Goal: Task Accomplishment & Management: Manage account settings

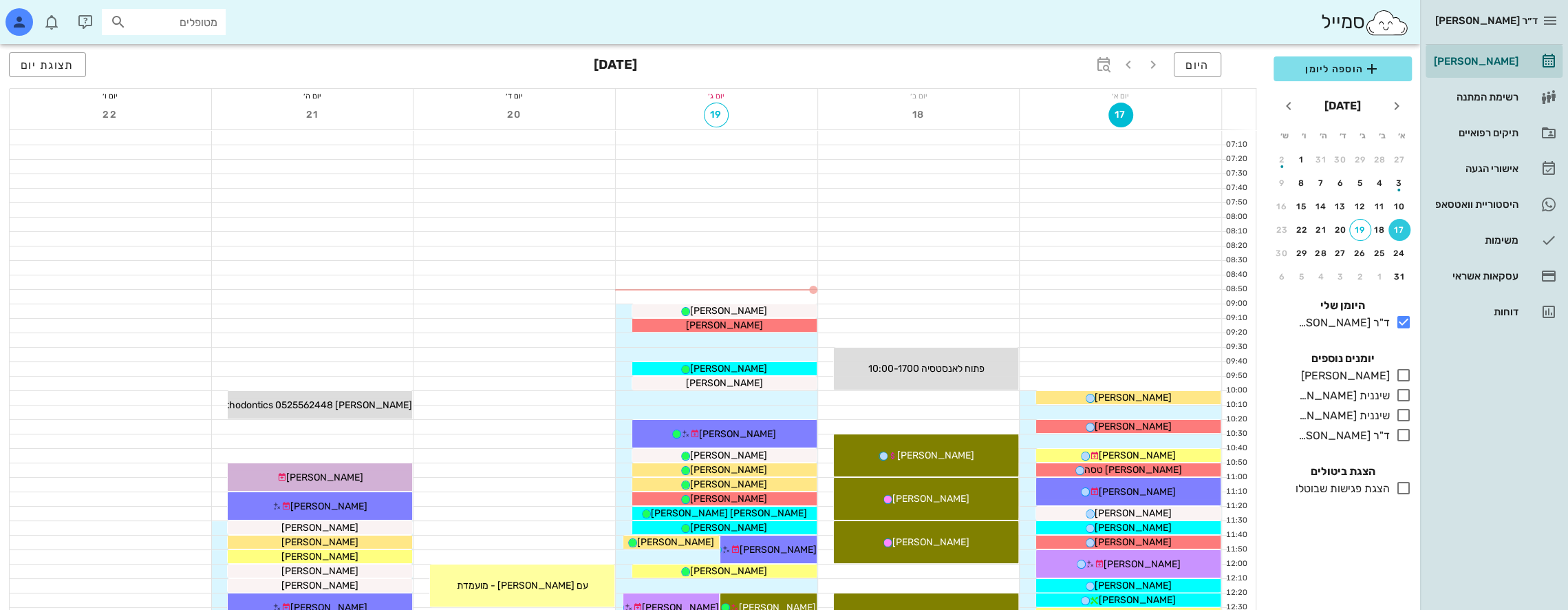
click at [672, 36] on div "סמייל מטופלים" at bounding box center [710, 22] width 1421 height 44
click at [758, 8] on div "סמייל מטופלים" at bounding box center [710, 22] width 1421 height 44
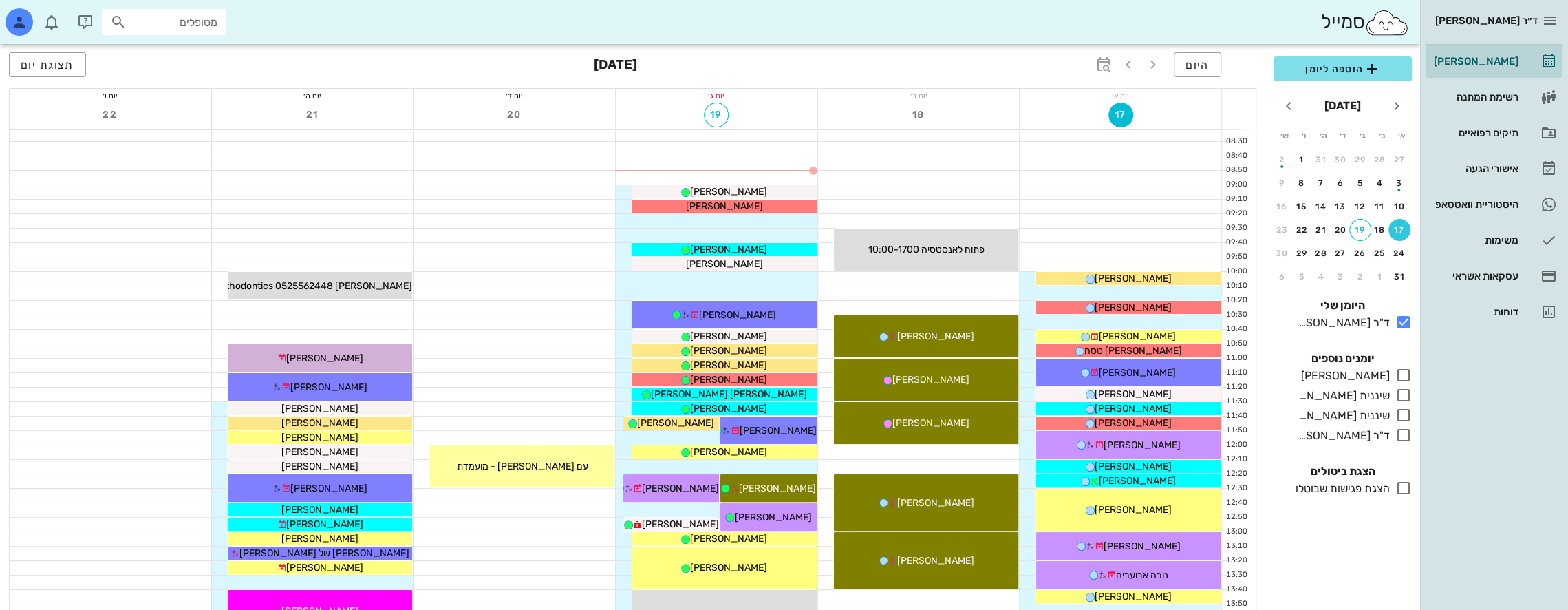
scroll to position [138, 0]
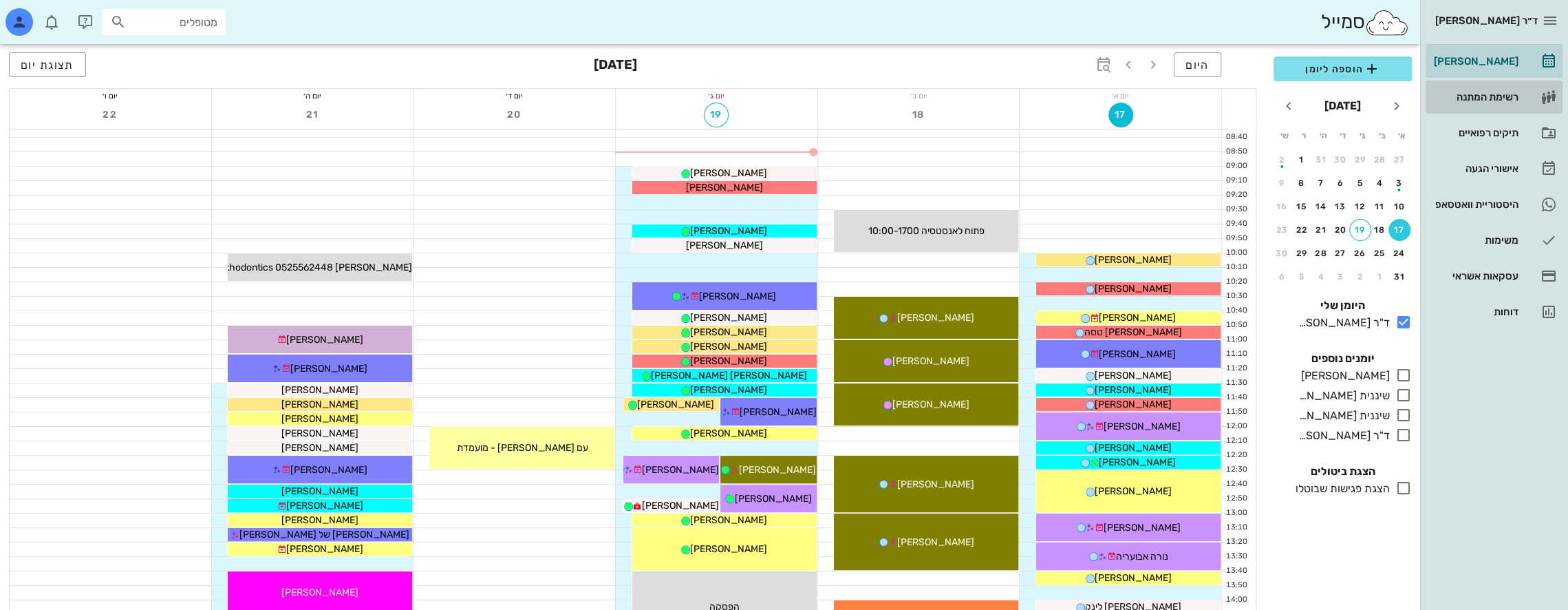
click at [1510, 90] on div "רשימת המתנה" at bounding box center [1475, 97] width 87 height 22
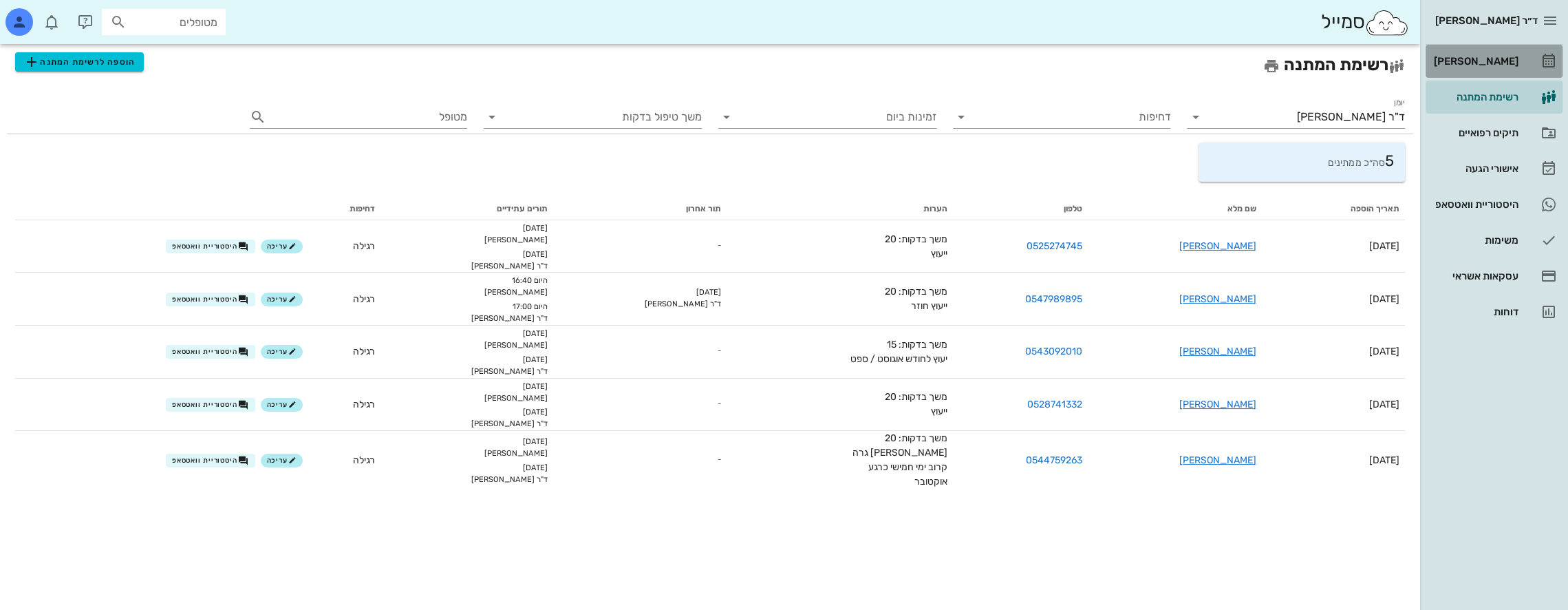
click at [1509, 59] on div "[PERSON_NAME]" at bounding box center [1475, 61] width 87 height 11
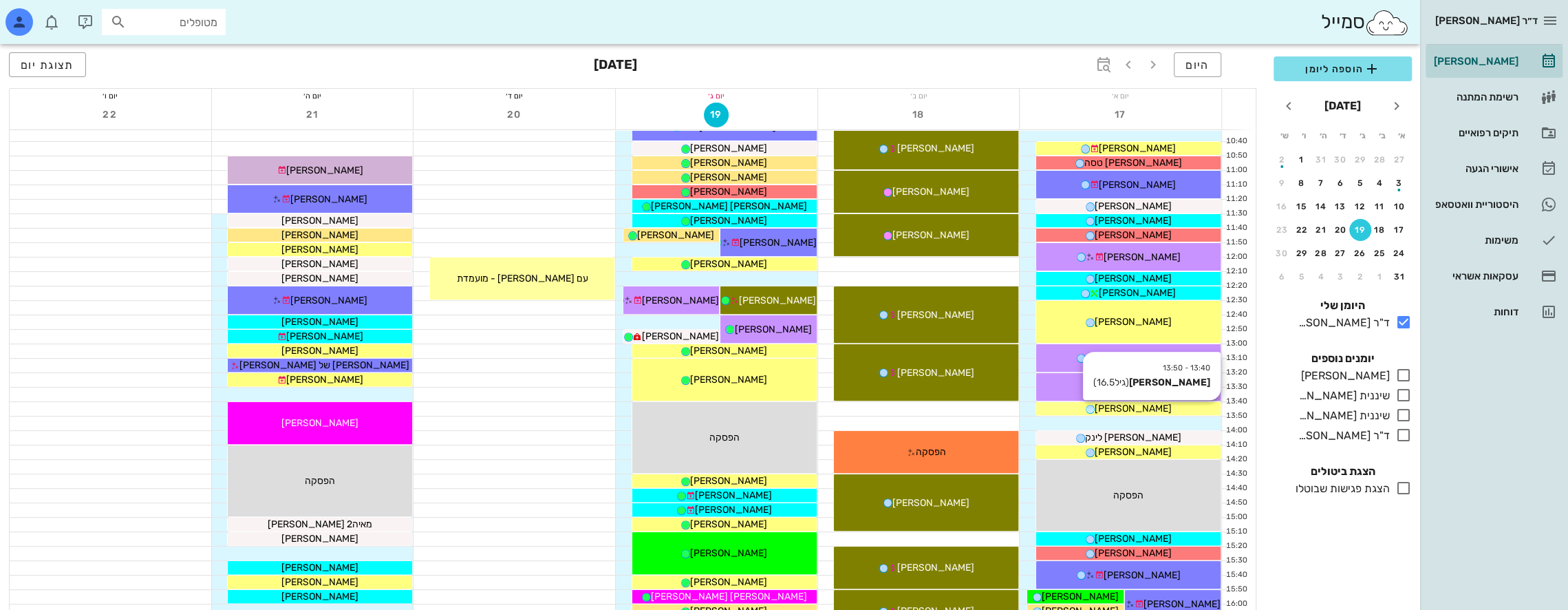
scroll to position [413, 0]
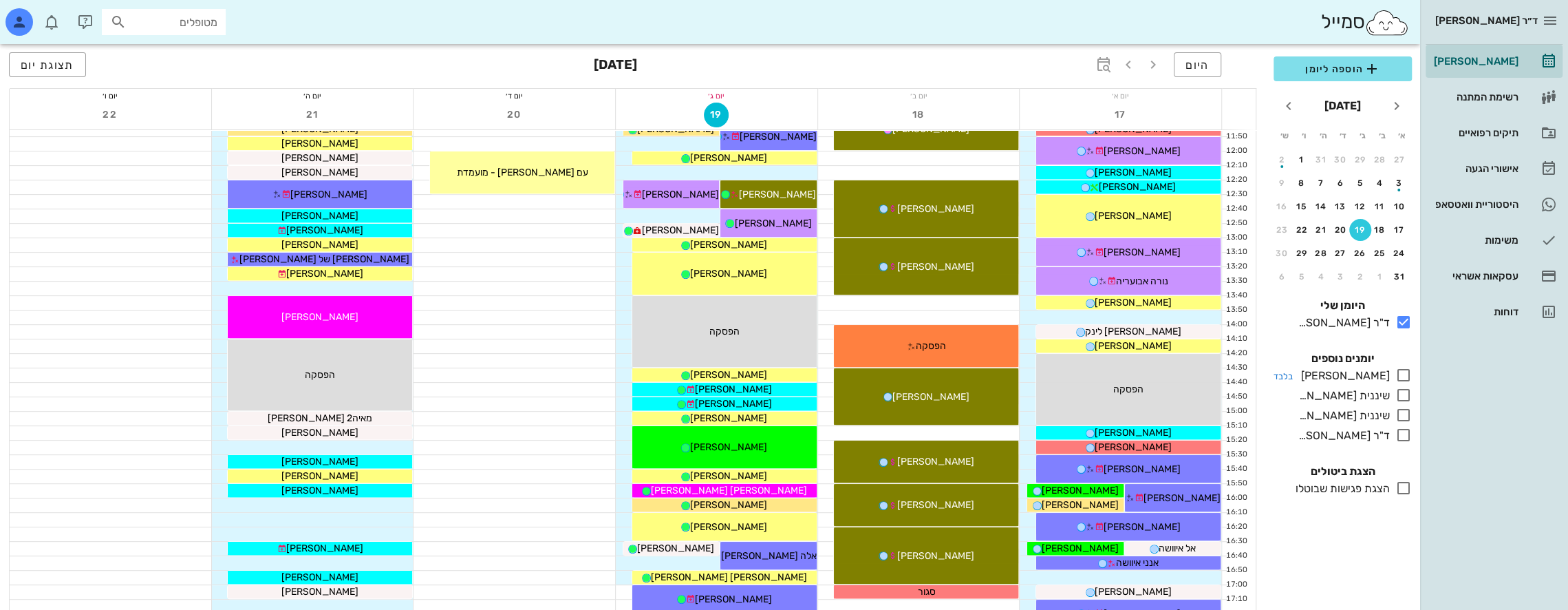
click at [1408, 373] on icon at bounding box center [1403, 375] width 17 height 17
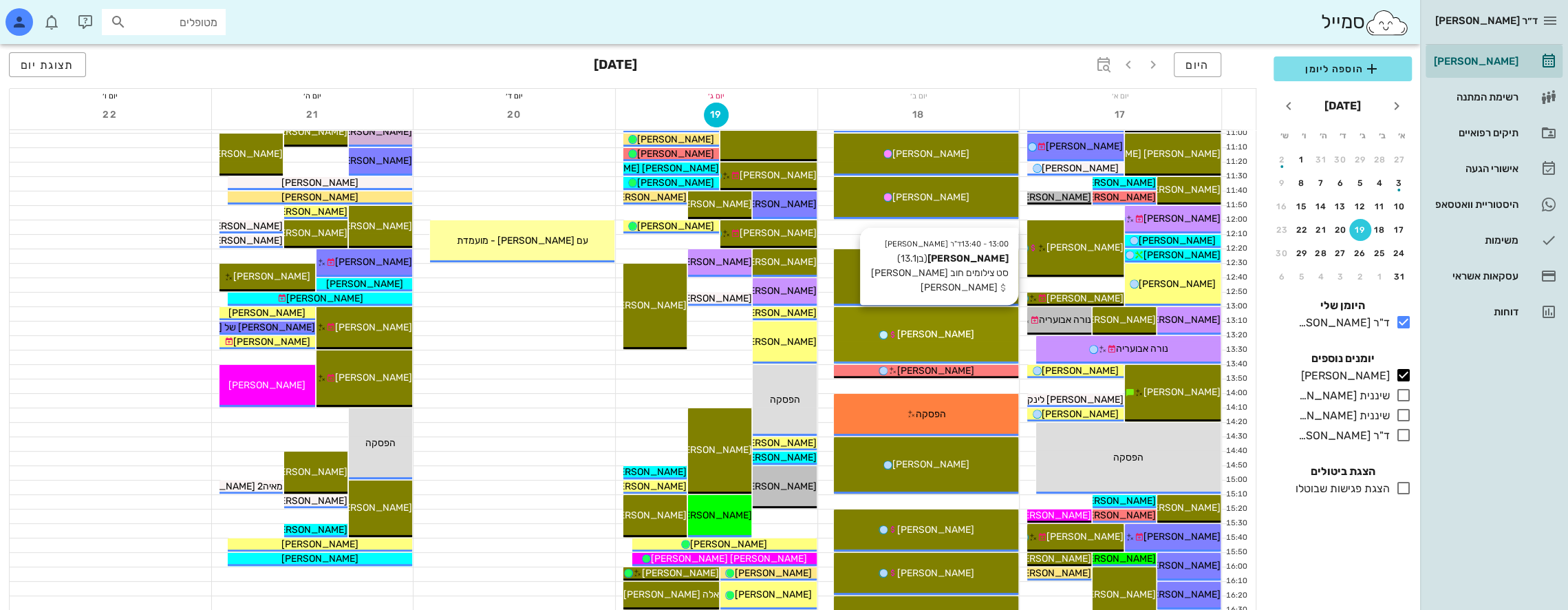
scroll to position [138, 0]
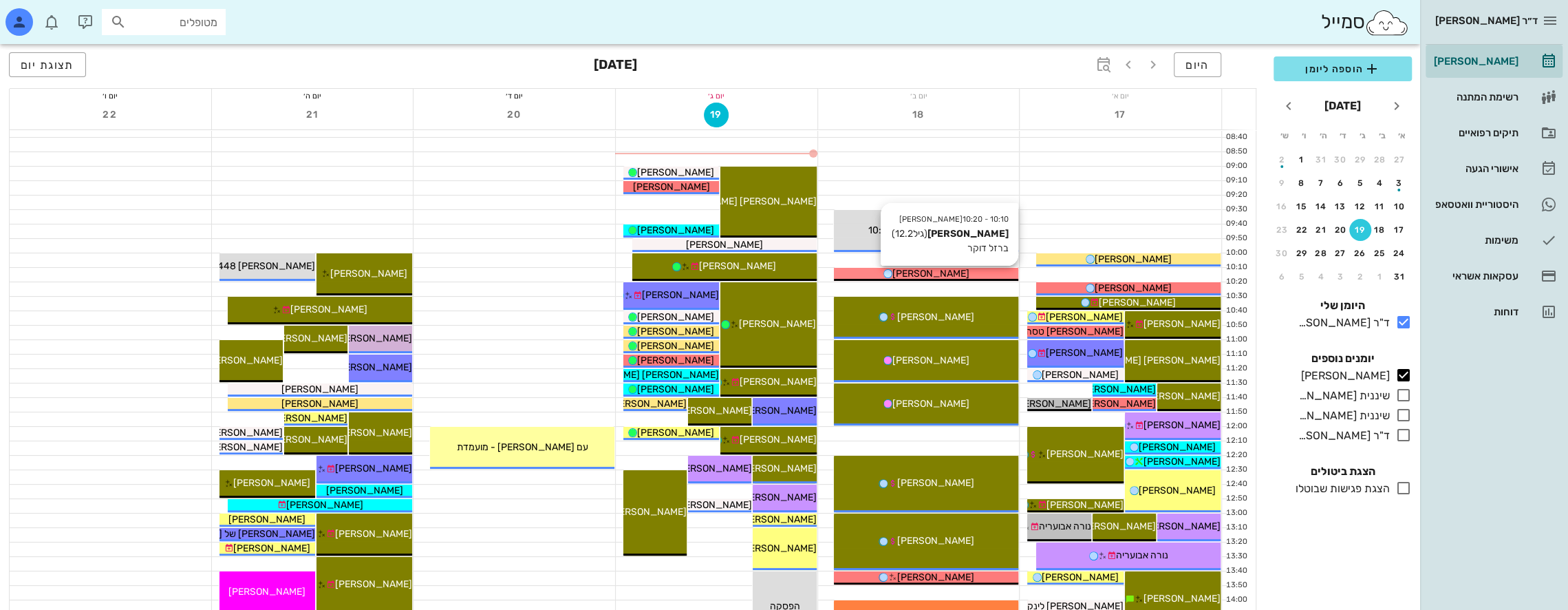
click at [956, 273] on span "[PERSON_NAME]" at bounding box center [931, 273] width 77 height 11
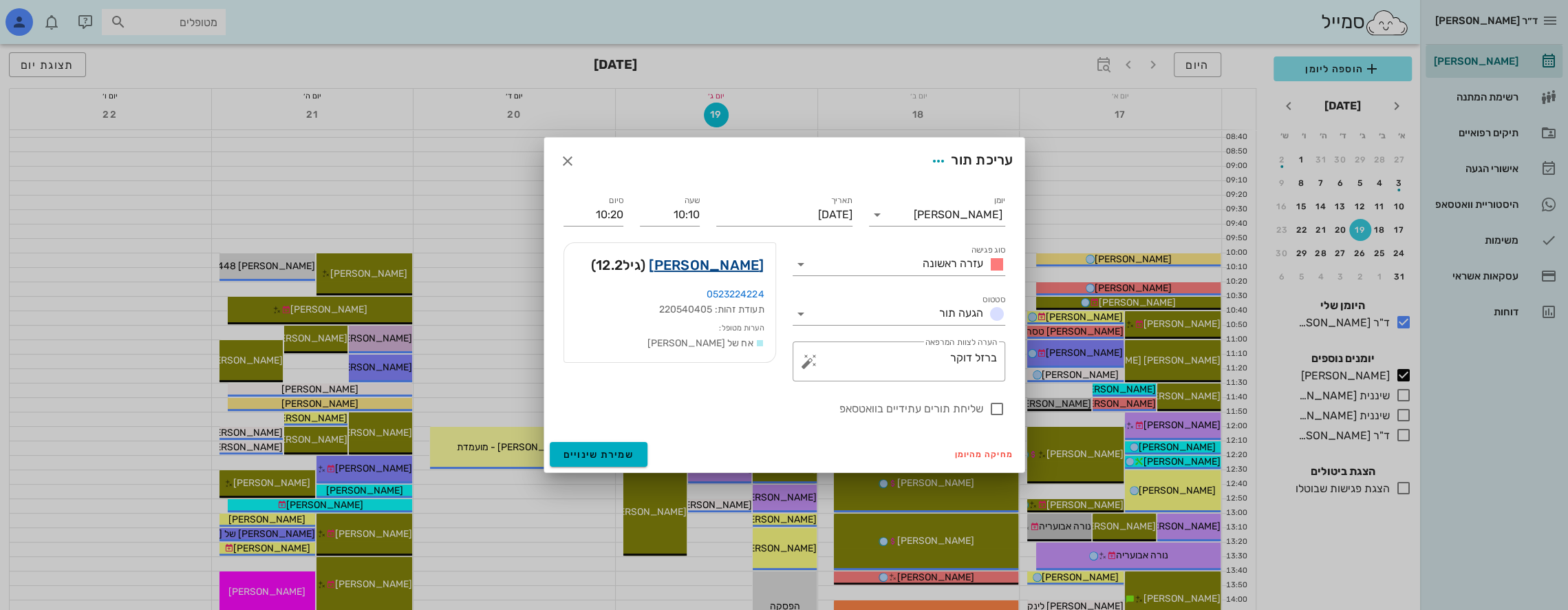
click at [750, 264] on link "עומר איזנברג" at bounding box center [707, 264] width 115 height 22
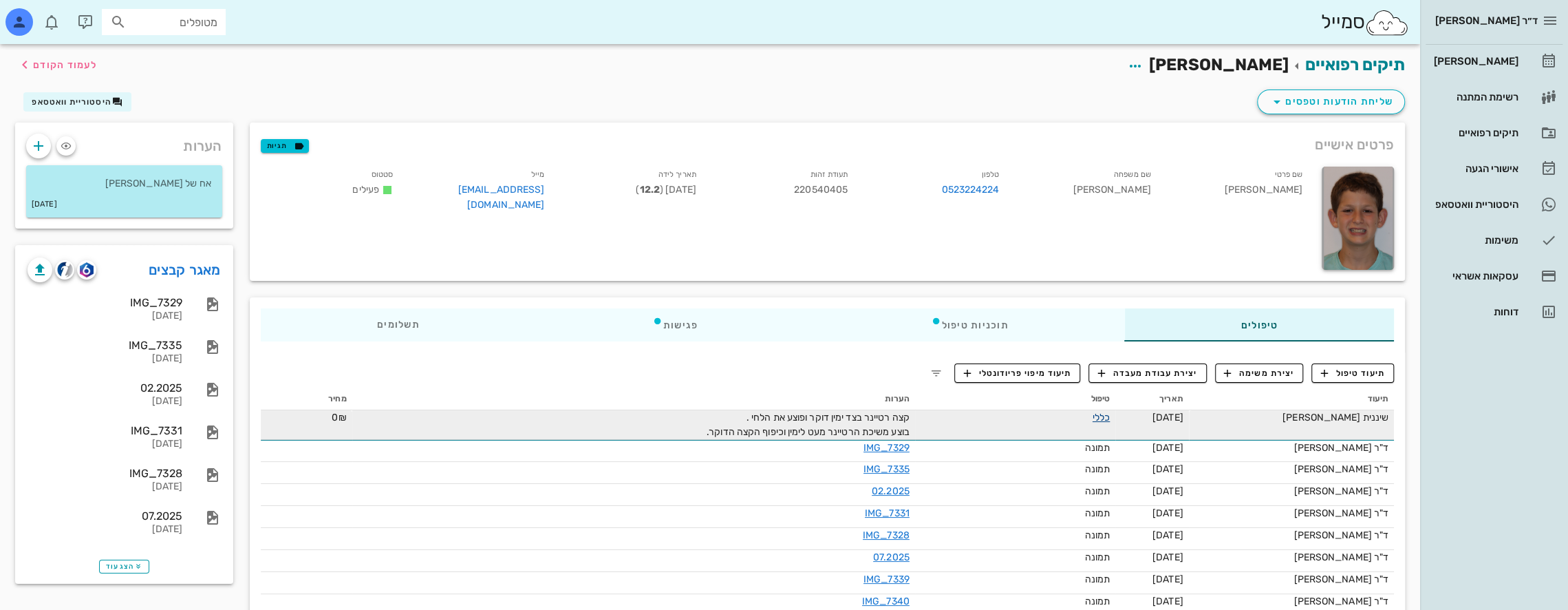
click at [1103, 417] on link "כללי" at bounding box center [1102, 417] width 17 height 11
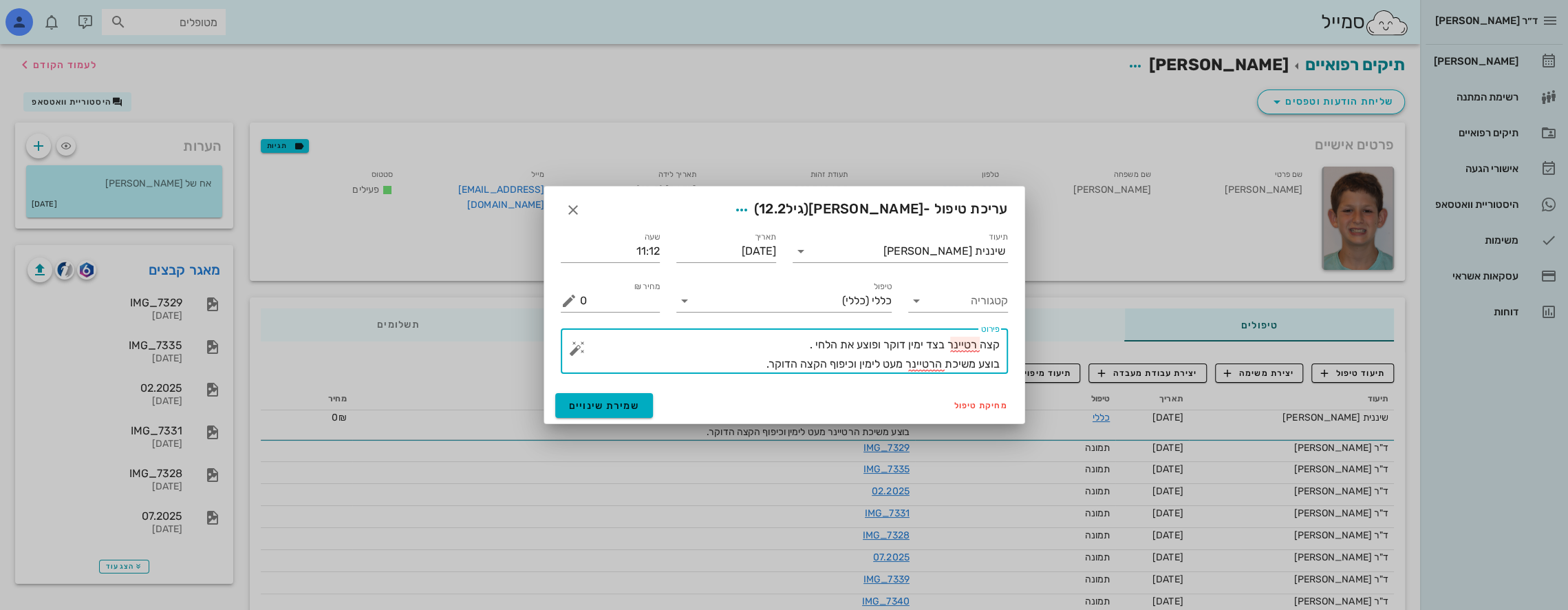
drag, startPoint x: 946, startPoint y: 346, endPoint x: 978, endPoint y: 349, distance: 32.1
click at [978, 349] on textarea "קצה רטיינר בצד ימין דוקר ופוצע את הלחי . בוצע משיכת הרטיינר מעט לימין וכיפוף הק…" at bounding box center [791, 355] width 420 height 38
drag, startPoint x: 910, startPoint y: 360, endPoint x: 940, endPoint y: 364, distance: 30.3
click at [940, 364] on textarea "קצה WIRE בצד ימין דוקר ופוצע את הלחי . בוצע משיכת הרטיינר מעט לימין וכיפוף הקצה…" at bounding box center [791, 355] width 420 height 38
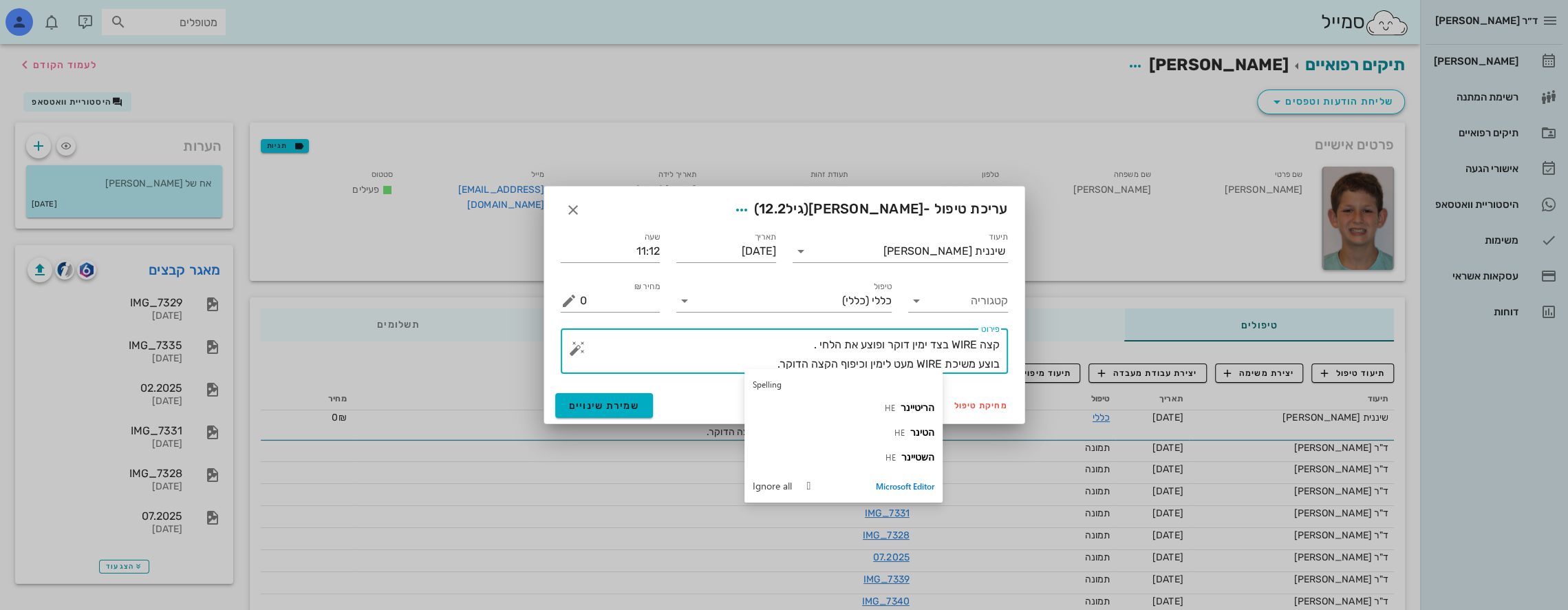
type textarea "קצה WIRE בצד ימין דוקר ופוצע את הלחי . בוצע משיכת WIRE מעט לימין וכיפוף הקצה הד…"
click at [633, 278] on div "מחיר ₪ 0" at bounding box center [610, 295] width 116 height 50
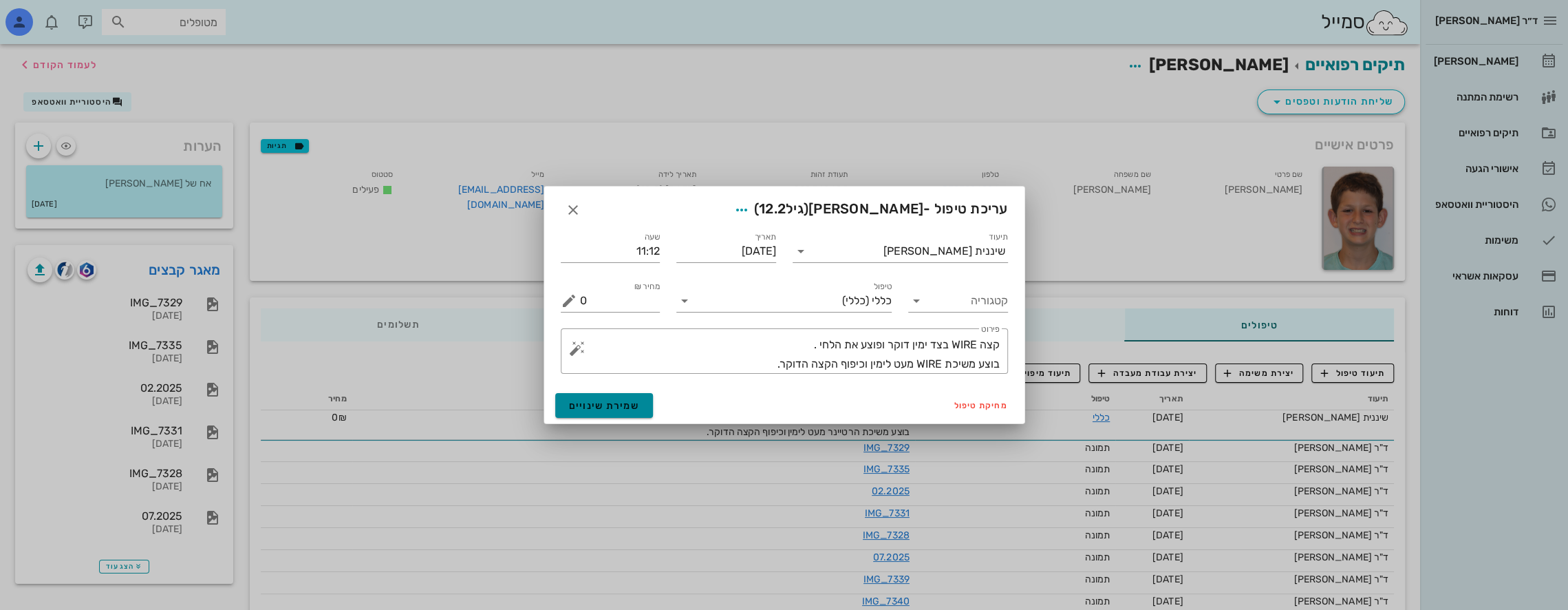
click at [606, 403] on span "שמירת שינויים" at bounding box center [604, 405] width 71 height 11
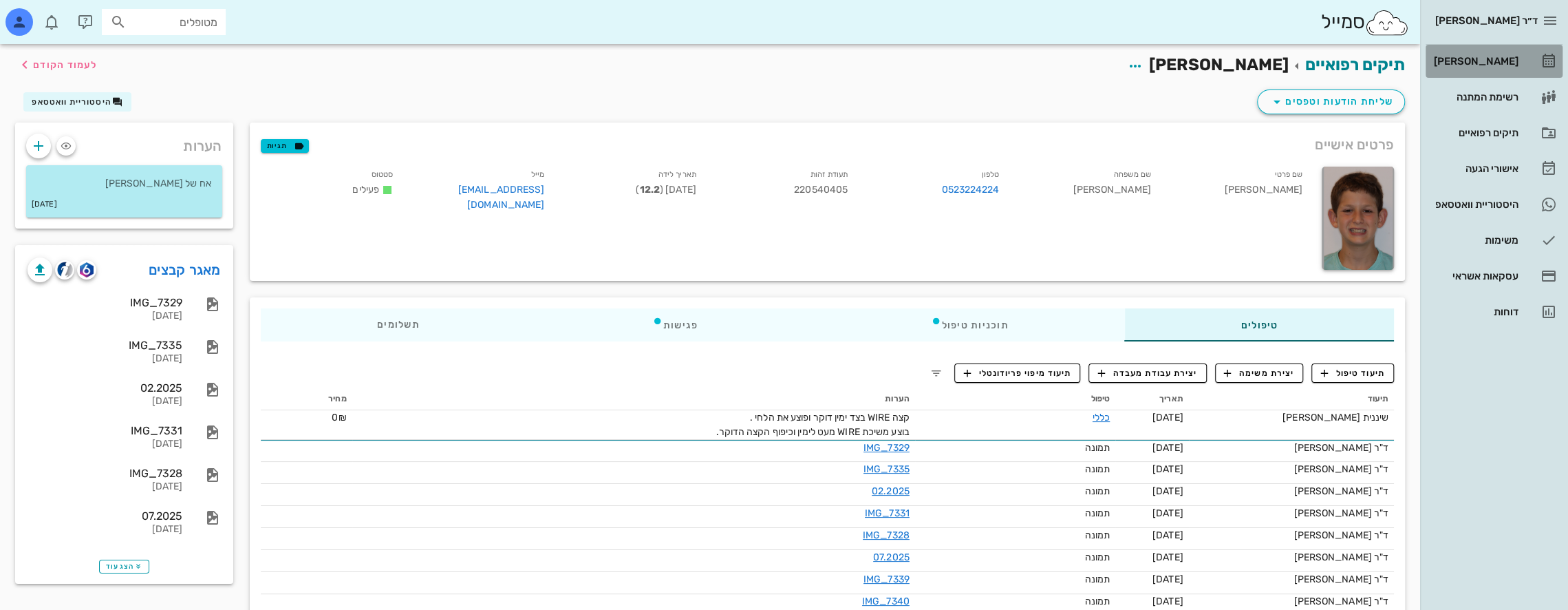
click at [1501, 58] on div "[PERSON_NAME]" at bounding box center [1475, 61] width 87 height 11
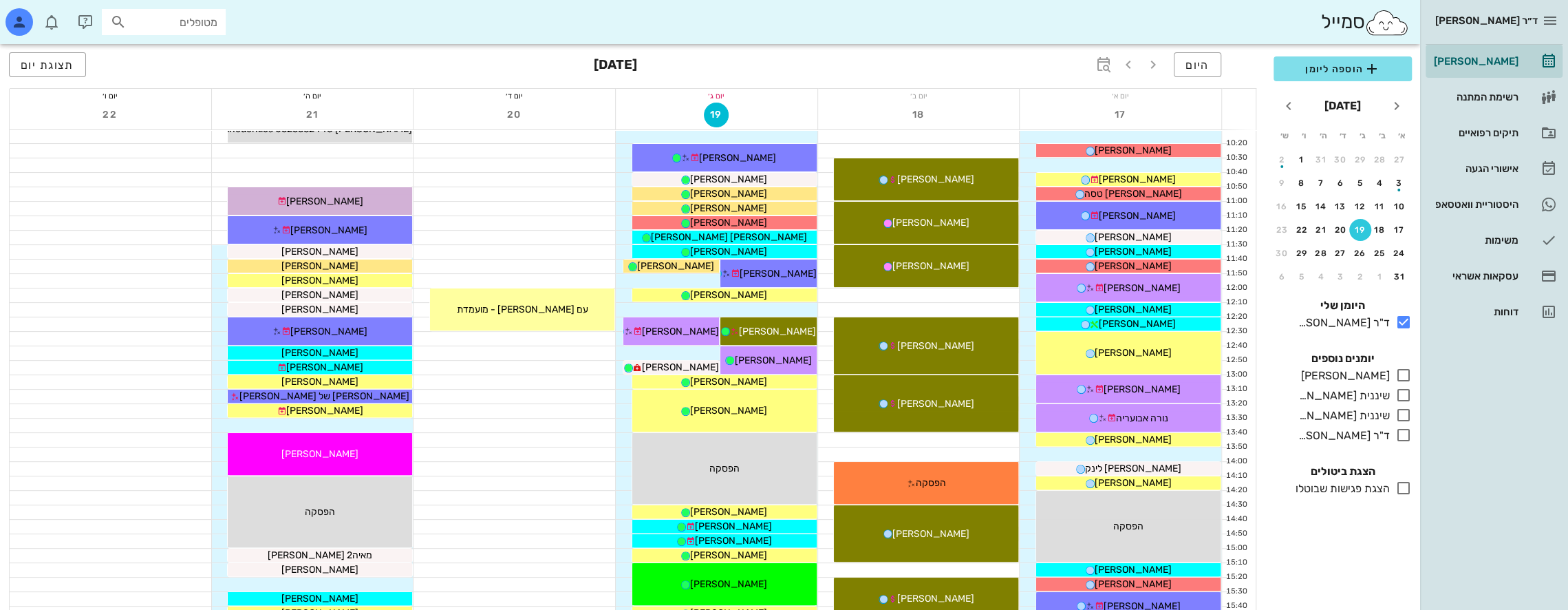
scroll to position [275, 0]
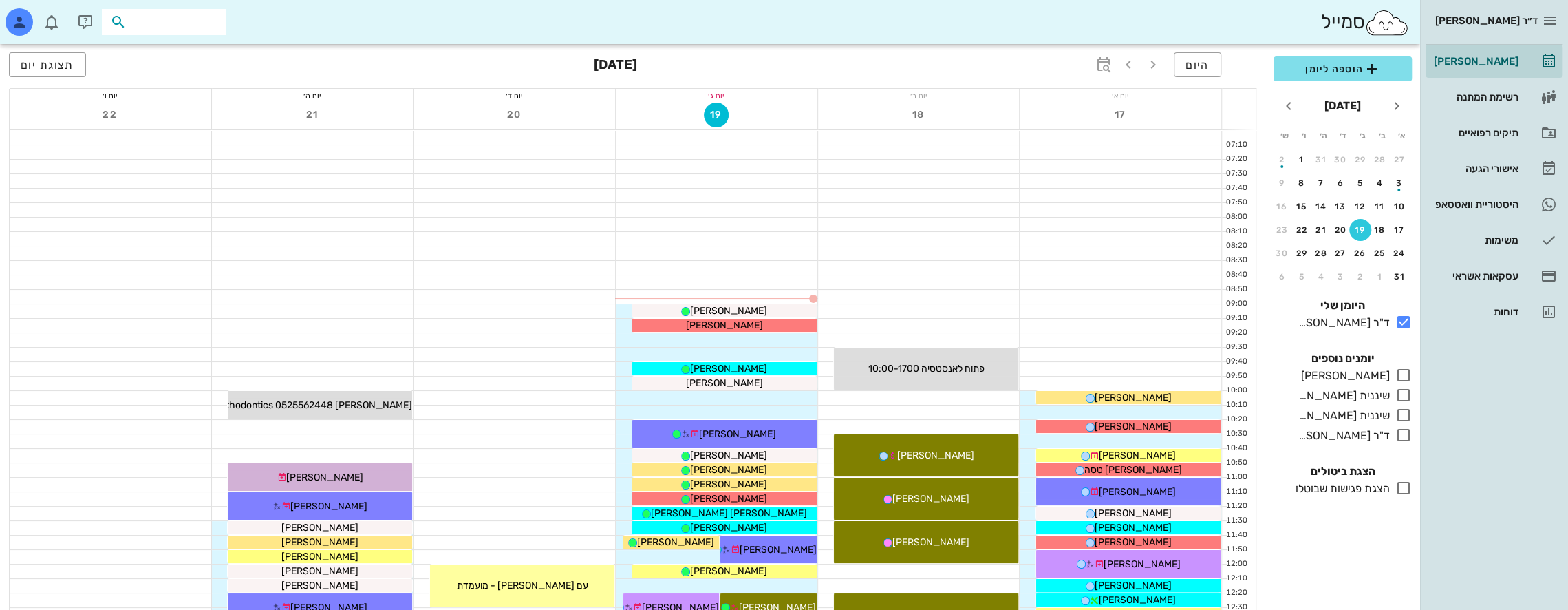
click at [211, 23] on input "text" at bounding box center [173, 22] width 88 height 18
type input "[PERSON_NAME]"
click at [149, 57] on div "[PERSON_NAME]-עד 218354280" at bounding box center [139, 52] width 152 height 11
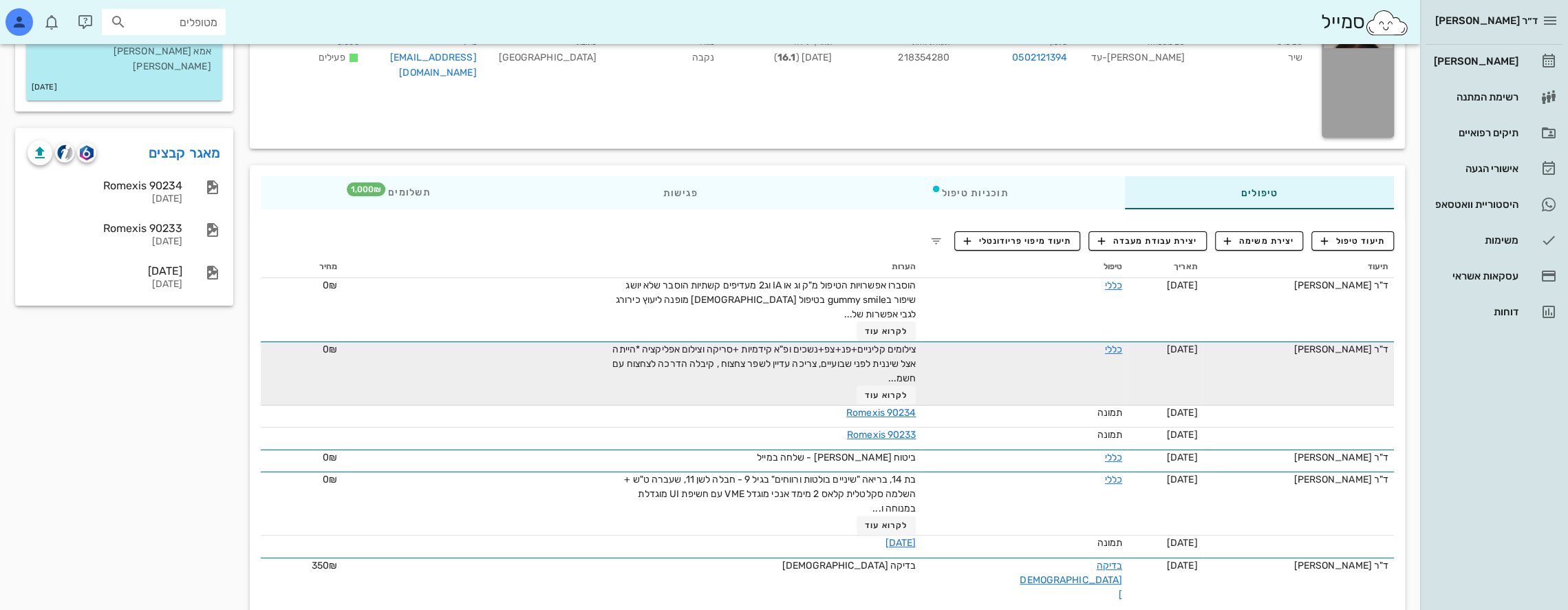
scroll to position [133, 0]
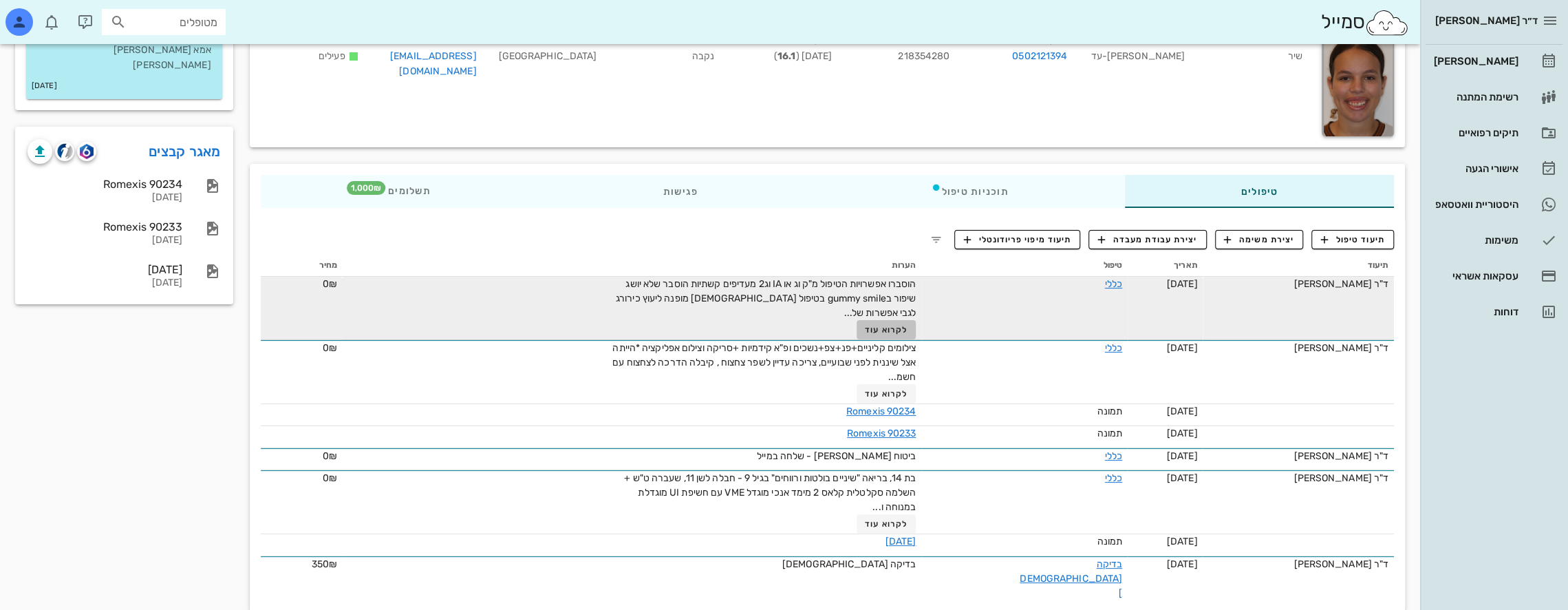
click at [902, 329] on span "לקרוא עוד" at bounding box center [886, 329] width 43 height 10
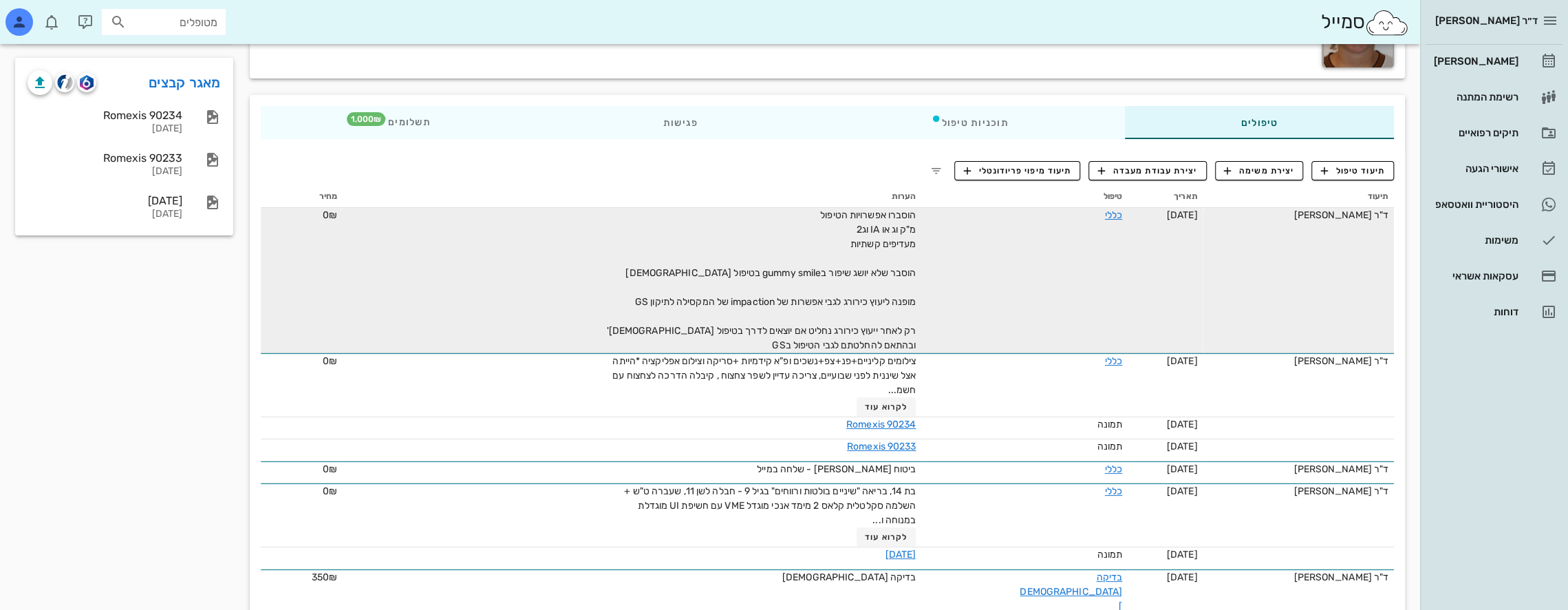
scroll to position [215, 0]
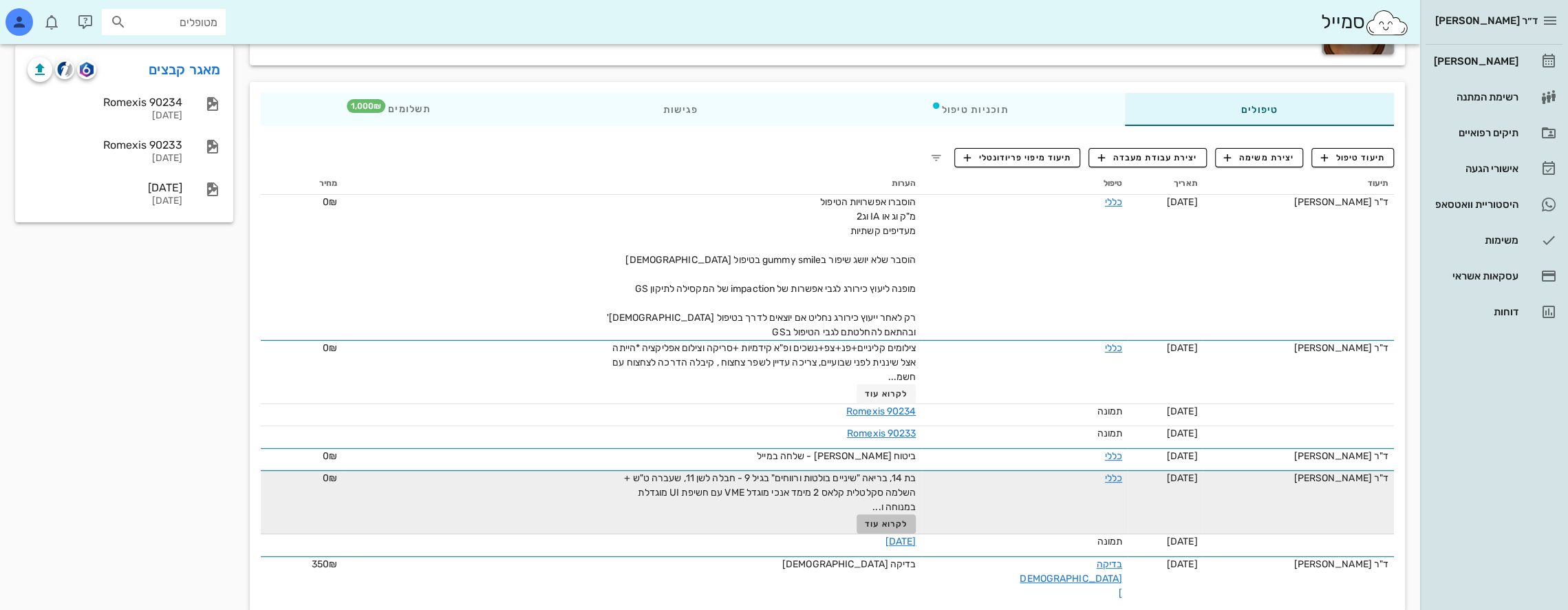
click at [898, 521] on span "לקרוא עוד" at bounding box center [886, 523] width 43 height 10
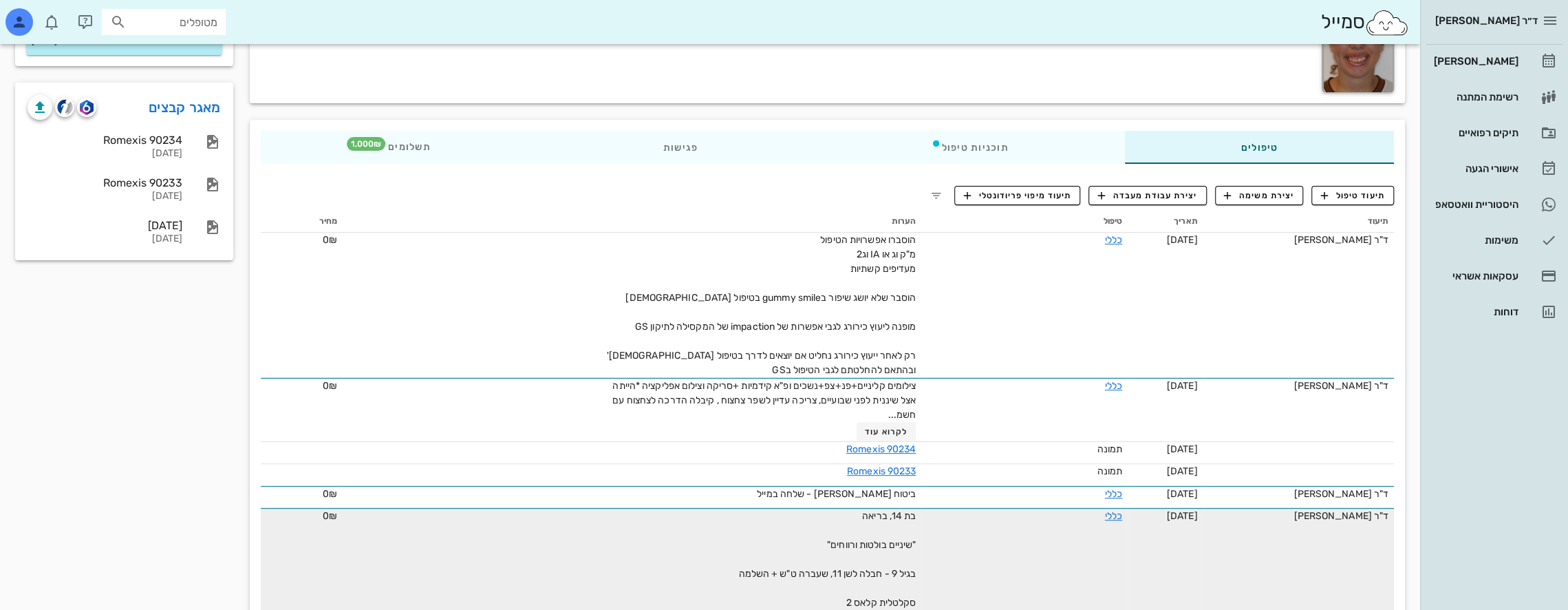
scroll to position [247, 0]
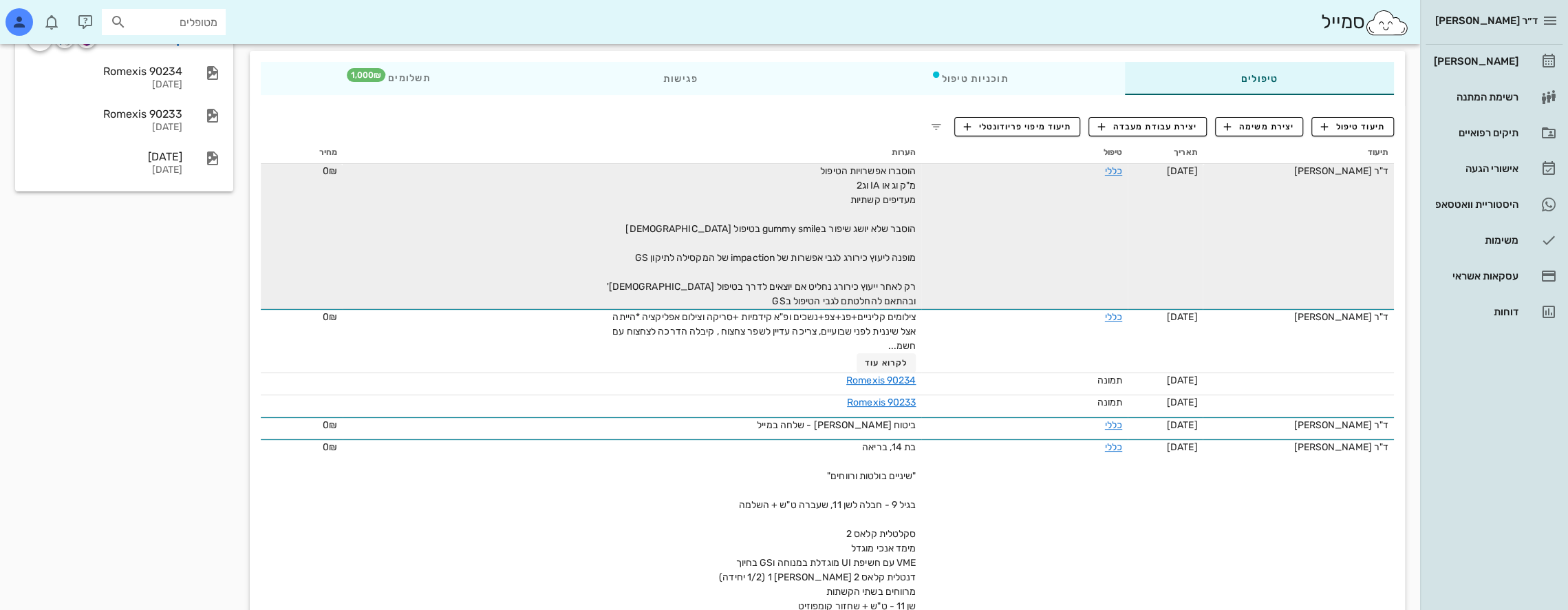
click at [849, 254] on span "הוסברו אפשרויות הטיפול מ"ק וג או IA וג2 מעדיפים קשתיות הוסבר שלא יושג שיפור בgu…" at bounding box center [761, 235] width 309 height 142
click at [1105, 171] on link "כללי" at bounding box center [1114, 170] width 17 height 11
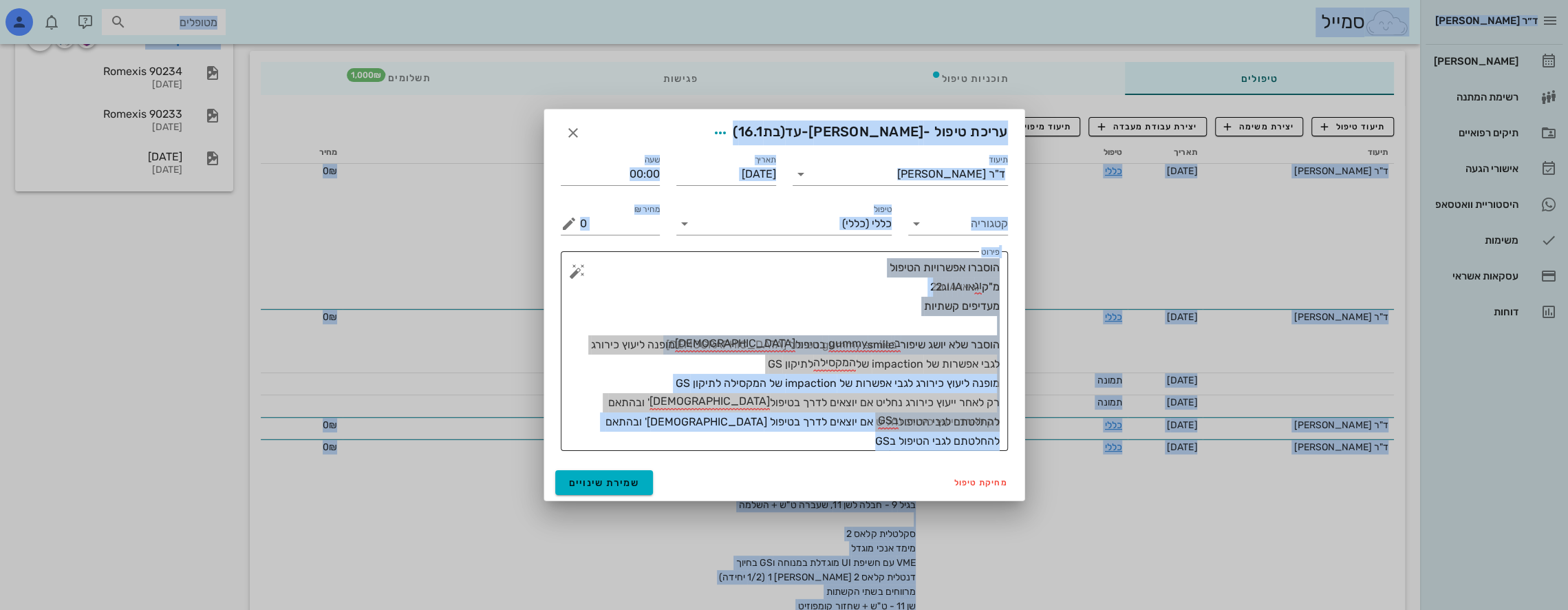
click at [717, 405] on textarea "הוסברו אפשרויות הטיפול מ"ק וג או IA וג2 מעדיפים קשתיות הוסבר שלא יושג שיפור בgu…" at bounding box center [791, 354] width 420 height 193
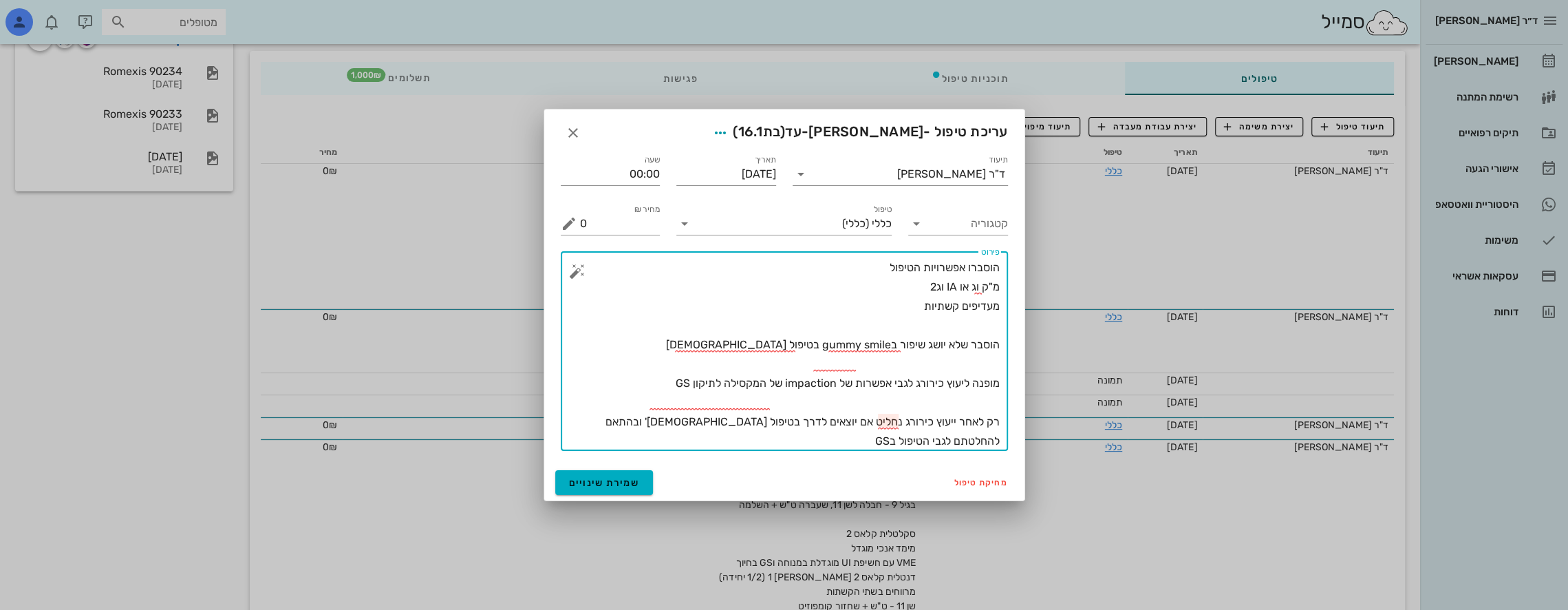
drag, startPoint x: 859, startPoint y: 274, endPoint x: 1007, endPoint y: 297, distance: 149.8
click at [991, 418] on textarea "הוסברו אפשרויות הטיפול מ"ק וג או IA וג2 מעדיפים קשתיות הוסבר שלא יושג שיפור בgu…" at bounding box center [791, 354] width 420 height 193
click at [997, 271] on textarea "הוסברו אפשרויות הטיפול מ"ק וג או IA וג2 מעדיפים קשתיות הוסבר שלא יושג שיפור בgu…" at bounding box center [791, 354] width 420 height 193
drag, startPoint x: 1003, startPoint y: 347, endPoint x: 673, endPoint y: 421, distance: 338.2
click at [673, 421] on div "​ פירוט הוסברו אפשרויות הטיפול מ"ק וג או IA וג2 מעדיפים קשתיות הוסבר שלא יושג ש…" at bounding box center [784, 350] width 447 height 200
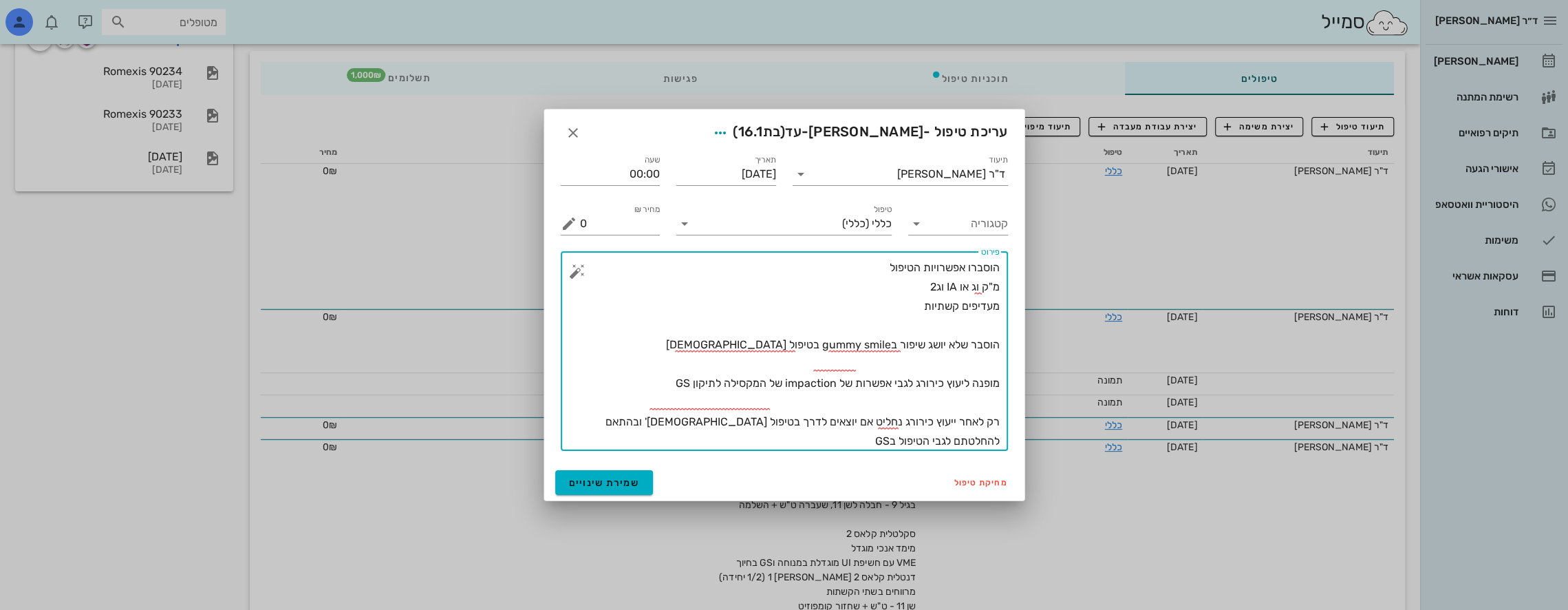
drag, startPoint x: 998, startPoint y: 346, endPoint x: 691, endPoint y: 453, distance: 325.1
click at [691, 453] on div "​ פירוט הוסברו אפשרויות הטיפול מ"ק וג או IA וג2 מעדיפים קשתיות הוסבר שלא יושג ש…" at bounding box center [784, 351] width 464 height 216
type textarea "הוסברו אפשרויות הטיפול מ"ק וג או IA וג2 מעדיפים קשתיות הוסבר שלא יושג שיפור בgu…"
click at [1173, 230] on div at bounding box center [784, 305] width 1568 height 610
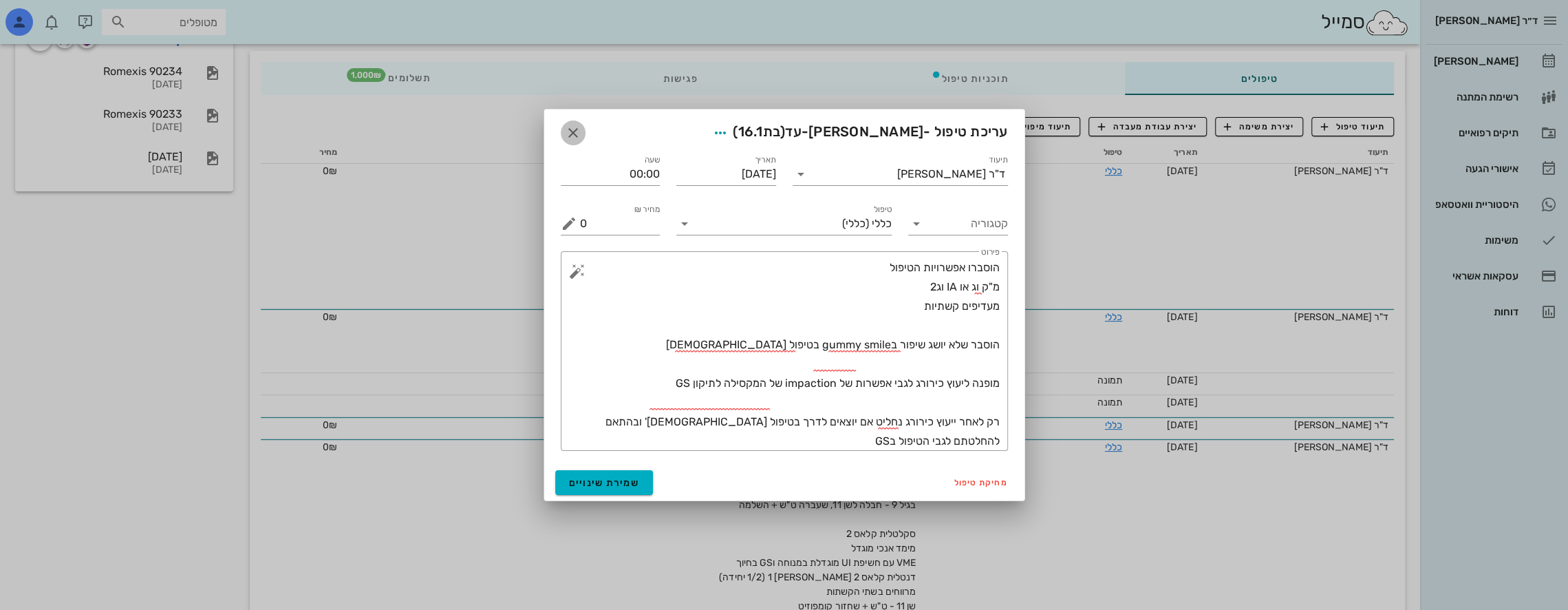
click at [575, 130] on icon "button" at bounding box center [573, 132] width 17 height 17
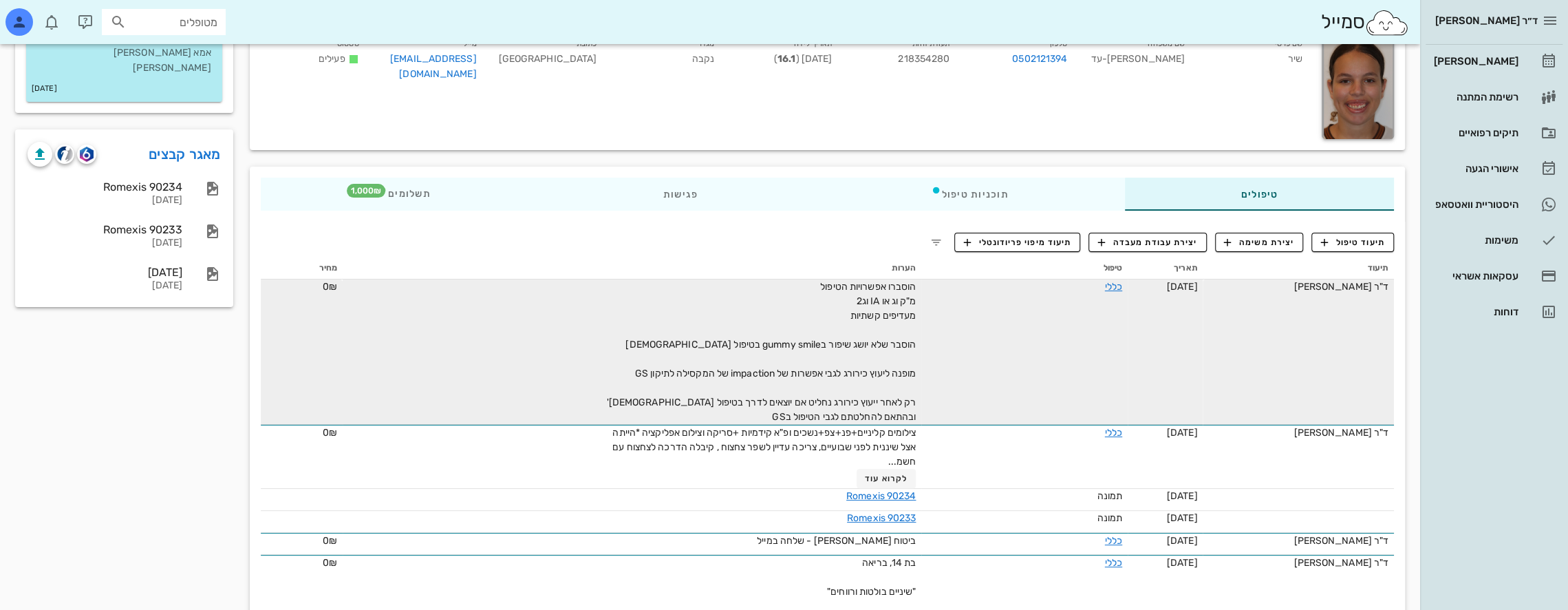
scroll to position [0, 0]
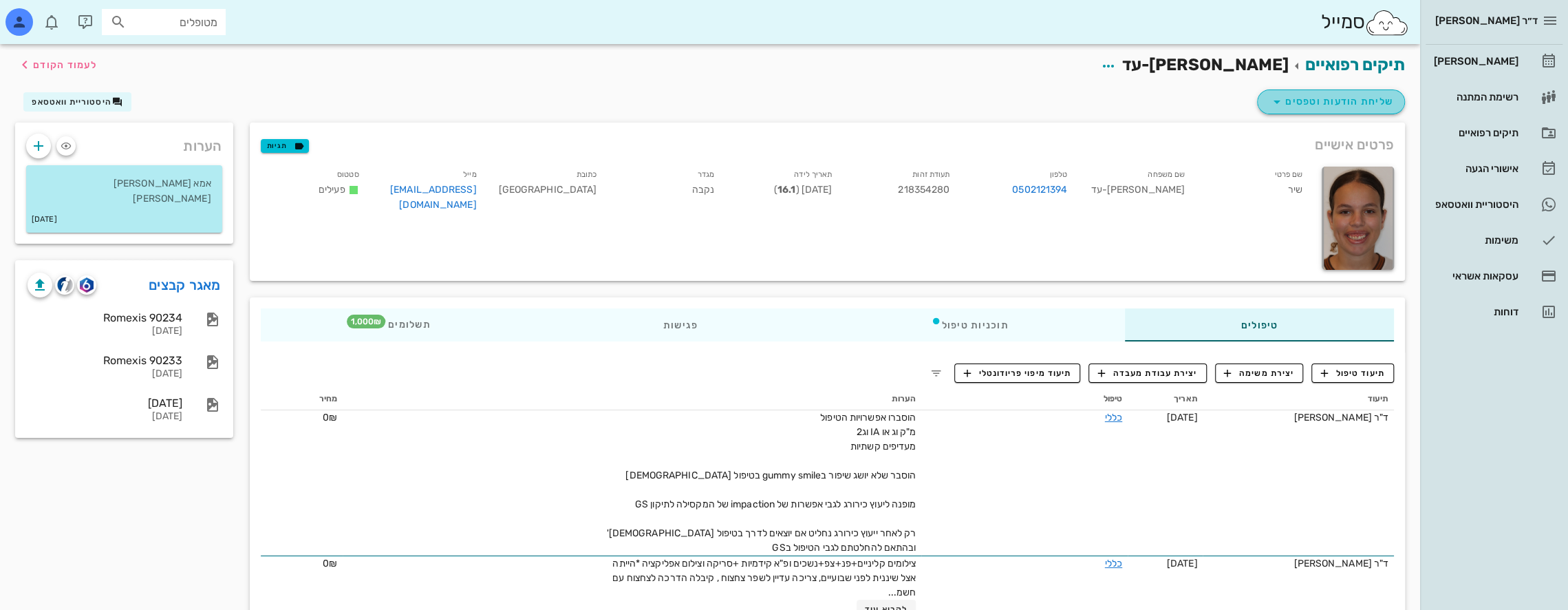
click at [1346, 96] on span "שליחת הודעות וטפסים" at bounding box center [1331, 101] width 125 height 17
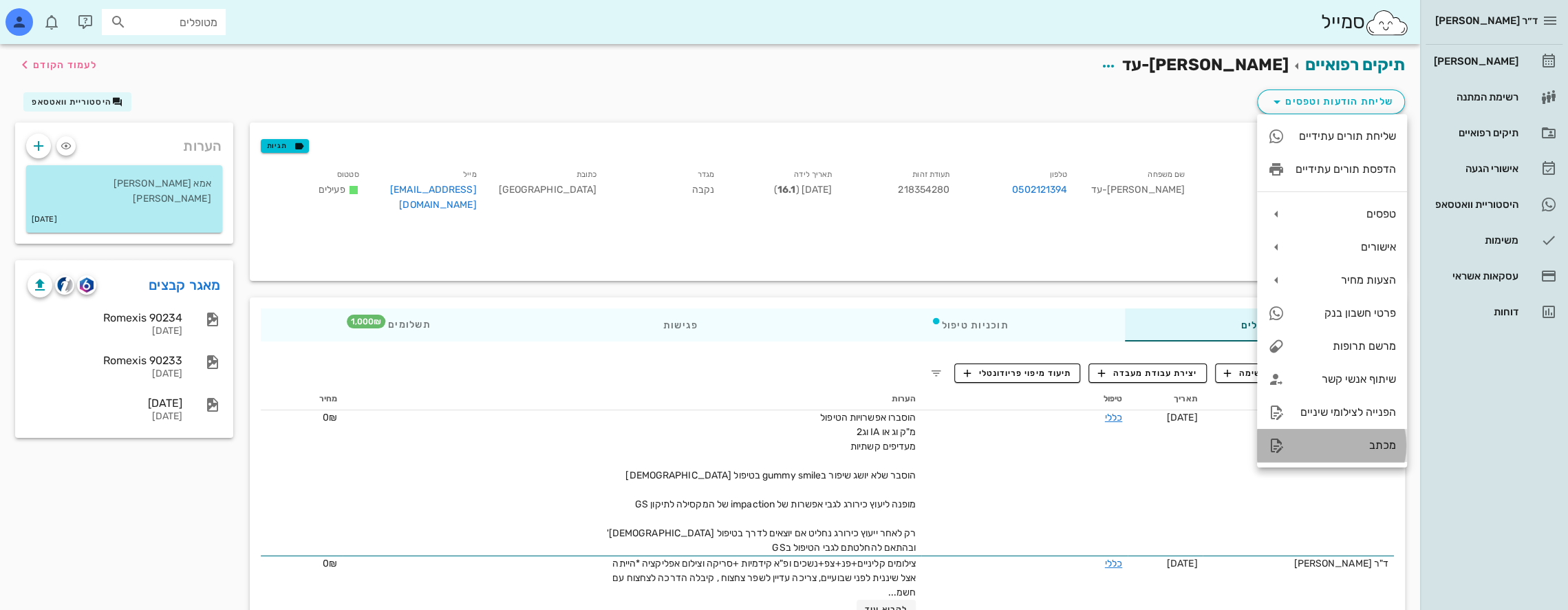
click at [1359, 444] on div "מכתב" at bounding box center [1346, 444] width 100 height 13
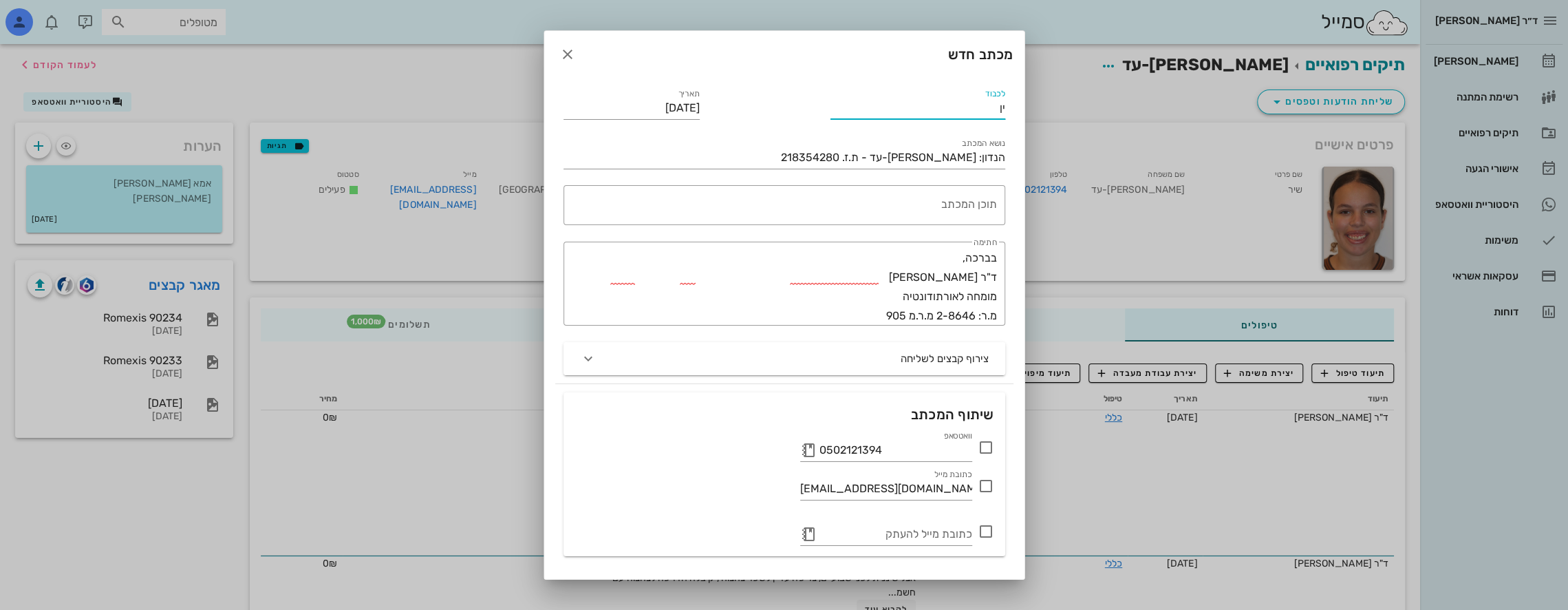
type input "ן"
type input "ד"ר [PERSON_NAME] [PERSON_NAME]"
click at [967, 207] on textarea "תוכן המכתב" at bounding box center [782, 208] width 431 height 33
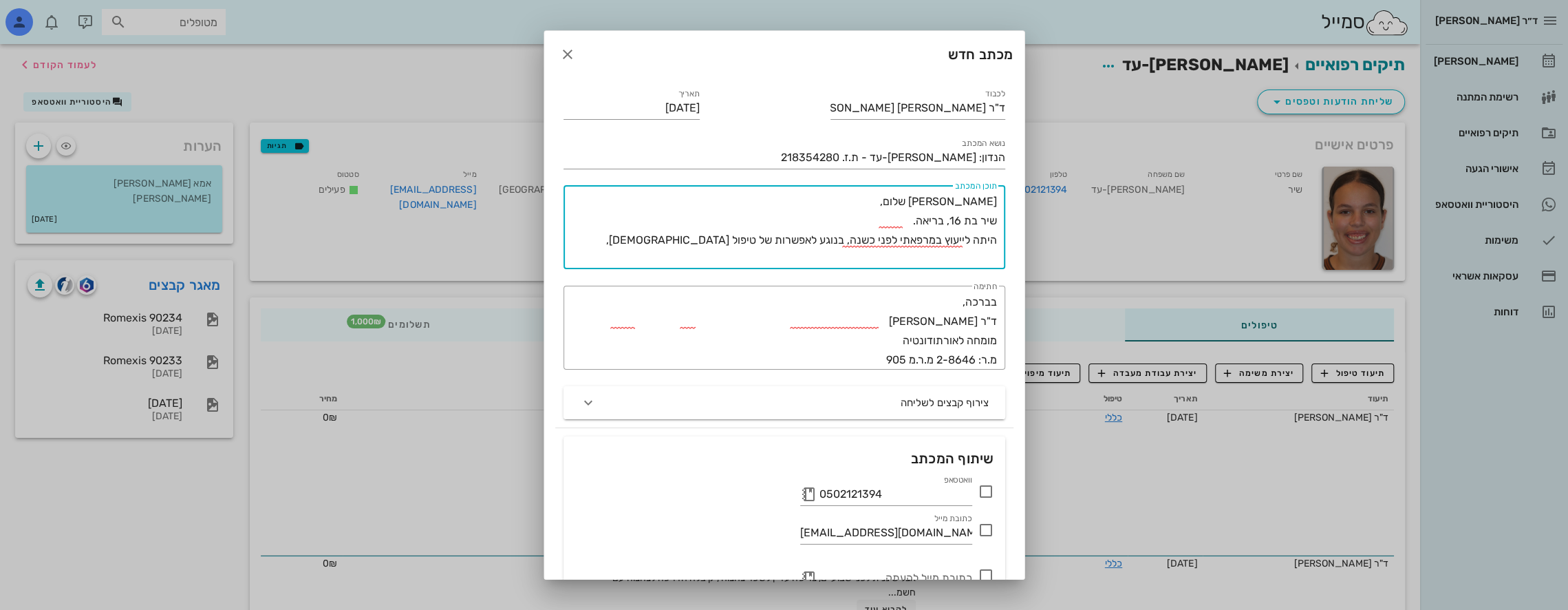
paste textarea "הוסבר שלא יושג שיפור בgummy smile בטיפול [DEMOGRAPHIC_DATA] מופנה ליעוץ כירורג …"
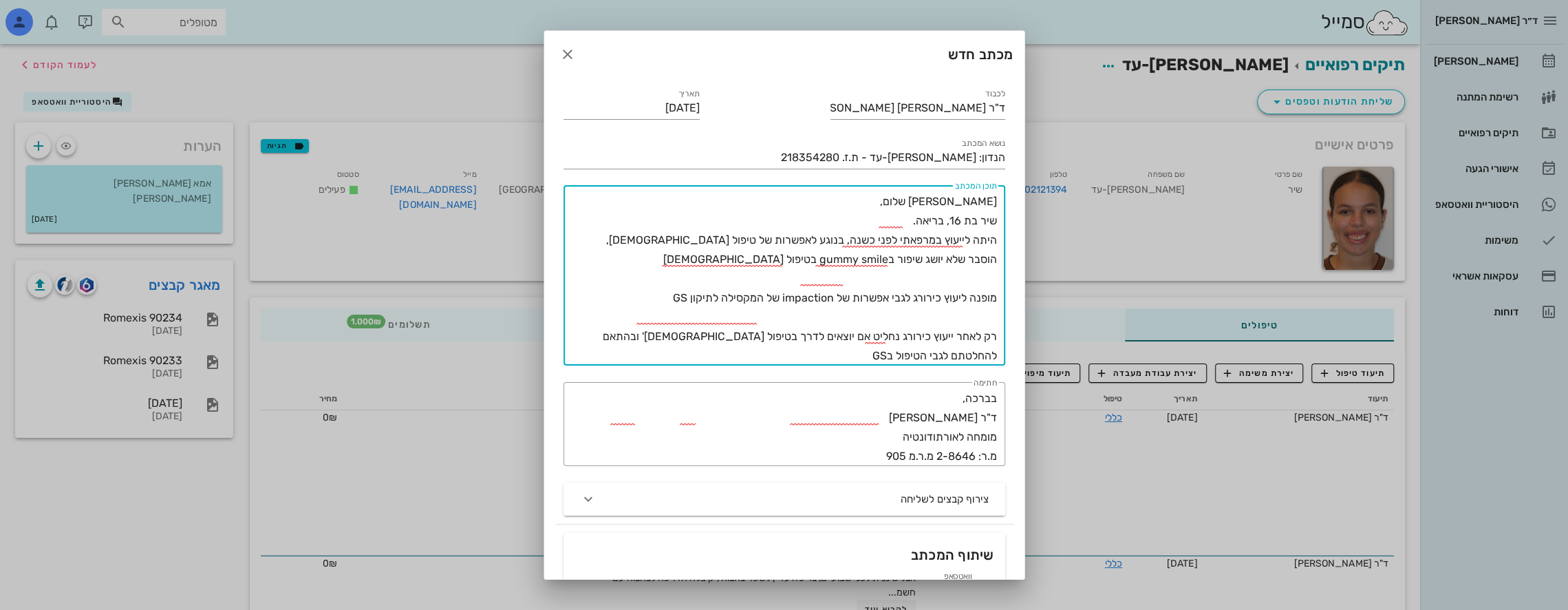
click at [673, 238] on textarea "[PERSON_NAME] שלום, שיר בת 16, בריאה. היתה לייעוץ במרפאתי לפני כשנה, בנוגע לאפש…" at bounding box center [782, 278] width 431 height 173
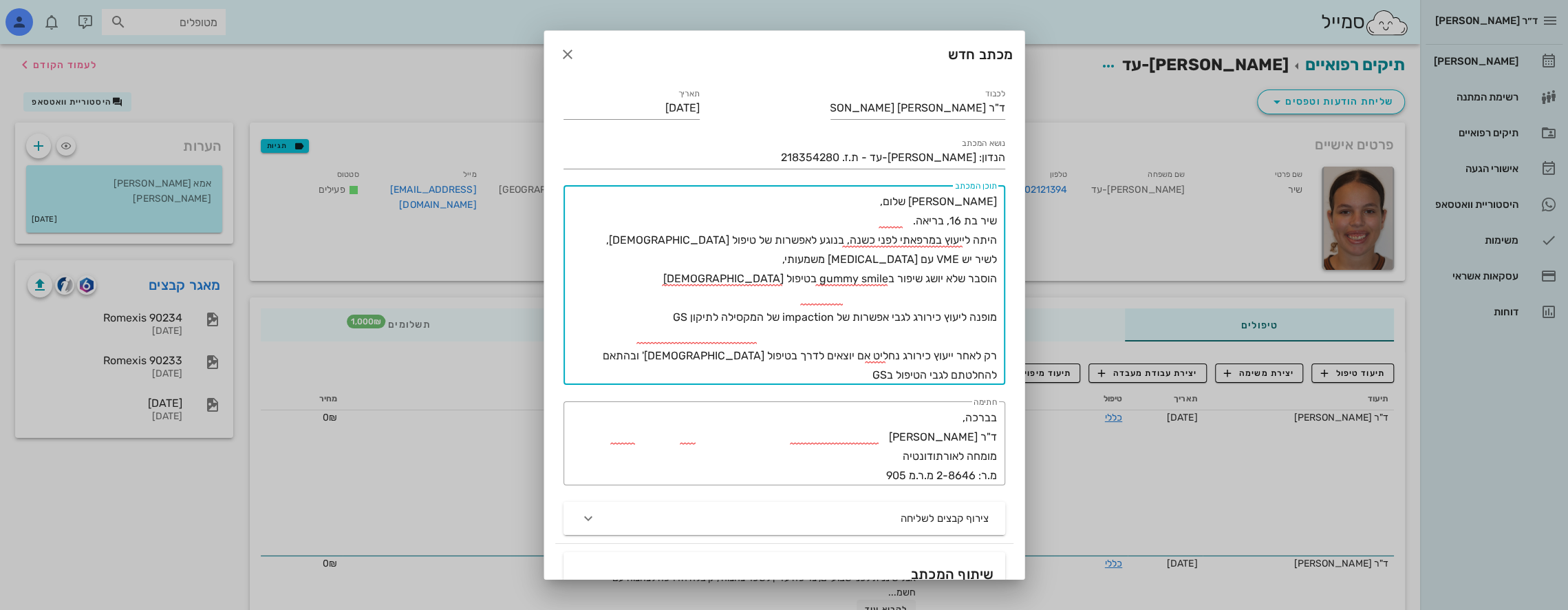
click at [718, 280] on textarea "[PERSON_NAME] שלום, שיר בת 16, בריאה. היתה לייעוץ במרפאתי לפני כשנה, בנוגע לאפש…" at bounding box center [782, 288] width 431 height 193
click at [969, 319] on textarea "[PERSON_NAME] שלום, שיר בת 16, בריאה. היתה לייעוץ במרפאתי לפני כשנה, בנוגע לאפש…" at bounding box center [782, 288] width 431 height 193
drag, startPoint x: 888, startPoint y: 315, endPoint x: 913, endPoint y: 318, distance: 25.2
click at [913, 318] on textarea "[PERSON_NAME] שלום, שיר בת 16, בריאה. היתה לייעוץ במרפאתי לפני כשנה, בנוגע לאפש…" at bounding box center [782, 288] width 431 height 193
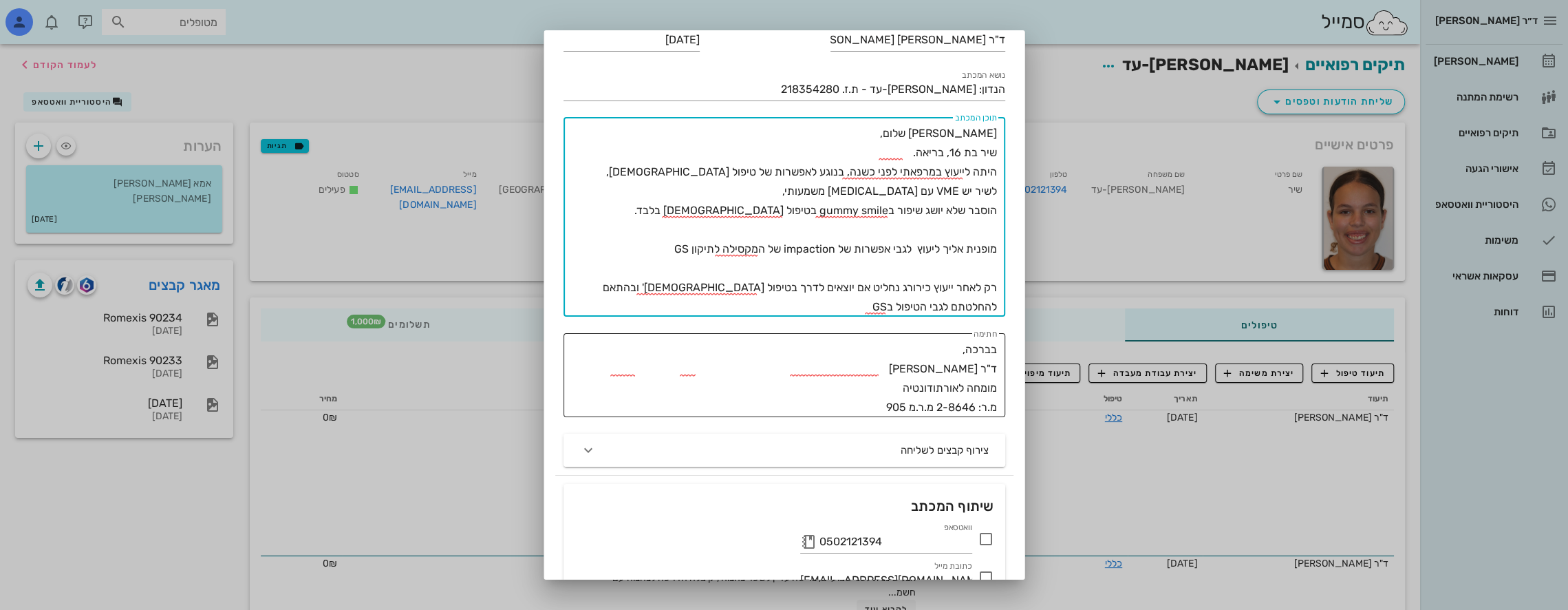
scroll to position [69, 0]
drag, startPoint x: 963, startPoint y: 308, endPoint x: 995, endPoint y: 291, distance: 36.2
click at [995, 291] on textarea "[PERSON_NAME] שלום, שיר בת 16, בריאה. היתה לייעוץ במרפאתי לפני כשנה, בנוגע לאפש…" at bounding box center [782, 219] width 431 height 193
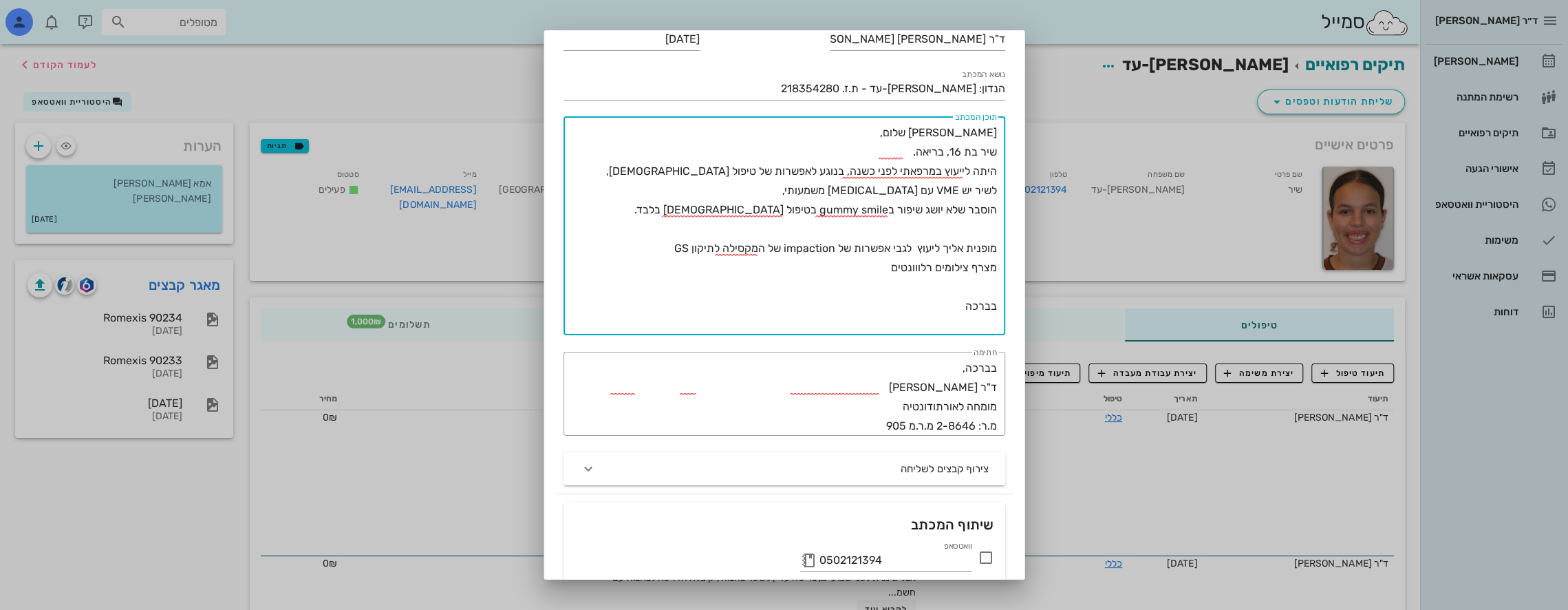
click at [936, 315] on textarea "[PERSON_NAME] שלום, שיר בת 16, בריאה. היתה לייעוץ במרפאתי לפני כשנה, בנוגע לאפש…" at bounding box center [782, 228] width 431 height 212
type textarea "[PERSON_NAME] שלום, שיר בת 16, בריאה. היתה לייעוץ במרפאתי לפני כשנה, בנוגע לאפש…"
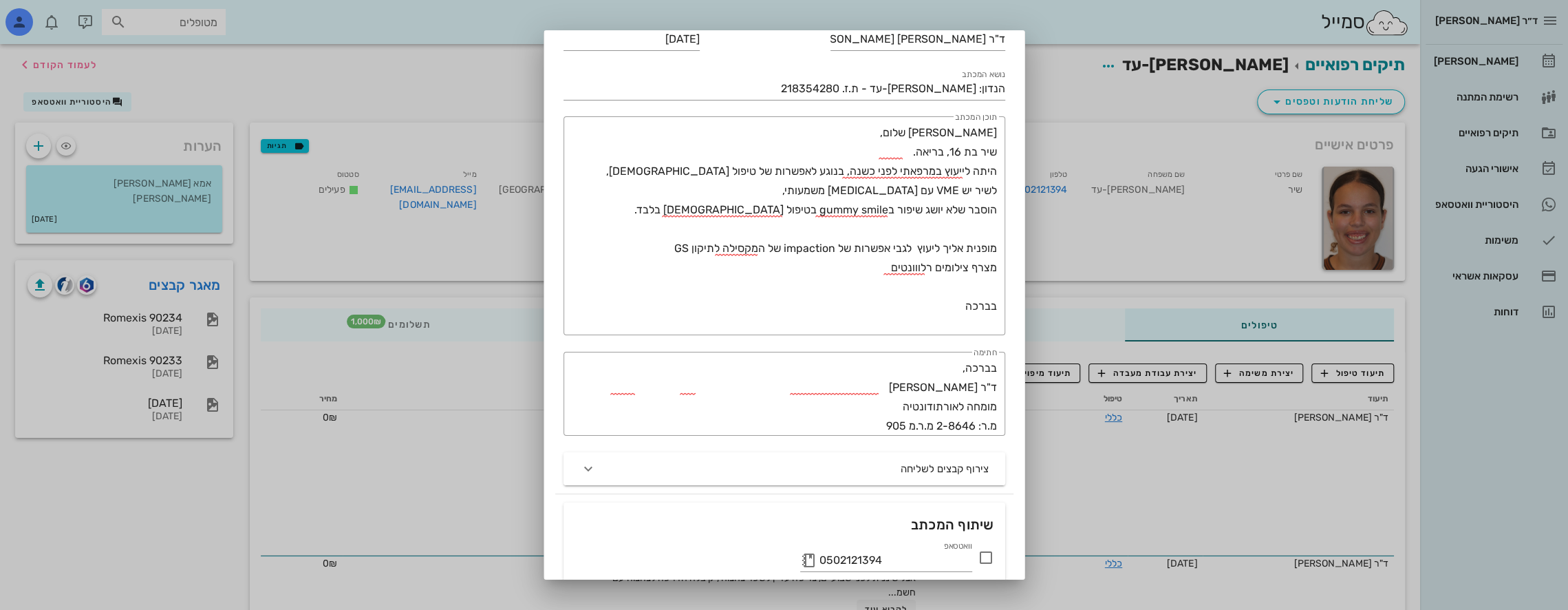
click at [166, 290] on div at bounding box center [784, 305] width 1568 height 610
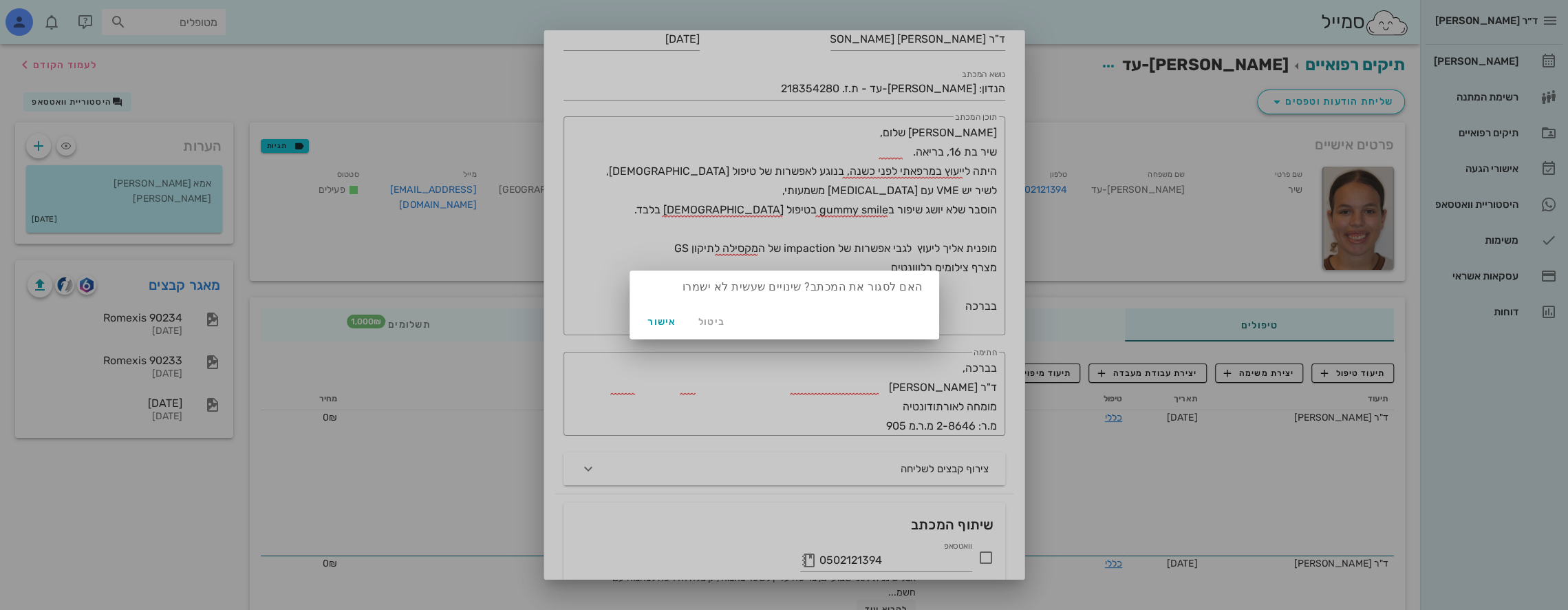
click at [172, 286] on div at bounding box center [784, 305] width 1568 height 610
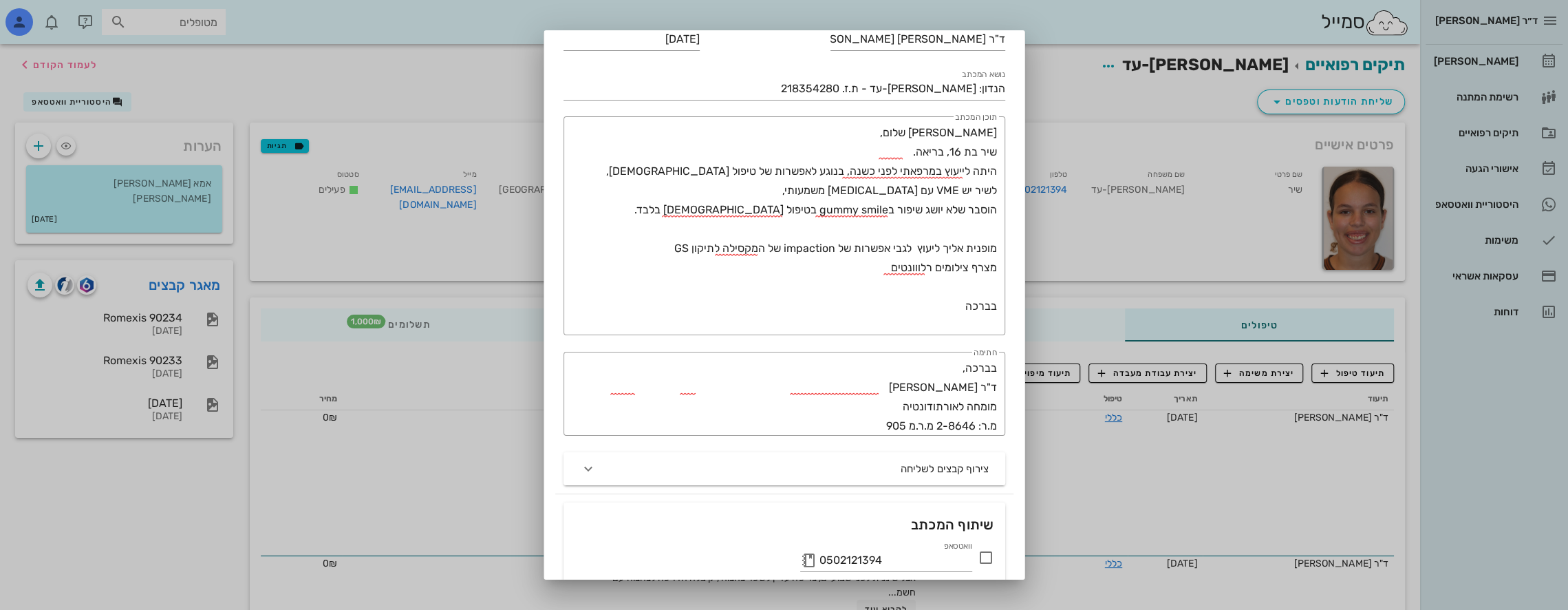
click at [173, 281] on div at bounding box center [784, 305] width 1568 height 610
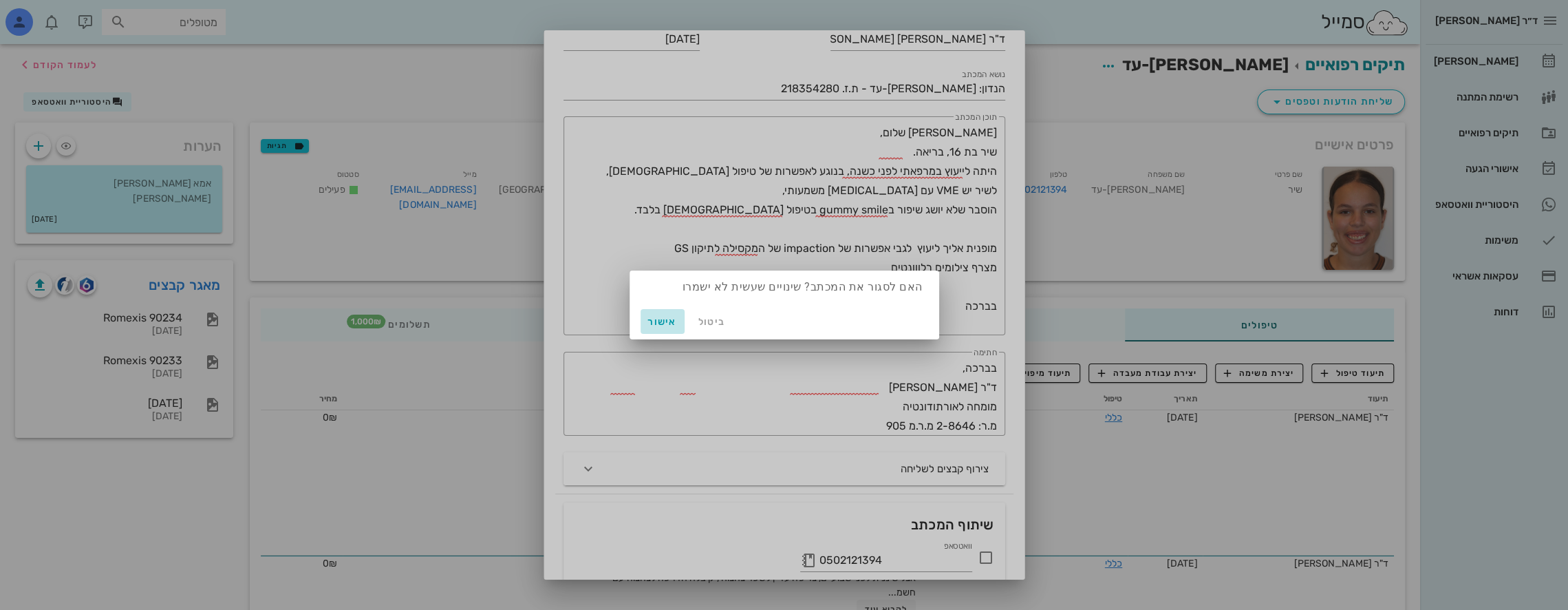
click at [666, 322] on span "אישור" at bounding box center [662, 321] width 33 height 11
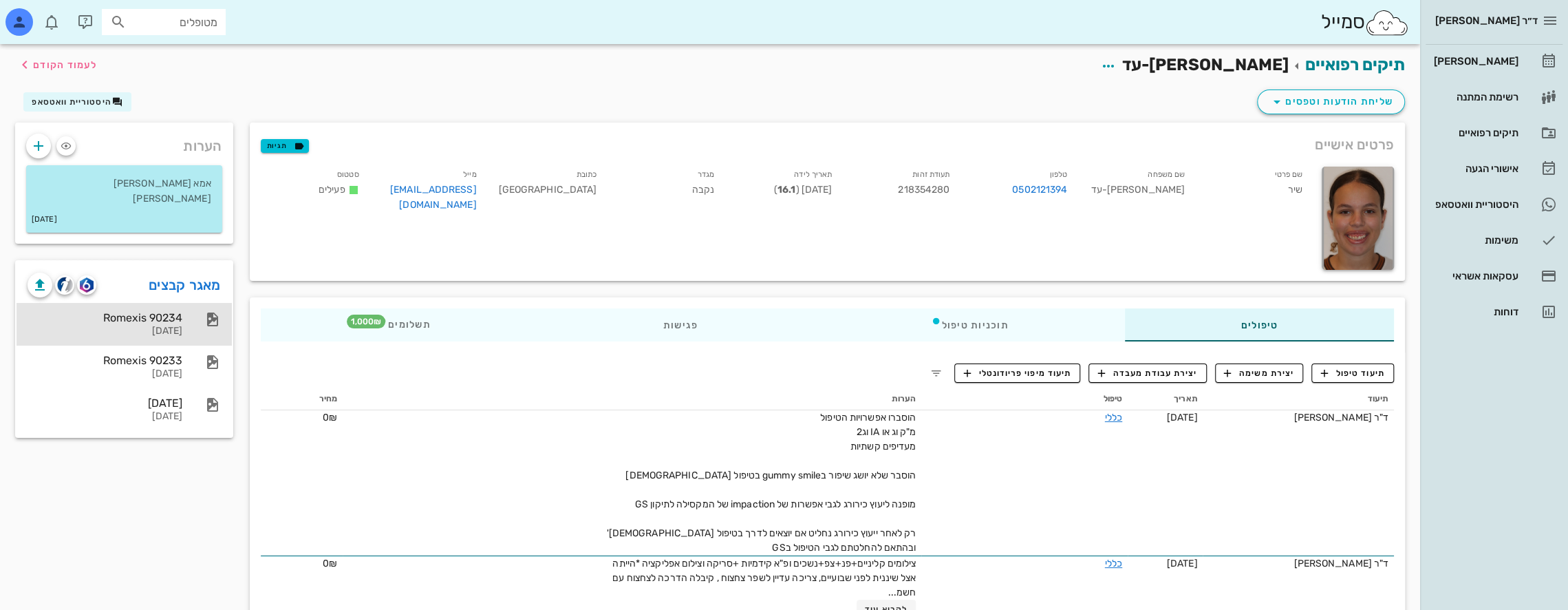
click at [146, 315] on div "Romexis 90234" at bounding box center [105, 317] width 155 height 13
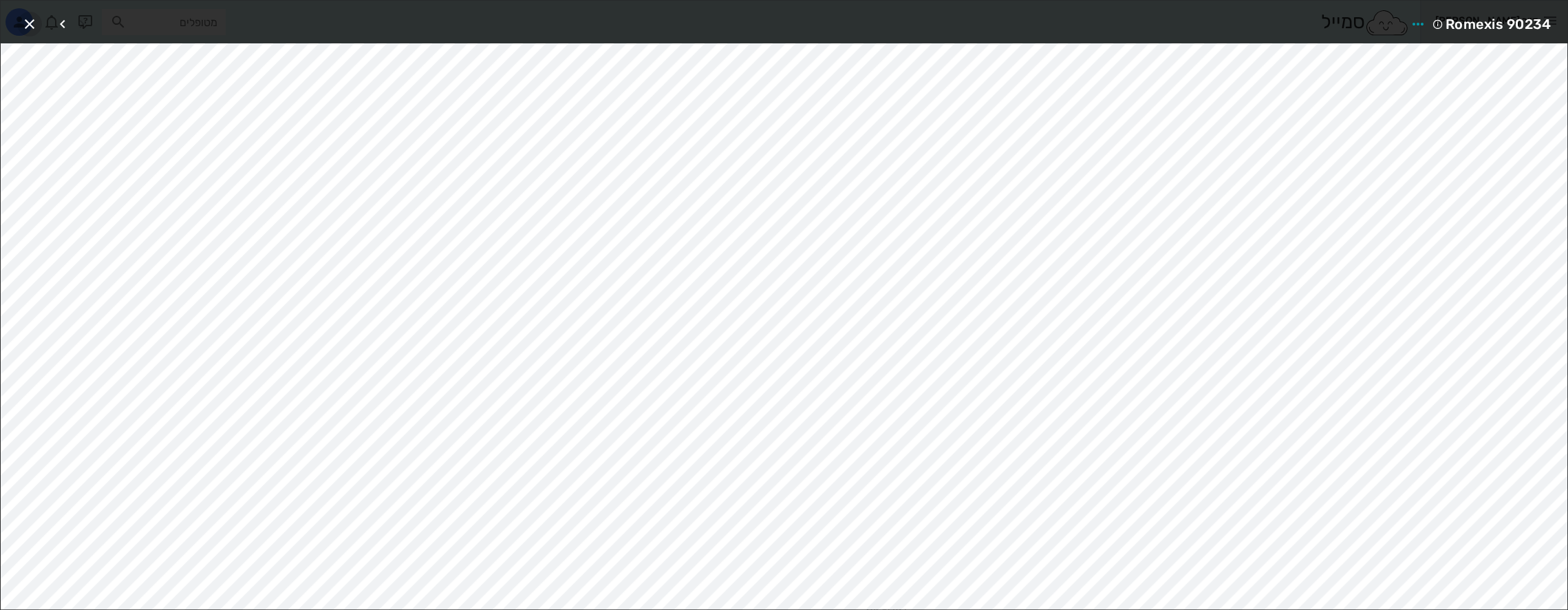
click at [33, 28] on icon "button" at bounding box center [29, 24] width 17 height 17
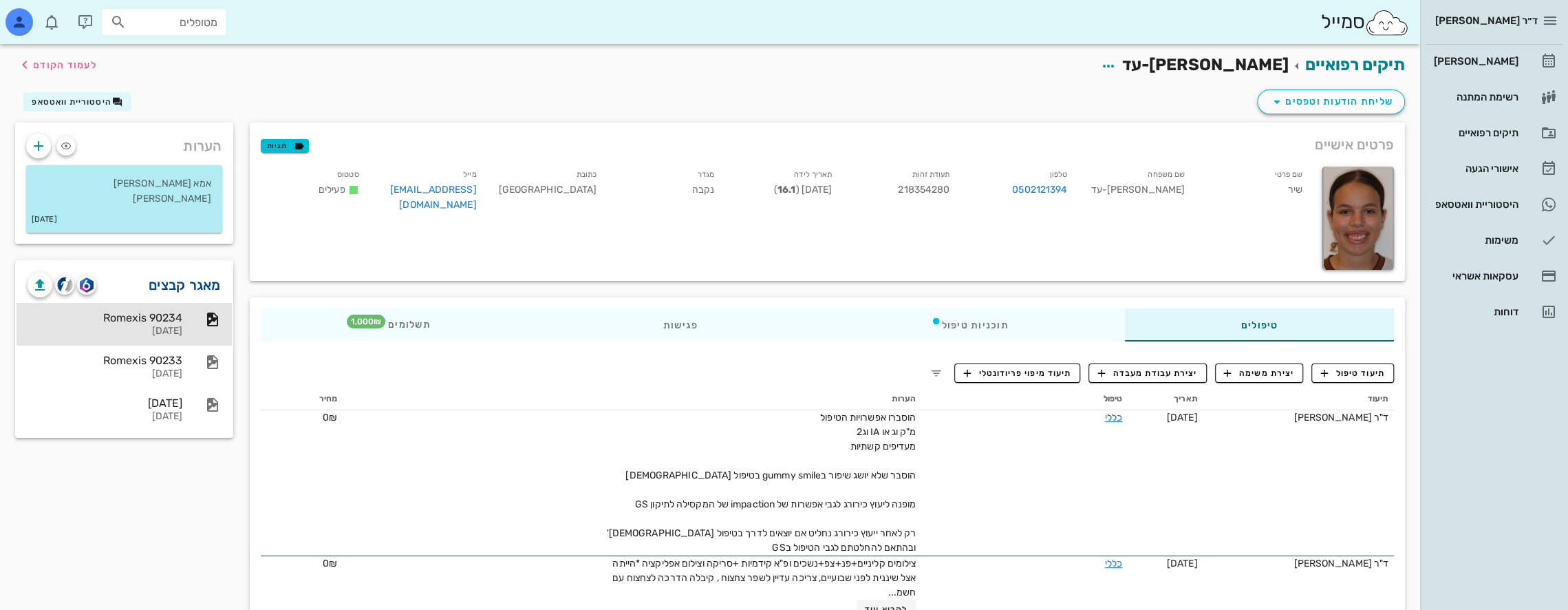
click at [188, 286] on link "מאגר קבצים" at bounding box center [185, 284] width 72 height 22
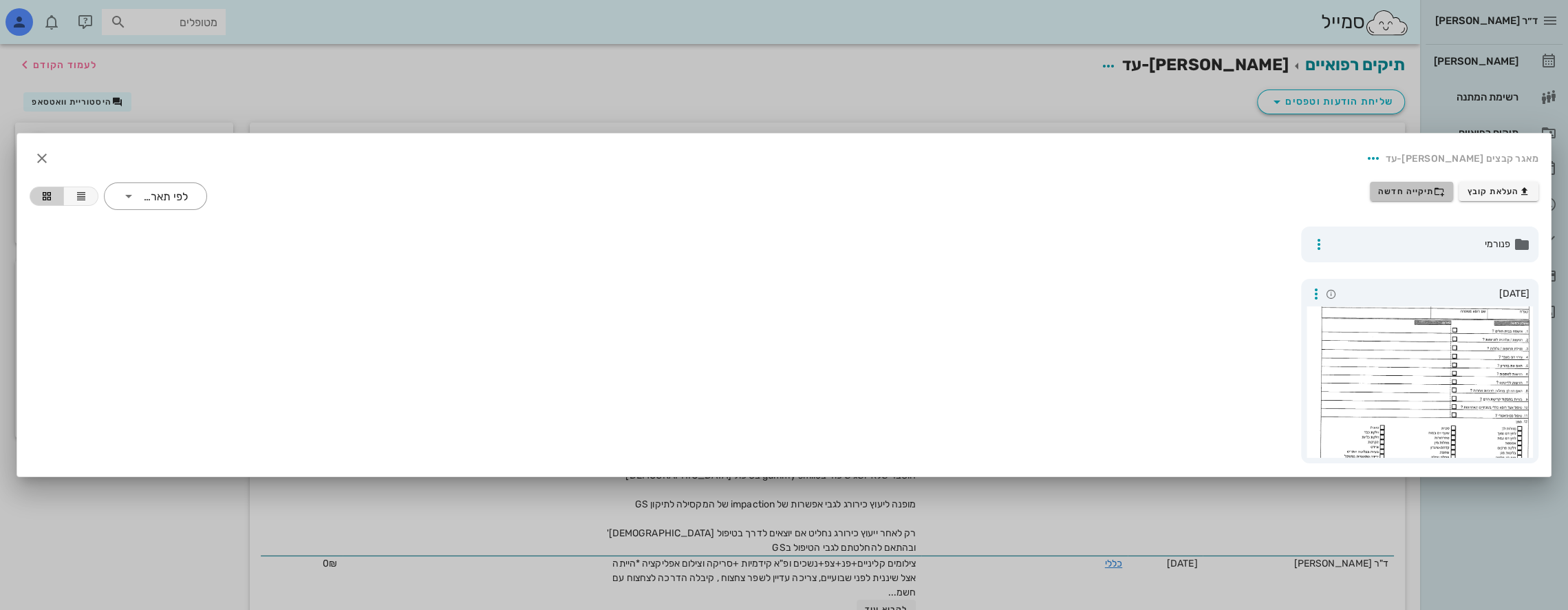
click at [1410, 193] on span "תיקייה חדשה" at bounding box center [1411, 191] width 67 height 11
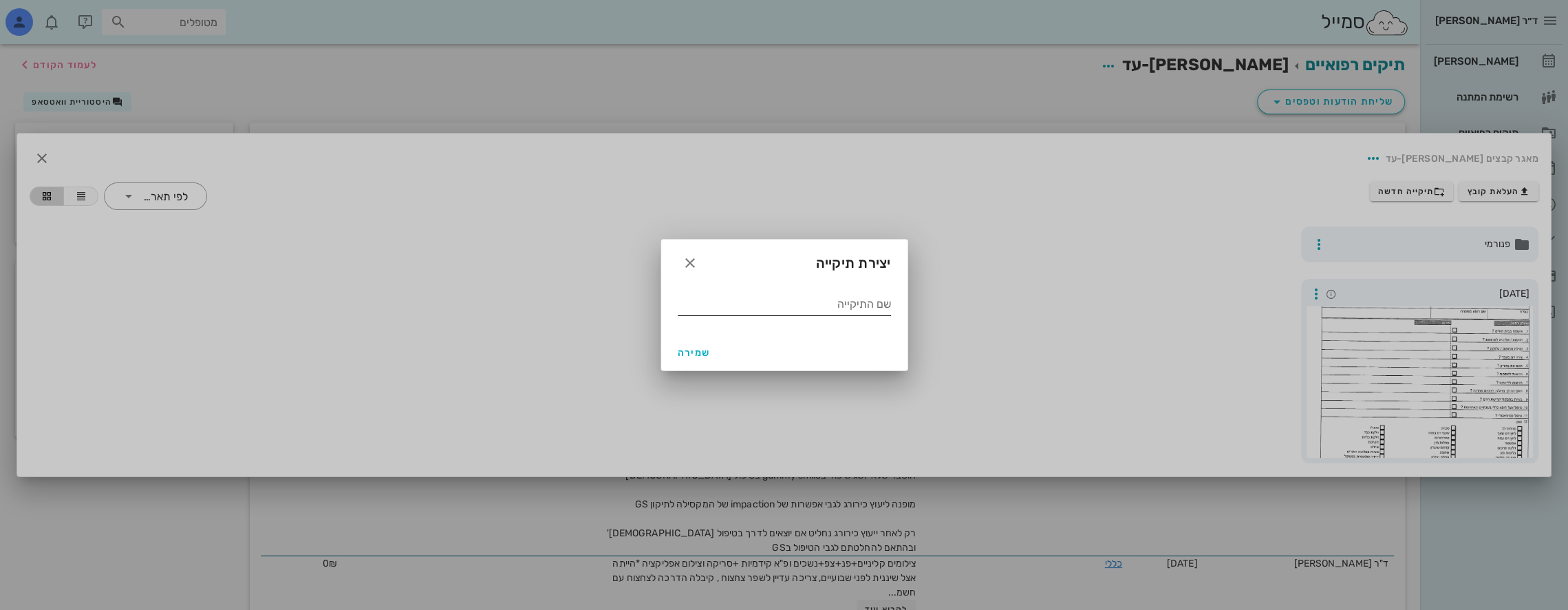
click at [831, 302] on input "שם התיקייה" at bounding box center [784, 303] width 214 height 22
type input "10 2024"
click at [699, 351] on span "שמירה" at bounding box center [695, 352] width 33 height 11
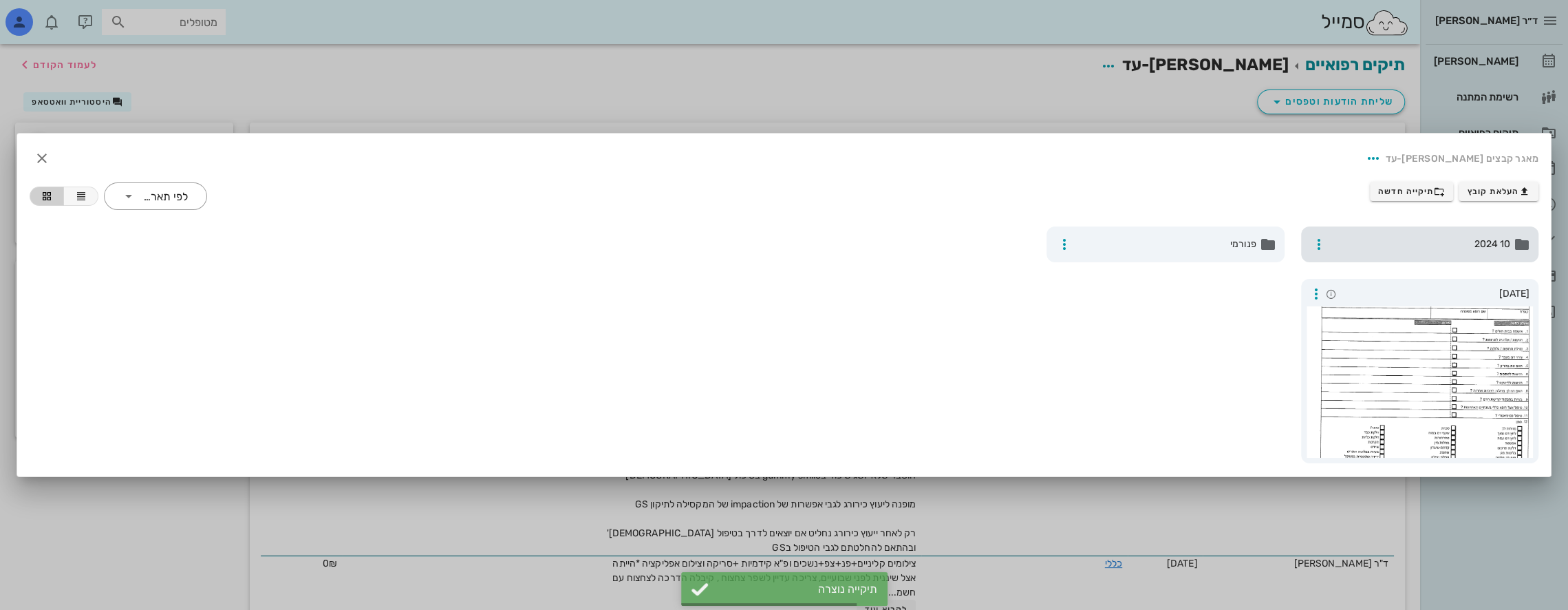
click at [1452, 241] on span "10 2024" at bounding box center [1422, 244] width 179 height 15
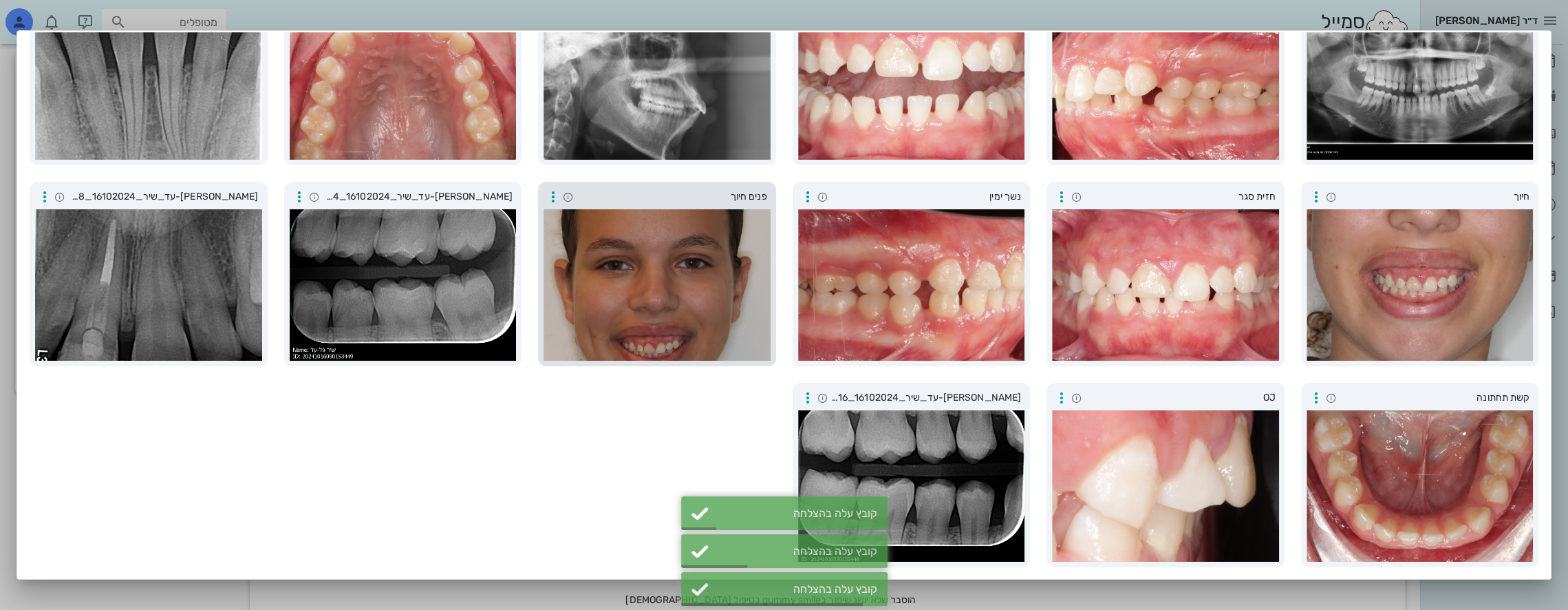
scroll to position [0, 0]
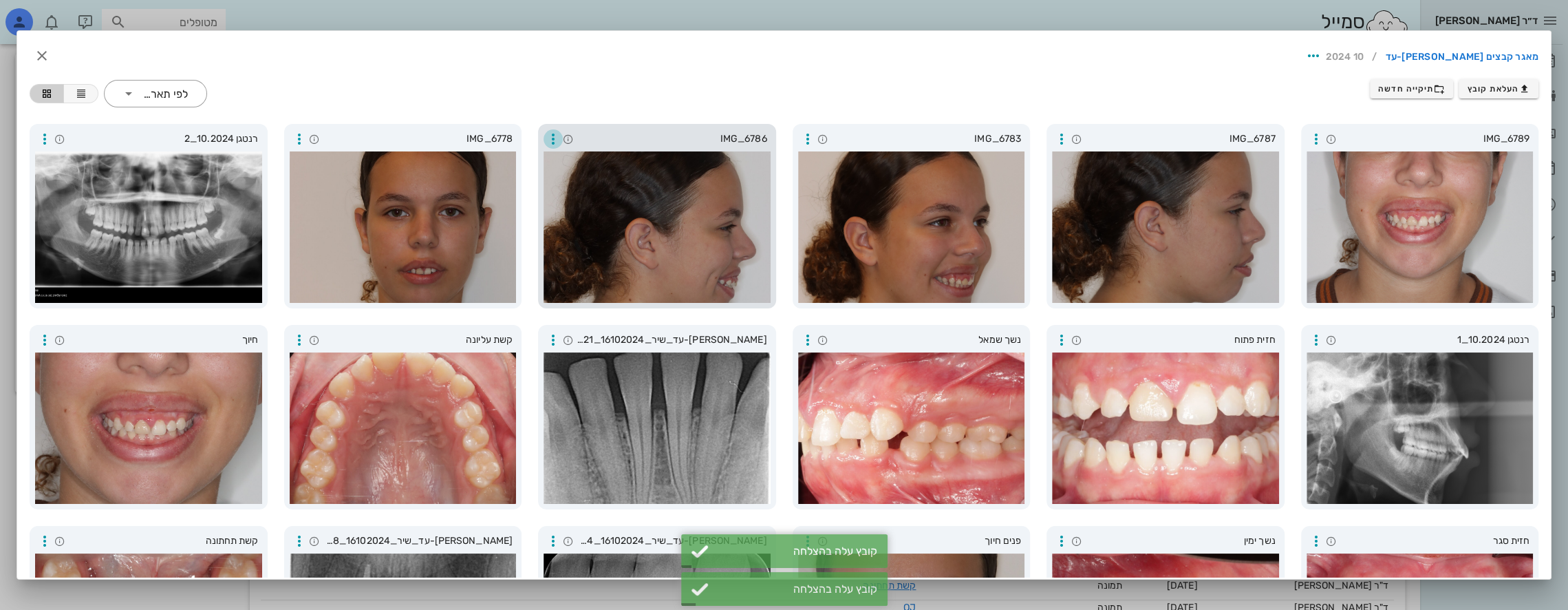
click at [561, 138] on icon "button" at bounding box center [553, 139] width 17 height 17
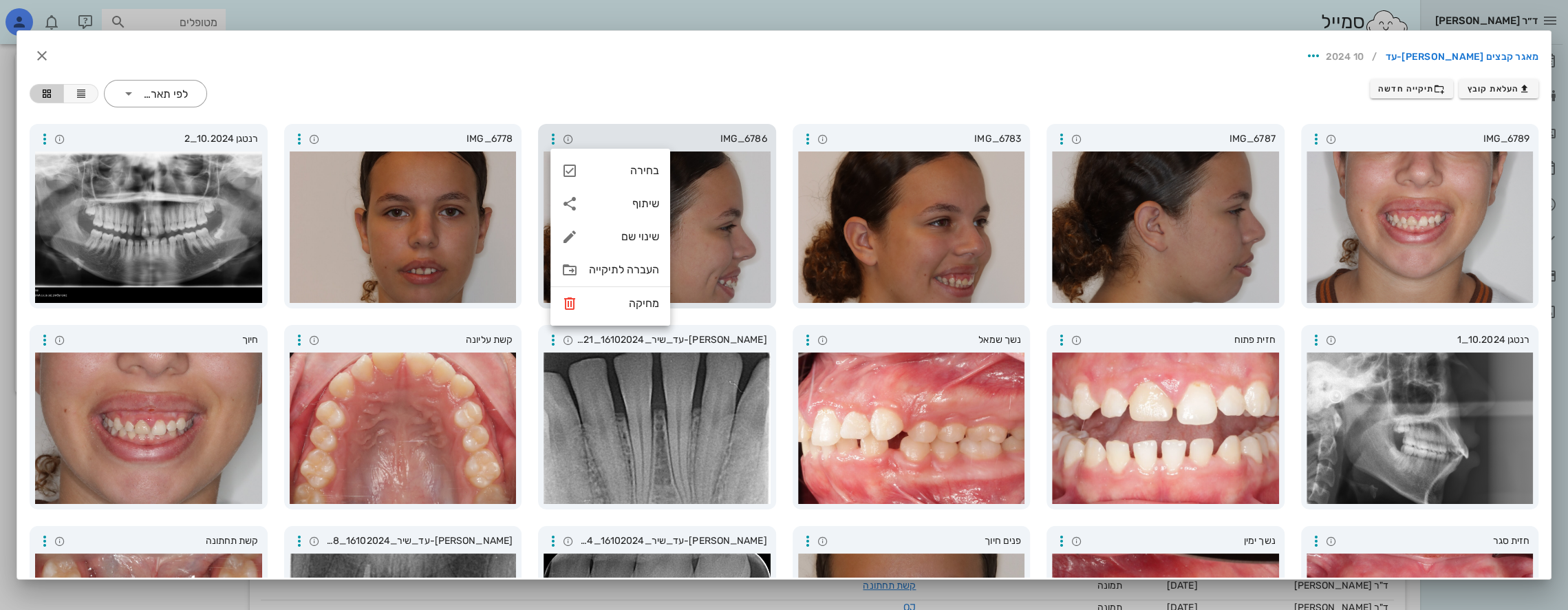
click at [744, 214] on div at bounding box center [657, 227] width 227 height 152
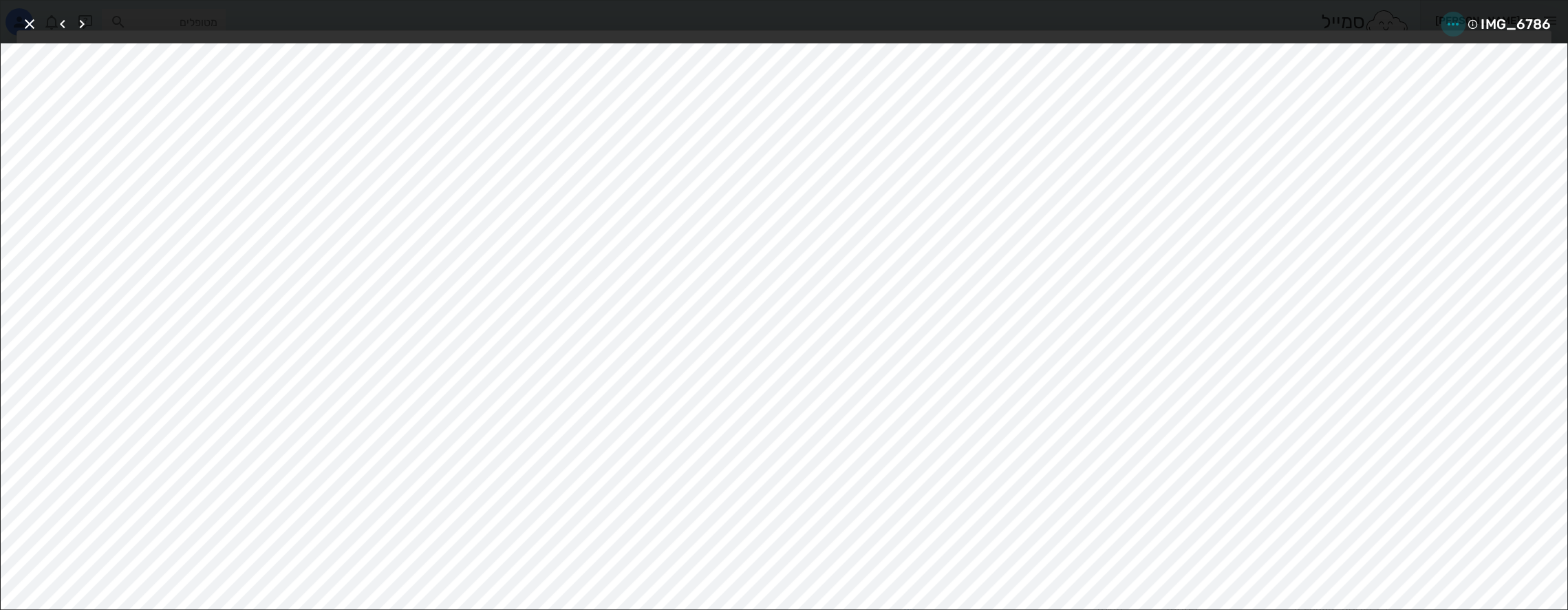
click at [1456, 24] on icon "button" at bounding box center [1453, 24] width 17 height 17
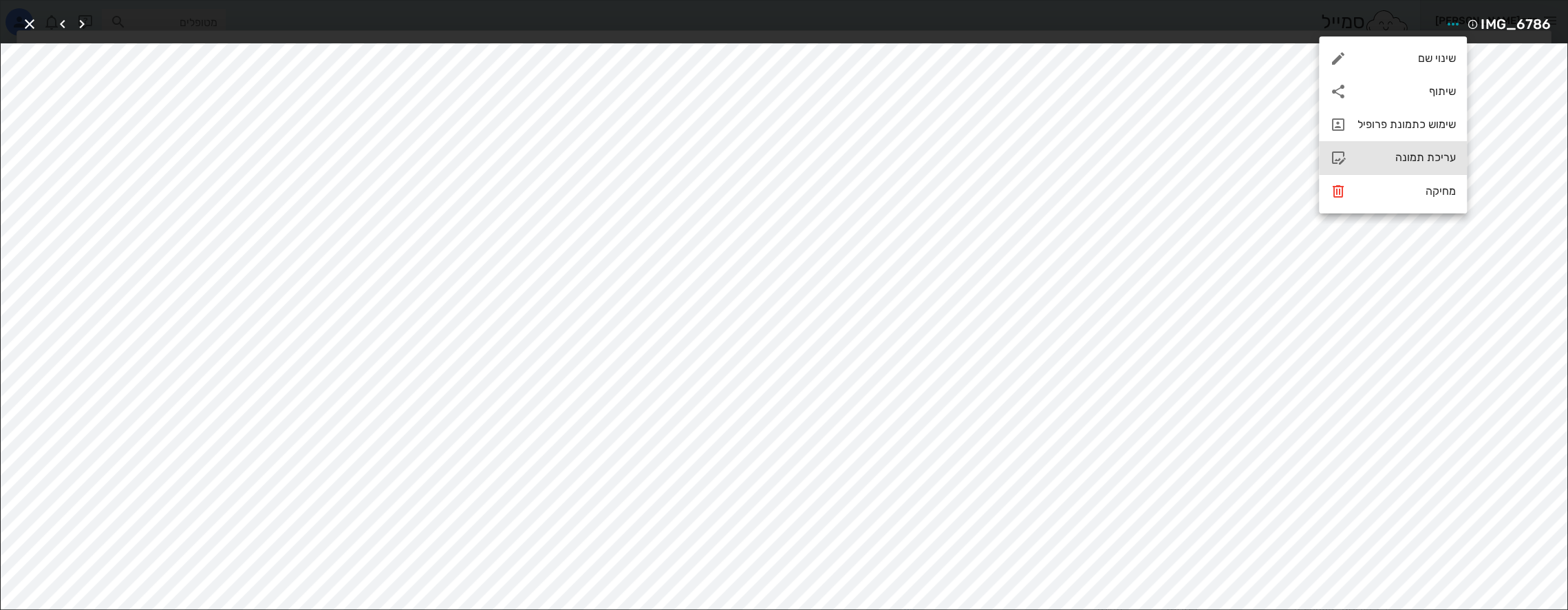
click at [1425, 160] on div "עריכת תמונה" at bounding box center [1407, 157] width 98 height 13
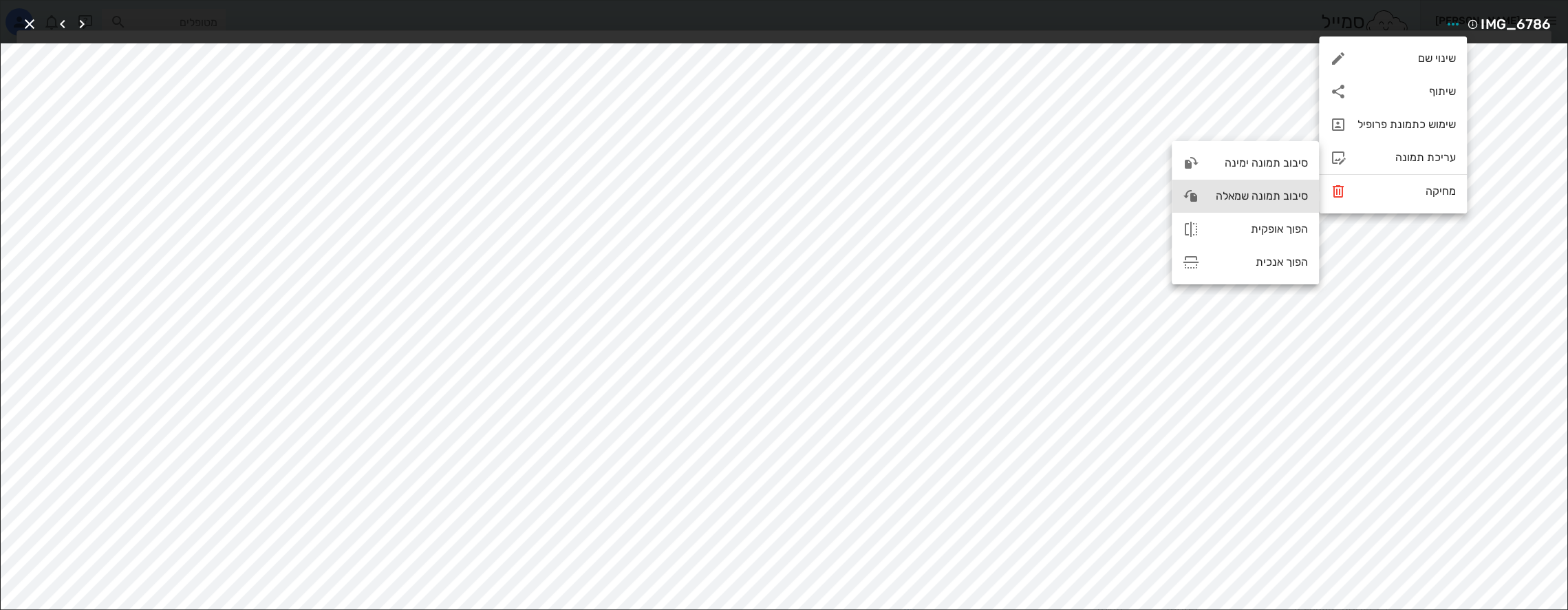
click at [1254, 194] on div "סיבוב תמונה שמאלה" at bounding box center [1259, 195] width 98 height 13
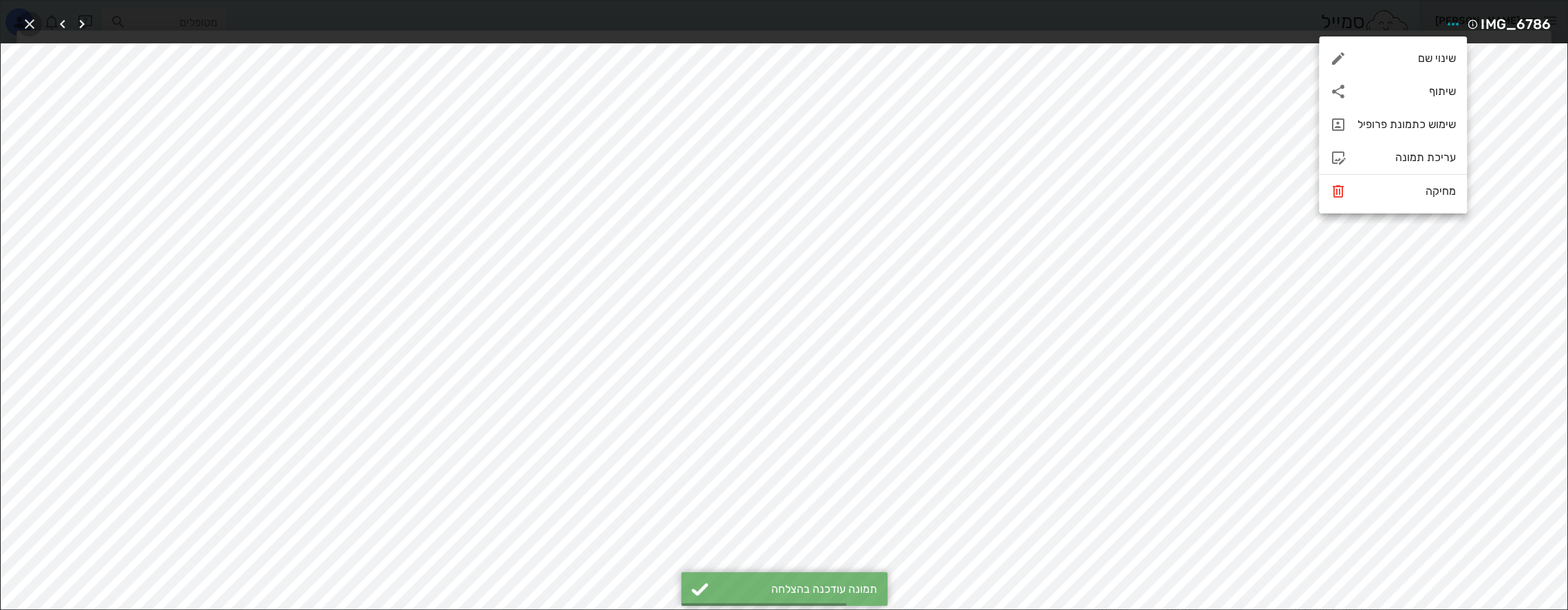
click at [31, 21] on icon "button" at bounding box center [29, 24] width 17 height 17
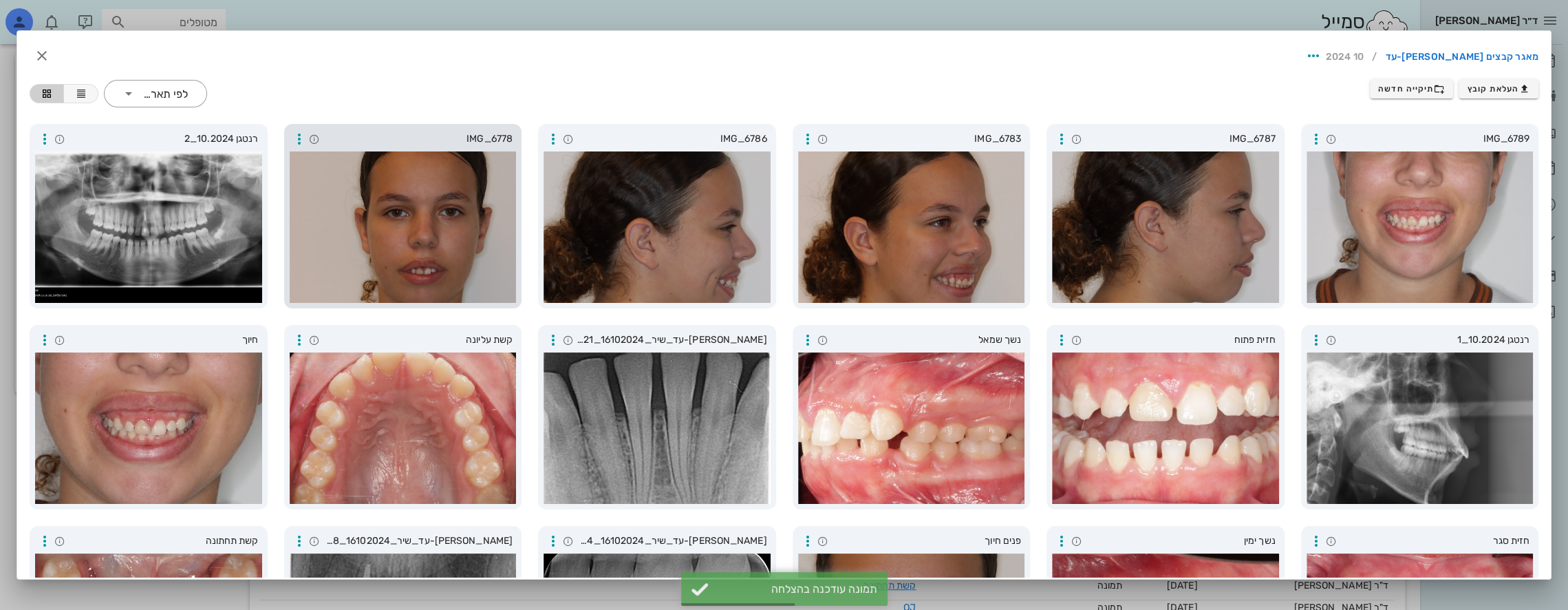
click at [388, 225] on div at bounding box center [403, 227] width 227 height 152
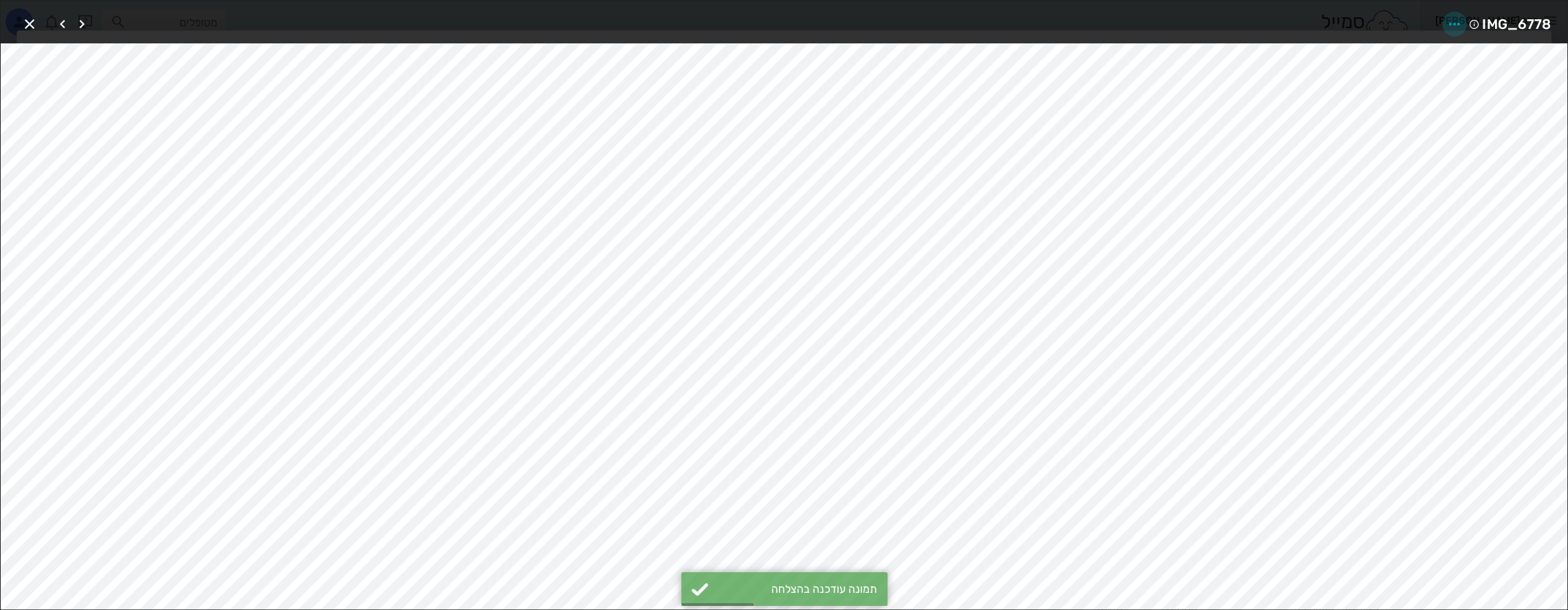
click at [1447, 22] on icon "button" at bounding box center [1455, 24] width 17 height 17
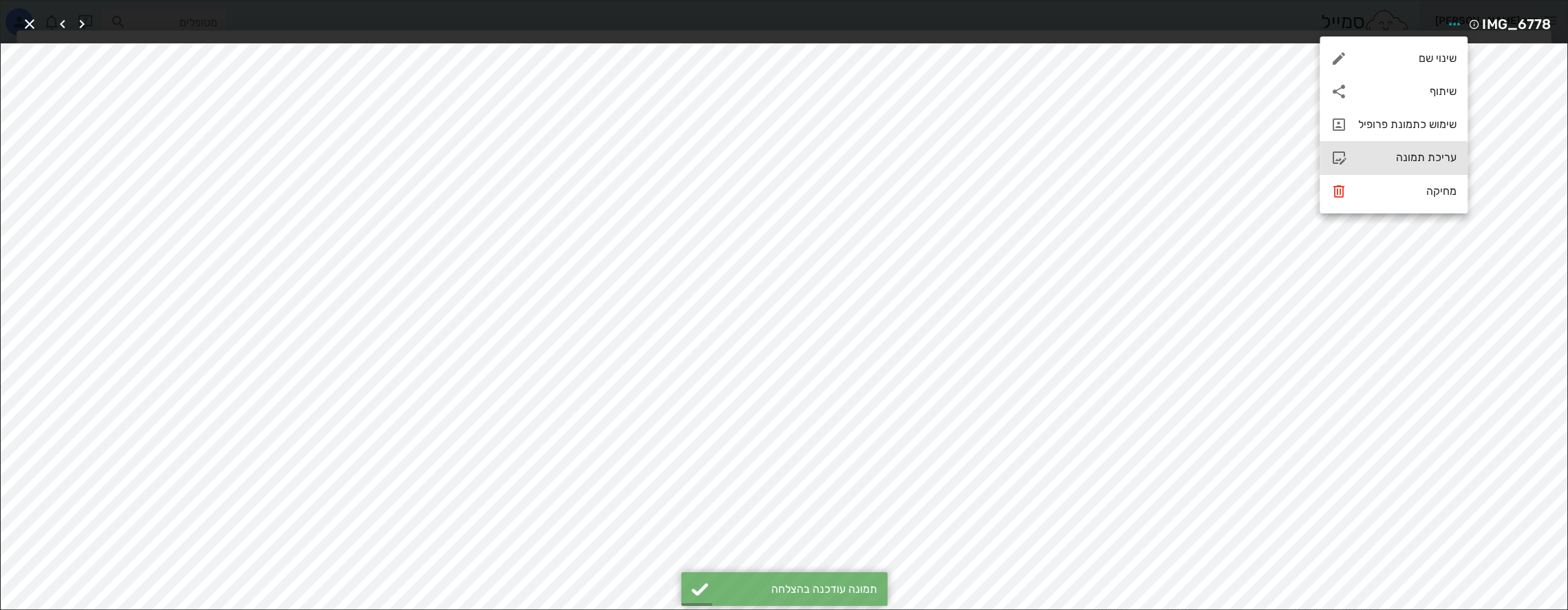
click at [1415, 159] on div "עריכת תמונה" at bounding box center [1408, 157] width 98 height 13
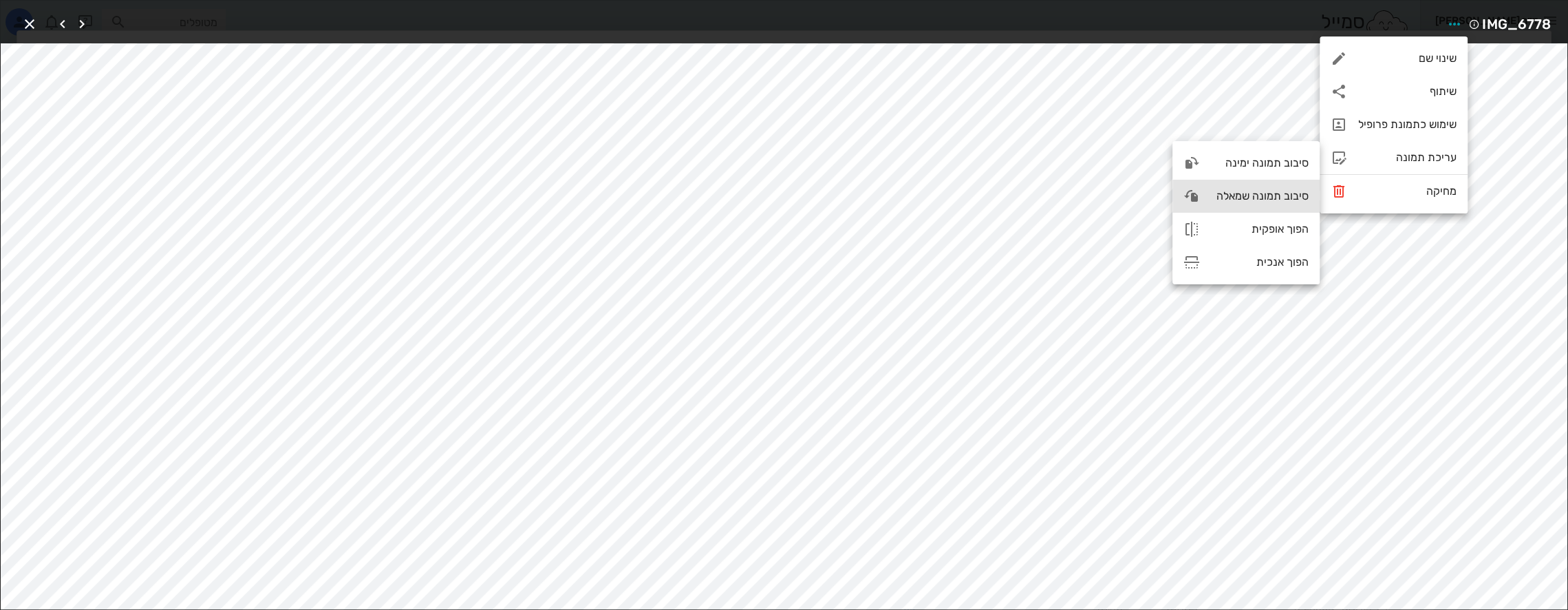
click at [1257, 194] on div "סיבוב תמונה שמאלה" at bounding box center [1260, 195] width 98 height 13
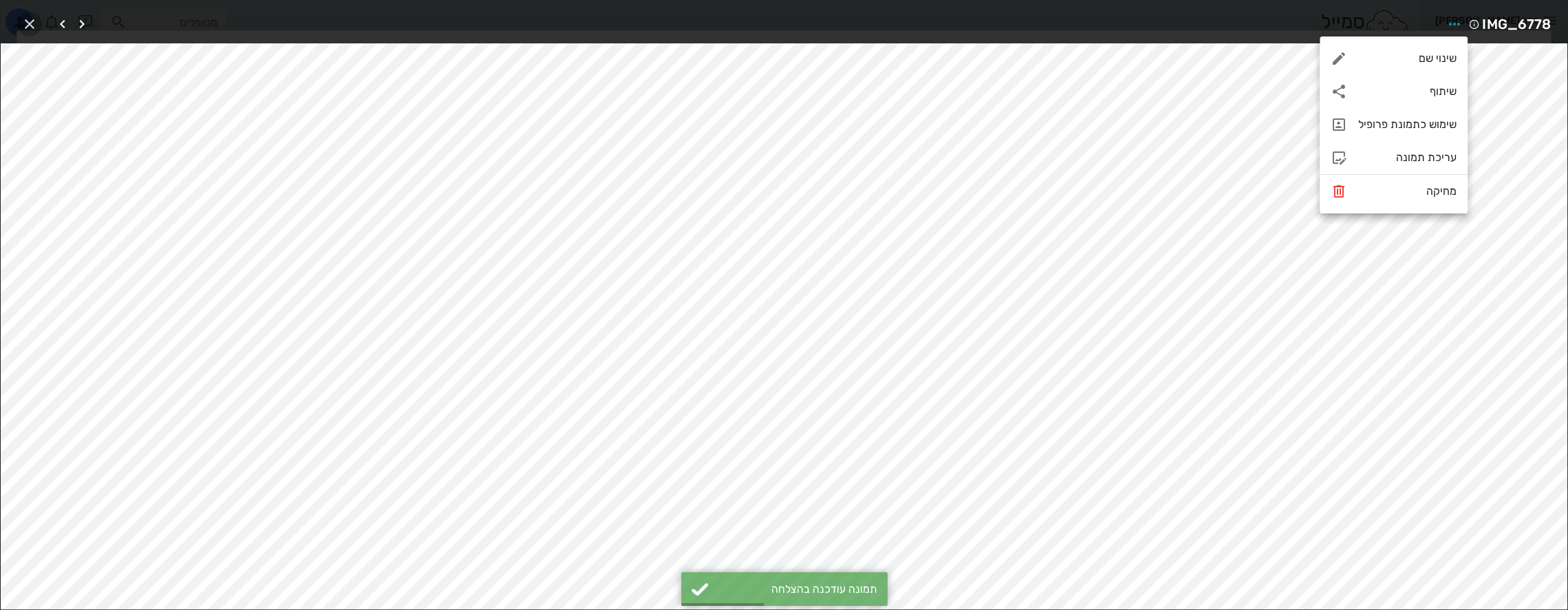
click at [27, 20] on icon "button" at bounding box center [29, 24] width 17 height 17
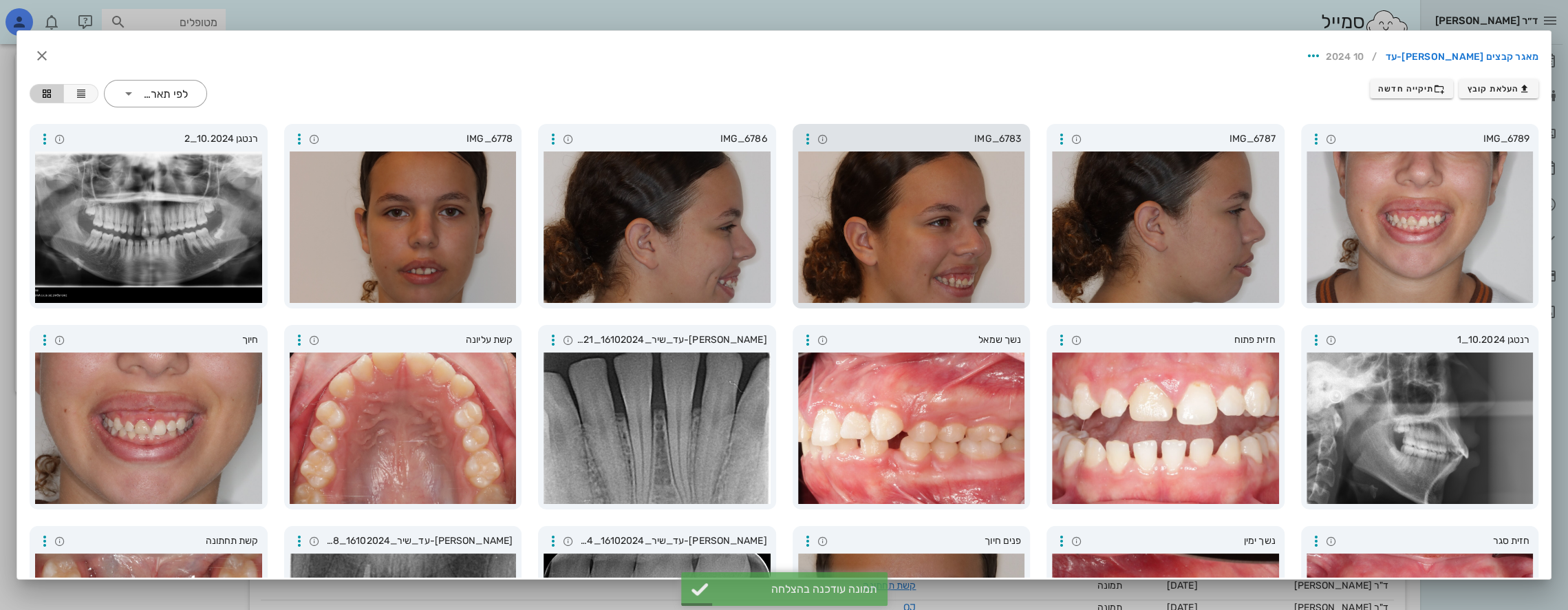
click at [922, 241] on div at bounding box center [912, 227] width 227 height 152
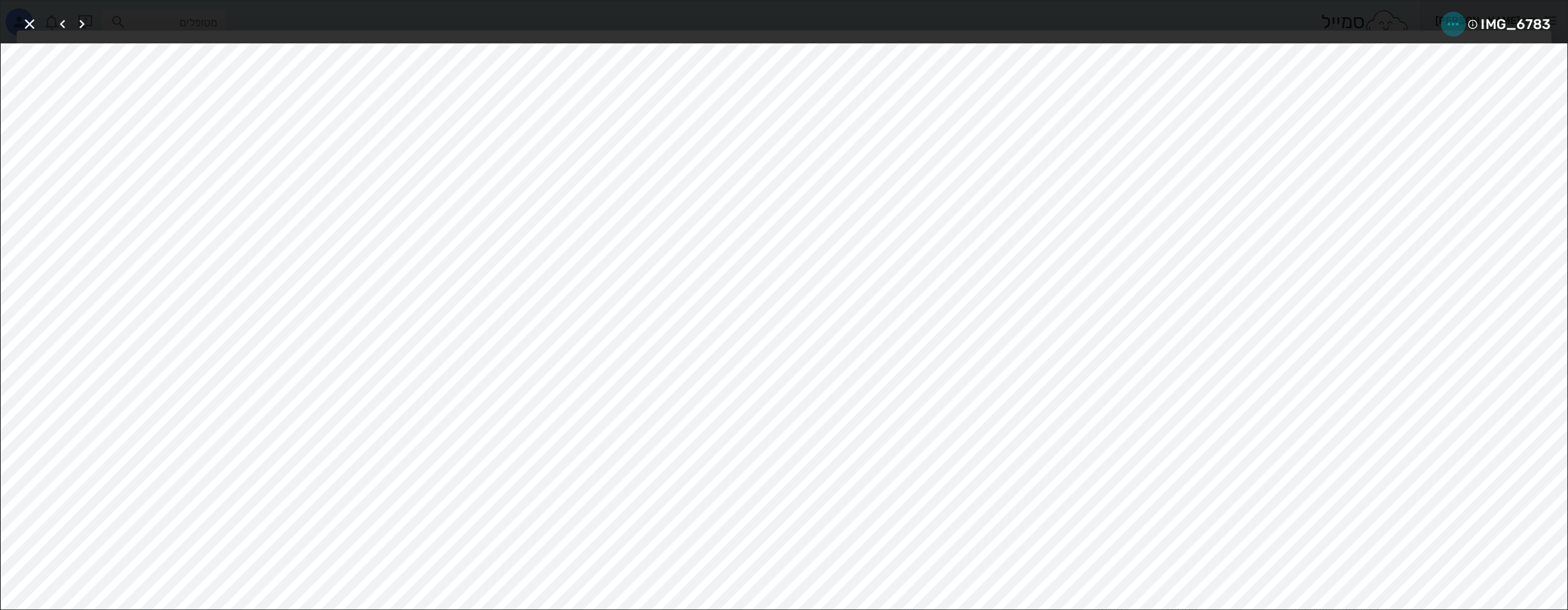
click at [1447, 21] on icon "button" at bounding box center [1453, 24] width 17 height 17
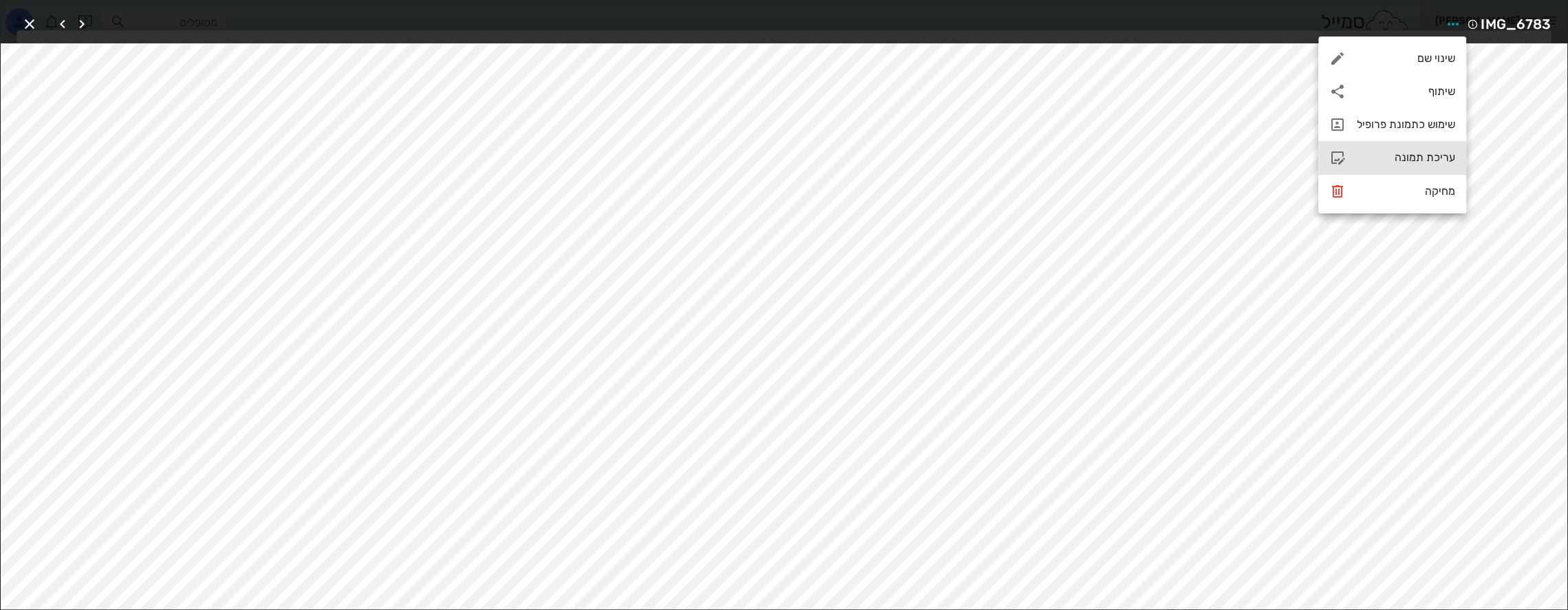
click at [1415, 161] on div "עריכת תמונה" at bounding box center [1406, 157] width 98 height 13
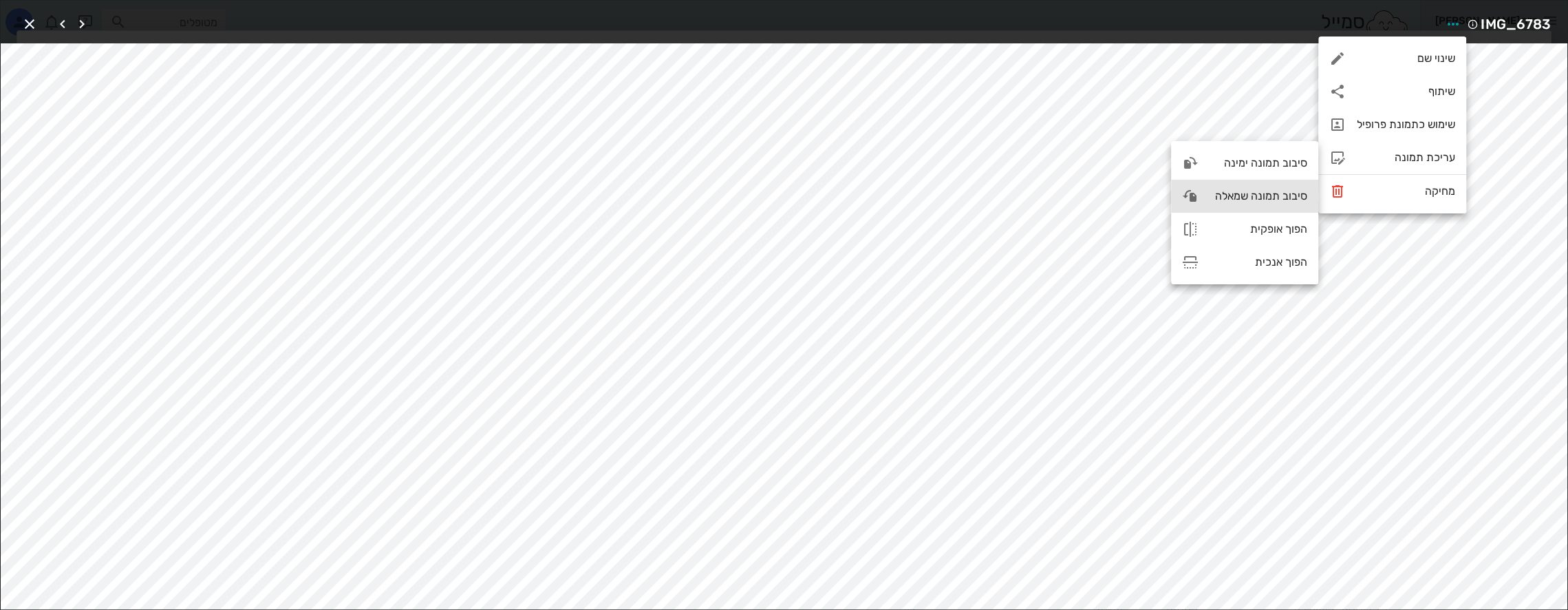
click at [1260, 194] on div "סיבוב תמונה שמאלה" at bounding box center [1259, 195] width 98 height 13
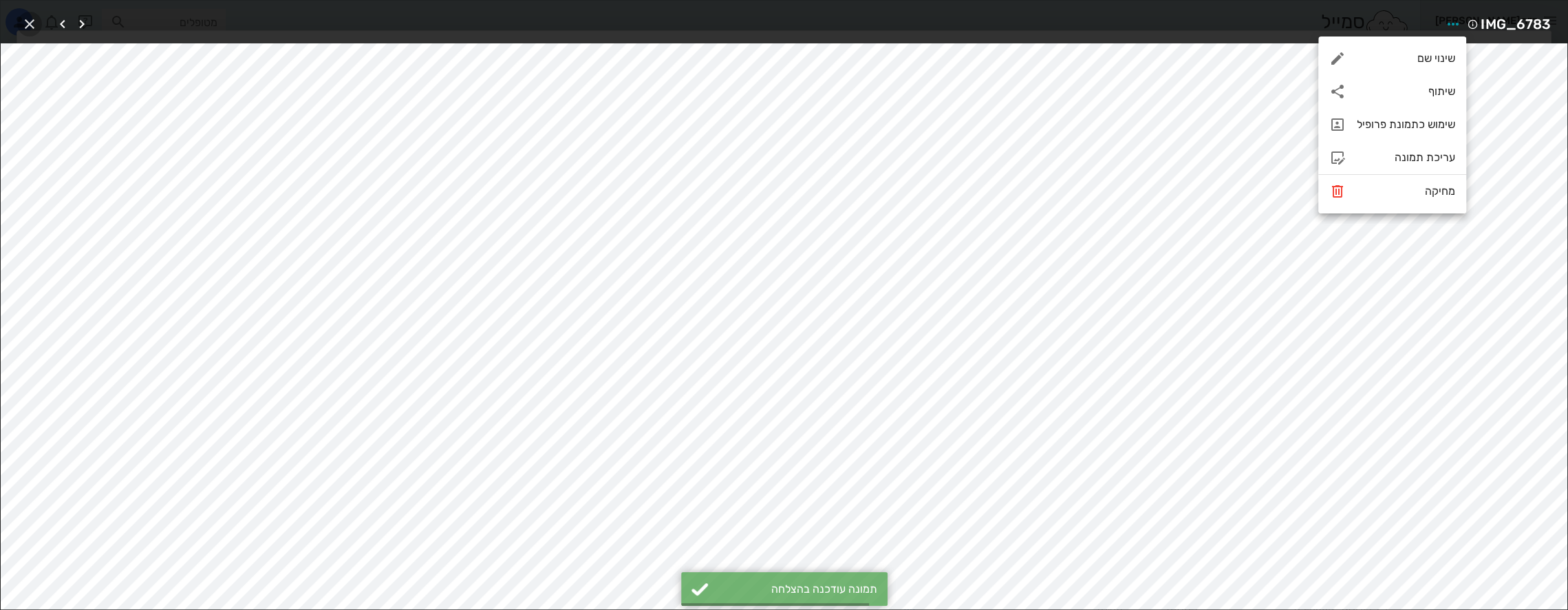
click at [28, 21] on icon "button" at bounding box center [29, 24] width 17 height 17
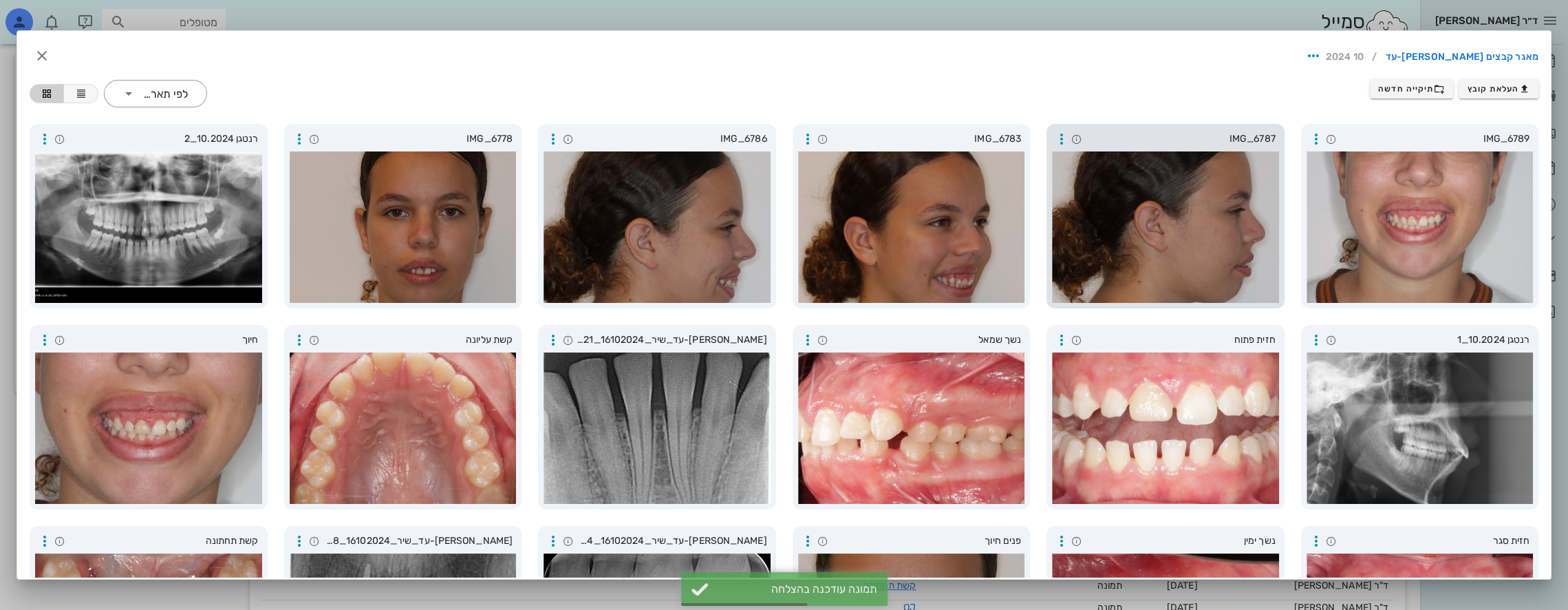
click at [1151, 216] on div at bounding box center [1165, 227] width 227 height 152
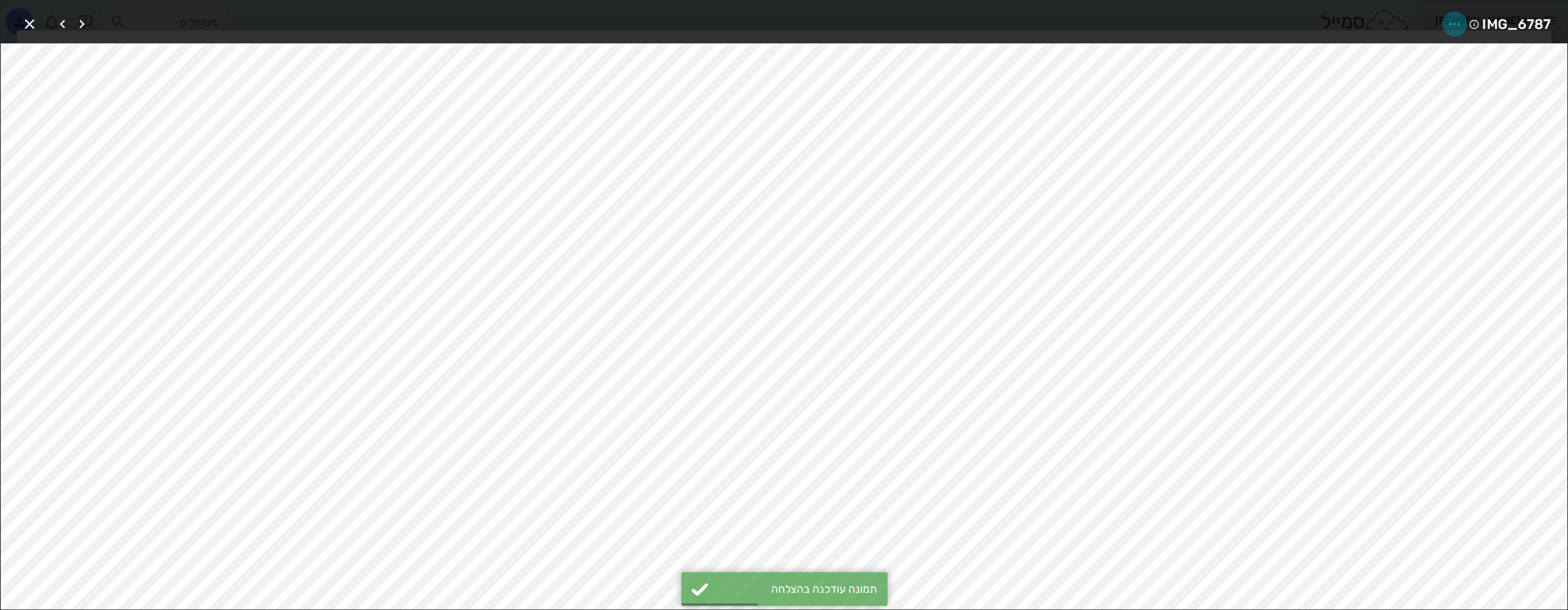
click at [1451, 24] on icon "button" at bounding box center [1455, 24] width 17 height 17
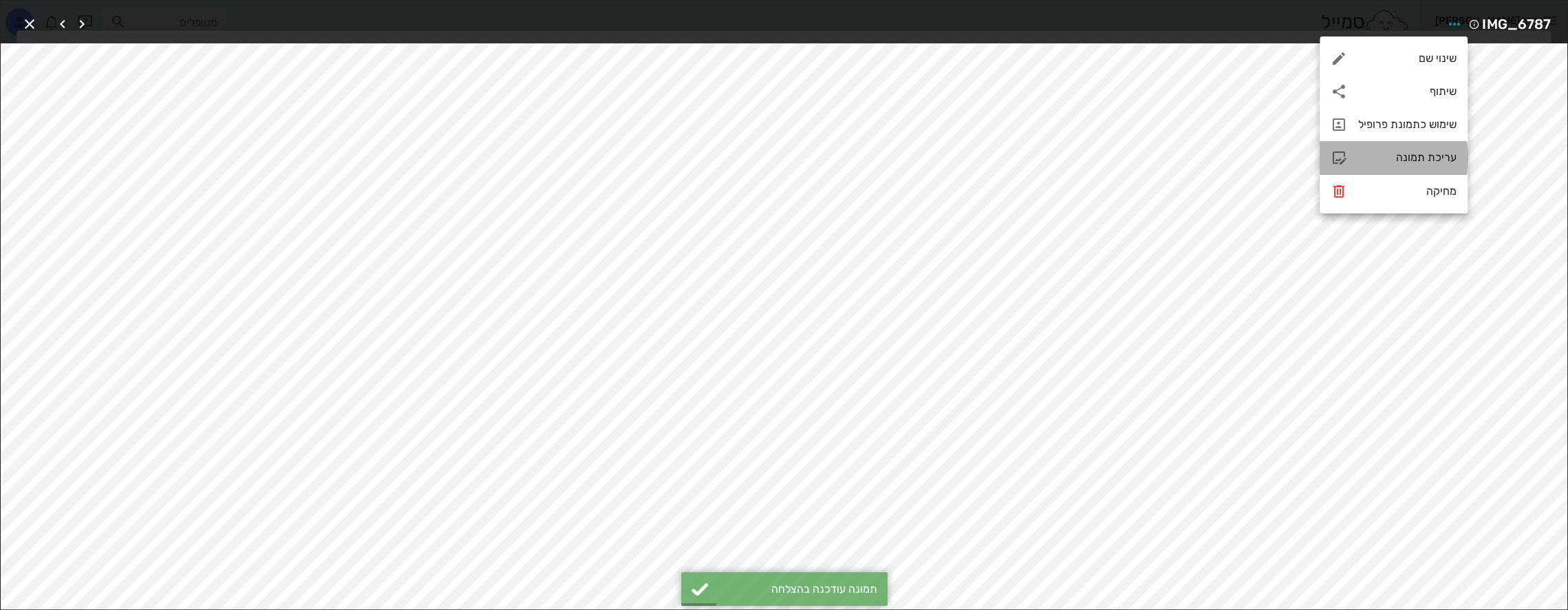
click at [1408, 159] on div "עריכת תמונה" at bounding box center [1408, 157] width 98 height 13
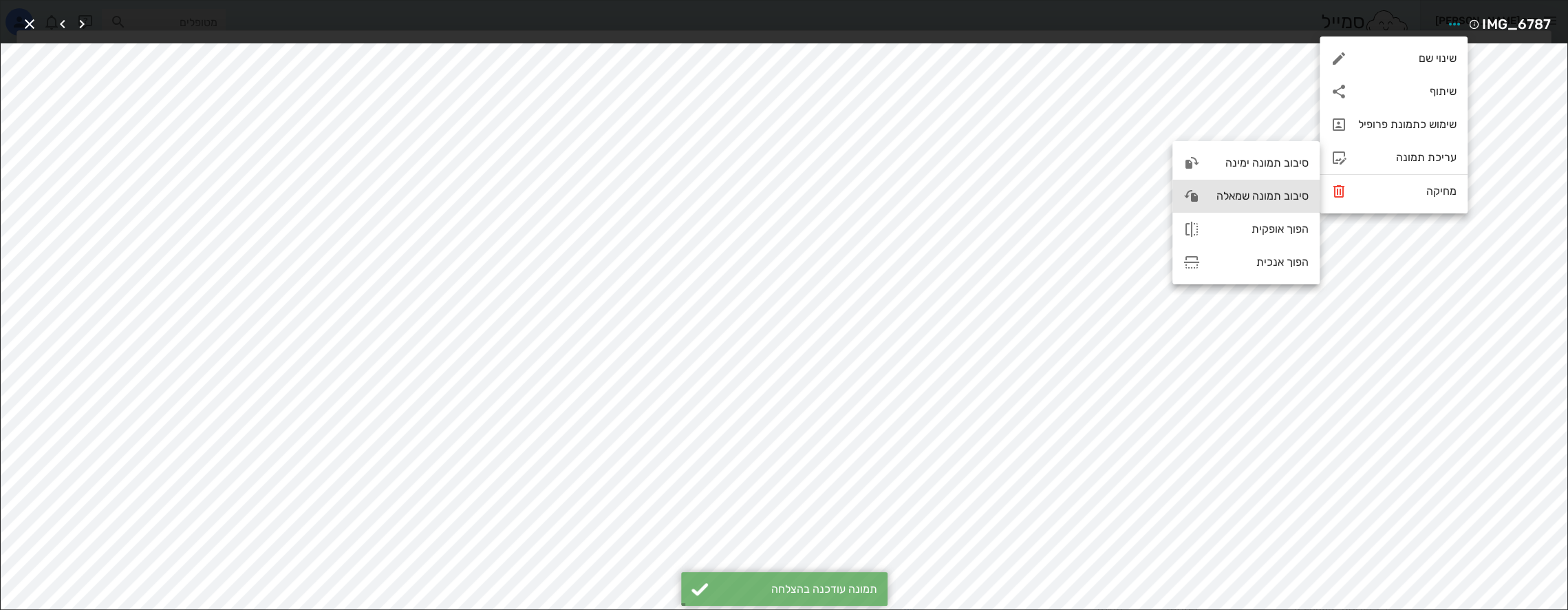
click at [1264, 201] on div "סיבוב תמונה שמאלה" at bounding box center [1260, 195] width 98 height 13
click at [29, 23] on icon "button" at bounding box center [29, 24] width 17 height 17
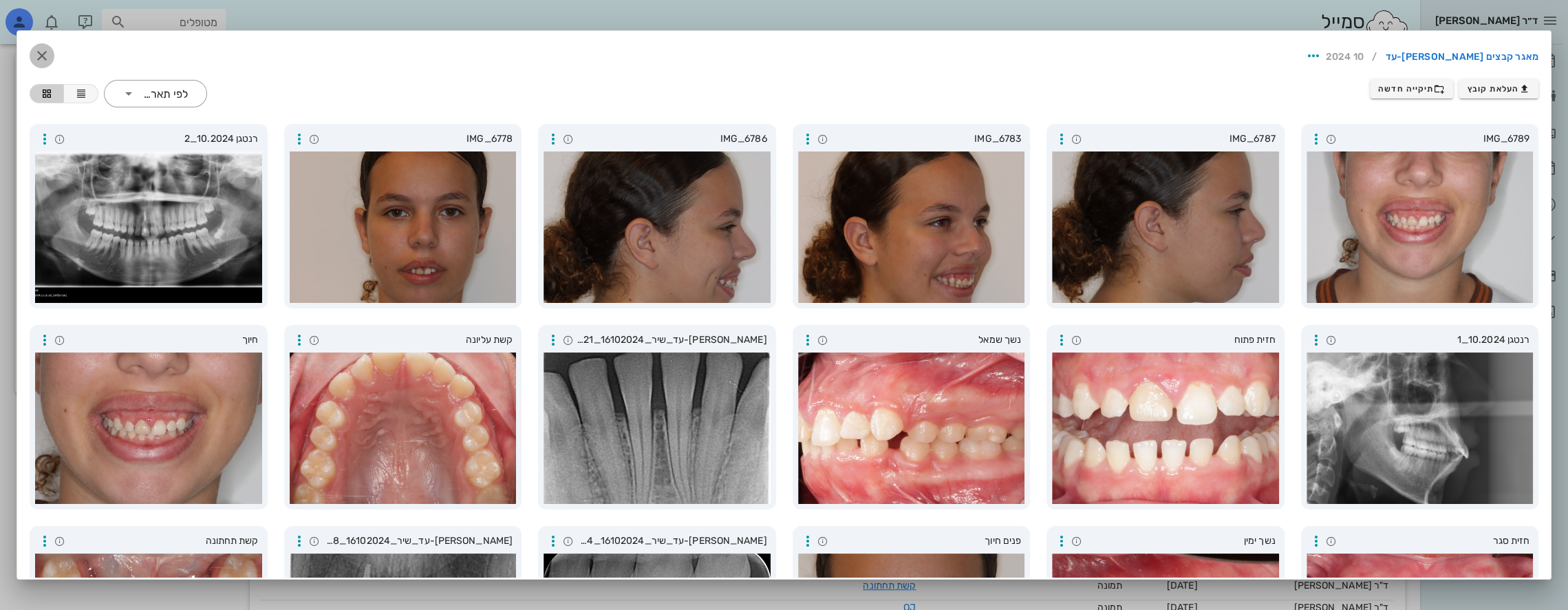
click at [51, 50] on icon "button" at bounding box center [42, 55] width 17 height 17
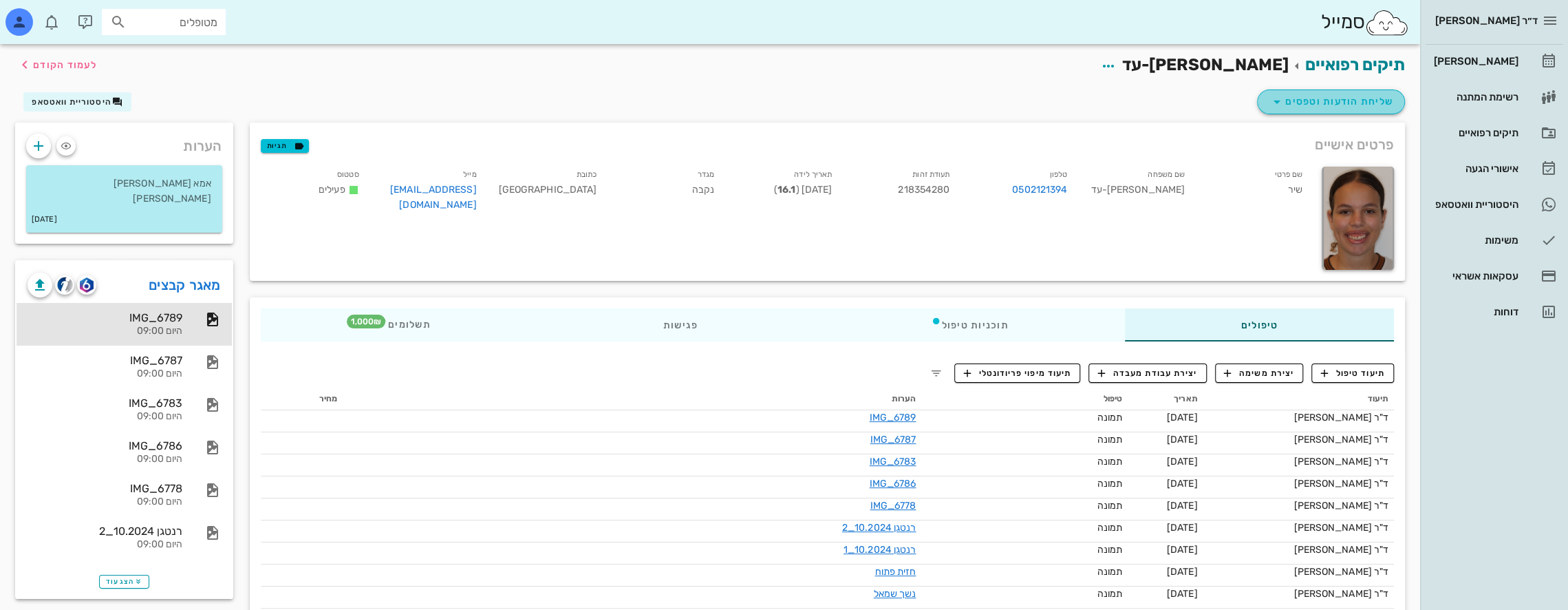
click at [1322, 103] on span "שליחת הודעות וטפסים" at bounding box center [1331, 101] width 125 height 17
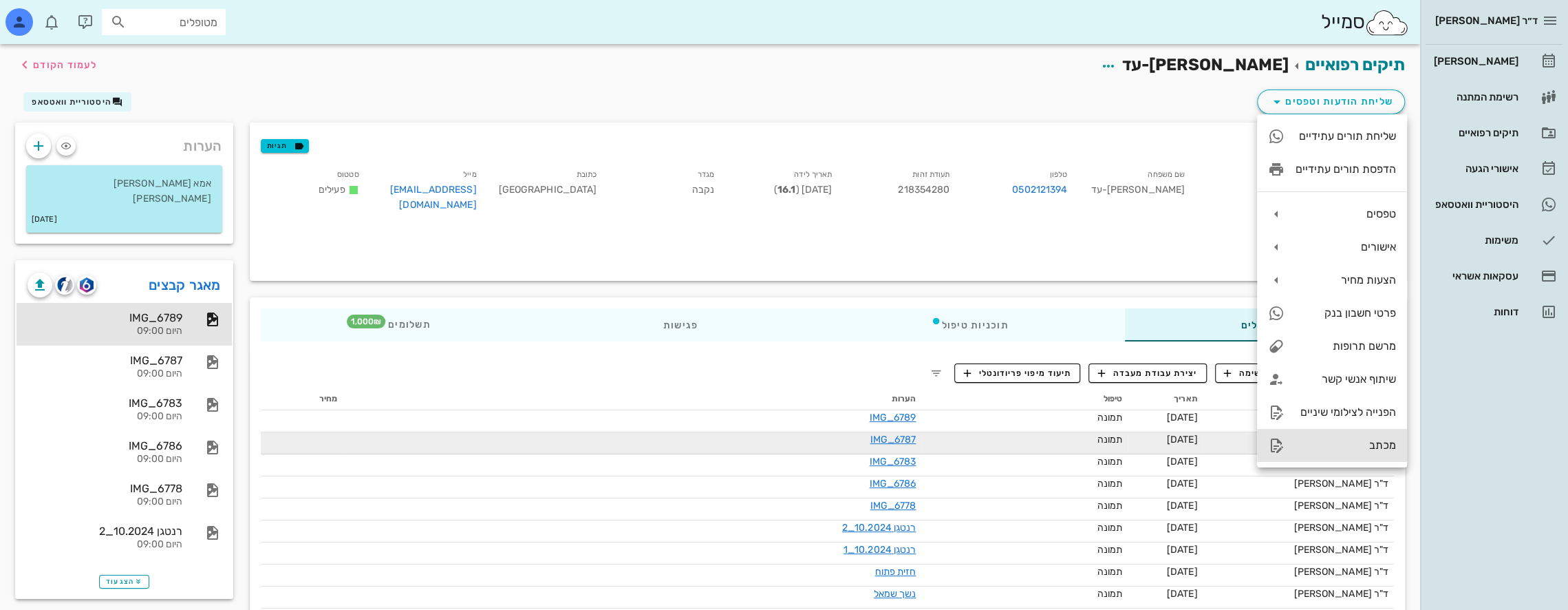
click at [1382, 446] on div "מכתב" at bounding box center [1346, 444] width 100 height 13
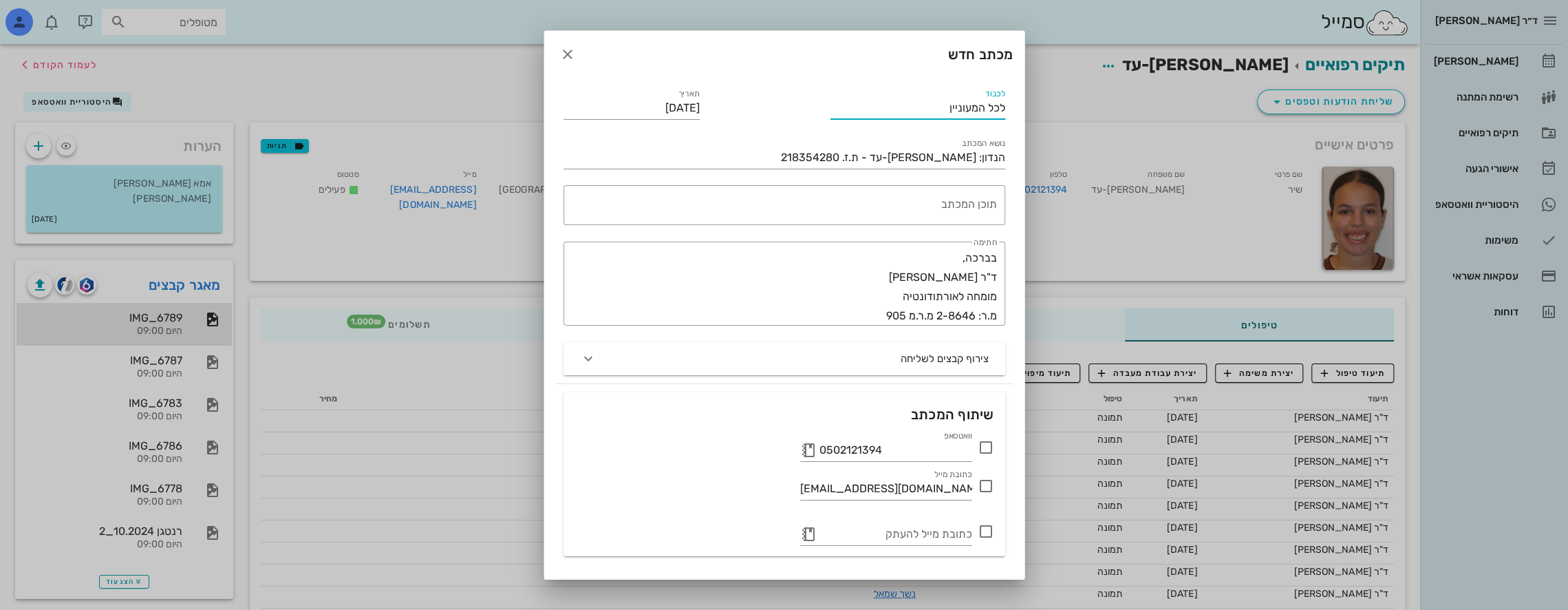
drag, startPoint x: 933, startPoint y: 113, endPoint x: 1207, endPoint y: 113, distance: 274.0
type input "ד"ר [PERSON_NAME] [PERSON_NAME]"
click at [972, 207] on textarea "תוכן המכתב" at bounding box center [782, 208] width 431 height 33
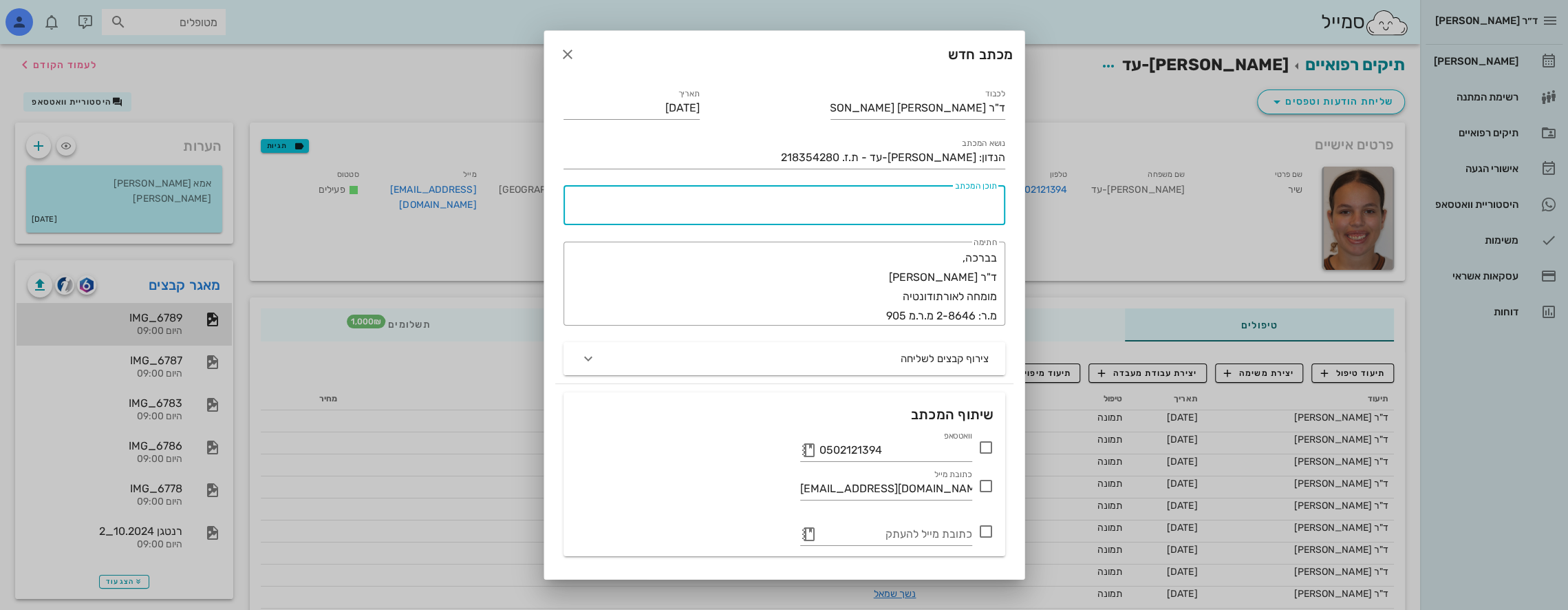
paste textarea "[PERSON_NAME] שלום, שיר בת 16, בריאה. היתה לייעוץ במרפאתי לפני כשנה, בנוגע לאפש…"
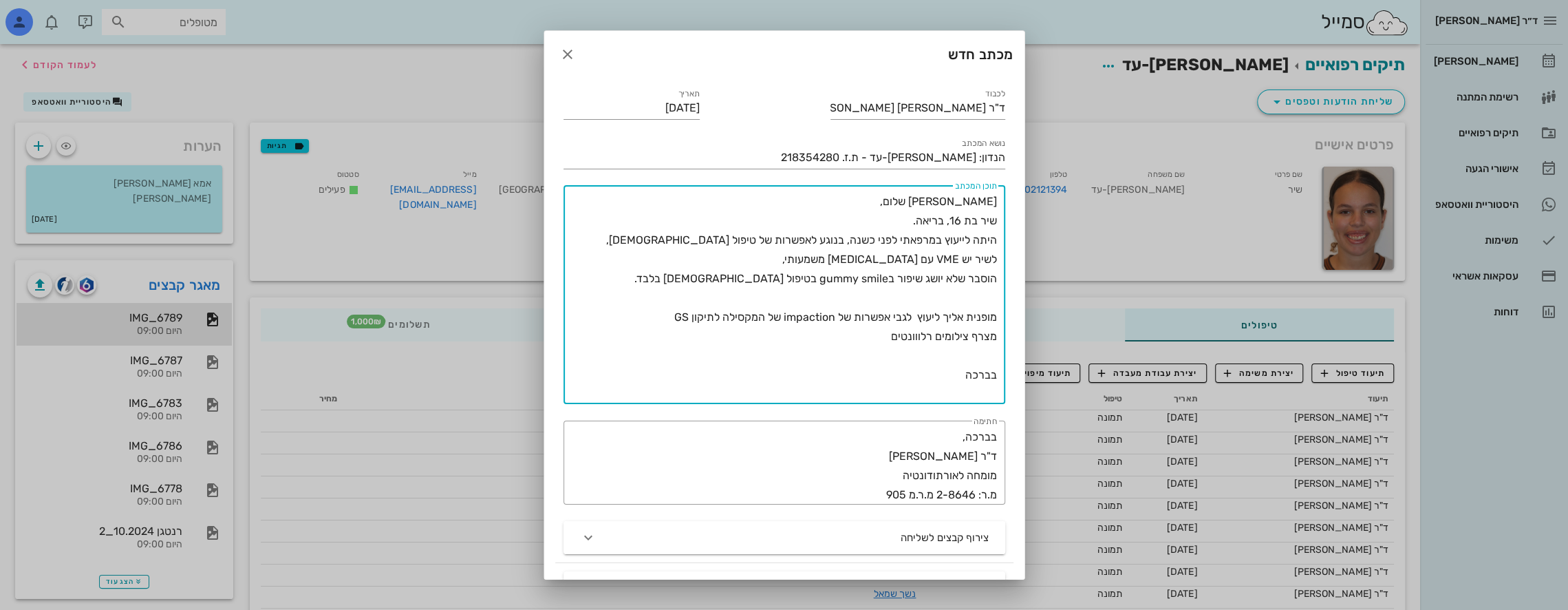
drag, startPoint x: 973, startPoint y: 241, endPoint x: 989, endPoint y: 242, distance: 16.0
click at [989, 242] on textarea "[PERSON_NAME] שלום, שיר בת 16, בריאה. היתה לייעוץ במרפאתי לפני כשנה, בנוגע לאפש…" at bounding box center [782, 297] width 431 height 212
click at [979, 296] on textarea "[PERSON_NAME] שלום, שיר בת 16, בריאה. הגיעה לייעוץ במרפאתי לפני כשנה, בנוגע לאפ…" at bounding box center [782, 297] width 431 height 212
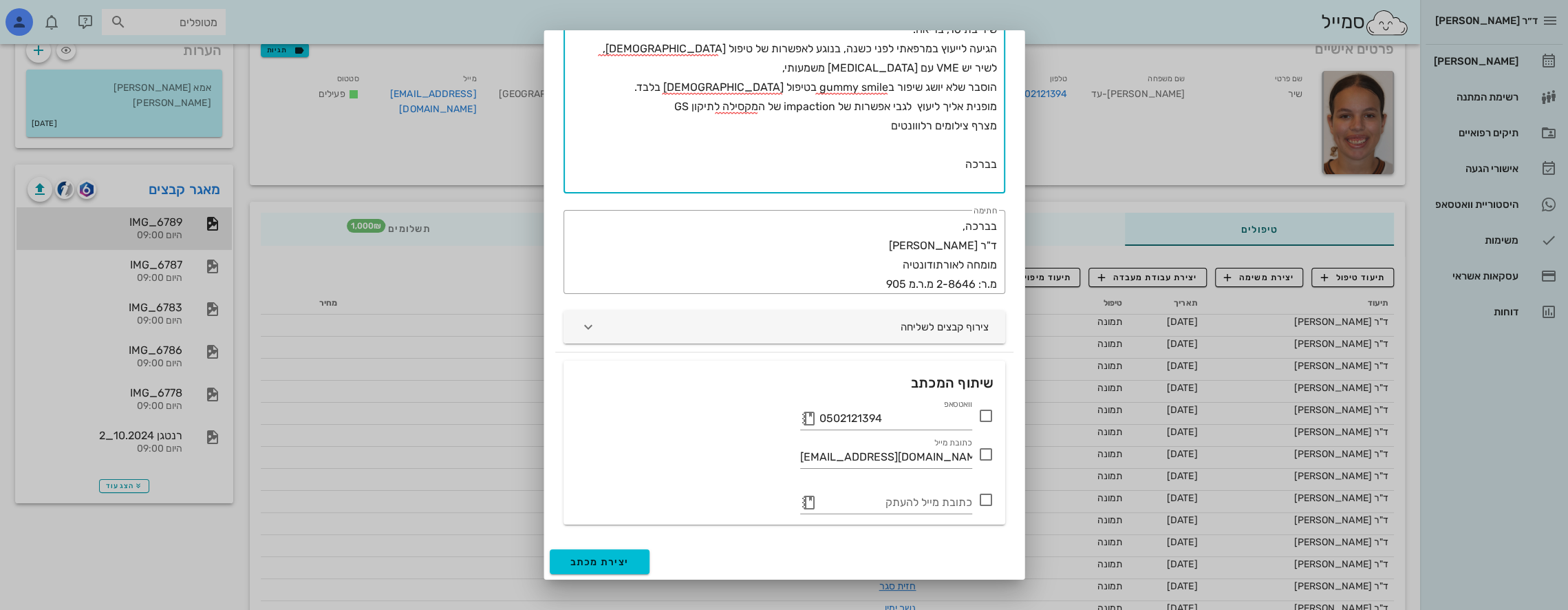
scroll to position [138, 0]
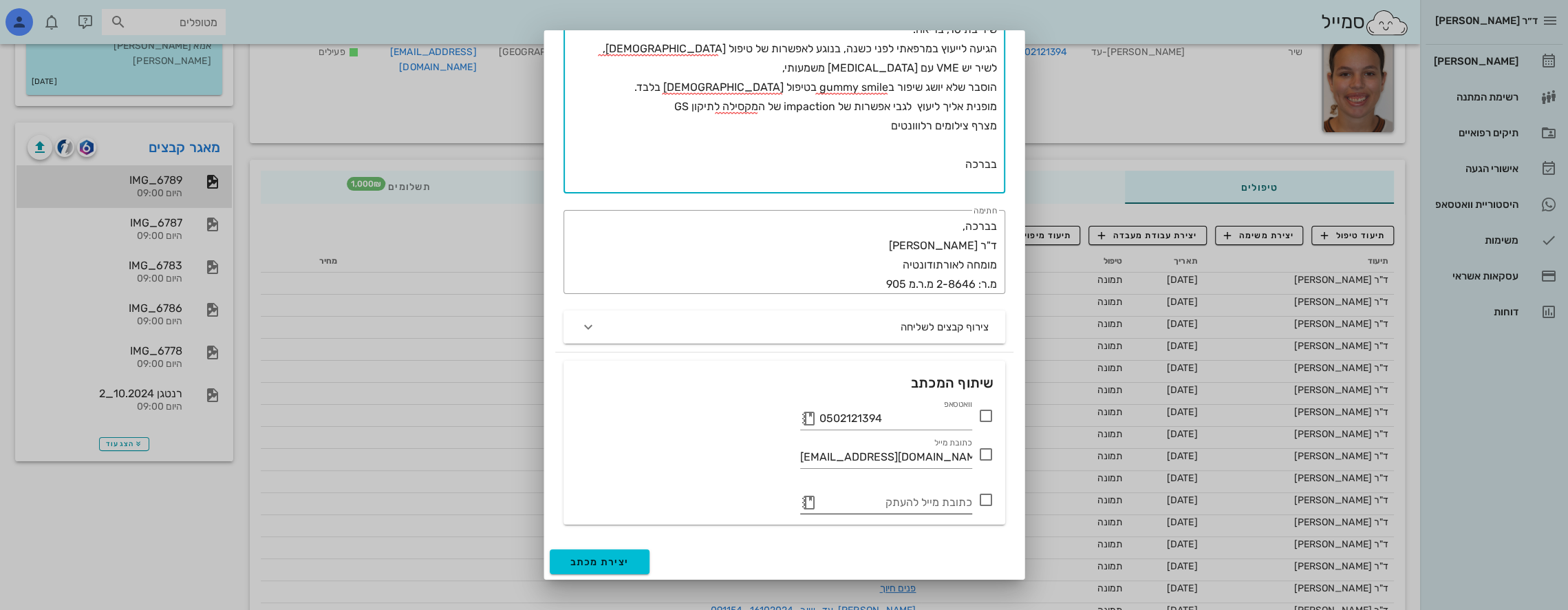
type textarea "[PERSON_NAME] שלום, שיר בת 16, בריאה. הגיעה לייעוץ במרפאתי לפני כשנה, בנוגע לאפ…"
click at [905, 503] on input "כתובת מייל להעתק" at bounding box center [895, 502] width 153 height 22
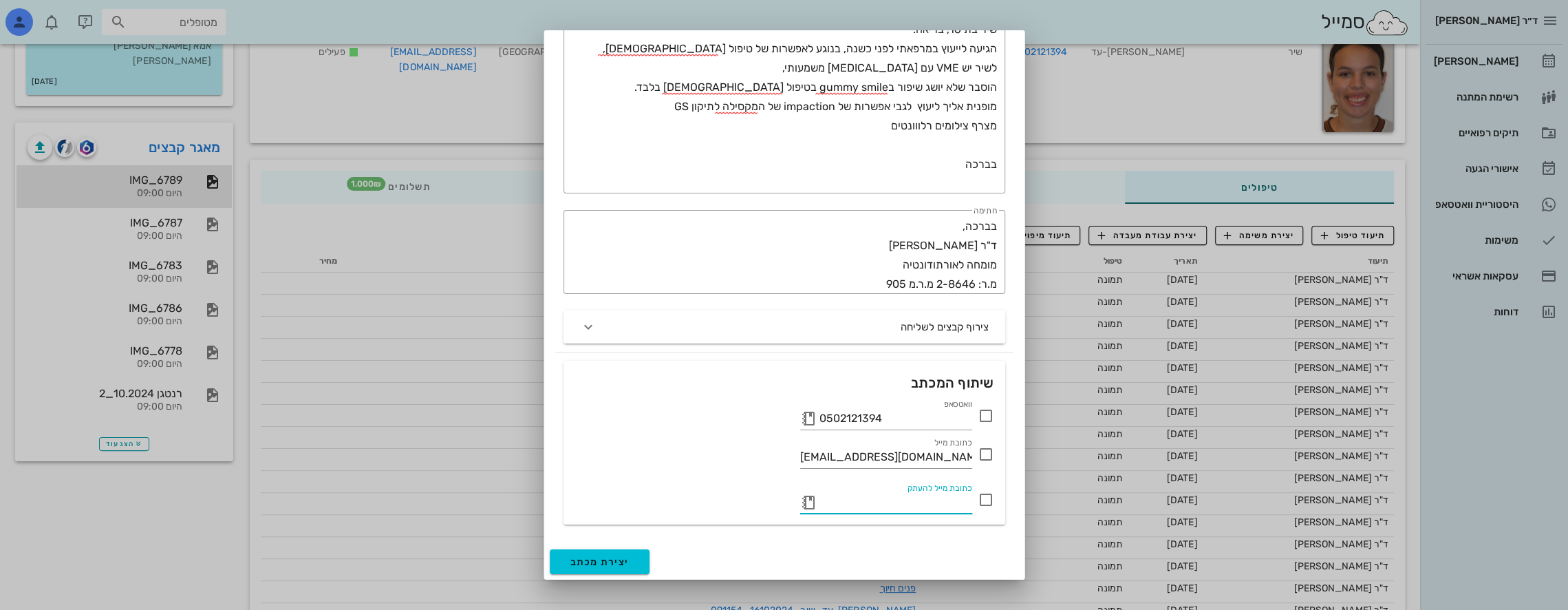
click at [804, 502] on button "button" at bounding box center [808, 502] width 17 height 17
click at [806, 498] on icon at bounding box center [808, 502] width 17 height 17
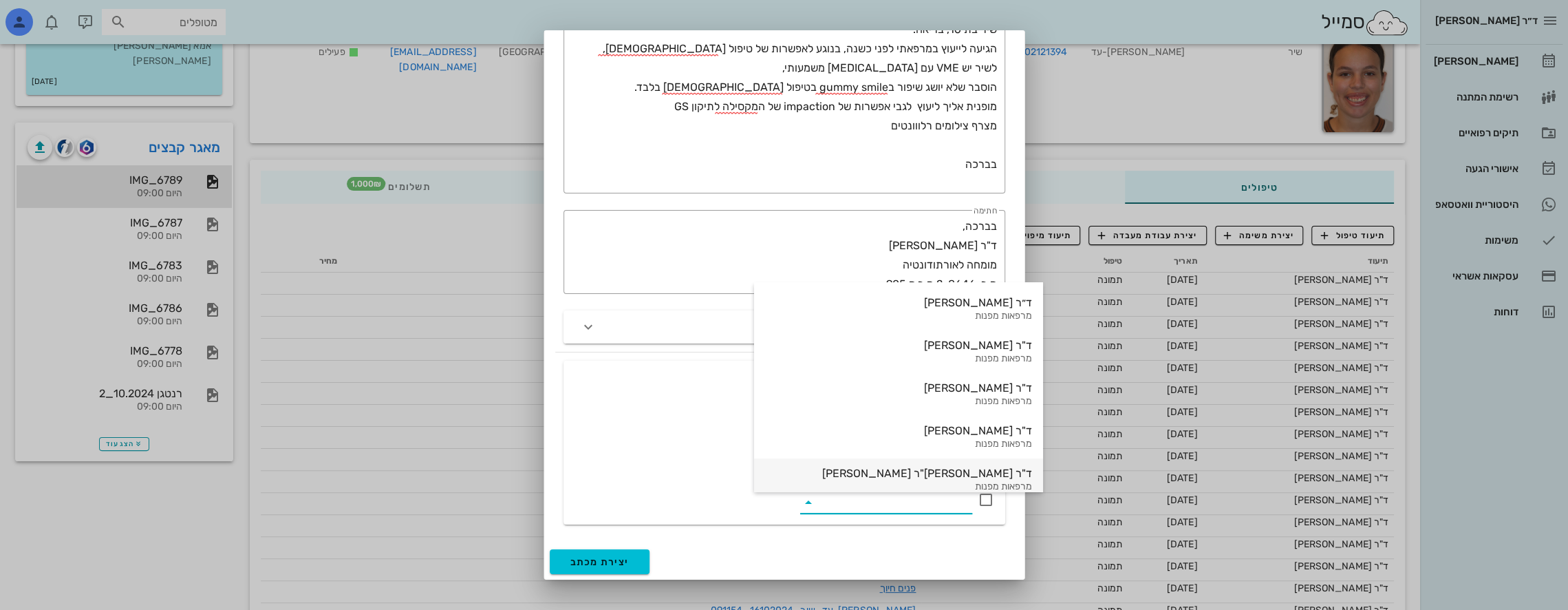
scroll to position [58, 0]
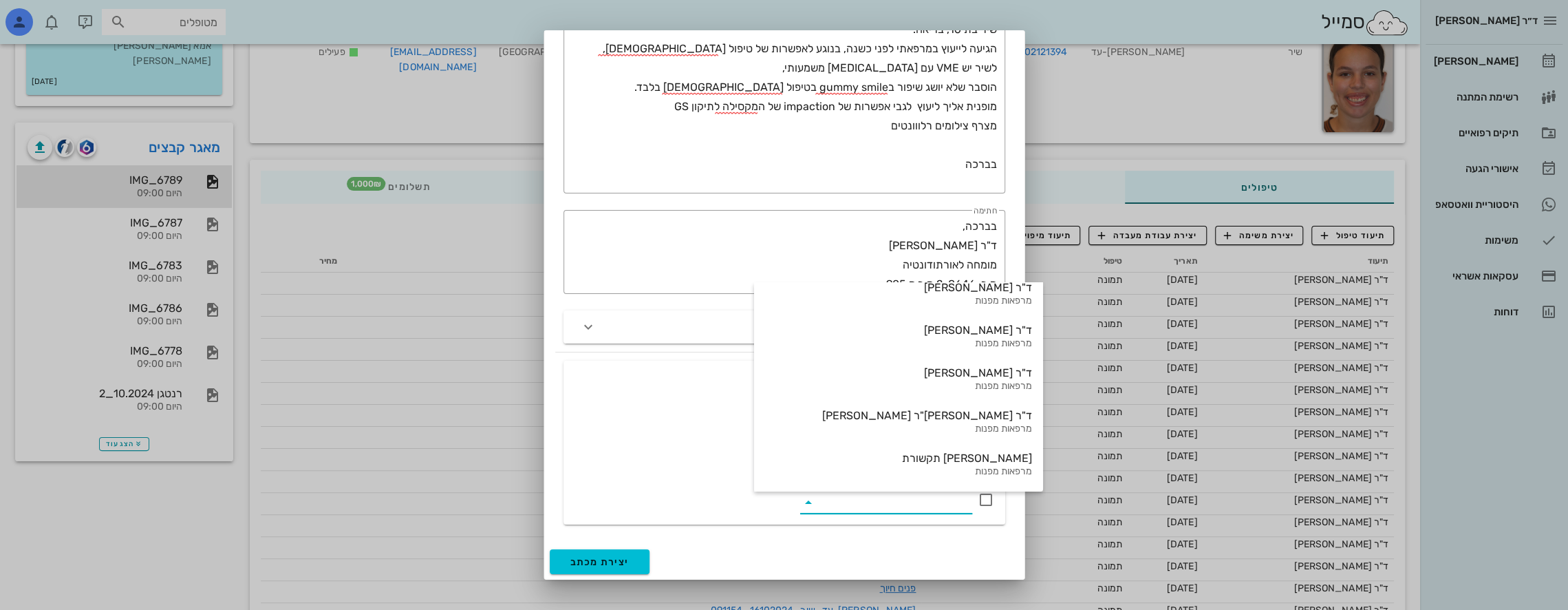
click at [649, 397] on div "וואטסאפ 0502121394" at bounding box center [784, 413] width 420 height 33
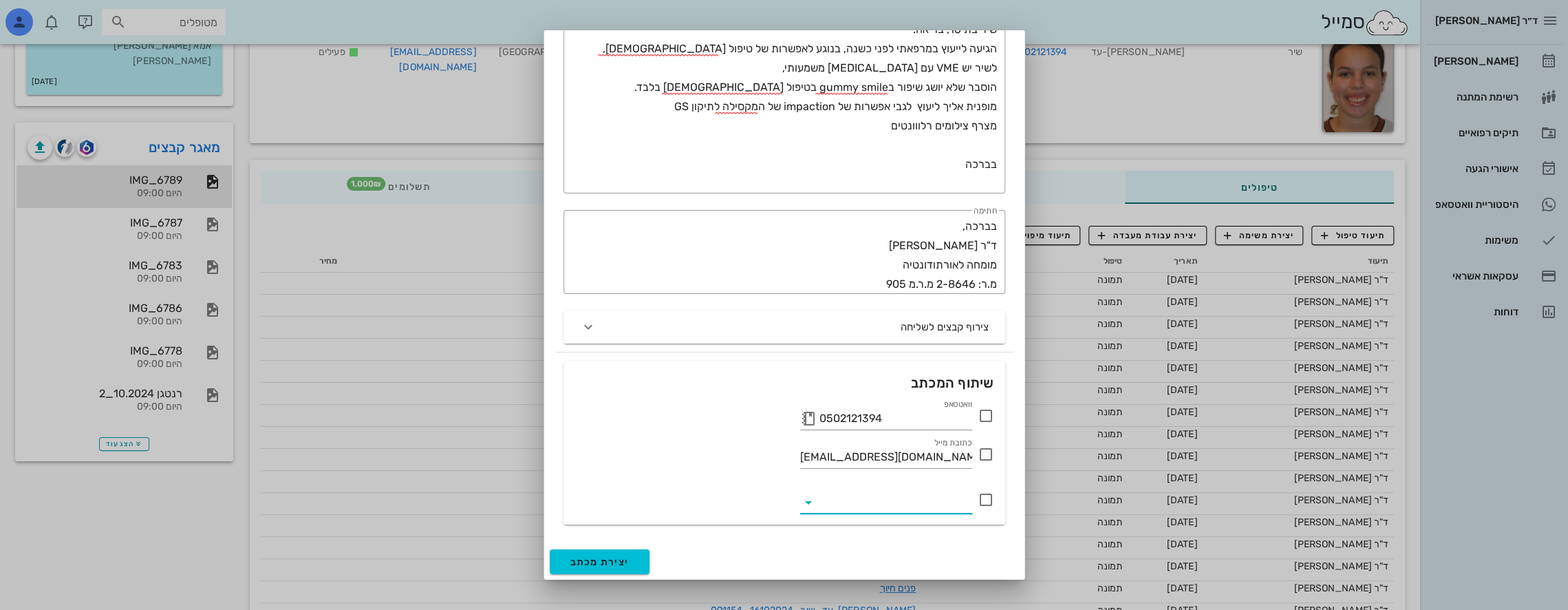
paste input "Dubi <[EMAIL_ADDRESS][DOMAIN_NAME]>"
drag, startPoint x: 898, startPoint y: 501, endPoint x: 879, endPoint y: 505, distance: 19.4
click at [879, 505] on input "Dubi <[EMAIL_ADDRESS][DOMAIN_NAME]>" at bounding box center [895, 502] width 153 height 22
click at [893, 498] on input "[EMAIL_ADDRESS][DOMAIN_NAME]>" at bounding box center [895, 502] width 153 height 22
type input "[EMAIL_ADDRESS][DOMAIN_NAME]"
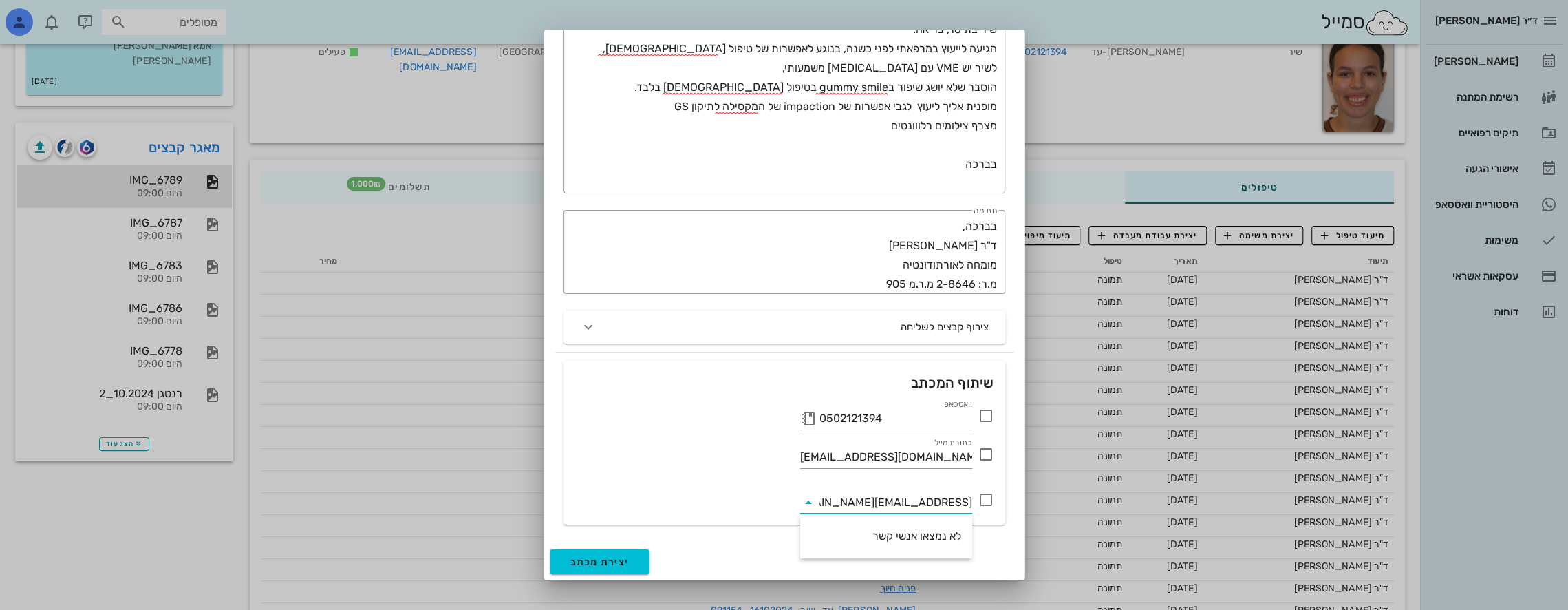
click at [984, 499] on icon at bounding box center [986, 499] width 17 height 17
click at [878, 504] on input "email" at bounding box center [895, 502] width 153 height 22
click at [971, 501] on input "dubi@dsa" at bounding box center [895, 502] width 153 height 22
click at [950, 505] on input ".[EMAIL_ADDRESS][DOMAIN_NAME]" at bounding box center [895, 502] width 153 height 22
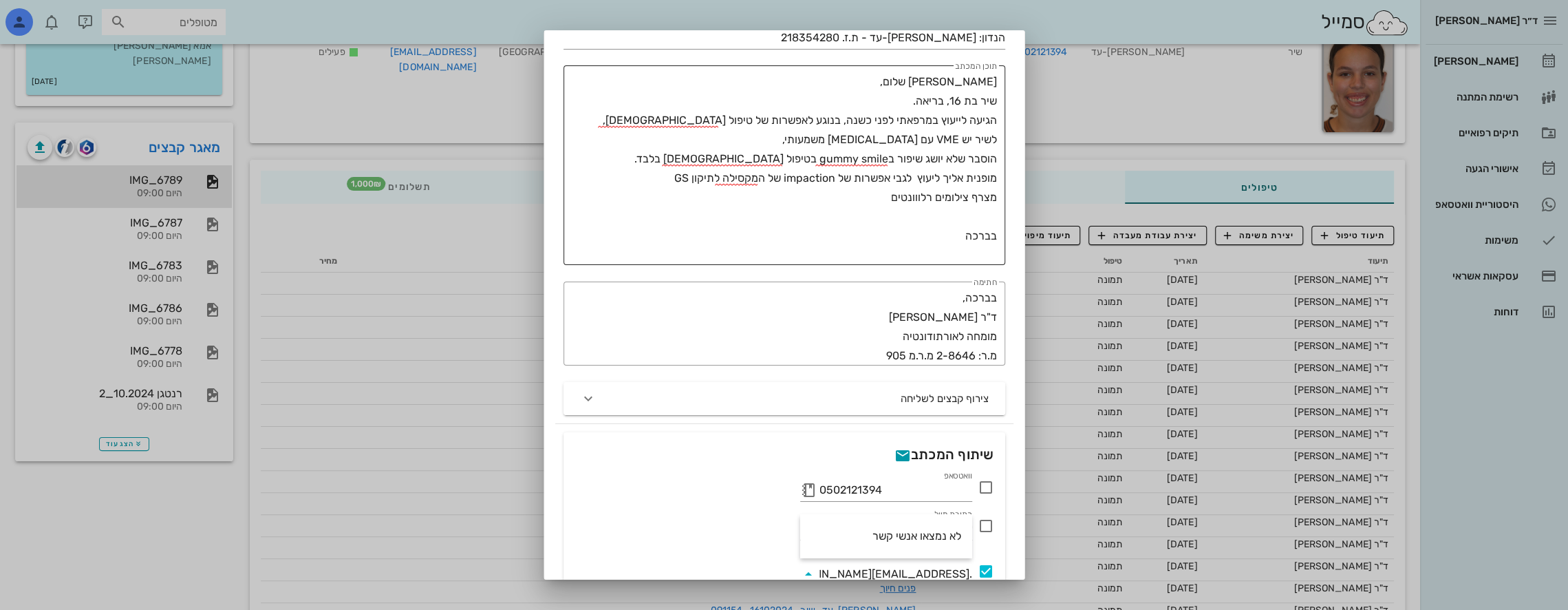
scroll to position [138, 0]
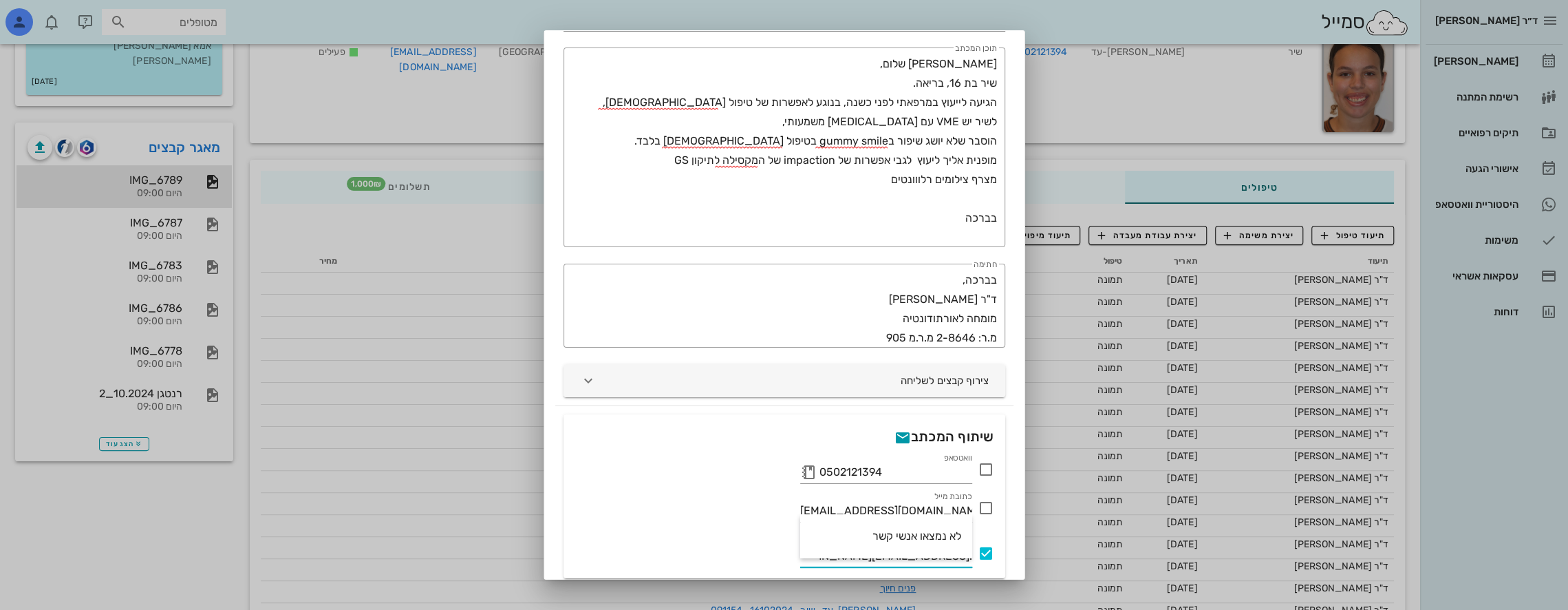
type input ".[EMAIL_ADDRESS][DOMAIN_NAME]"
click at [597, 376] on icon "button" at bounding box center [588, 380] width 17 height 17
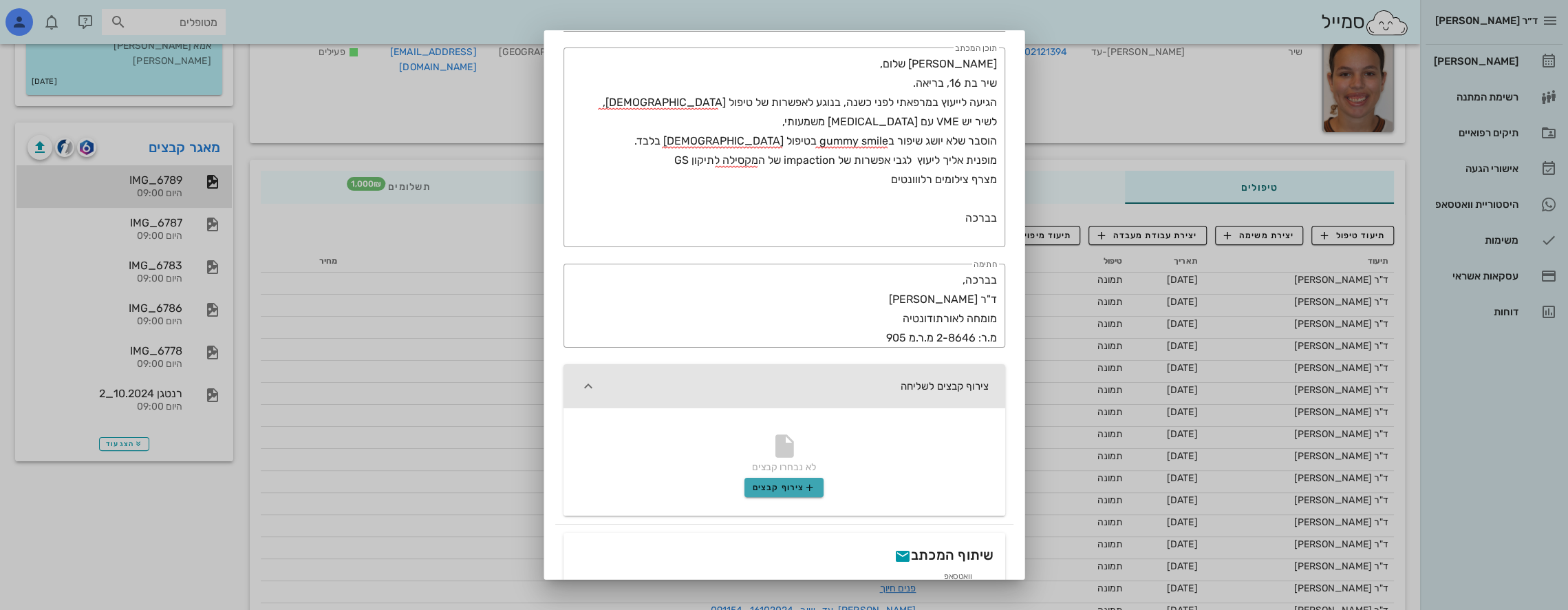
click at [802, 485] on span "צירוף קבצים" at bounding box center [784, 487] width 63 height 11
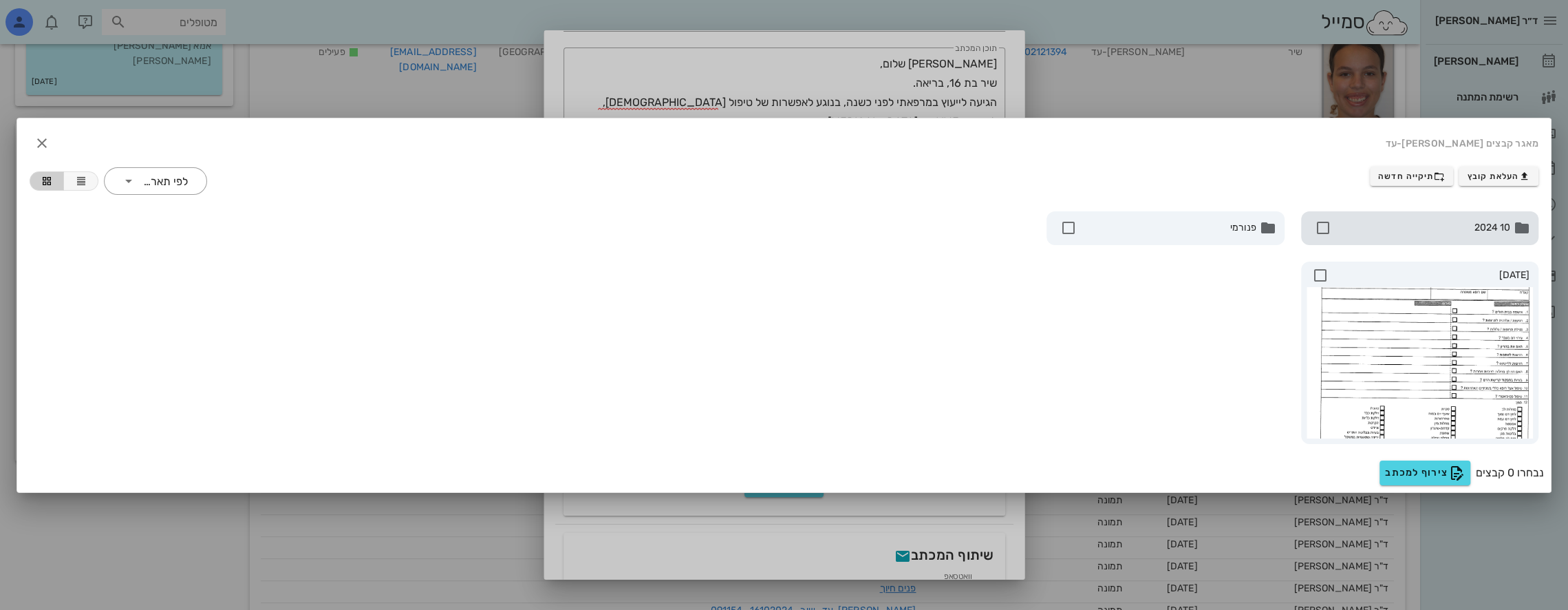
click at [1411, 241] on div "10 2024" at bounding box center [1420, 227] width 238 height 34
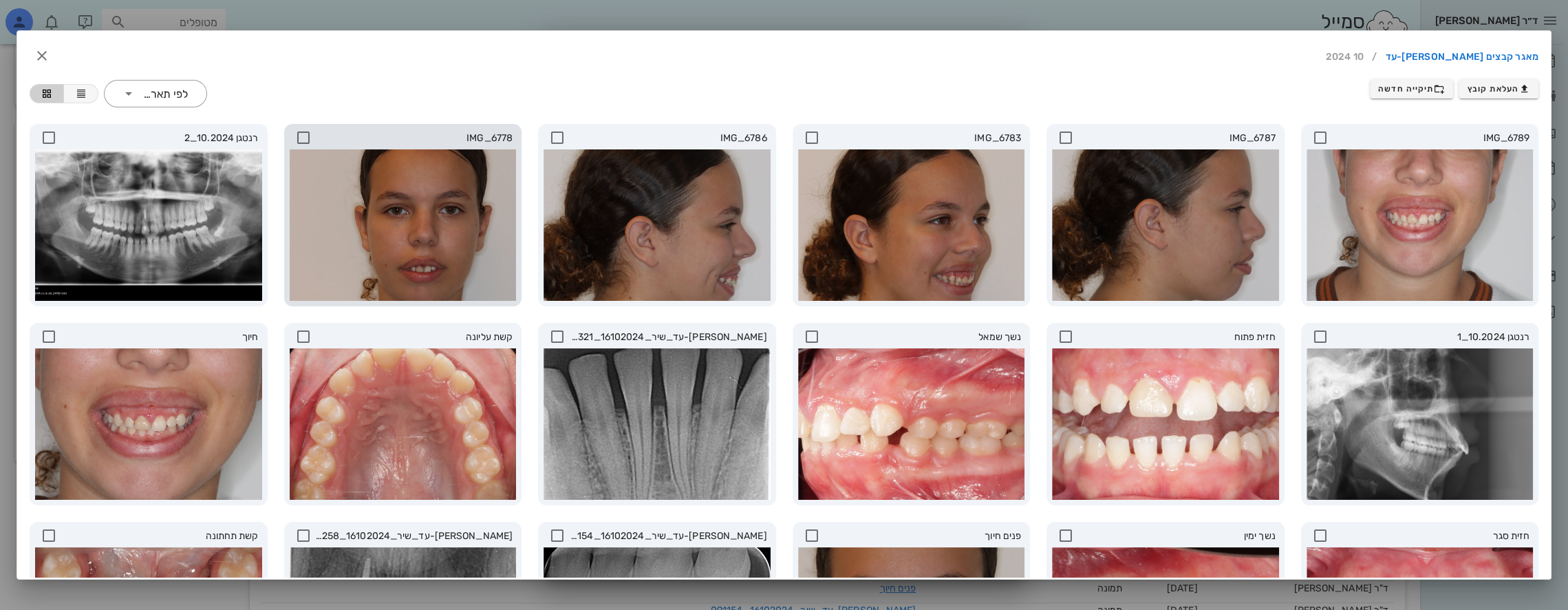
click at [312, 134] on icon at bounding box center [303, 137] width 17 height 17
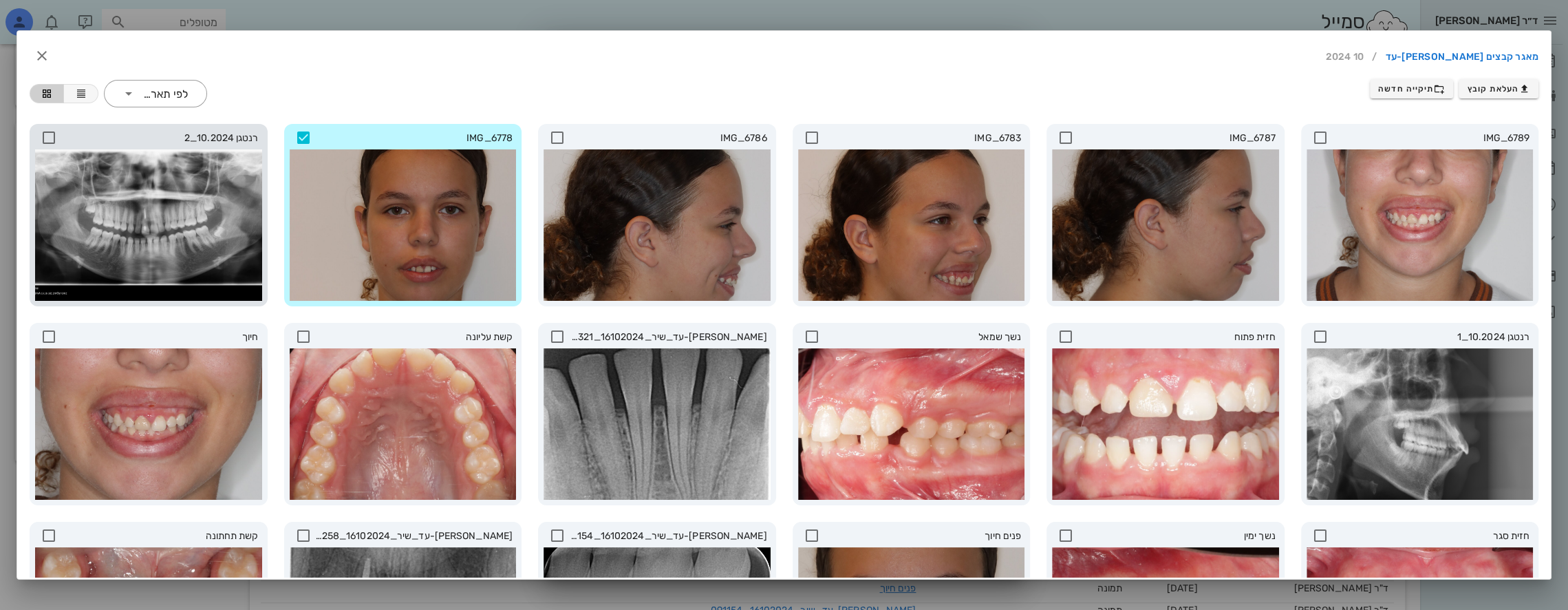
click at [58, 138] on icon at bounding box center [49, 137] width 17 height 17
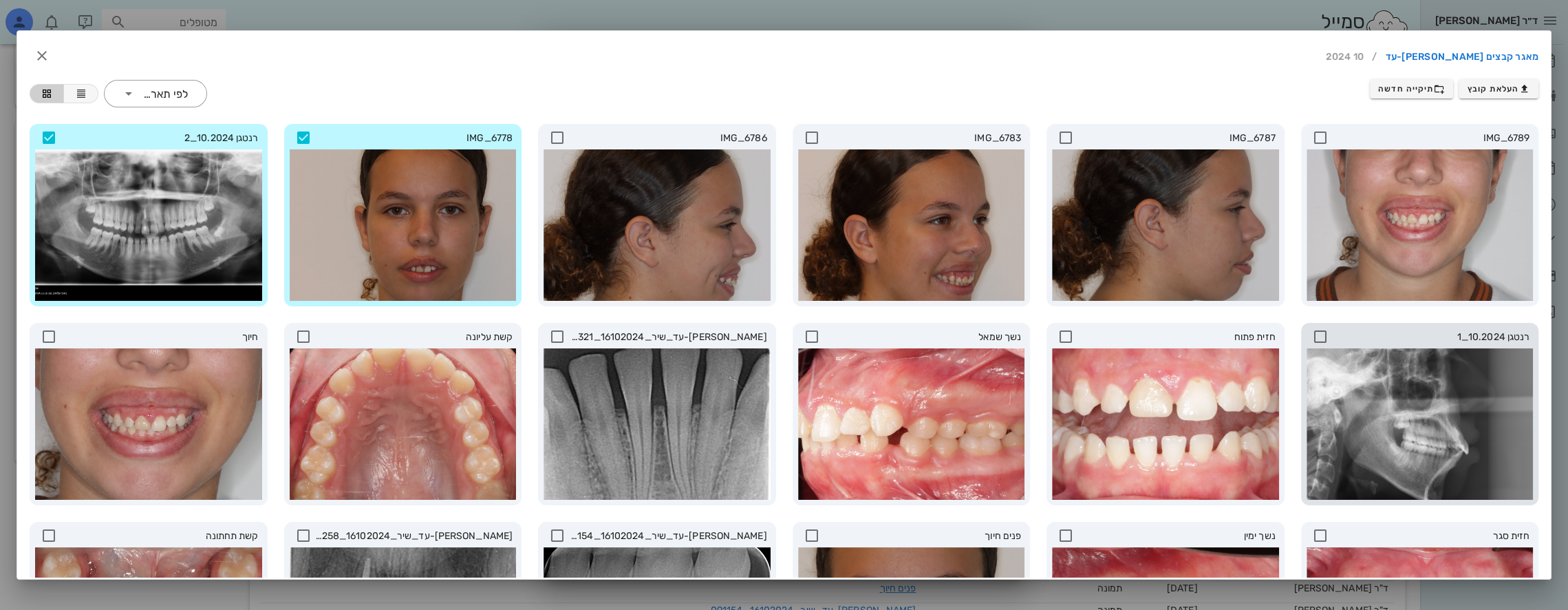
click at [1324, 336] on icon at bounding box center [1320, 336] width 17 height 17
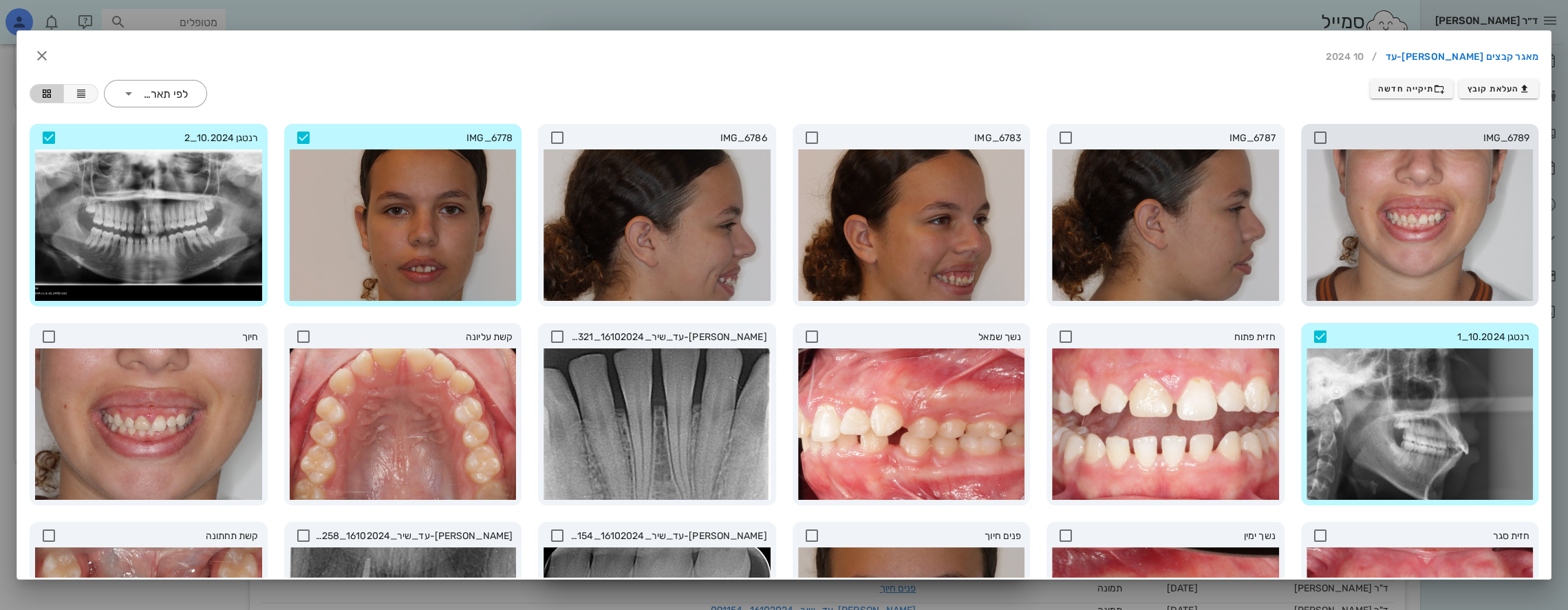
click at [1323, 129] on icon at bounding box center [1320, 137] width 17 height 17
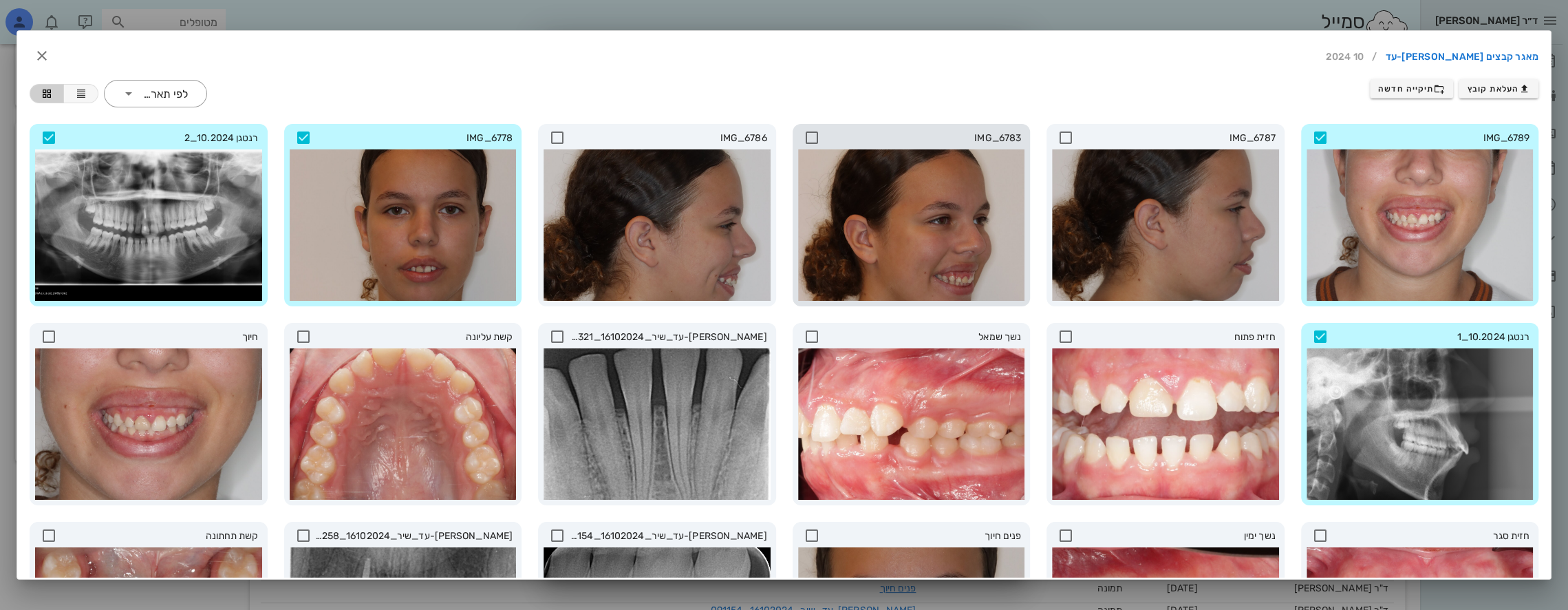
click at [814, 132] on icon at bounding box center [811, 137] width 17 height 17
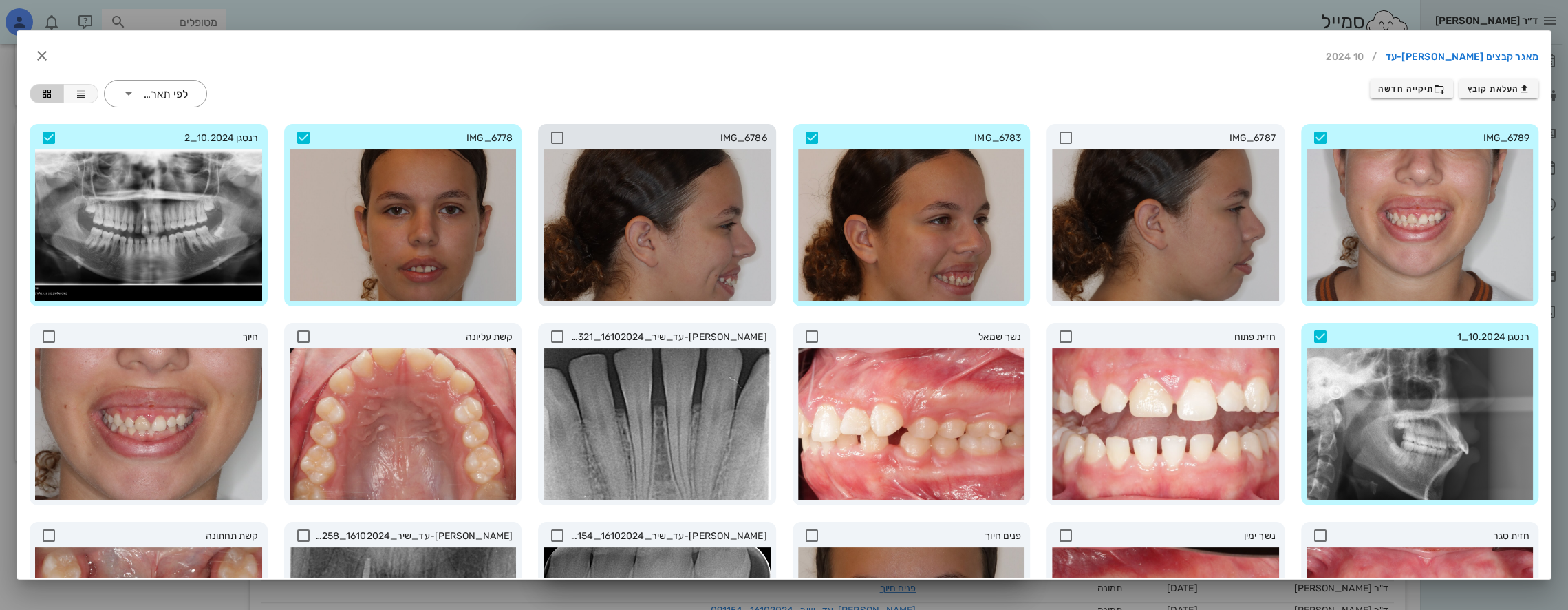
click at [564, 140] on icon at bounding box center [557, 137] width 17 height 17
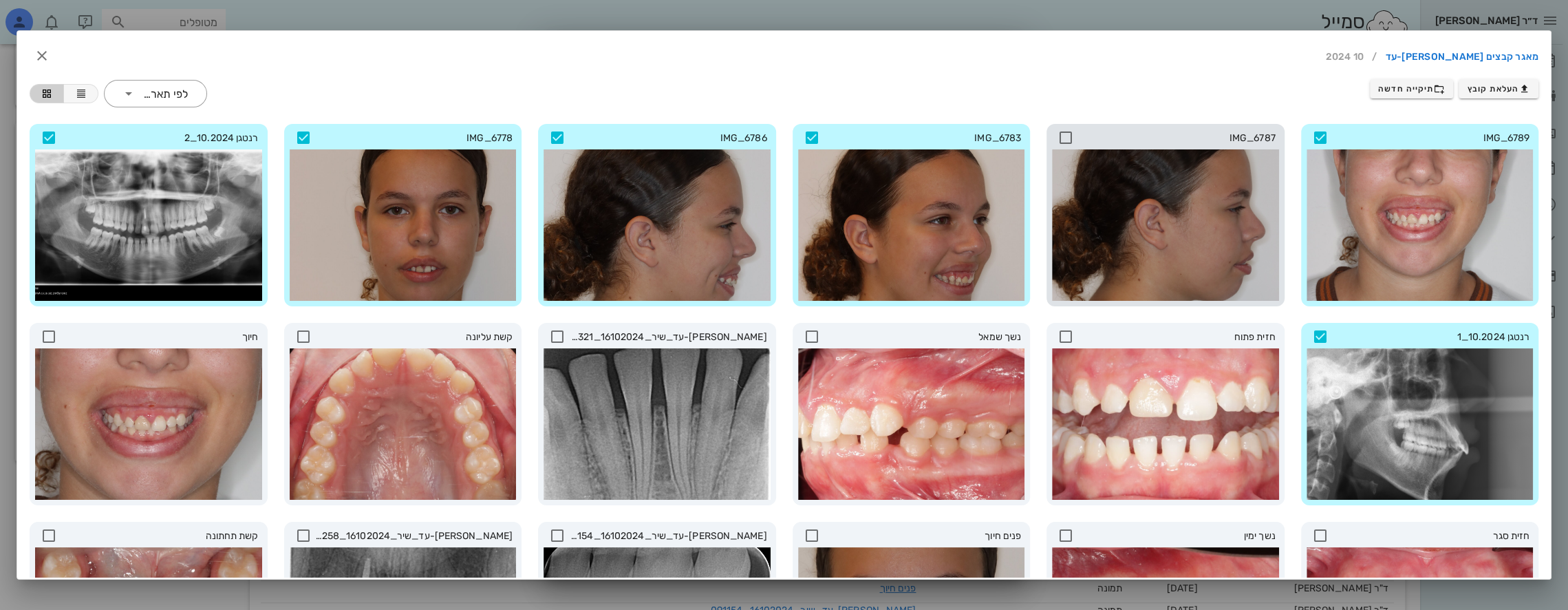
click at [1068, 132] on icon at bounding box center [1066, 137] width 17 height 17
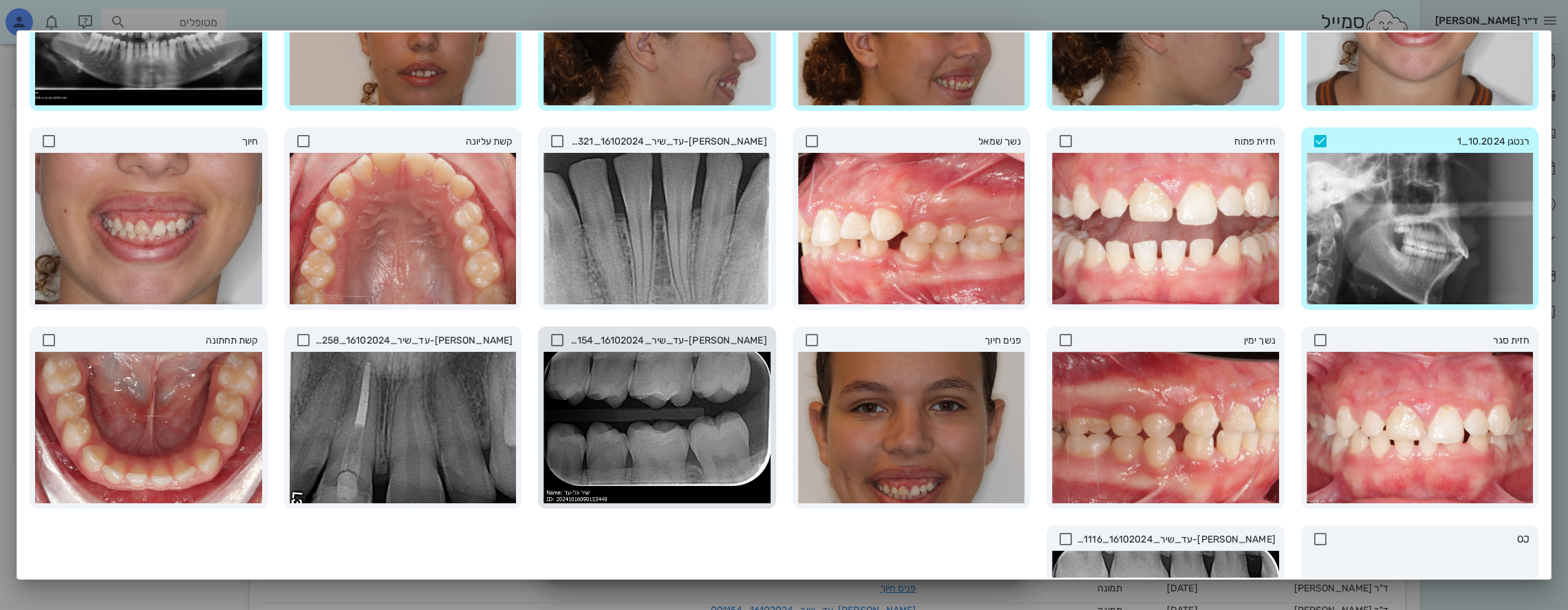
scroll to position [207, 0]
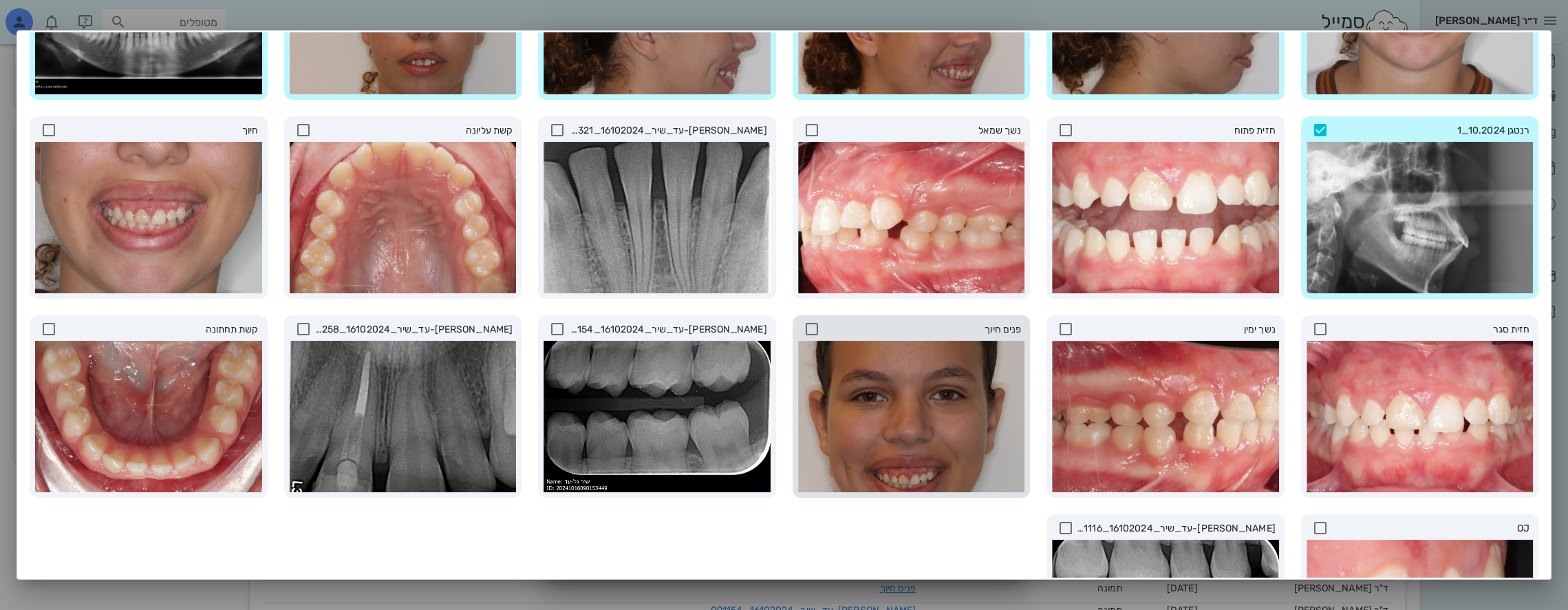
click at [818, 325] on icon at bounding box center [811, 329] width 17 height 17
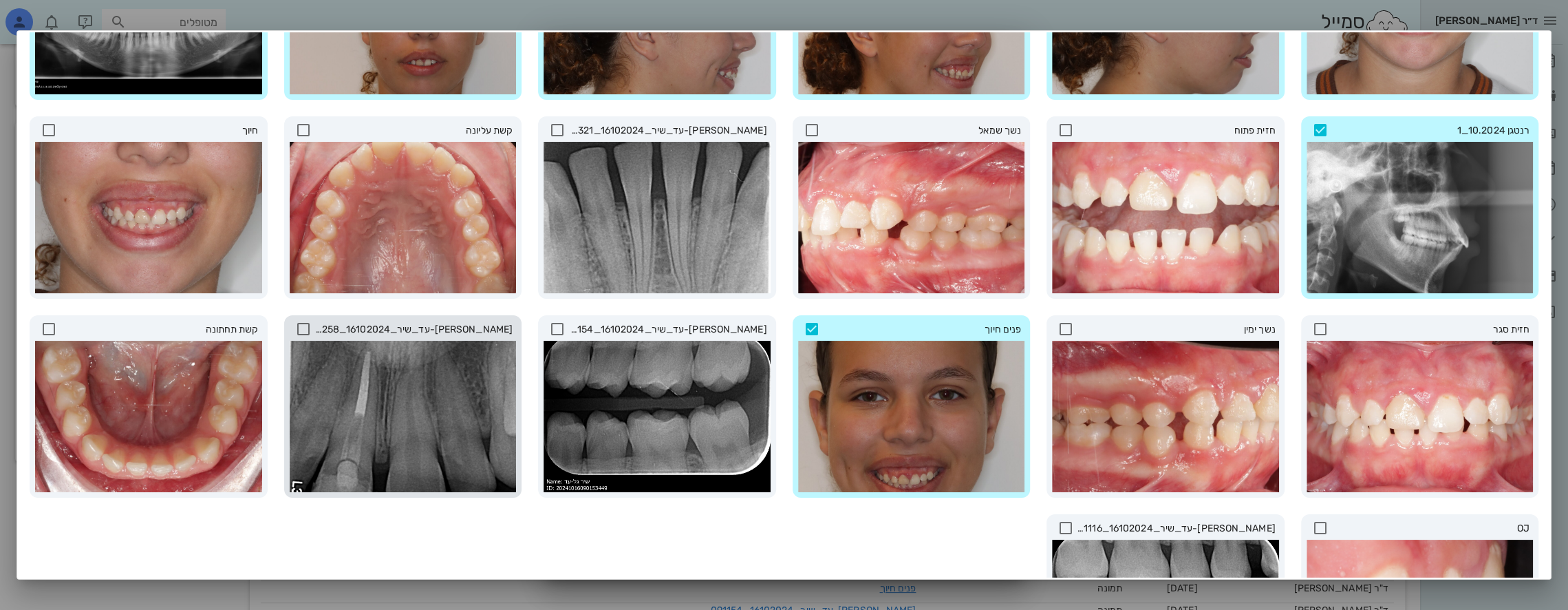
click at [312, 324] on icon at bounding box center [303, 329] width 17 height 17
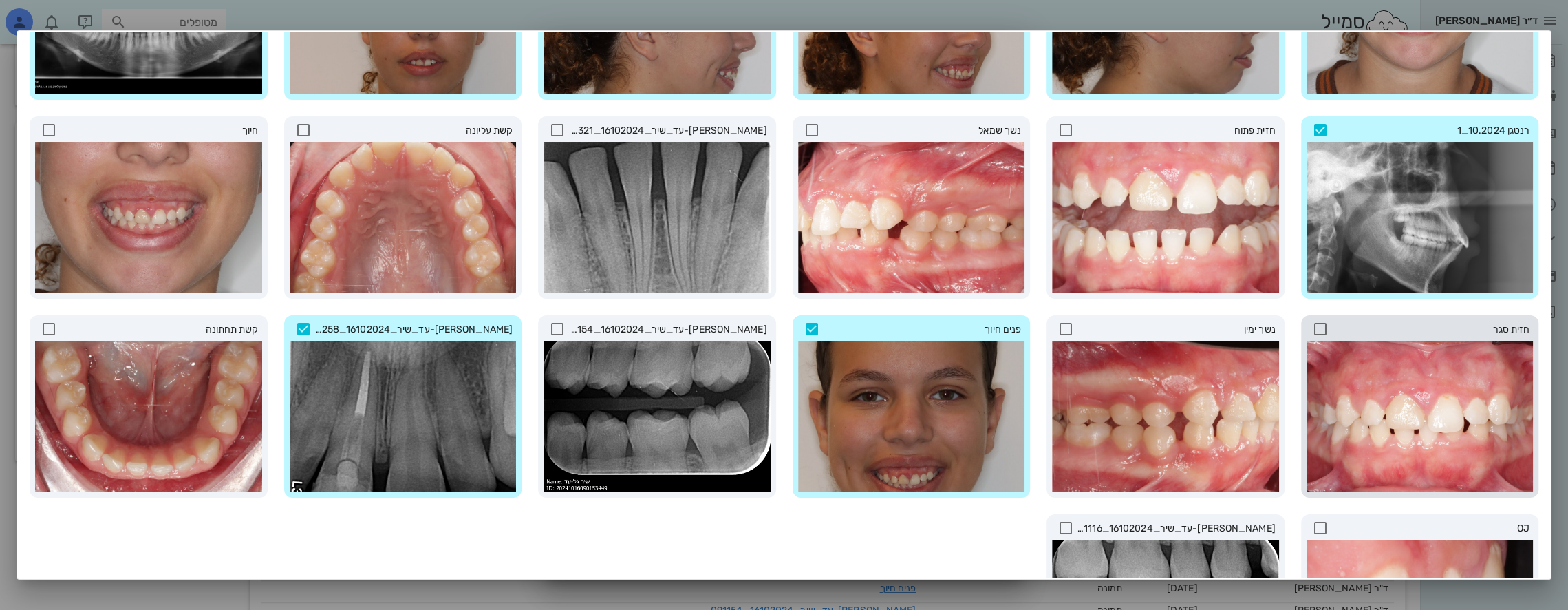
click at [1323, 322] on icon at bounding box center [1320, 329] width 17 height 17
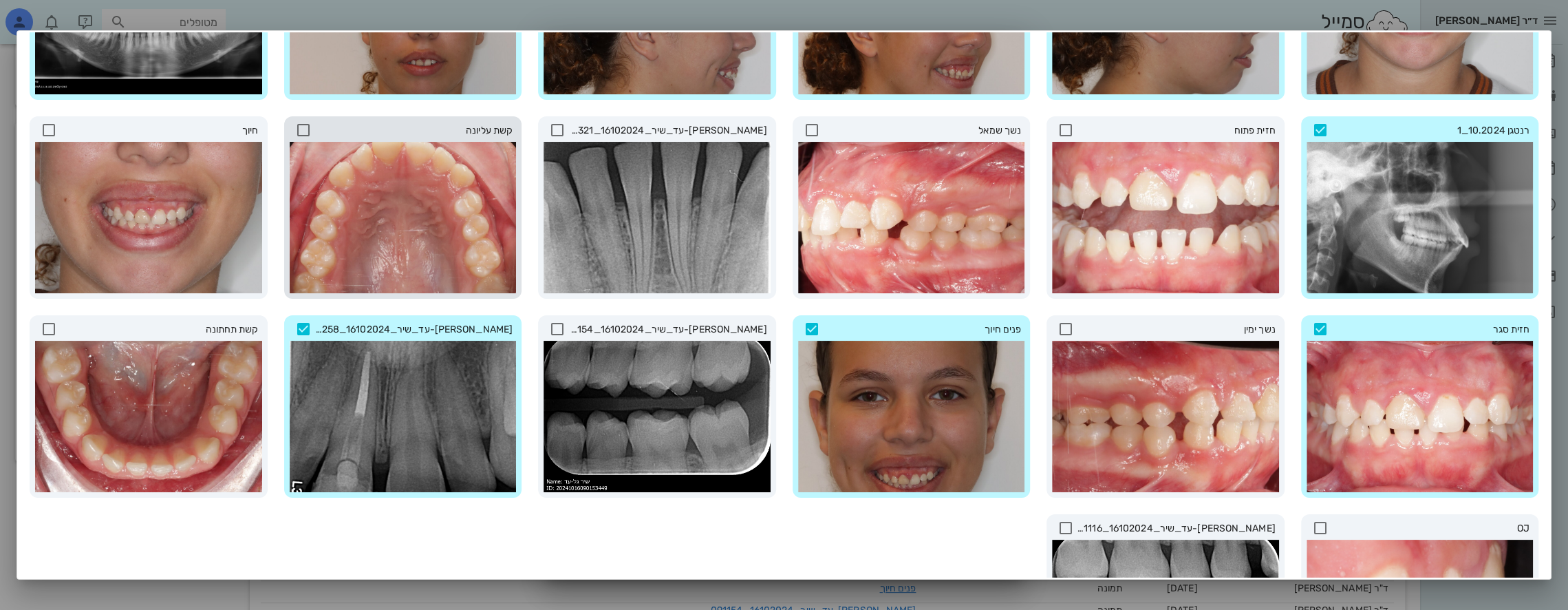
click at [312, 125] on icon at bounding box center [303, 130] width 17 height 17
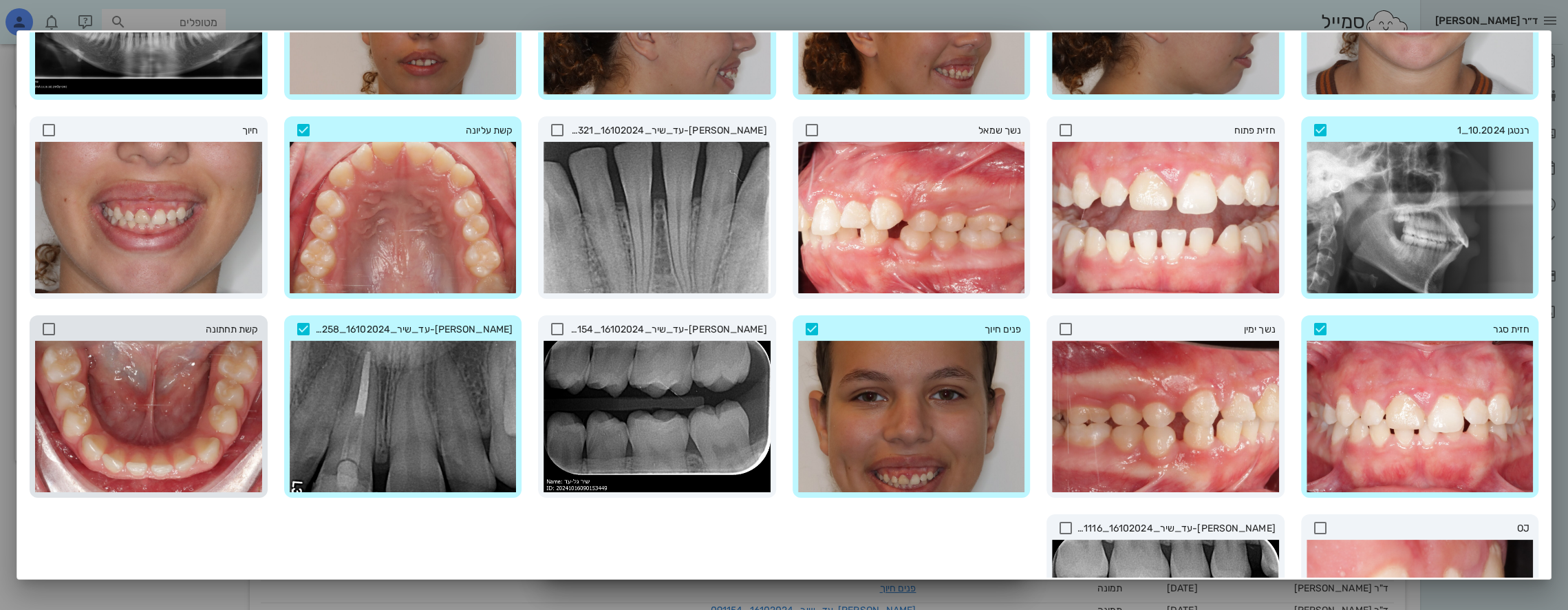
drag, startPoint x: 61, startPoint y: 319, endPoint x: 142, endPoint y: 323, distance: 81.1
click at [58, 321] on icon at bounding box center [49, 329] width 17 height 17
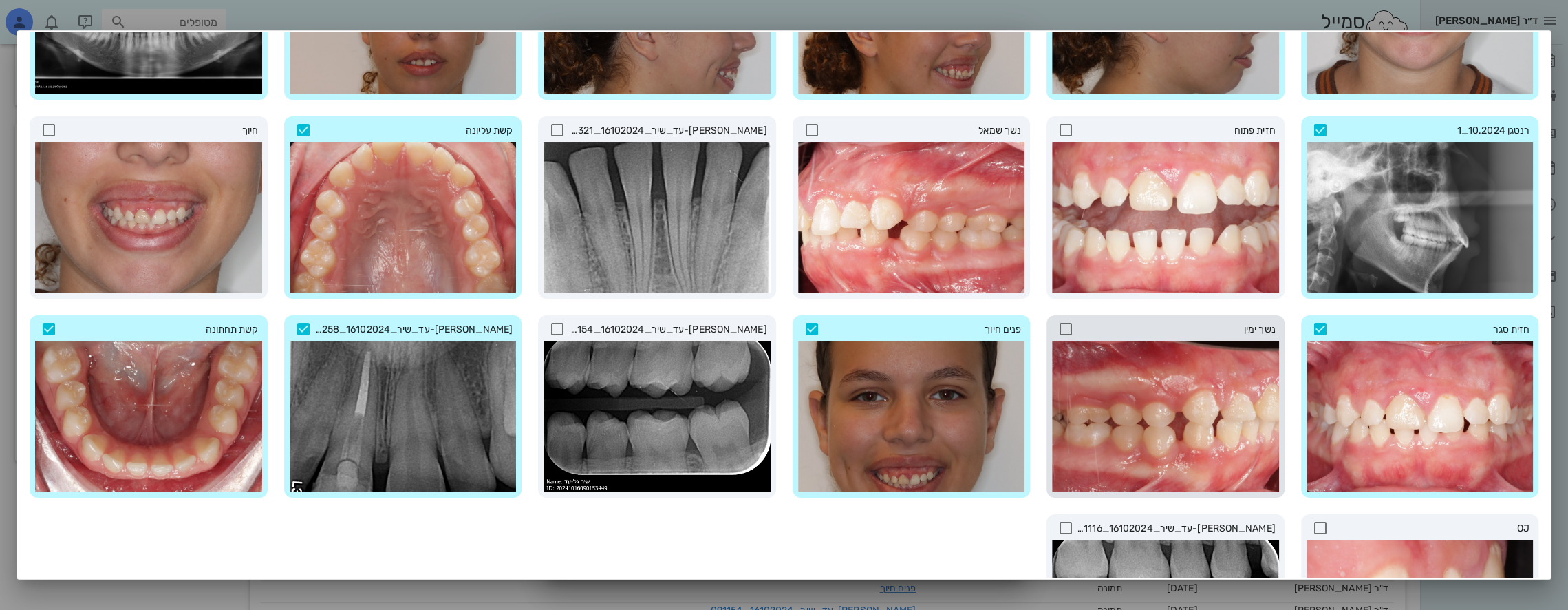
click at [1072, 325] on icon at bounding box center [1066, 329] width 17 height 17
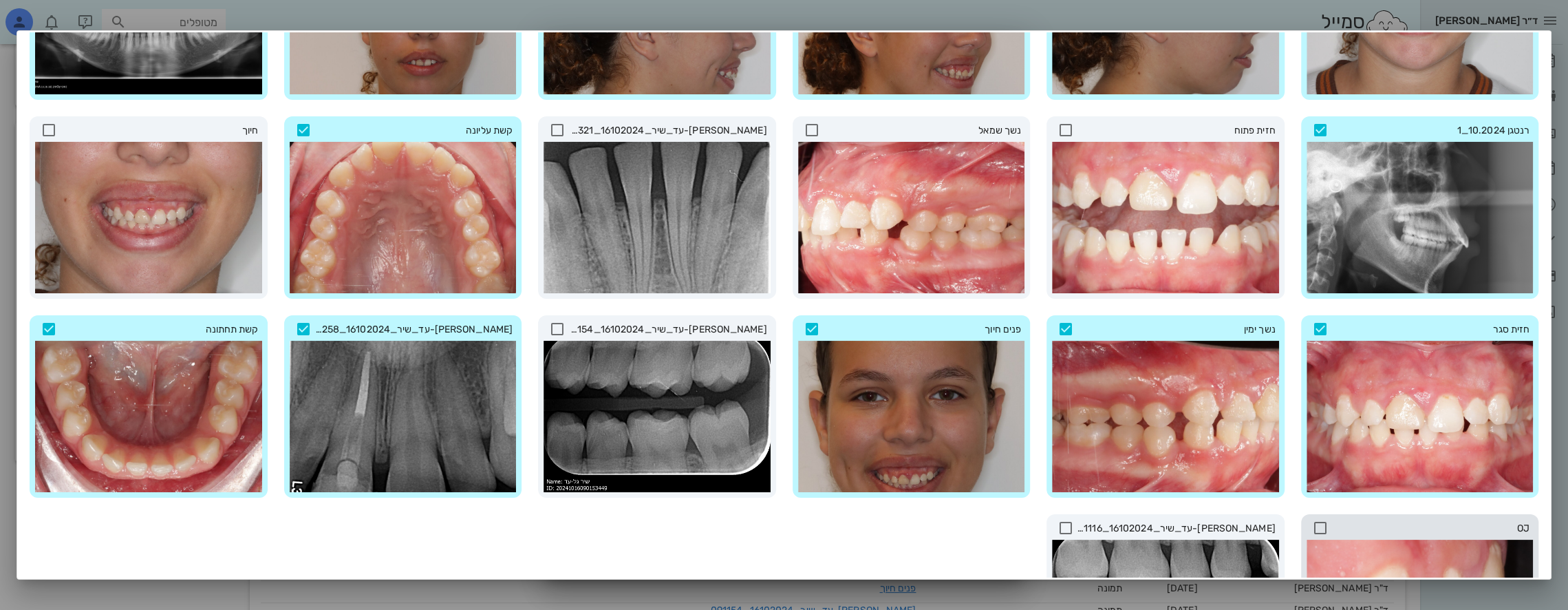
click at [1322, 525] on icon at bounding box center [1320, 527] width 17 height 17
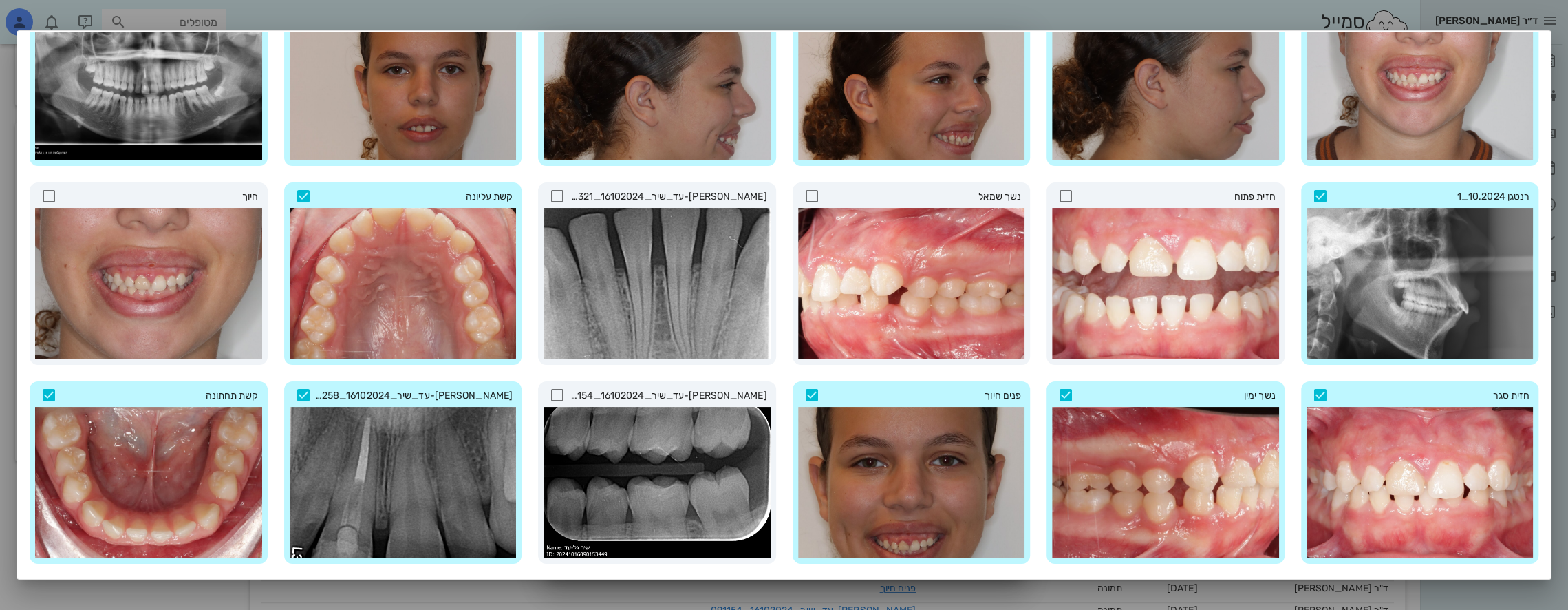
scroll to position [93, 0]
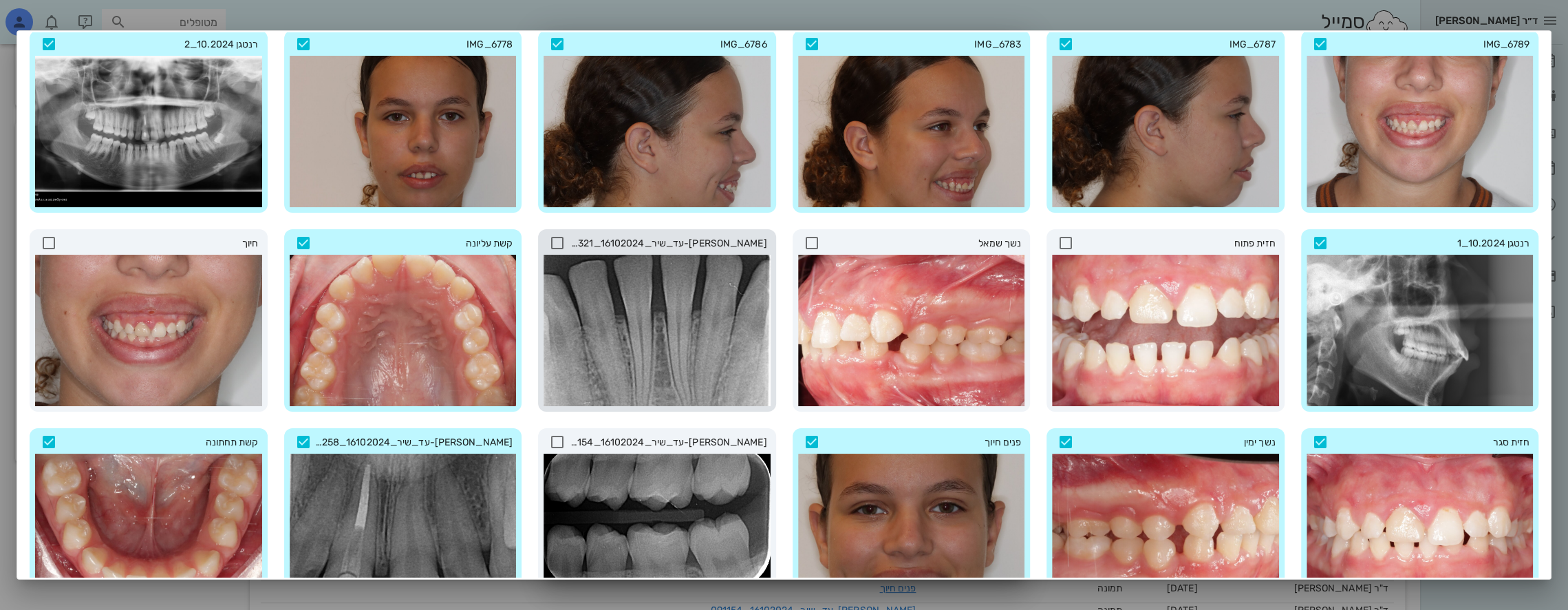
click at [566, 244] on icon at bounding box center [557, 242] width 17 height 17
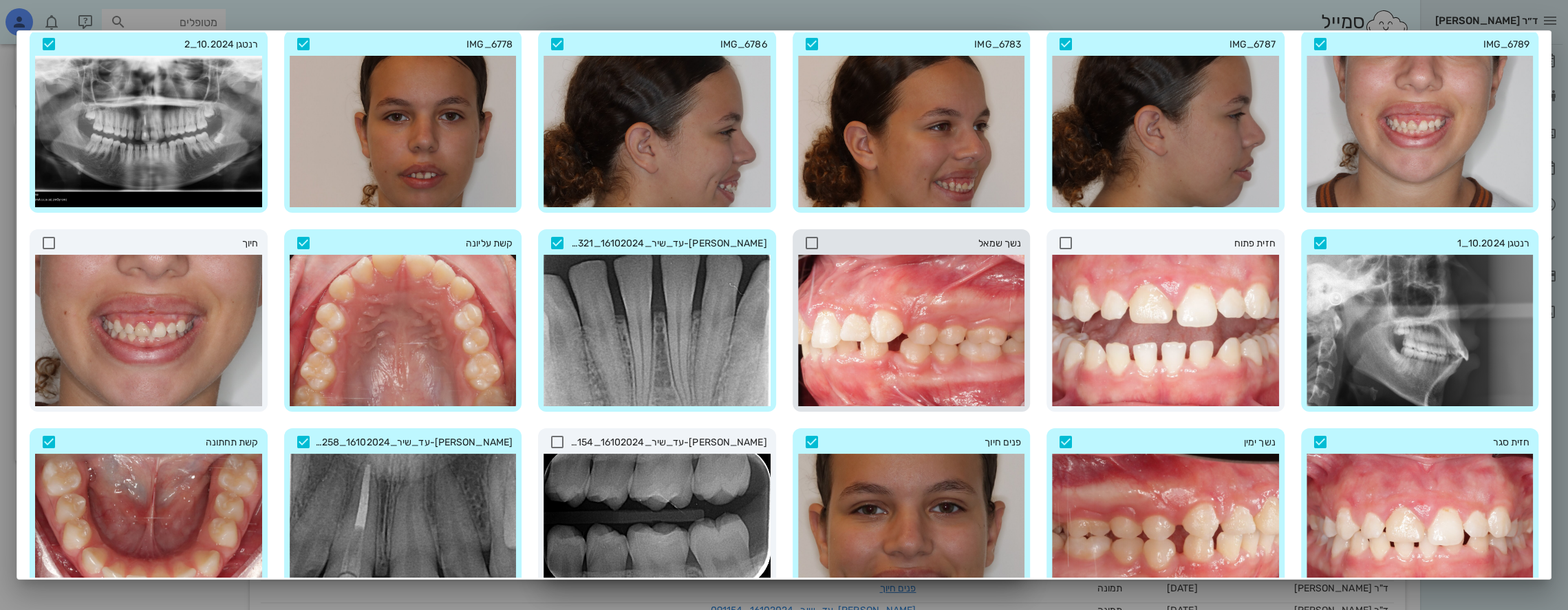
scroll to position [24, 0]
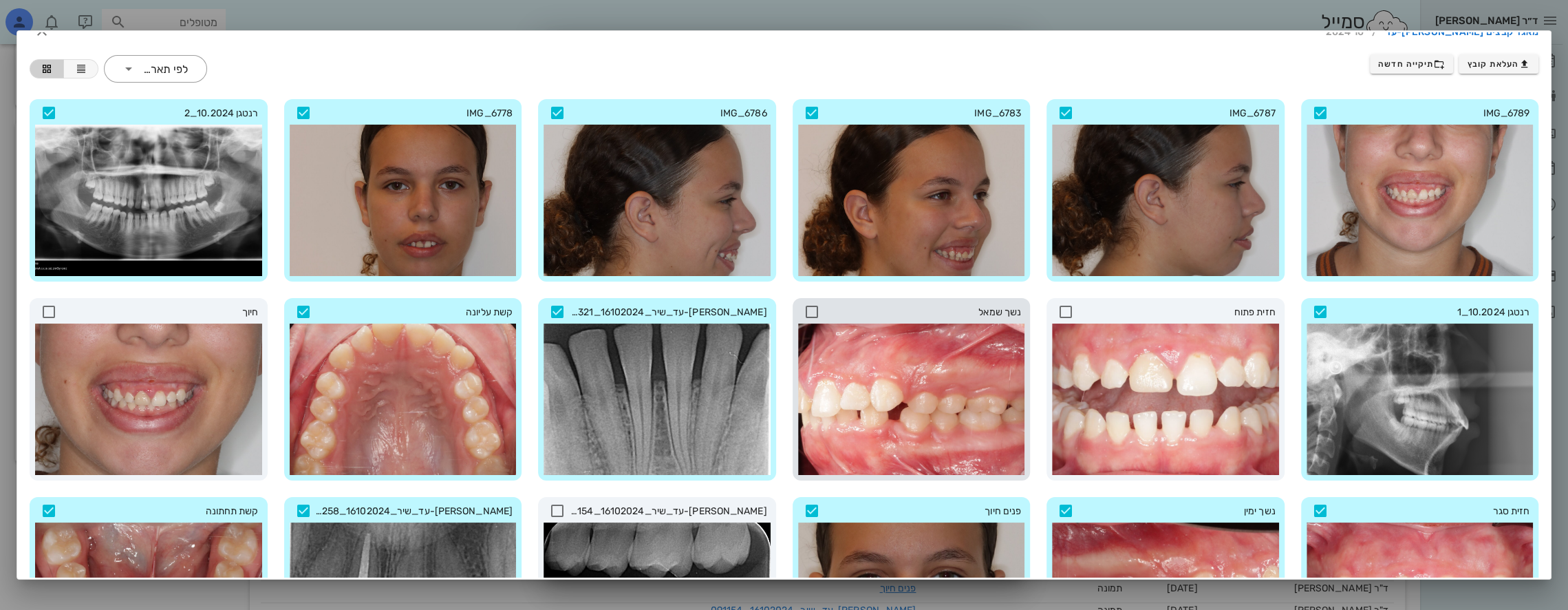
click at [820, 303] on icon at bounding box center [811, 311] width 17 height 17
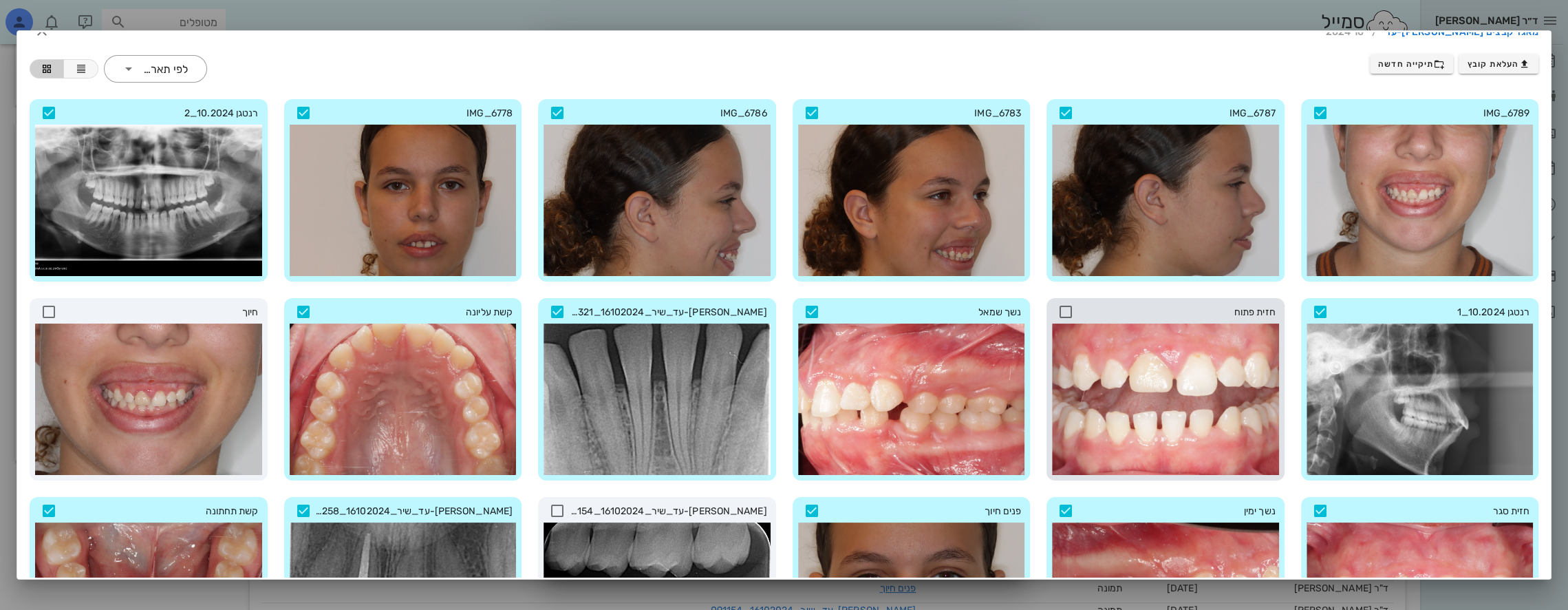
click at [1070, 307] on icon at bounding box center [1066, 311] width 17 height 17
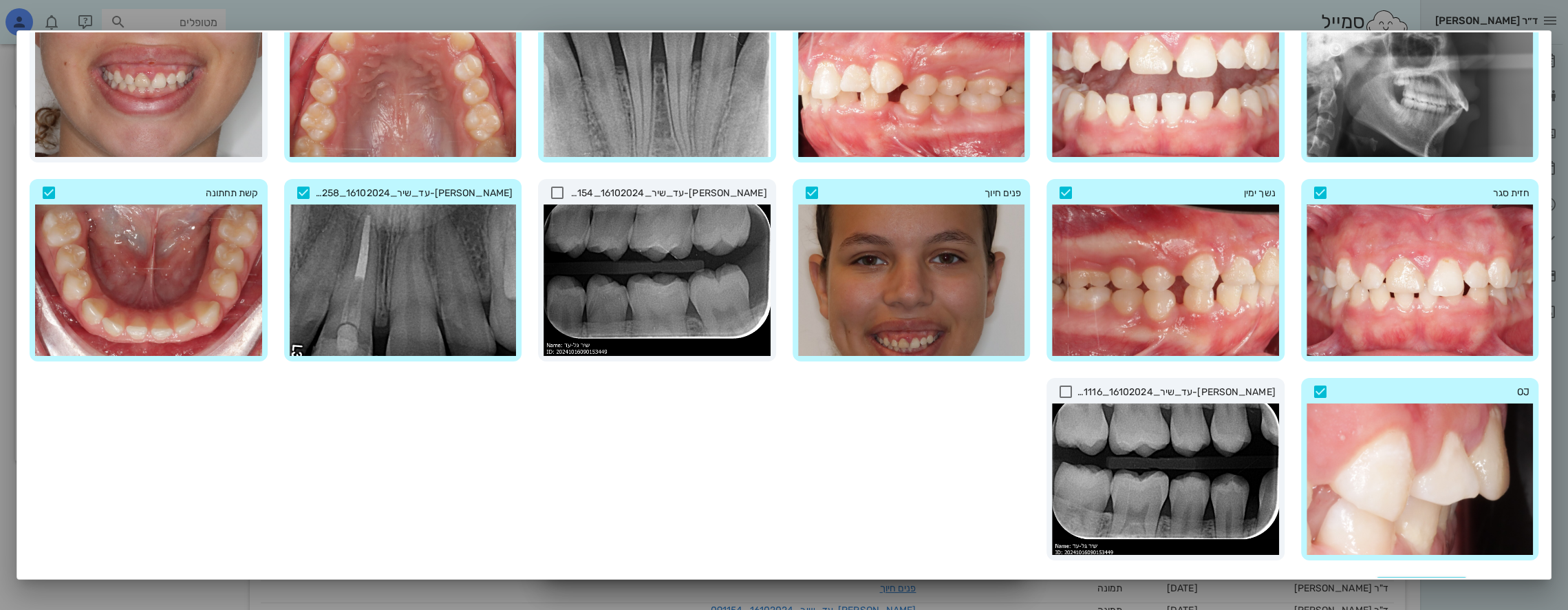
scroll to position [344, 0]
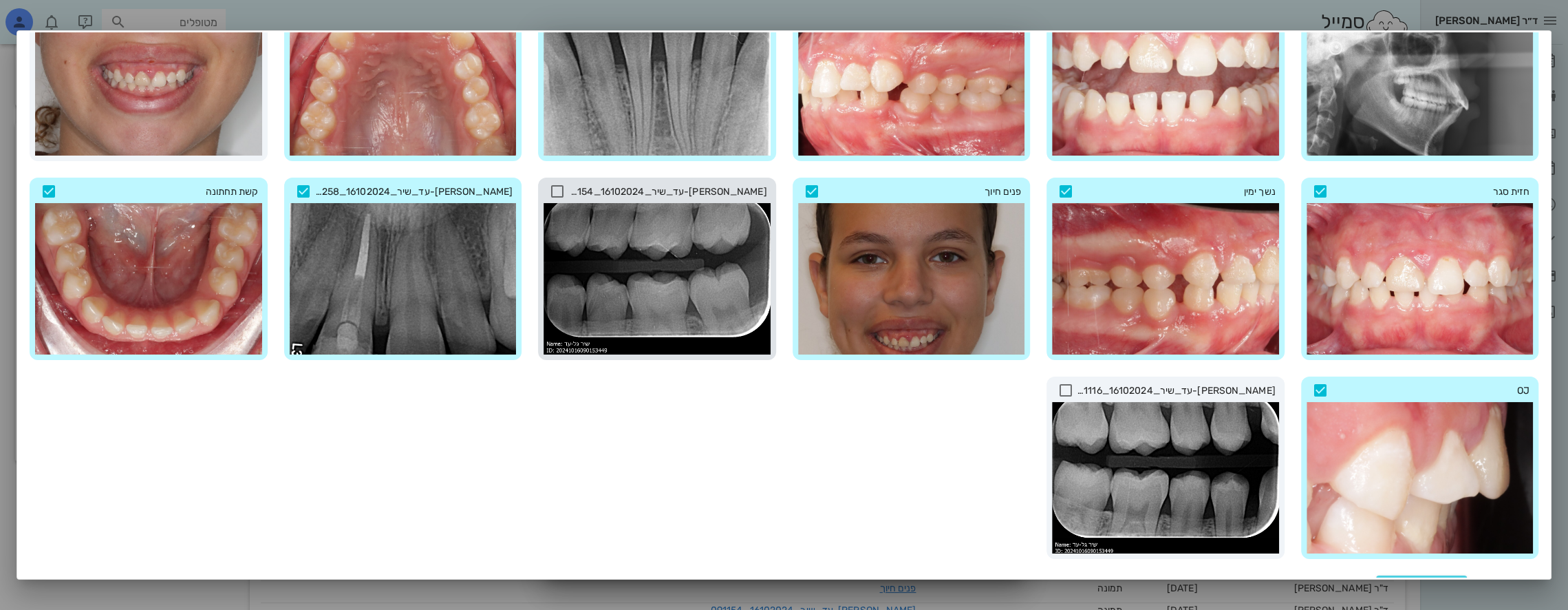
click at [574, 194] on div "[PERSON_NAME]-עד_שיר_16102024_091154" at bounding box center [657, 192] width 227 height 17
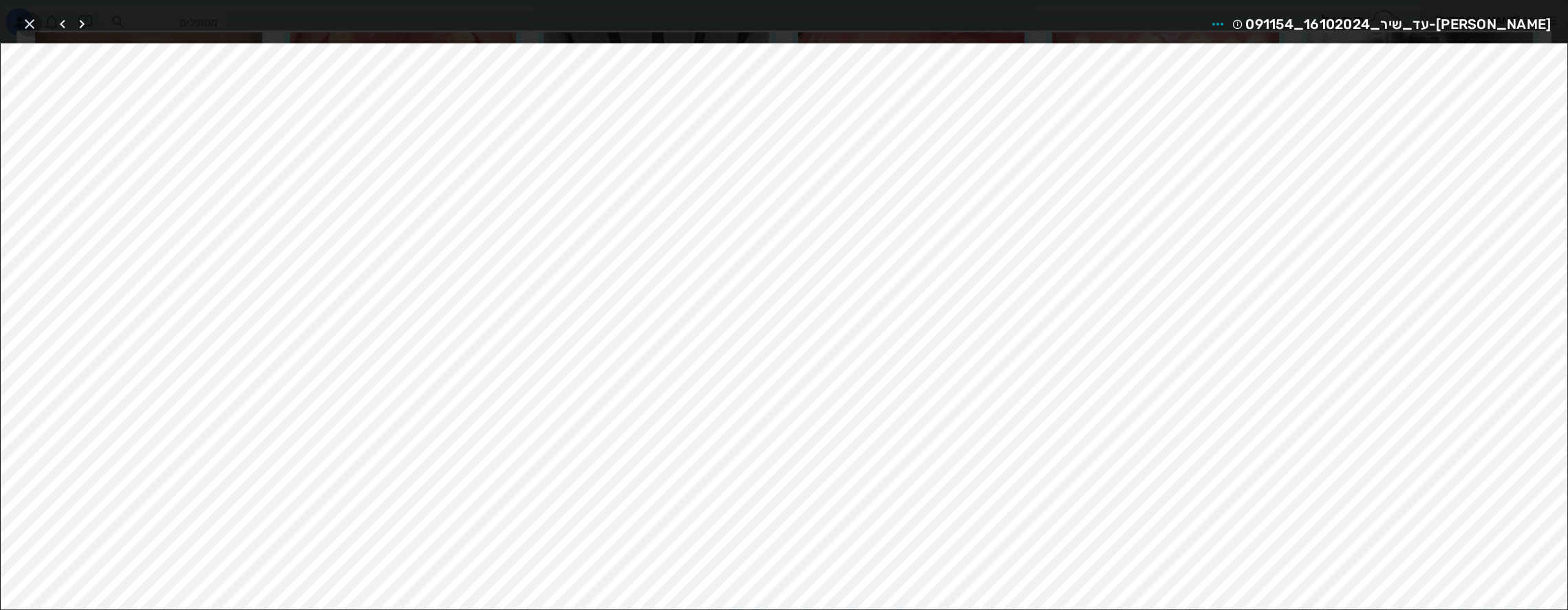
click at [31, 21] on icon "button" at bounding box center [29, 24] width 17 height 17
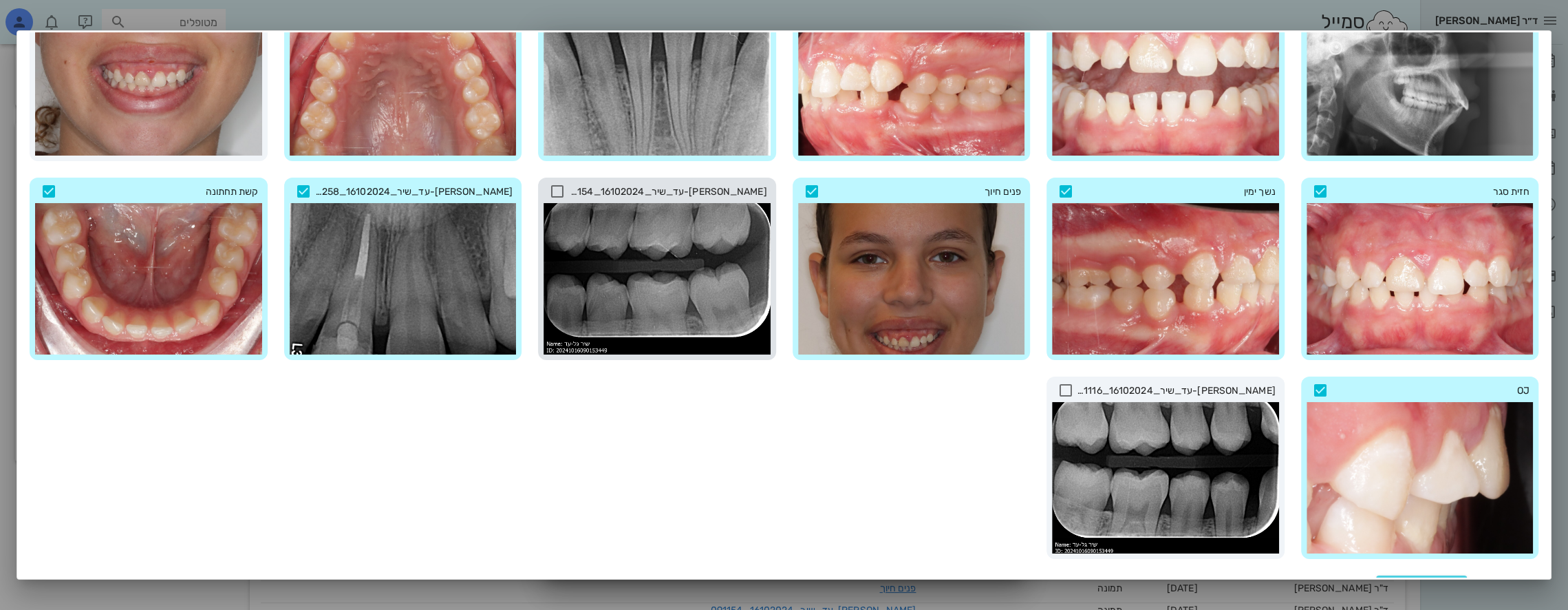
click at [566, 183] on icon at bounding box center [557, 191] width 17 height 17
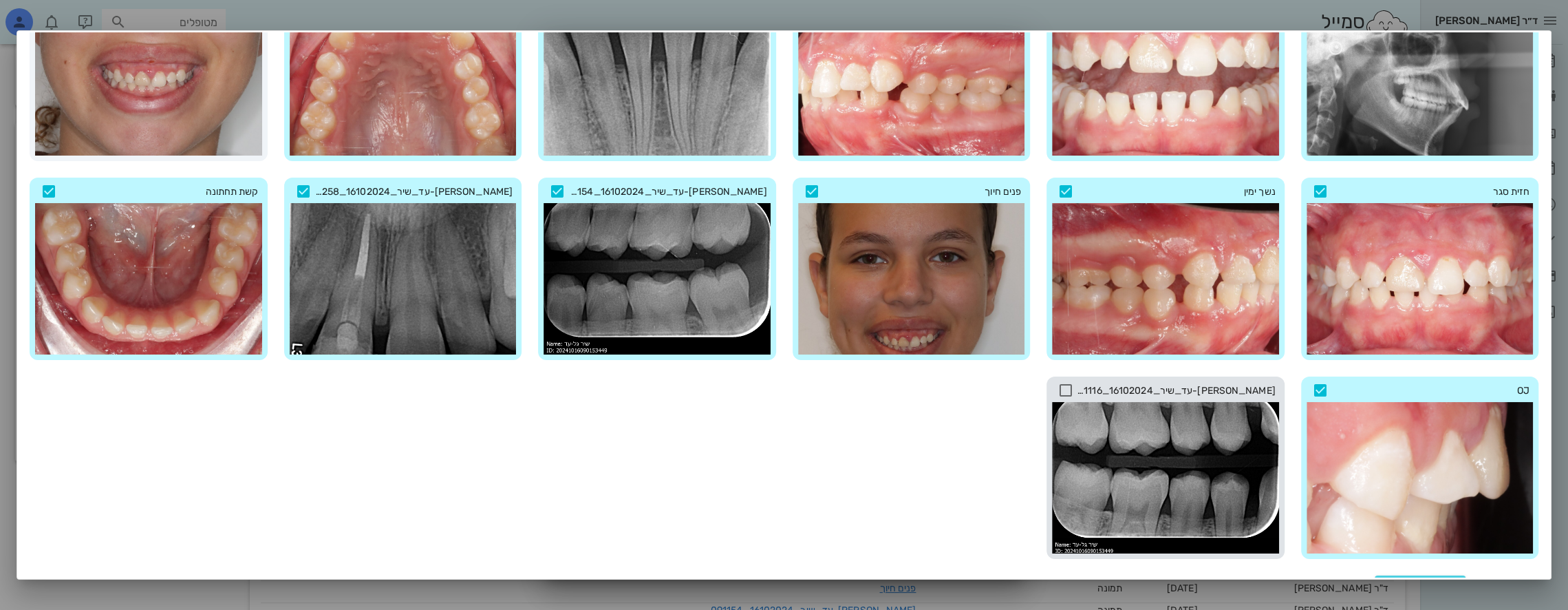
click at [1068, 384] on icon at bounding box center [1066, 390] width 17 height 17
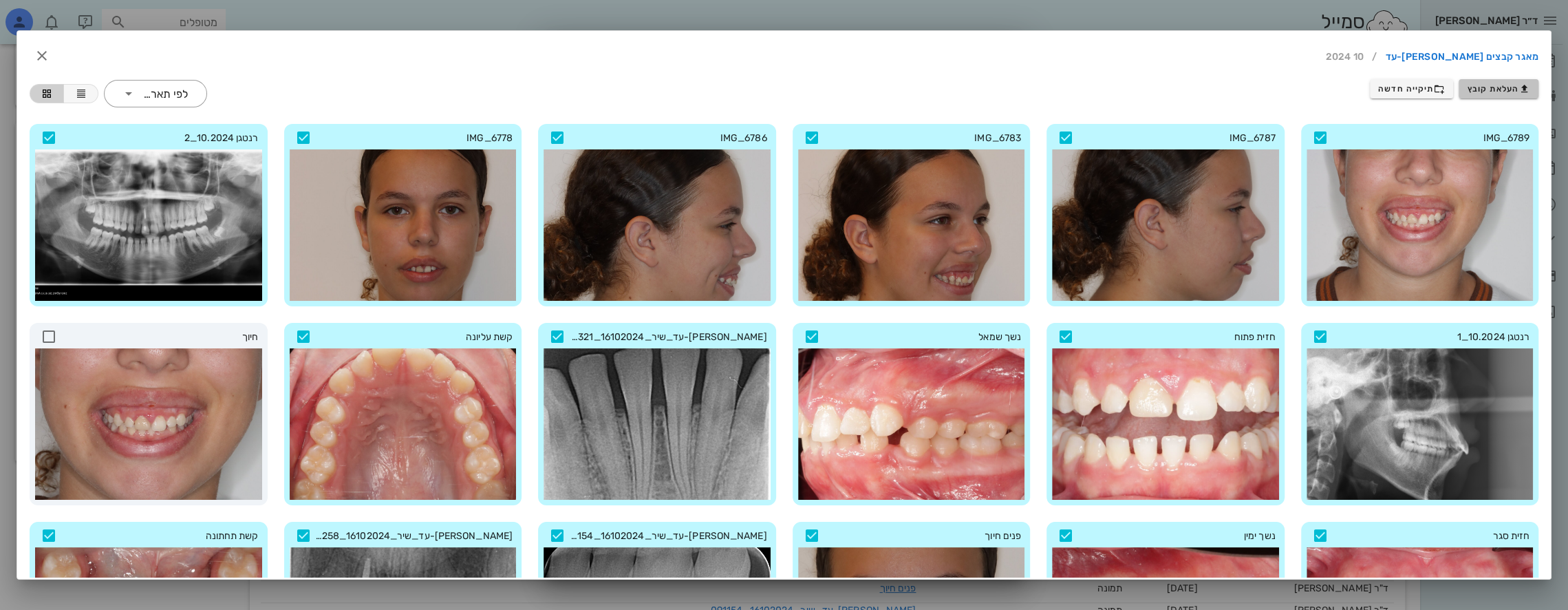
click at [1516, 86] on span "העלאת קובץ" at bounding box center [1499, 89] width 63 height 11
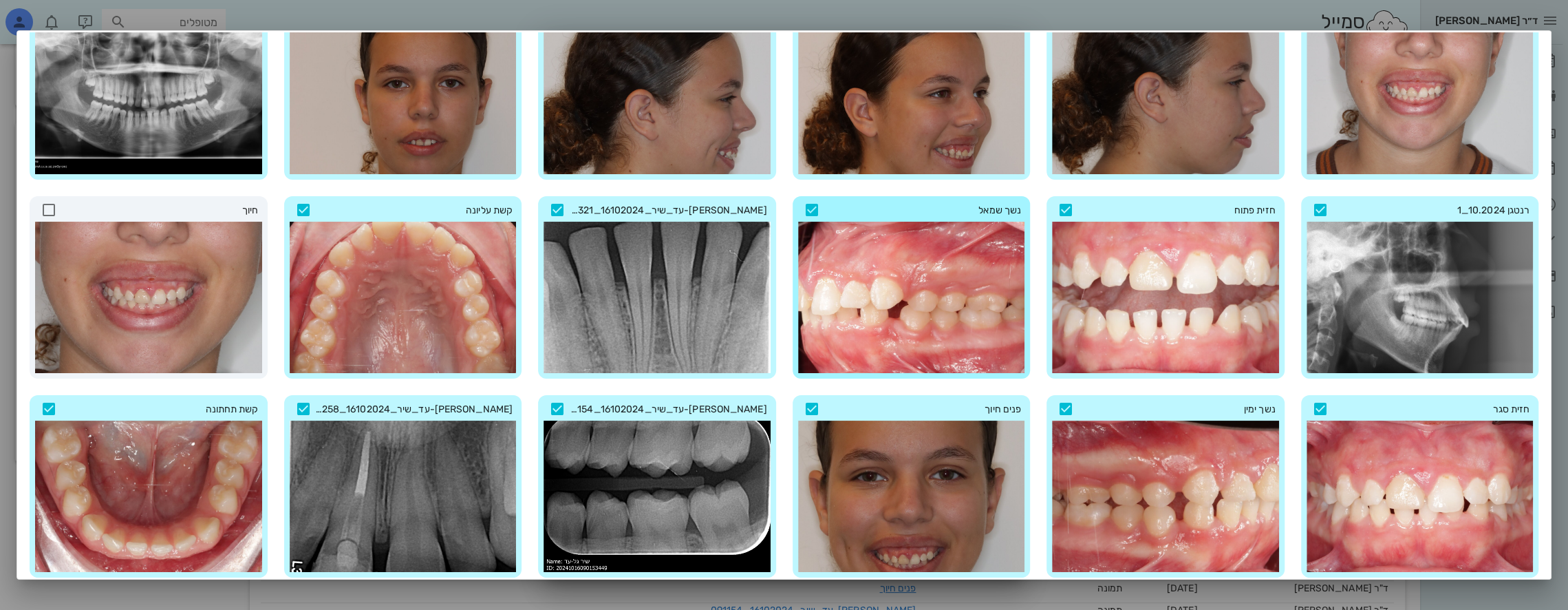
scroll to position [369, 0]
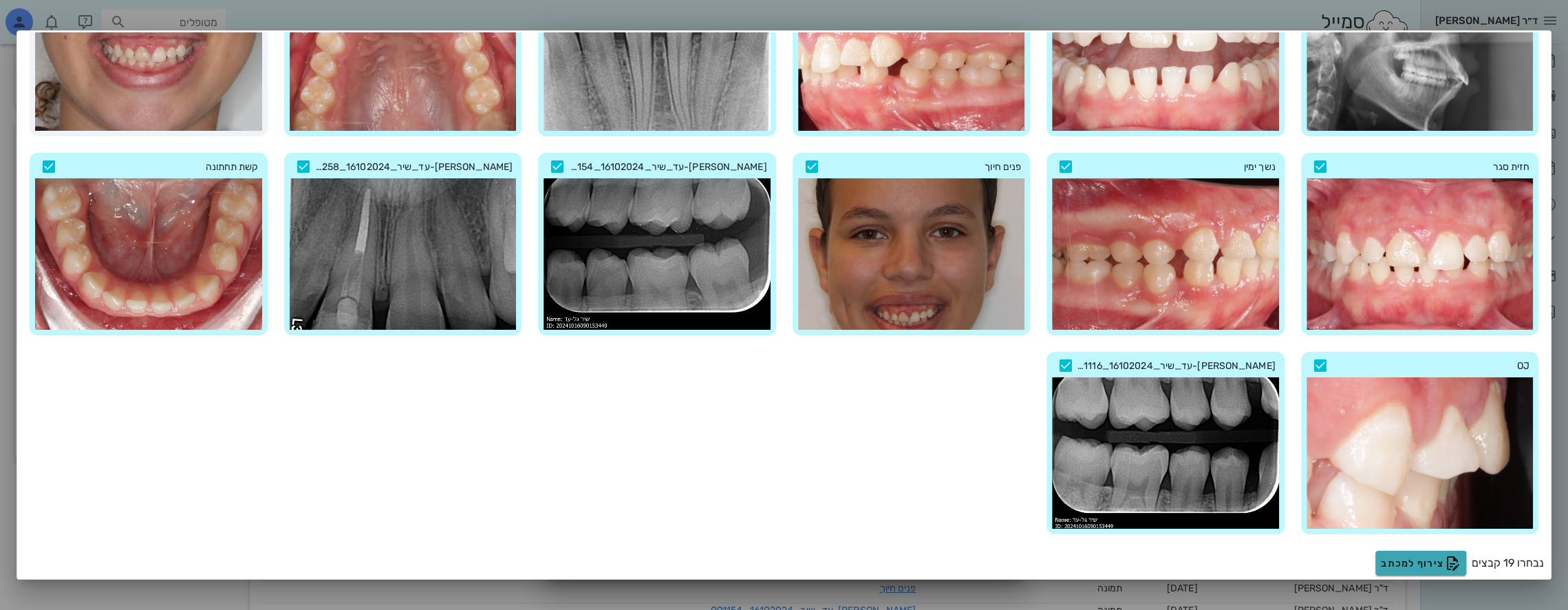
click at [1414, 554] on span "צירוף למכתב" at bounding box center [1422, 562] width 80 height 17
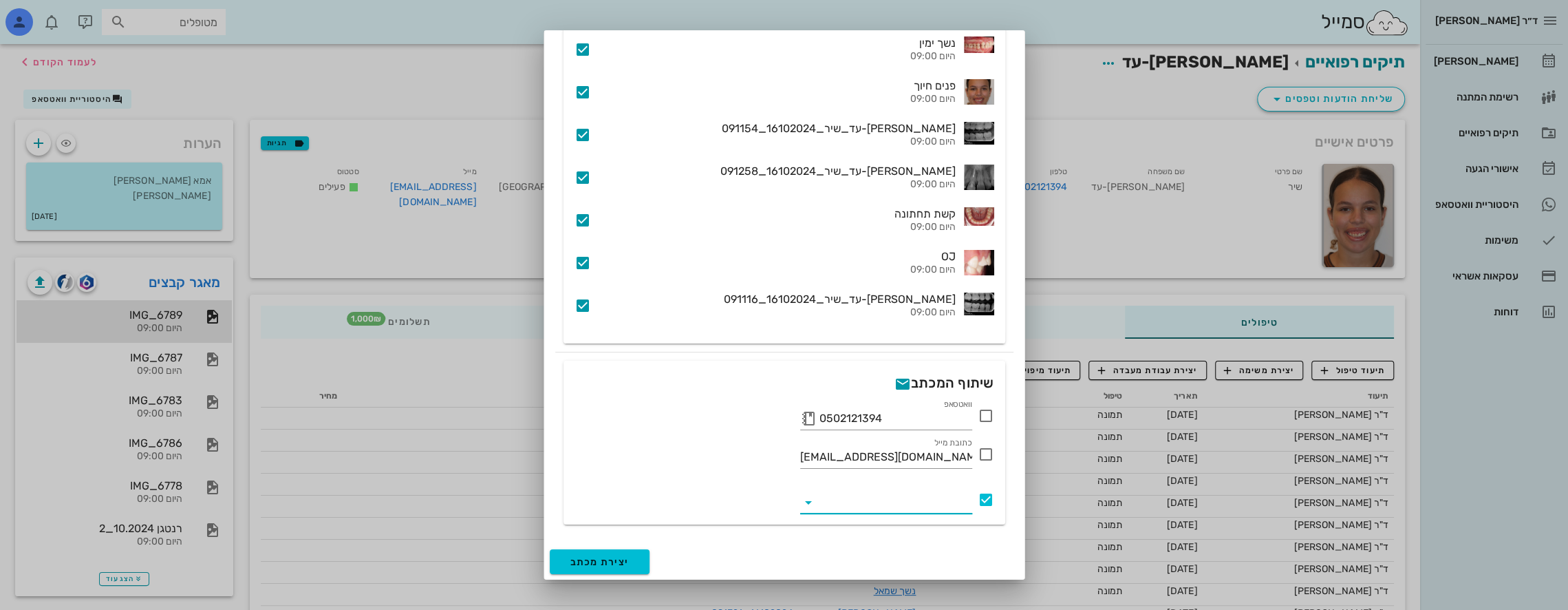
scroll to position [0, 0]
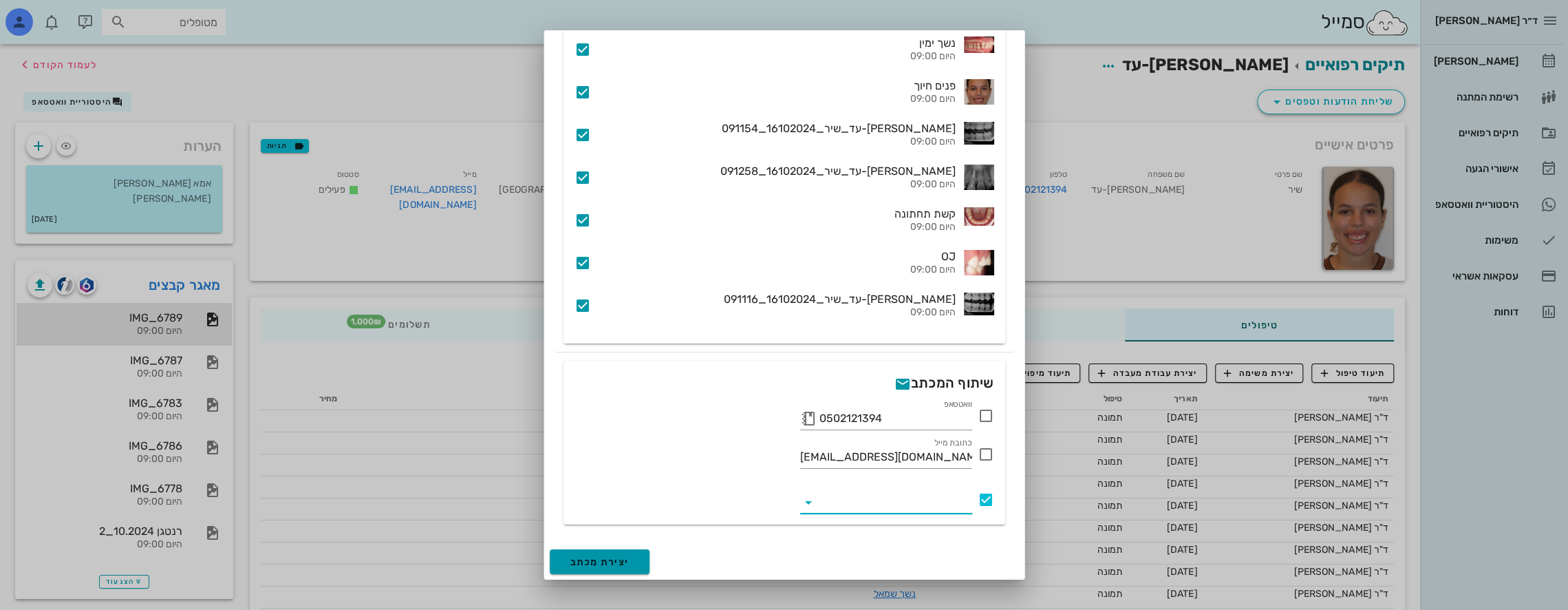
click at [625, 554] on button "יצירת מכתב" at bounding box center [600, 561] width 100 height 24
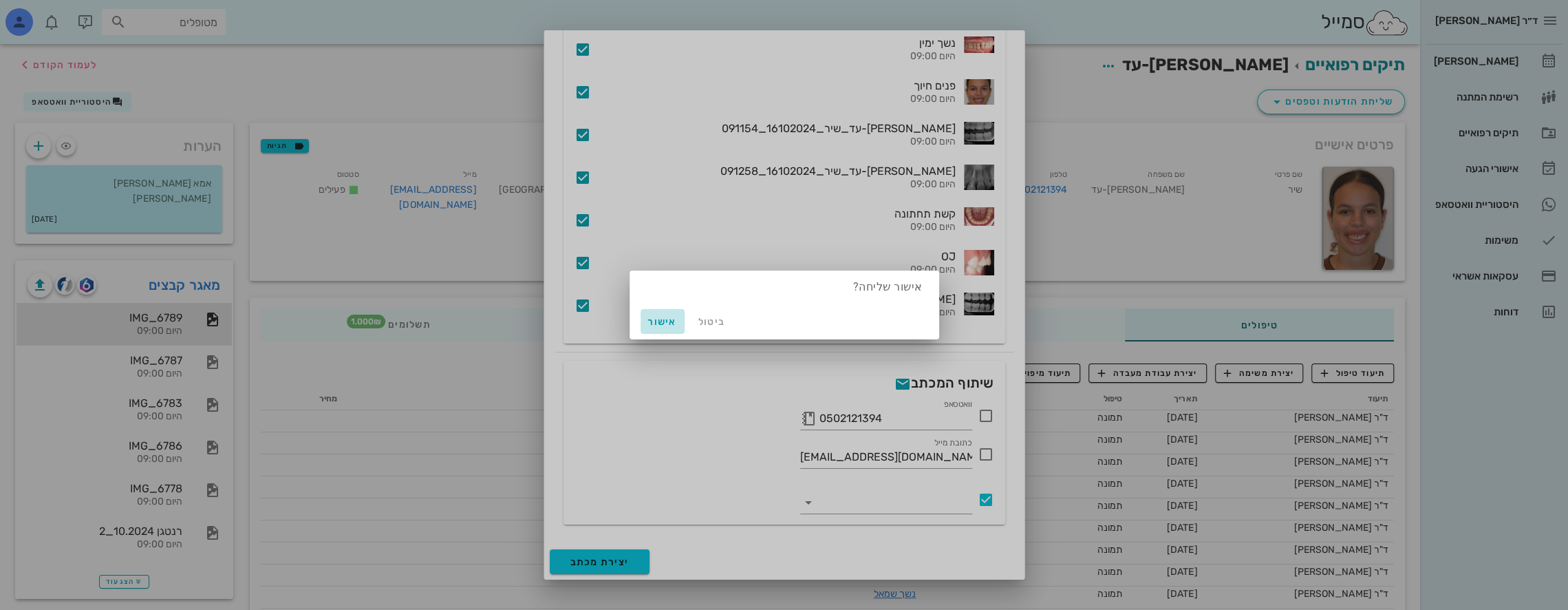
click at [664, 320] on span "אישור" at bounding box center [662, 321] width 33 height 11
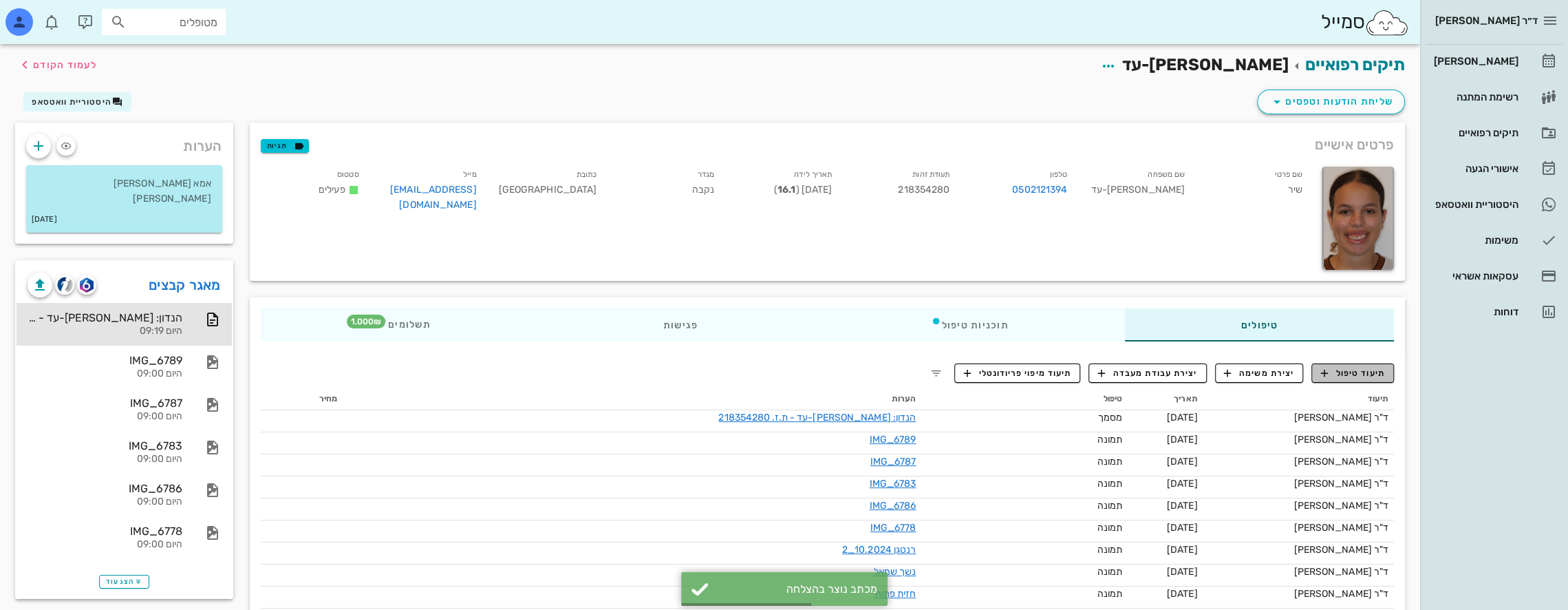
click at [1361, 370] on span "תיעוד טיפול" at bounding box center [1353, 373] width 64 height 12
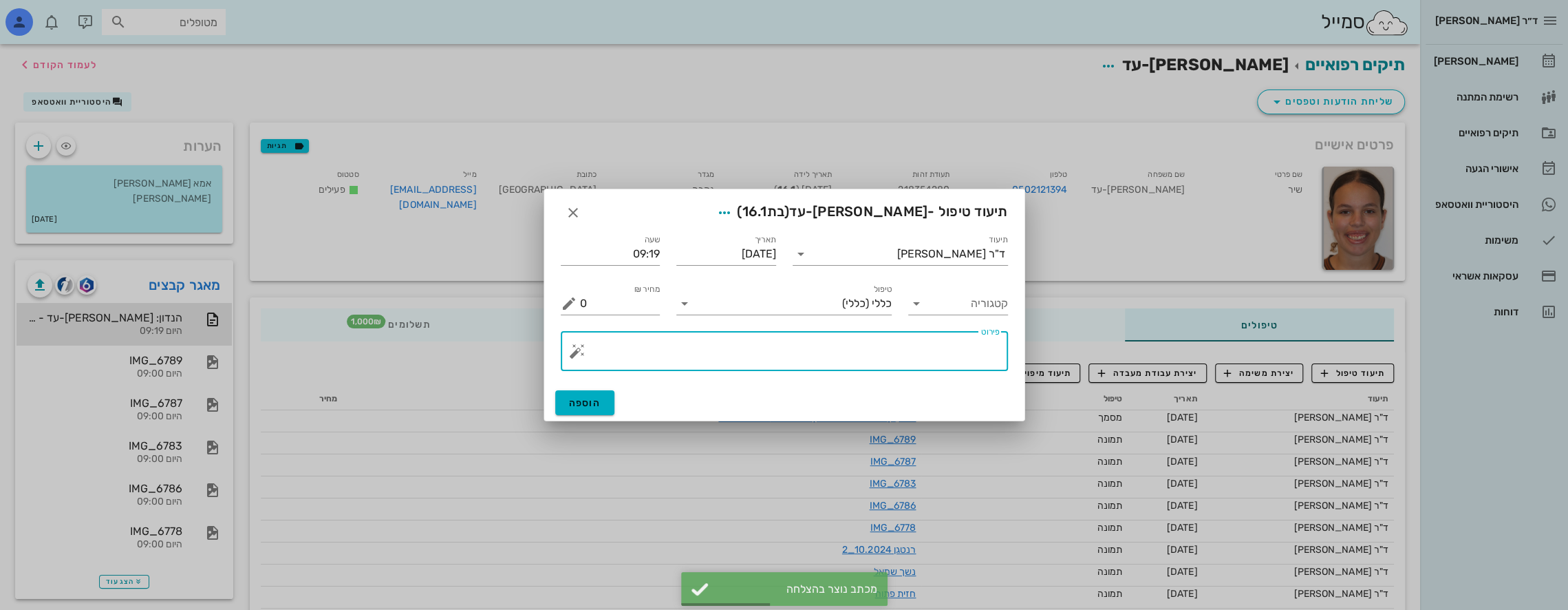
click at [937, 346] on textarea "פירוט" at bounding box center [791, 355] width 420 height 33
type textarea "b"
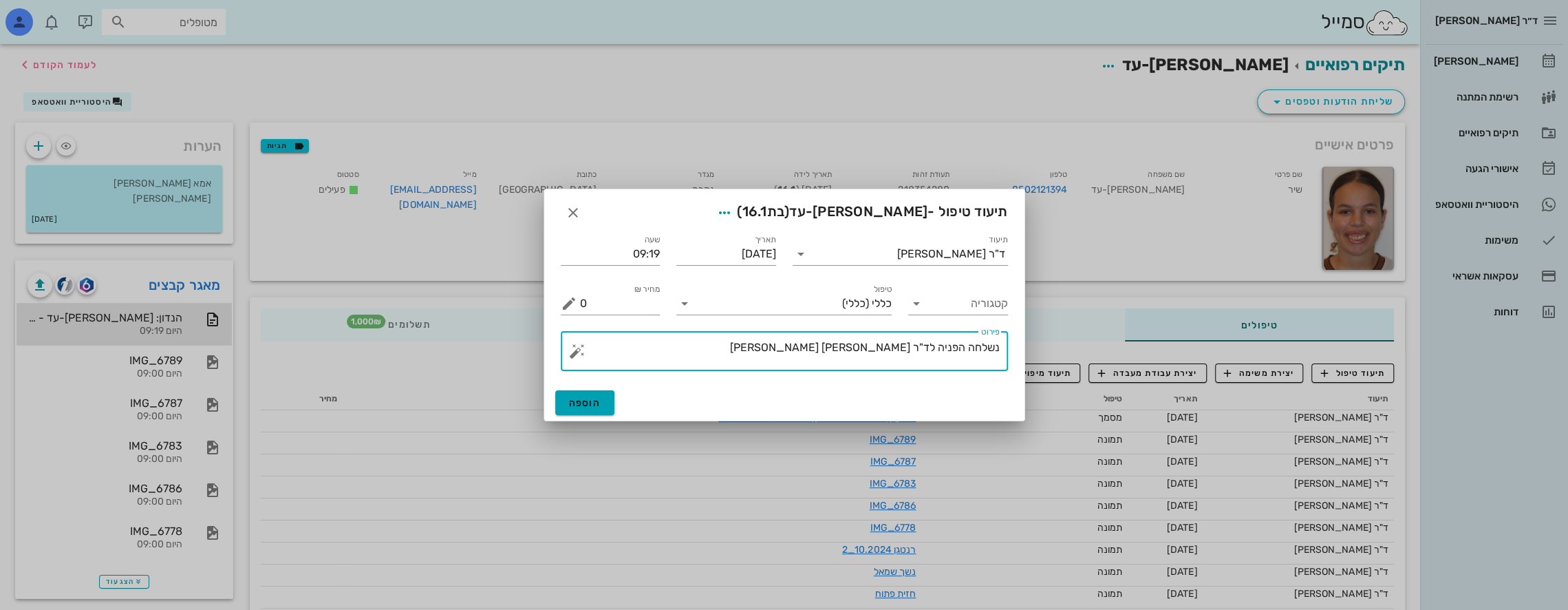
type textarea "נשלחה הפניה לד"ר [PERSON_NAME] [PERSON_NAME]"
click at [590, 395] on button "הוספה" at bounding box center [585, 403] width 60 height 24
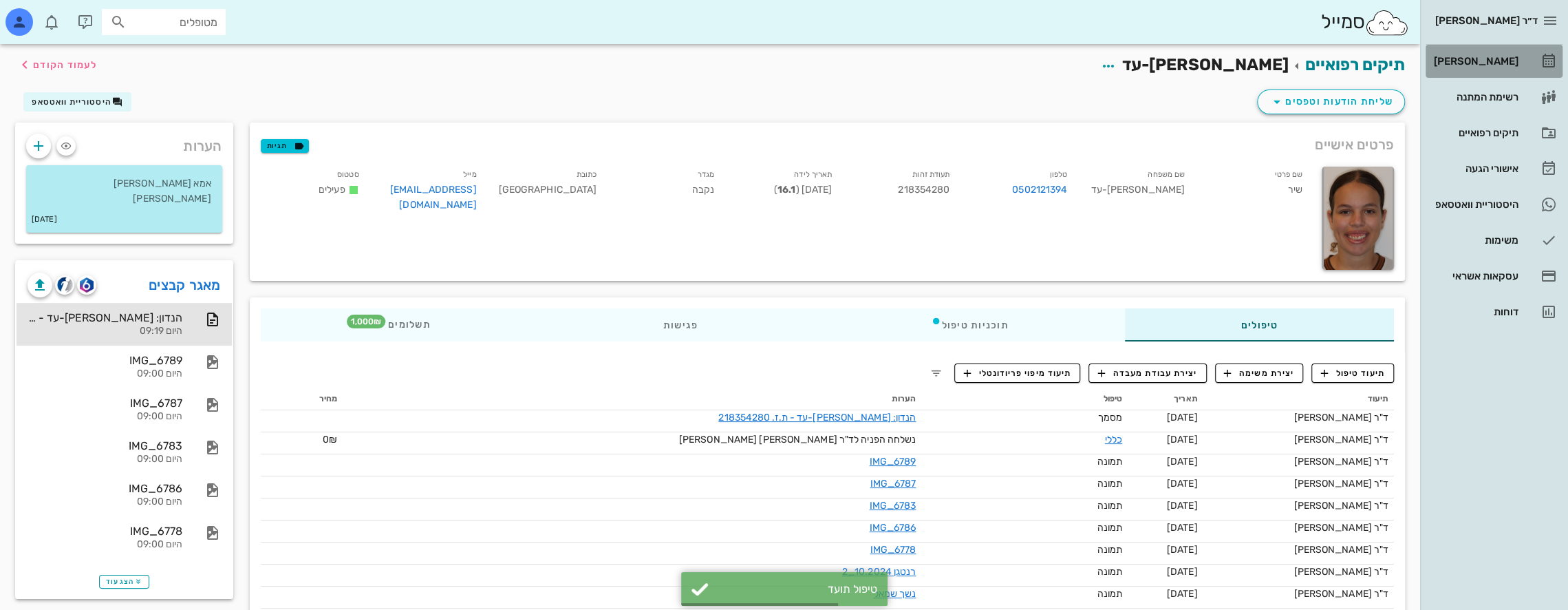
click at [1497, 57] on div "[PERSON_NAME]" at bounding box center [1475, 61] width 87 height 11
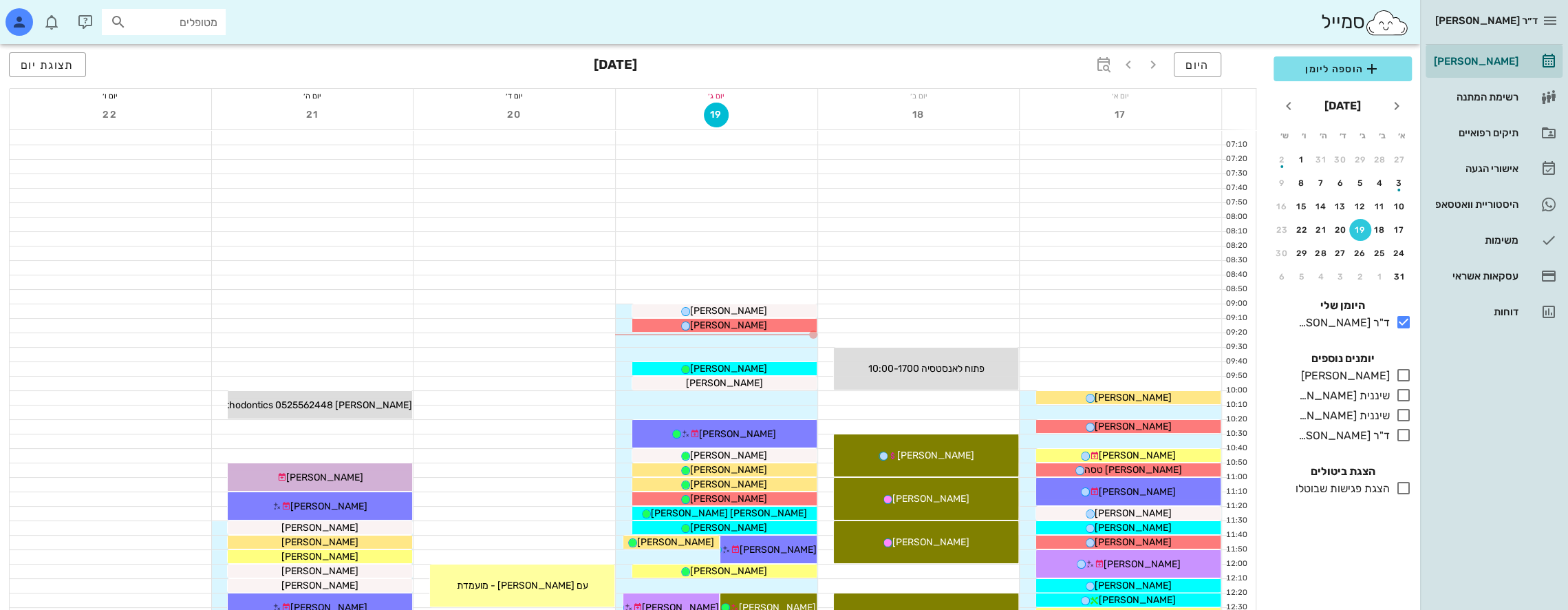
click at [193, 27] on input "מטופלים" at bounding box center [173, 22] width 88 height 18
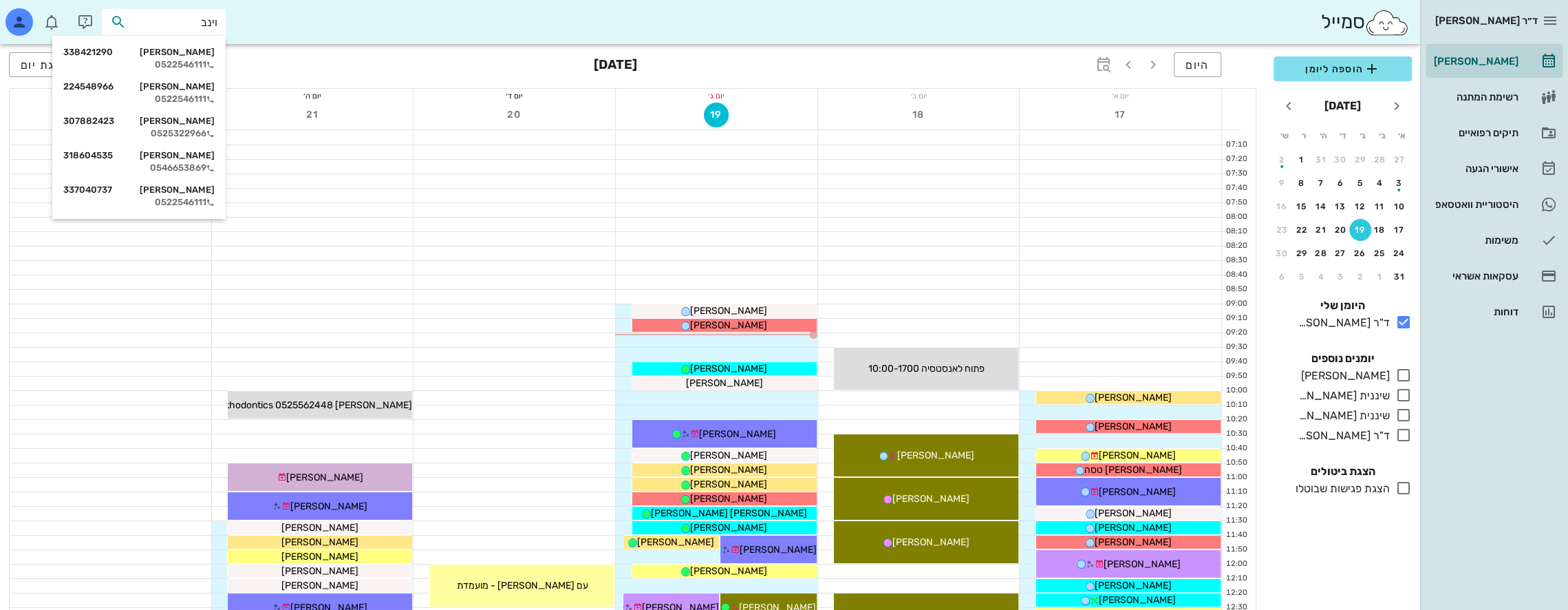
type input "[PERSON_NAME]"
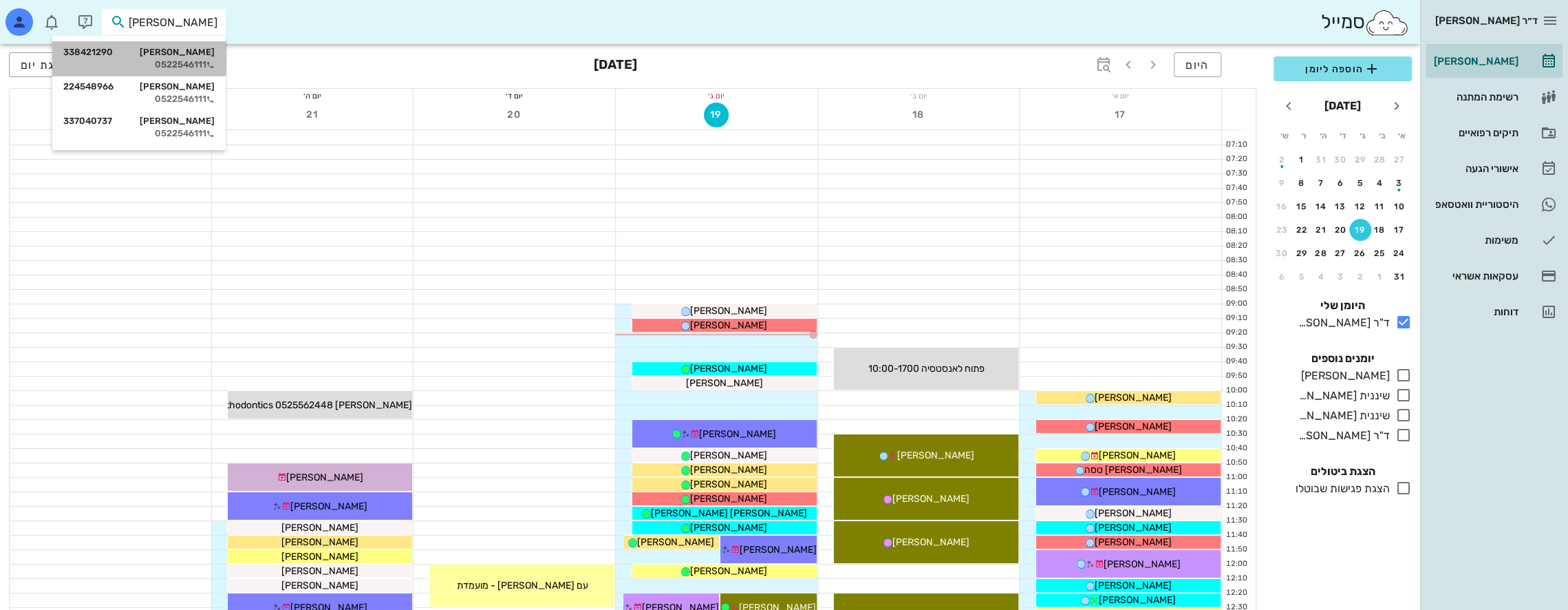
click at [191, 51] on div "[PERSON_NAME] 338421290" at bounding box center [139, 52] width 152 height 11
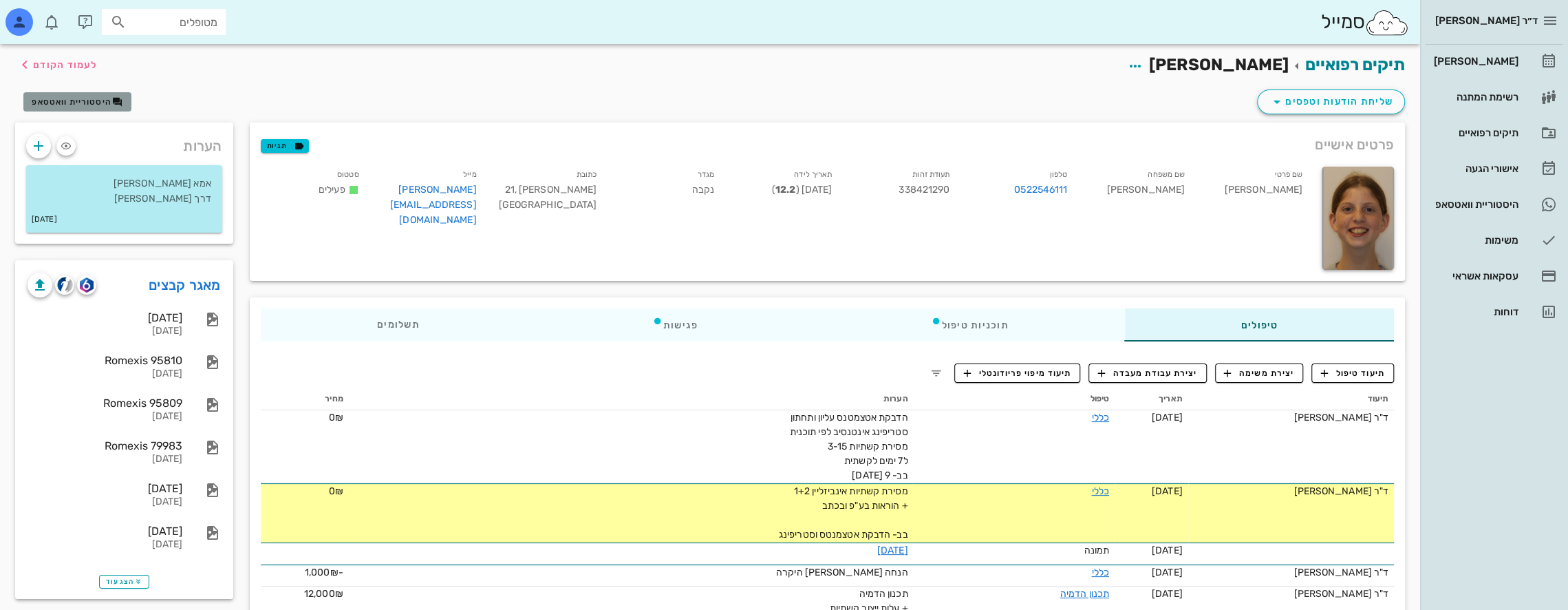
click at [97, 100] on span "היסטוריית וואטסאפ" at bounding box center [71, 101] width 80 height 10
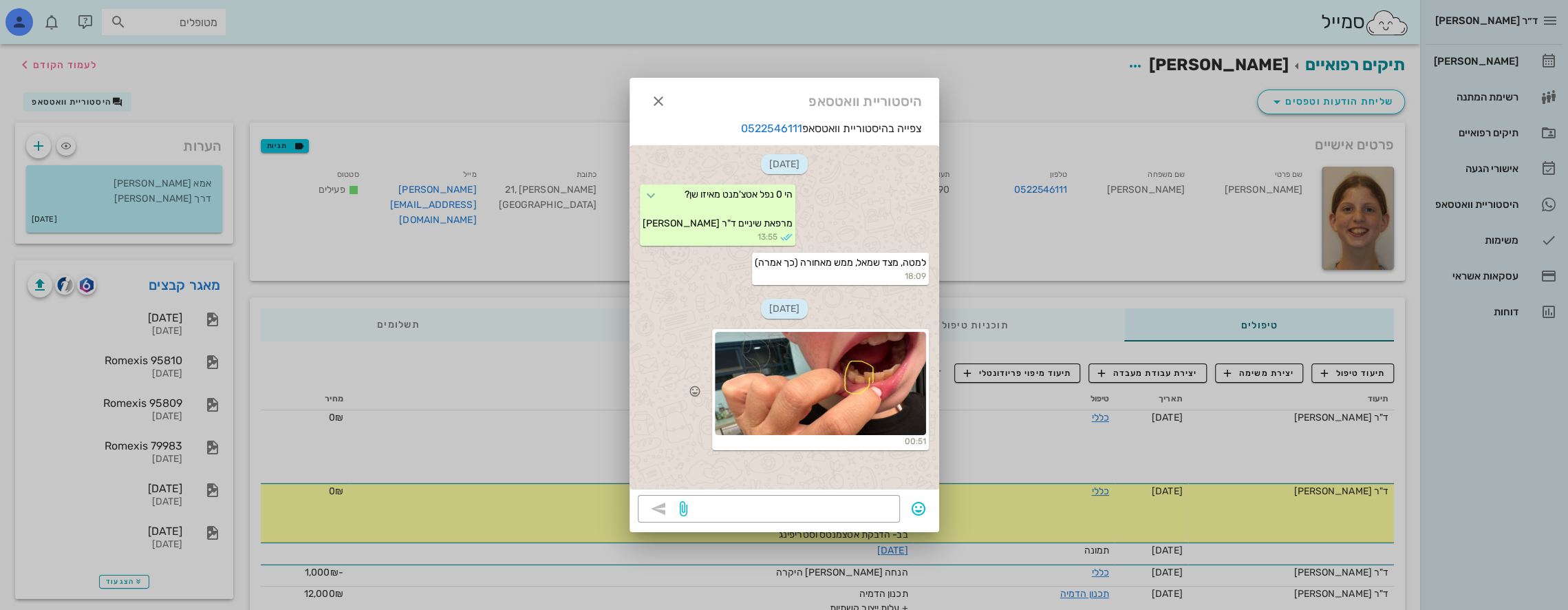
click at [852, 390] on div at bounding box center [820, 383] width 211 height 103
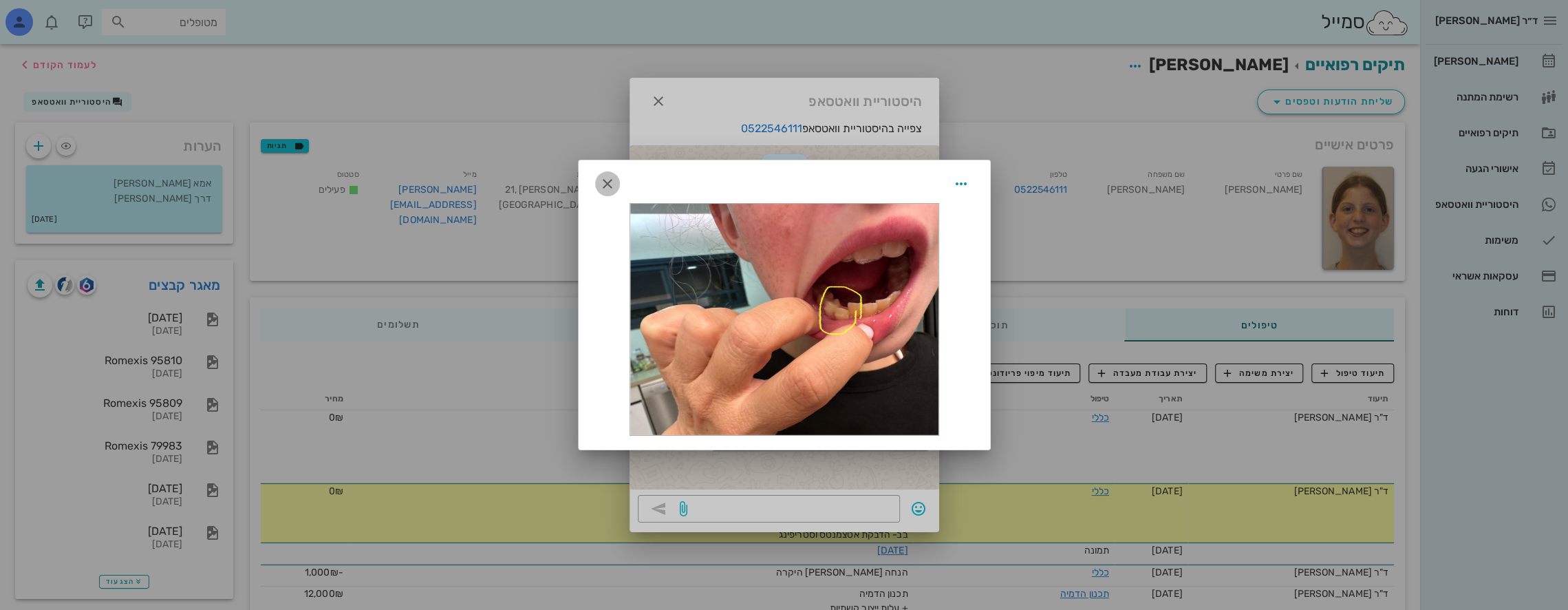
click at [611, 183] on icon "button" at bounding box center [608, 183] width 17 height 17
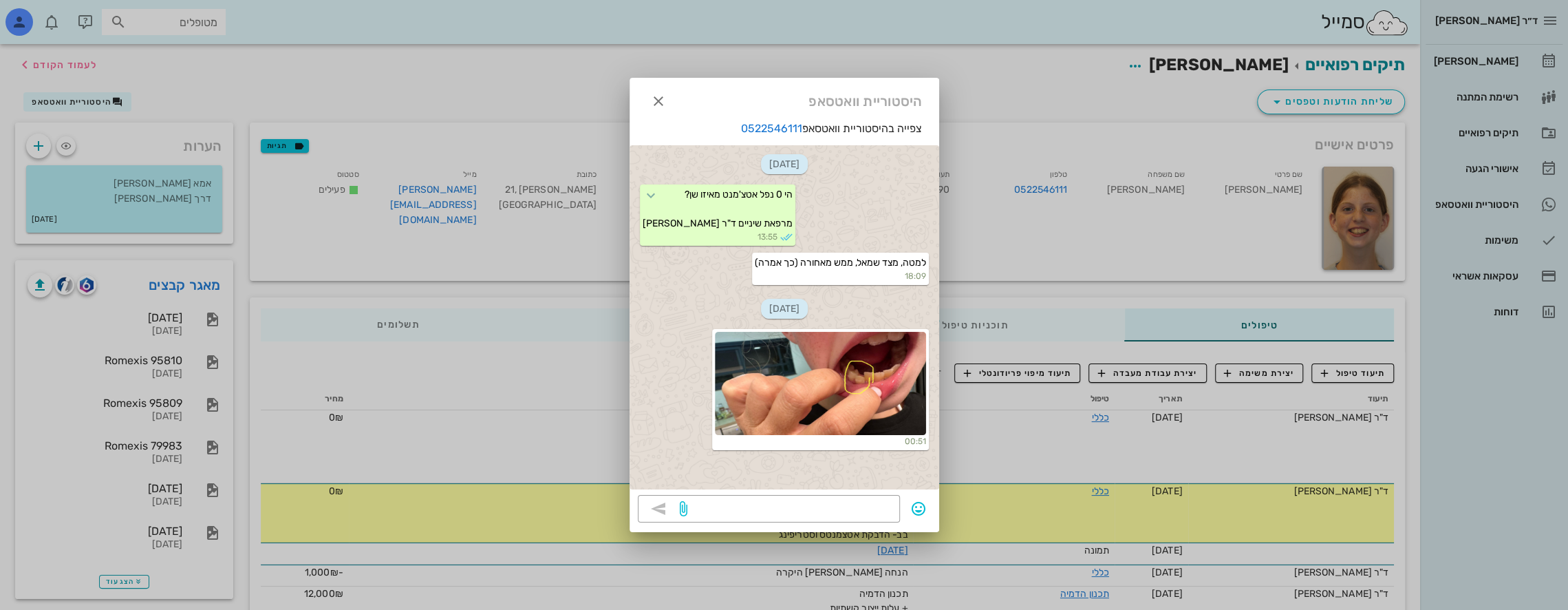
click at [475, 95] on div at bounding box center [784, 305] width 1568 height 610
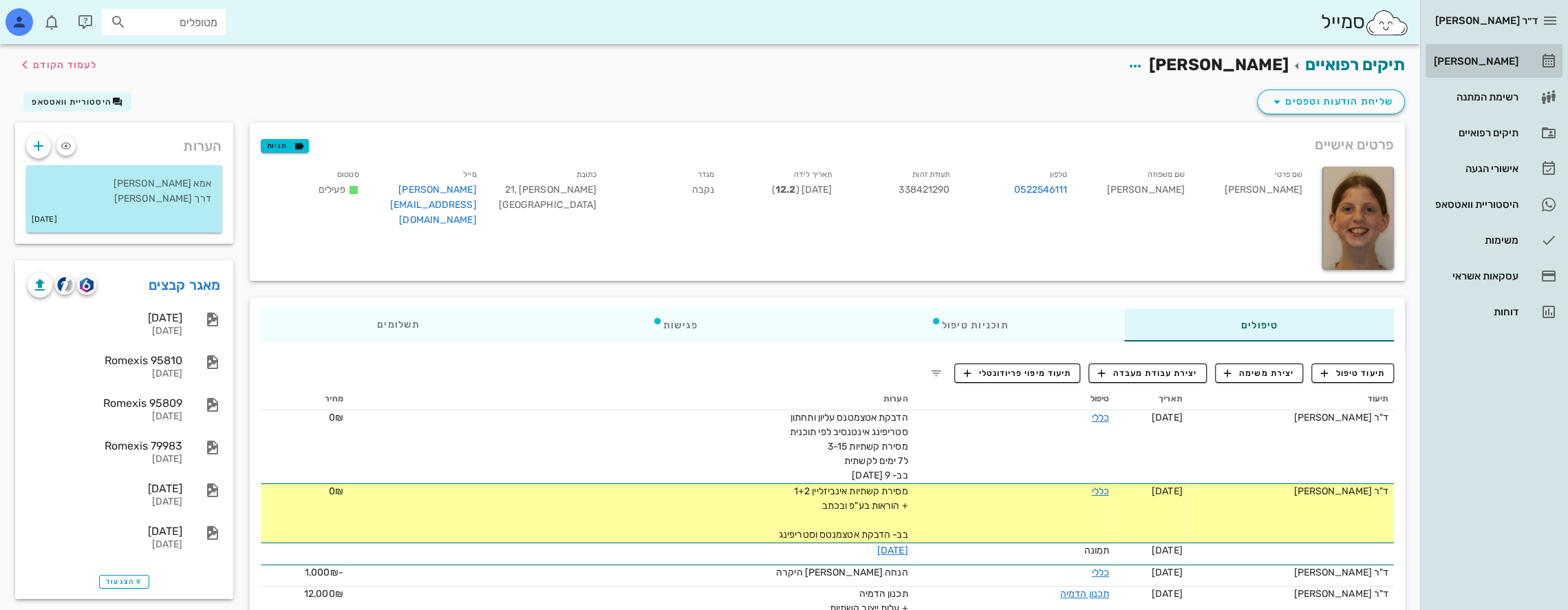
click at [1483, 60] on div "[PERSON_NAME]" at bounding box center [1475, 61] width 87 height 11
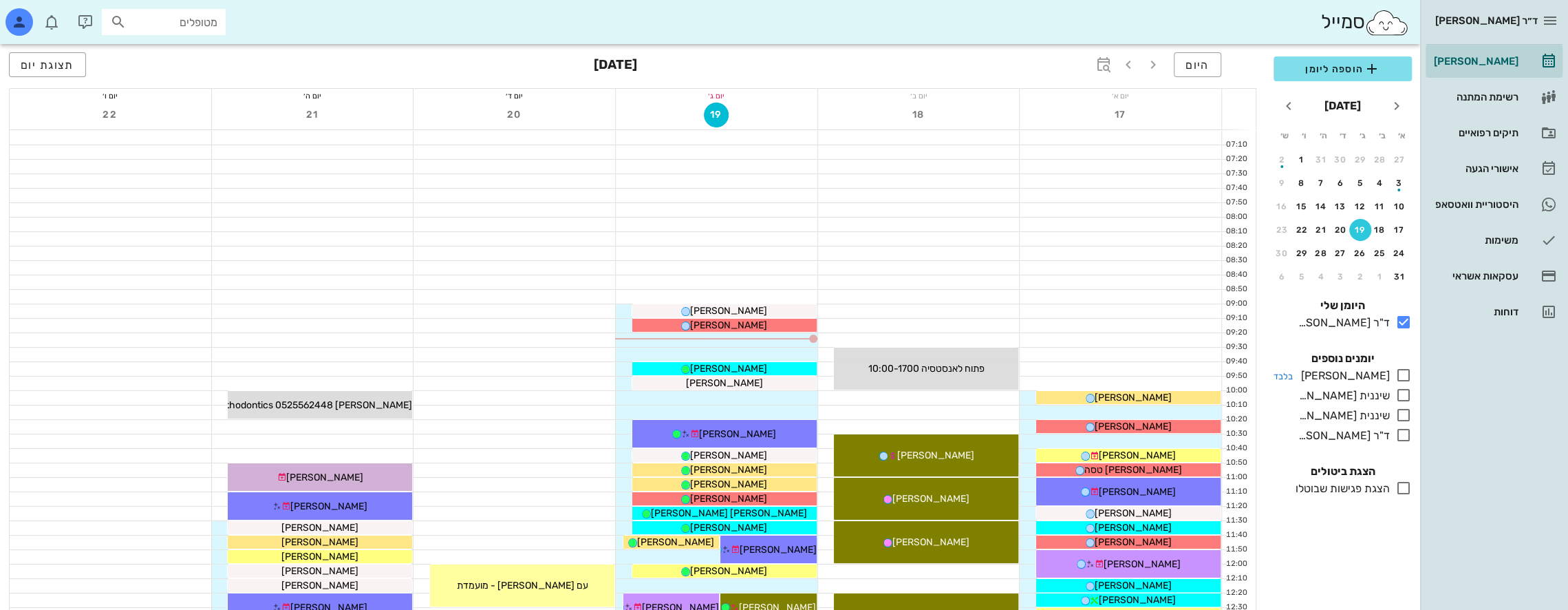
click at [1401, 375] on icon at bounding box center [1403, 375] width 17 height 17
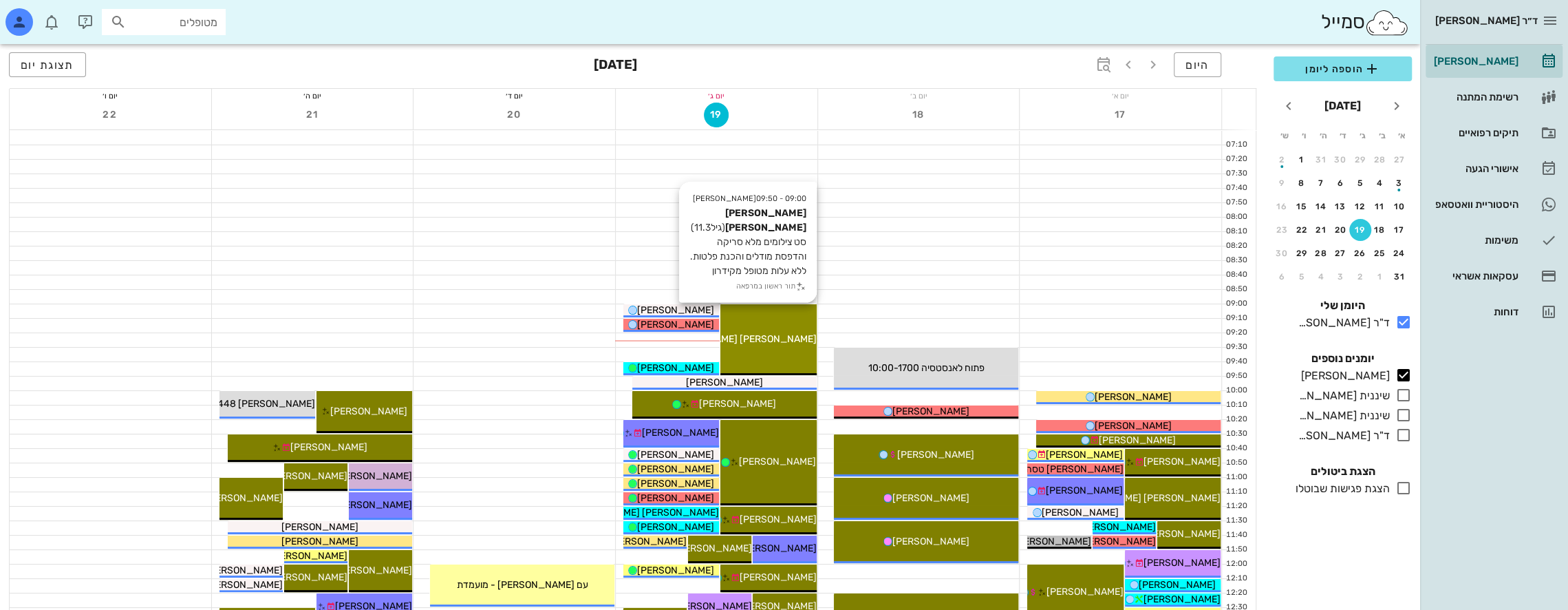
click at [780, 329] on div "09:00 - 09:50 יומן מרפאה [PERSON_NAME] [PERSON_NAME] (גיל 11.3 ) סט צילומים מלא…" at bounding box center [769, 339] width 96 height 71
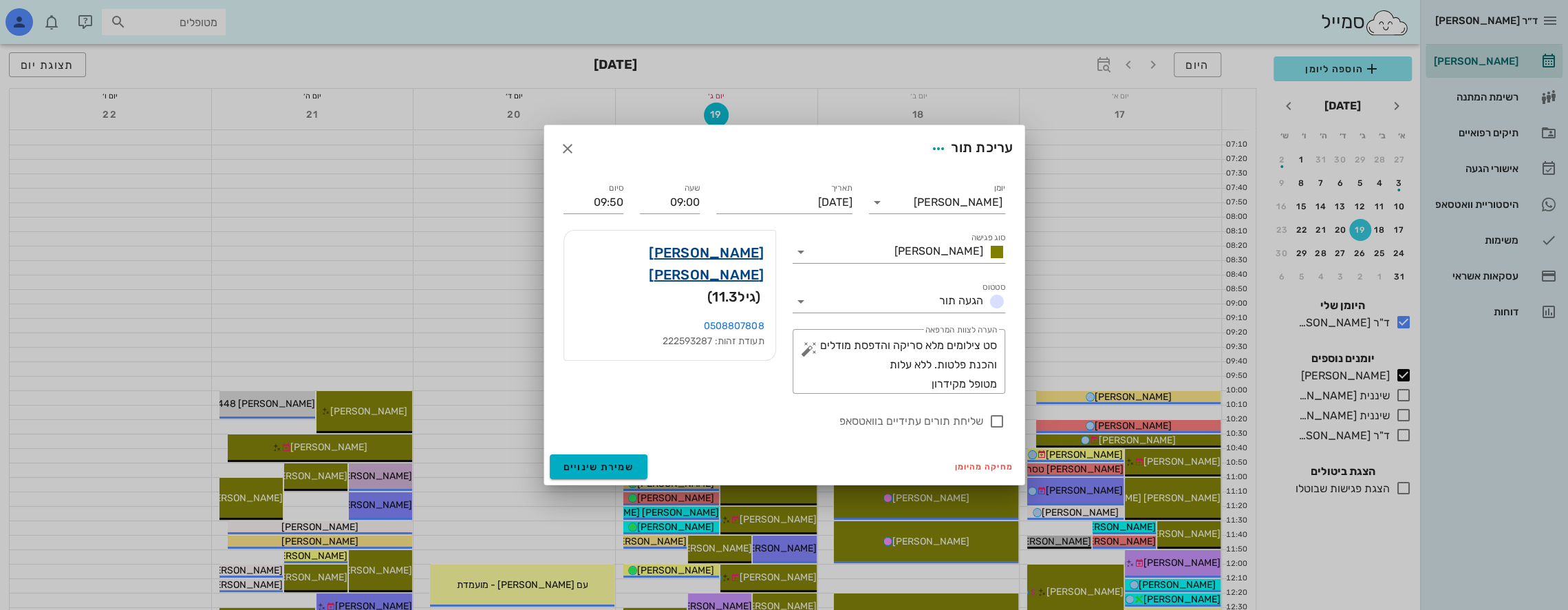
click at [718, 251] on link "[PERSON_NAME] [PERSON_NAME]" at bounding box center [669, 263] width 189 height 44
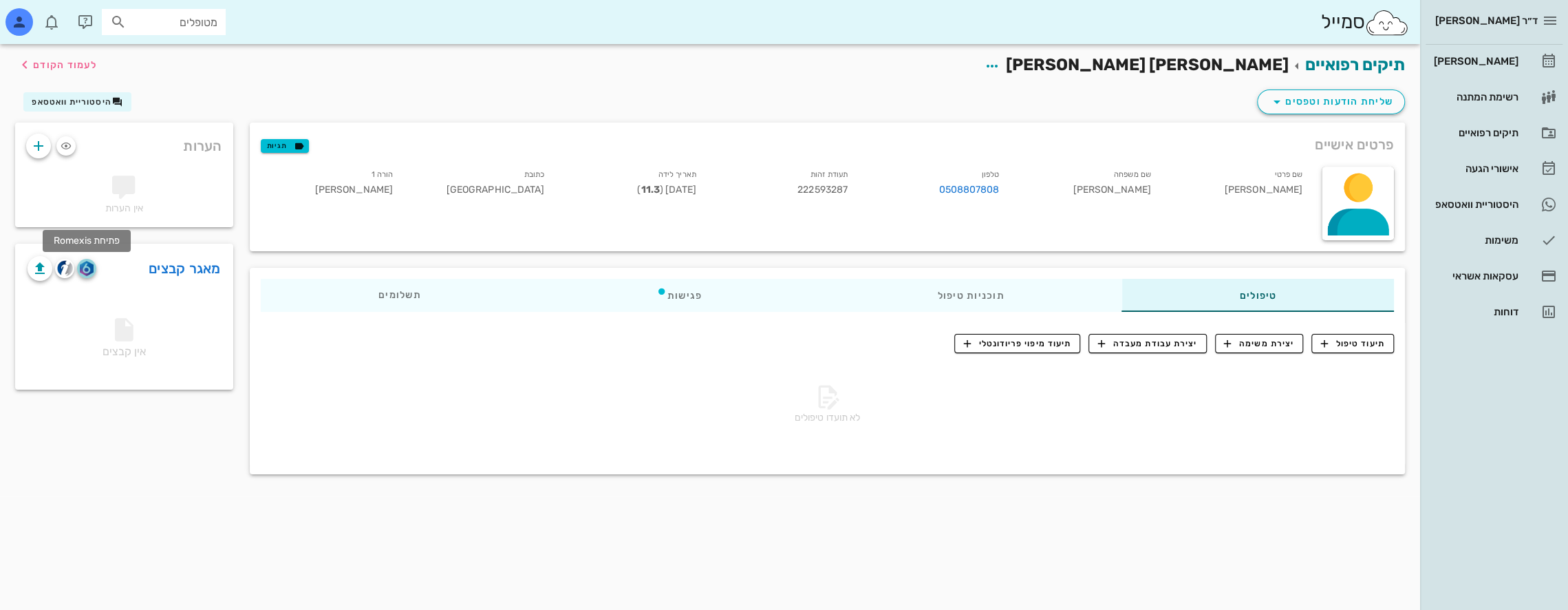
click at [85, 268] on img "button" at bounding box center [86, 268] width 13 height 15
click at [1372, 342] on span "תיעוד טיפול" at bounding box center [1353, 343] width 64 height 12
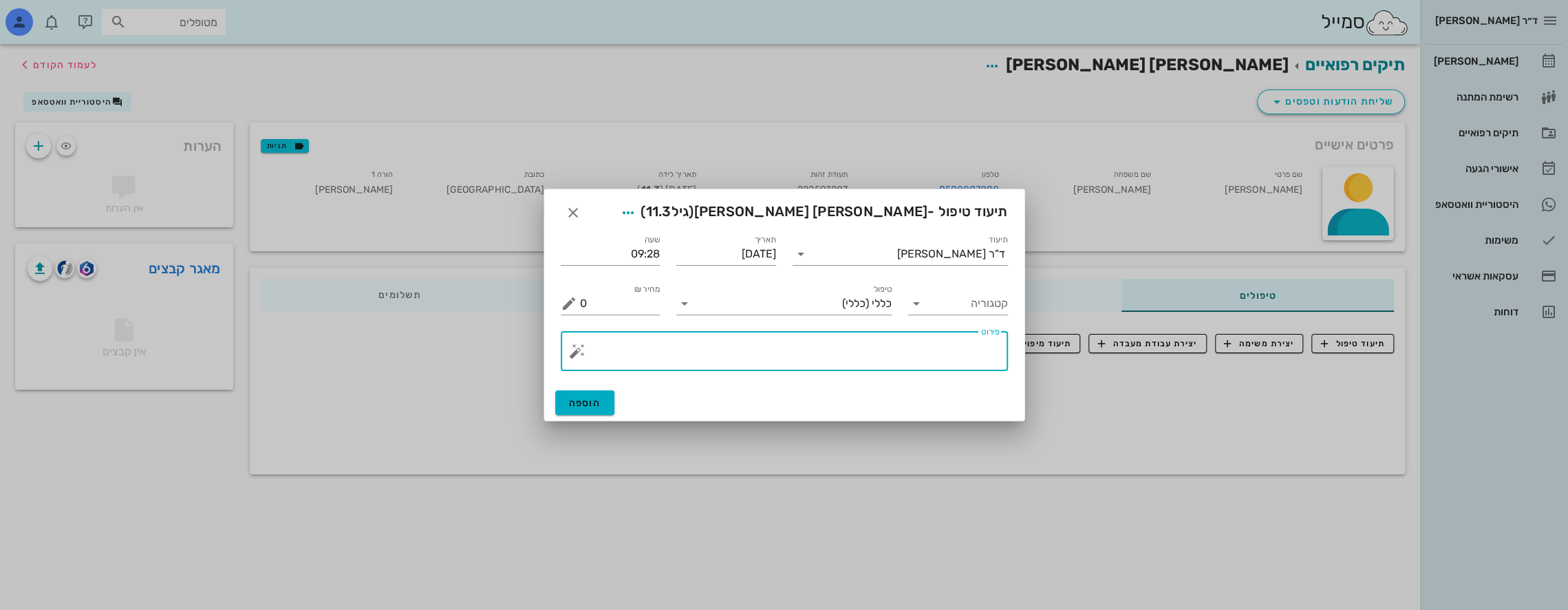
click at [925, 362] on textarea "פירוט" at bounding box center [791, 355] width 420 height 33
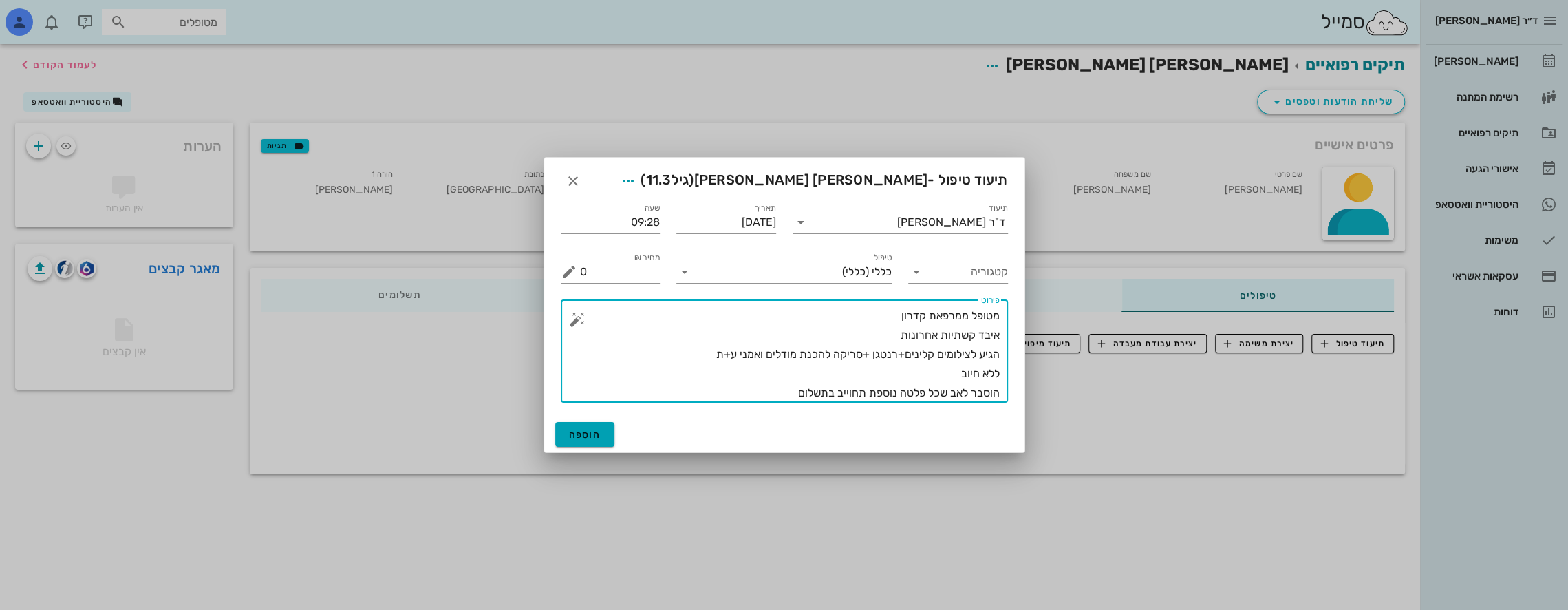
type textarea "מטופל ממרפאת קדרון איבד קשתיות אחרונות הגיע לצילומים קלינים+רנטגן +סריקה להכנת …"
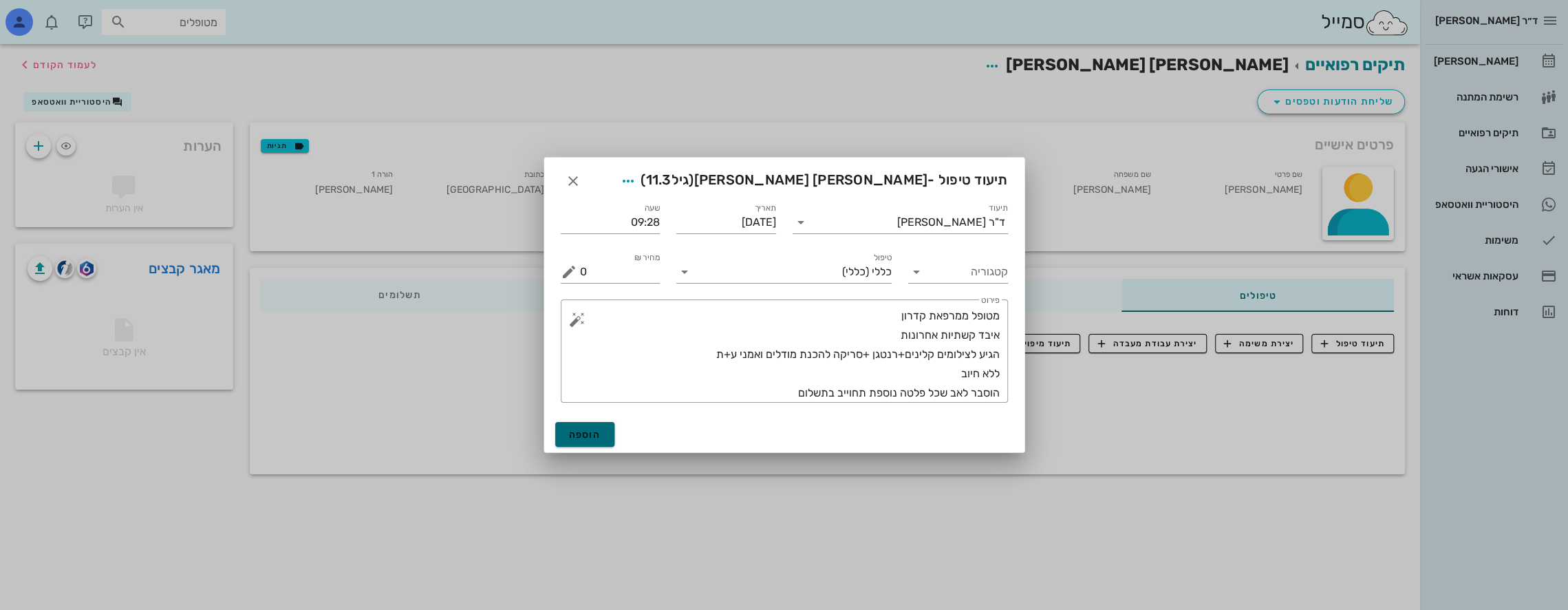
click at [599, 429] on span "הוספה" at bounding box center [585, 434] width 32 height 11
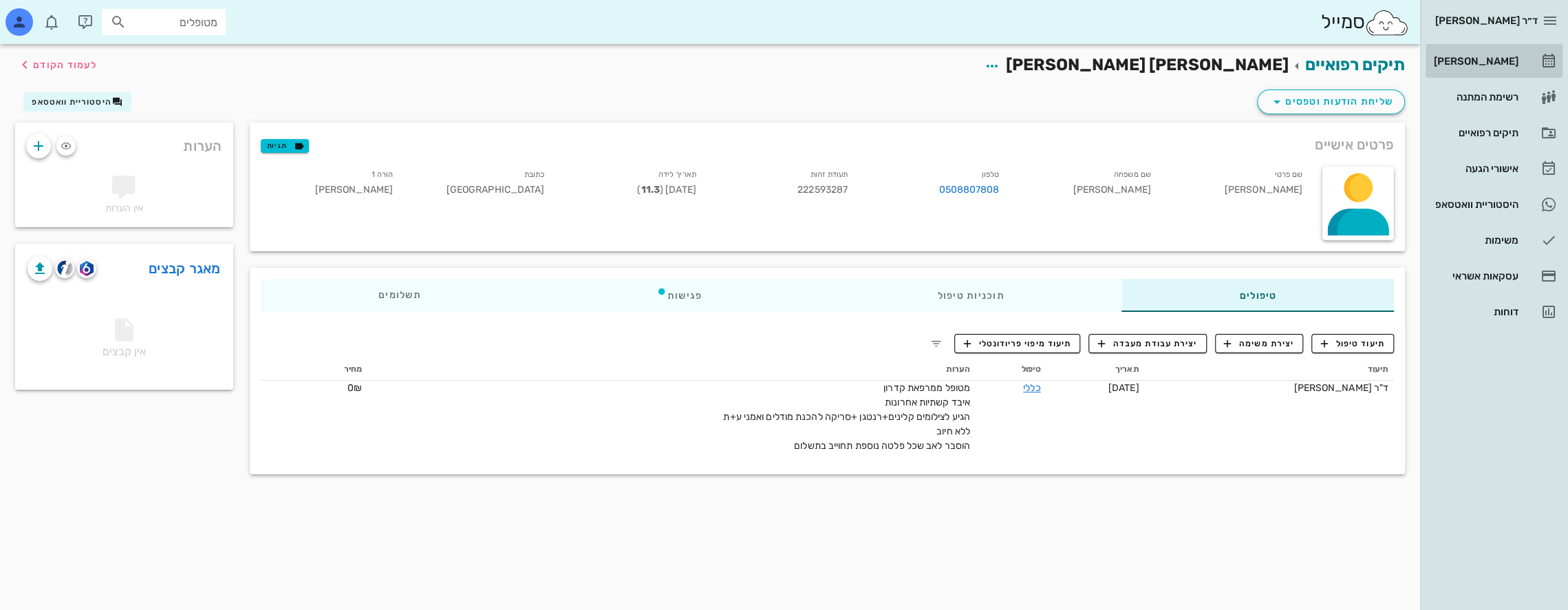
click at [1483, 54] on div "[PERSON_NAME]" at bounding box center [1475, 61] width 87 height 22
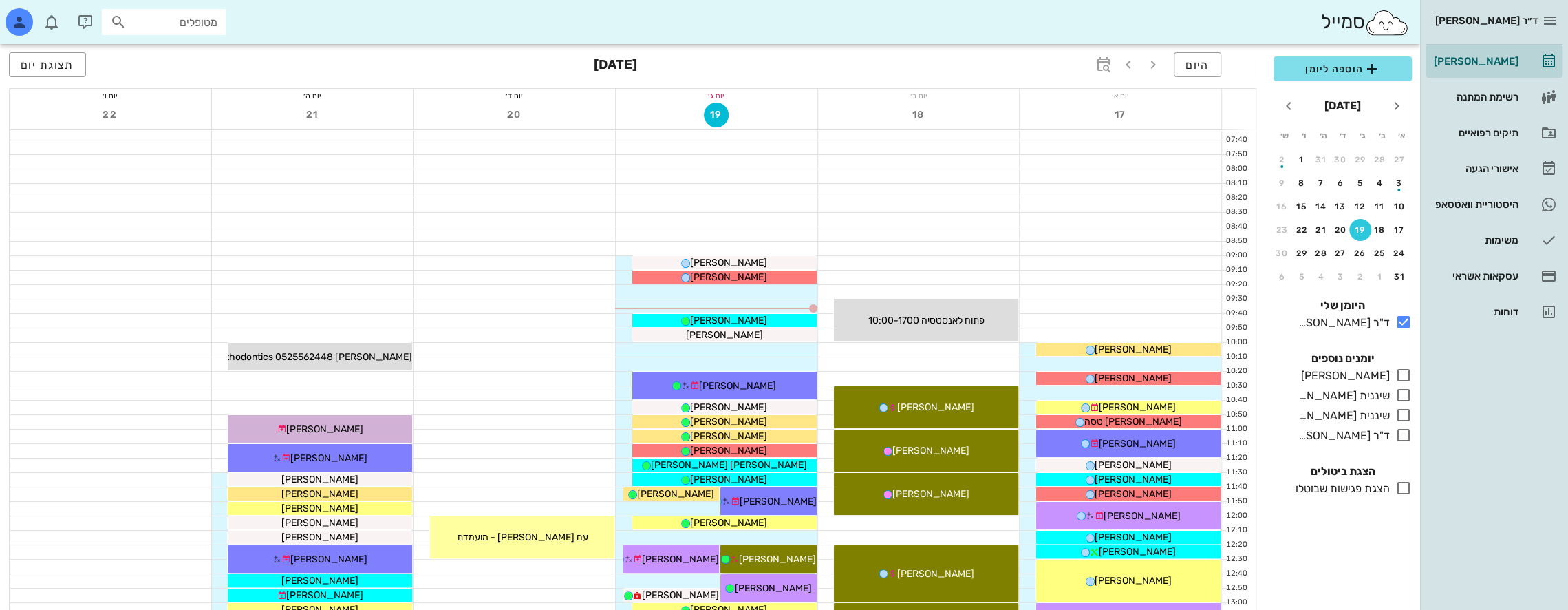
scroll to position [45, 0]
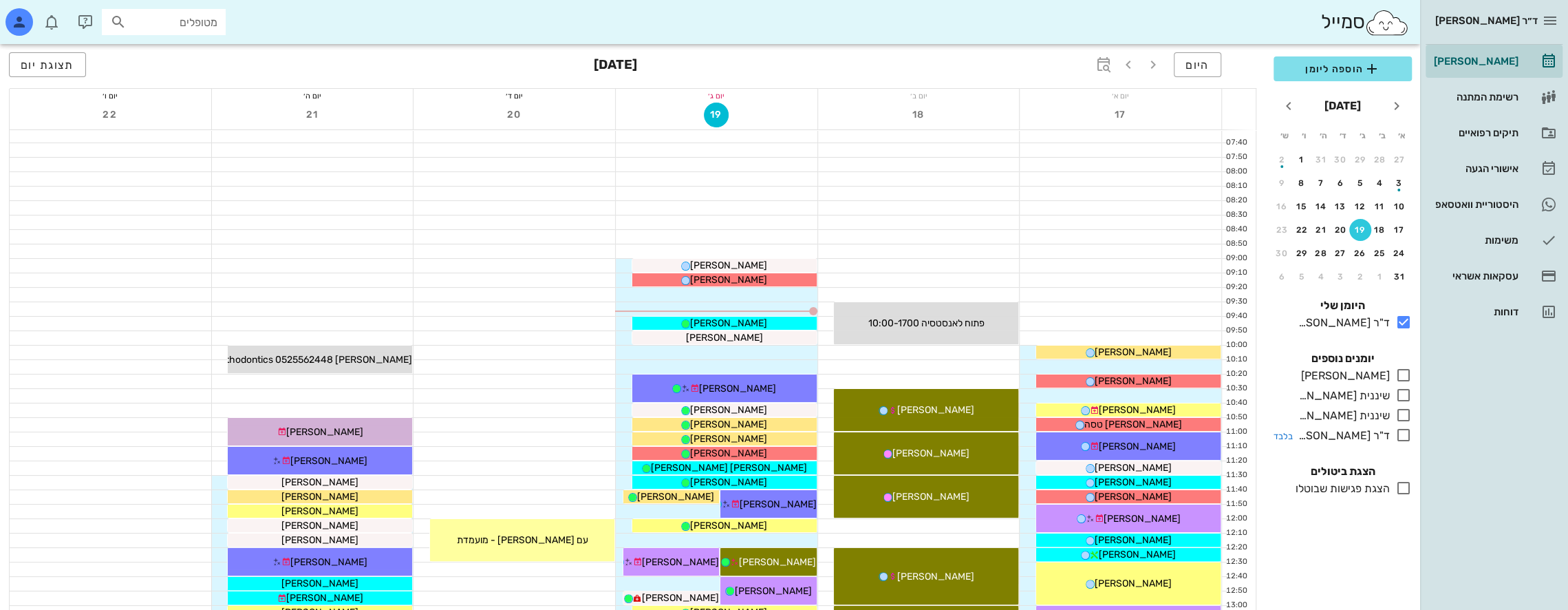
click at [1401, 433] on icon at bounding box center [1403, 435] width 17 height 17
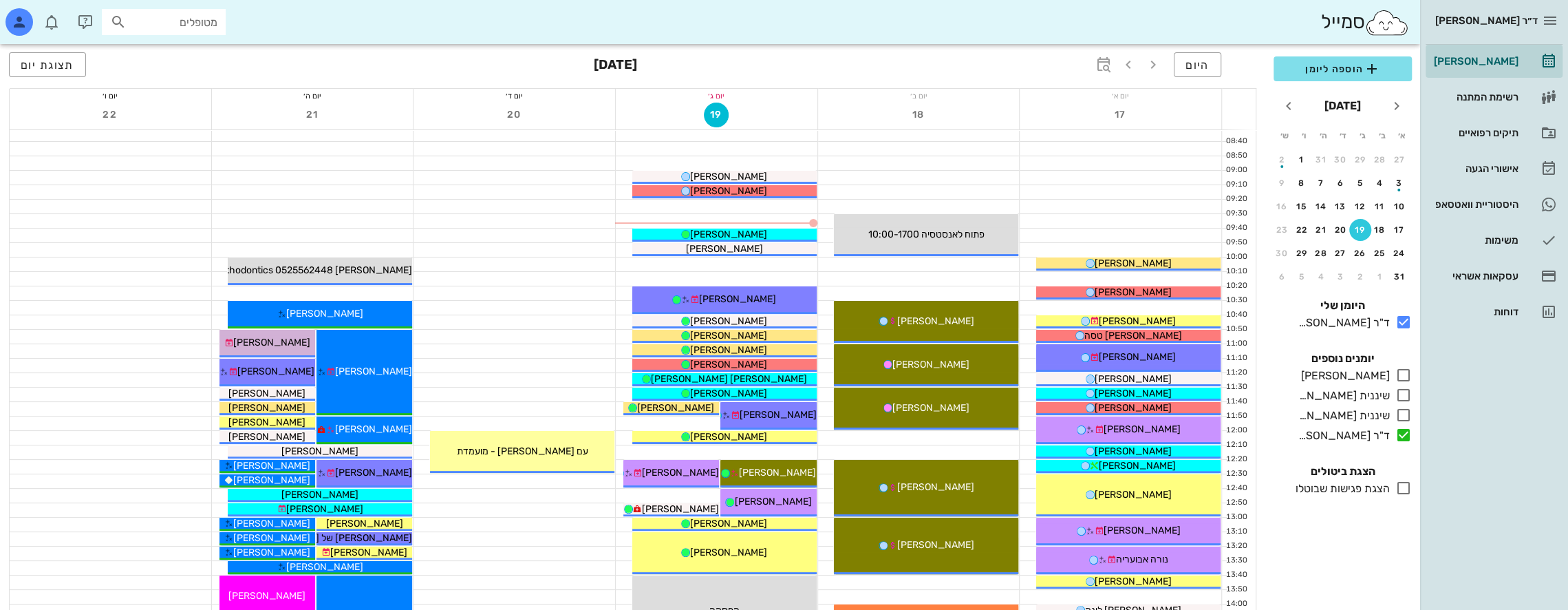
scroll to position [114, 0]
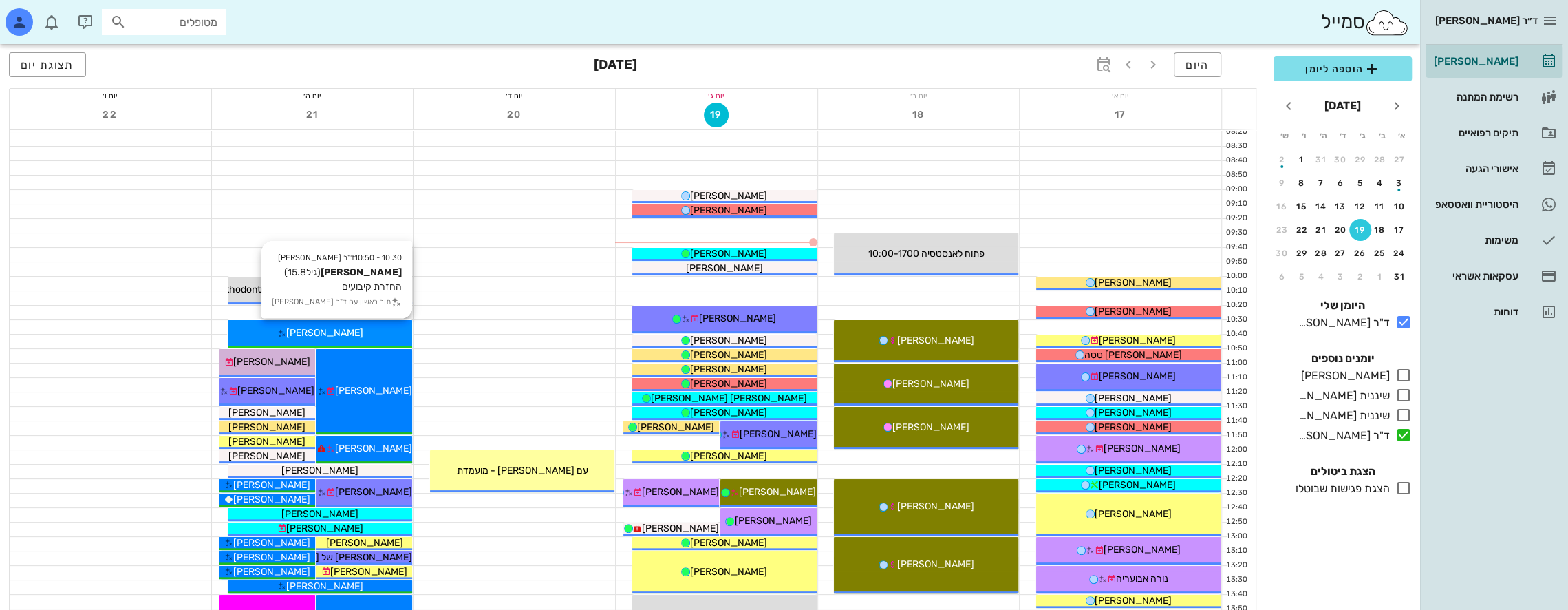
click at [370, 325] on div "[PERSON_NAME]" at bounding box center [320, 332] width 185 height 15
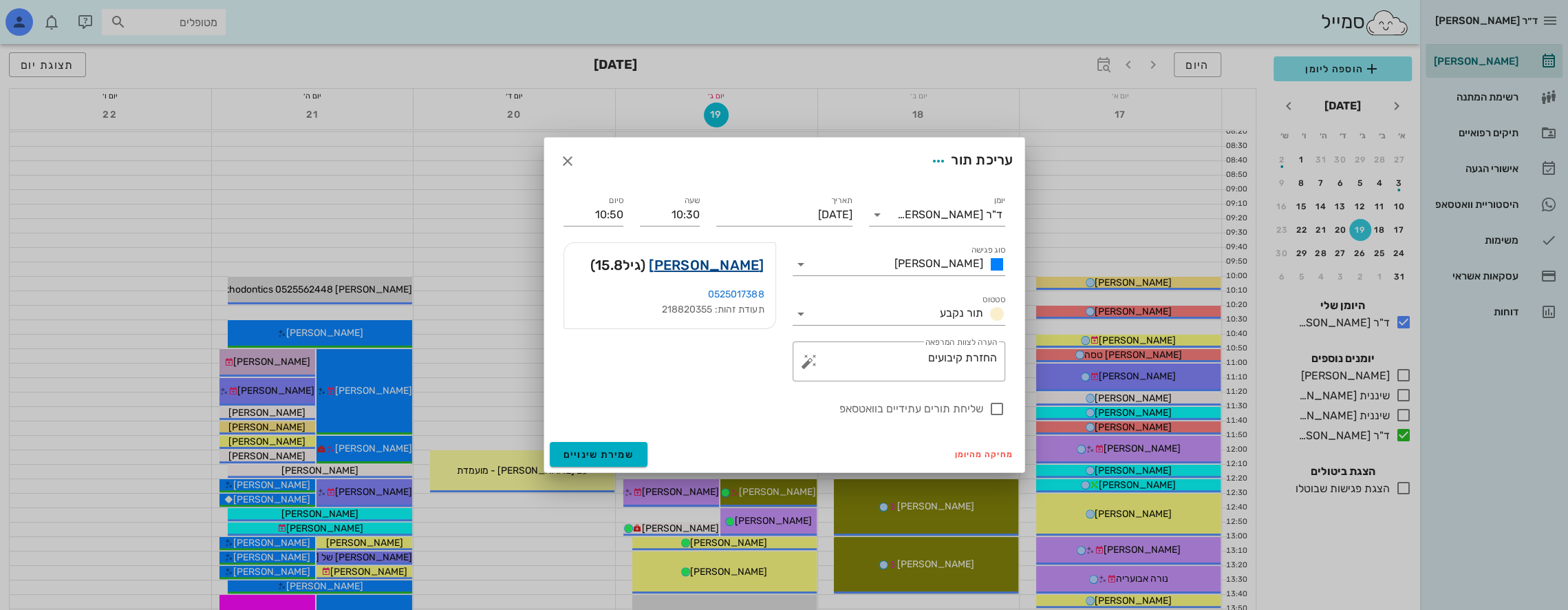
click at [739, 261] on link "[PERSON_NAME]" at bounding box center [707, 264] width 115 height 22
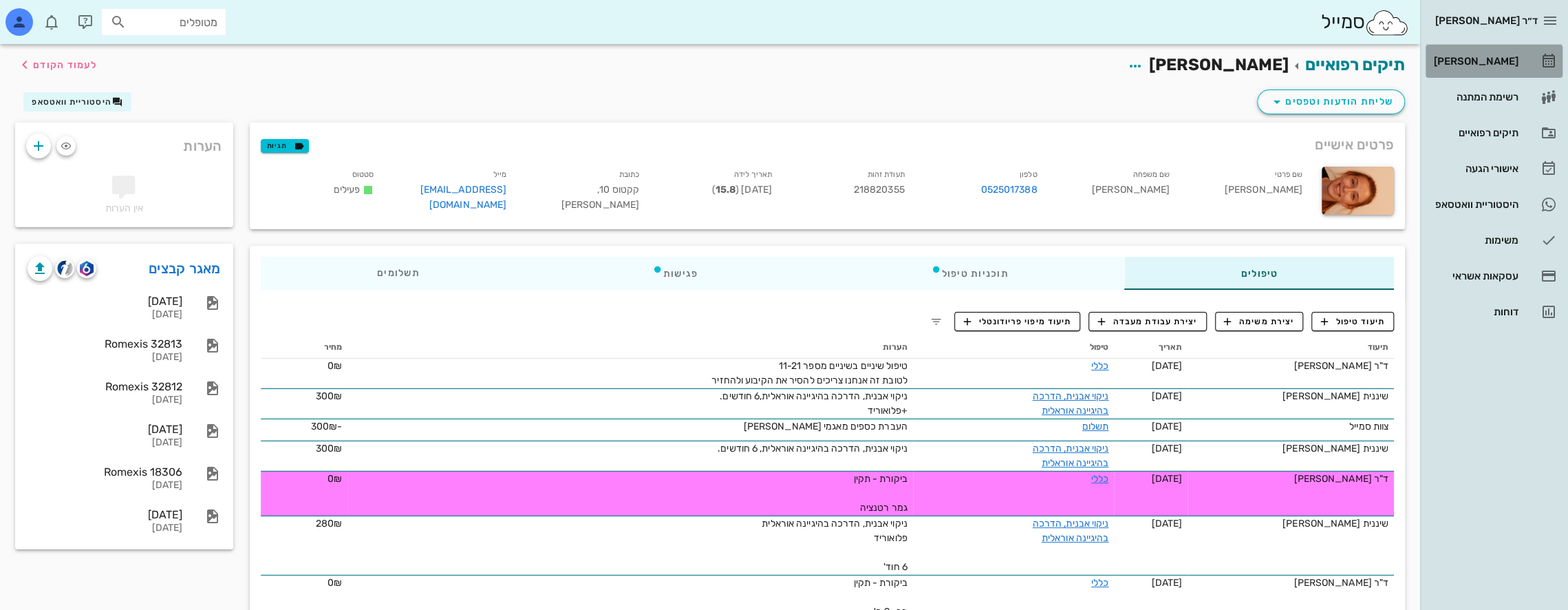
click at [1496, 58] on div "[PERSON_NAME]" at bounding box center [1475, 61] width 87 height 11
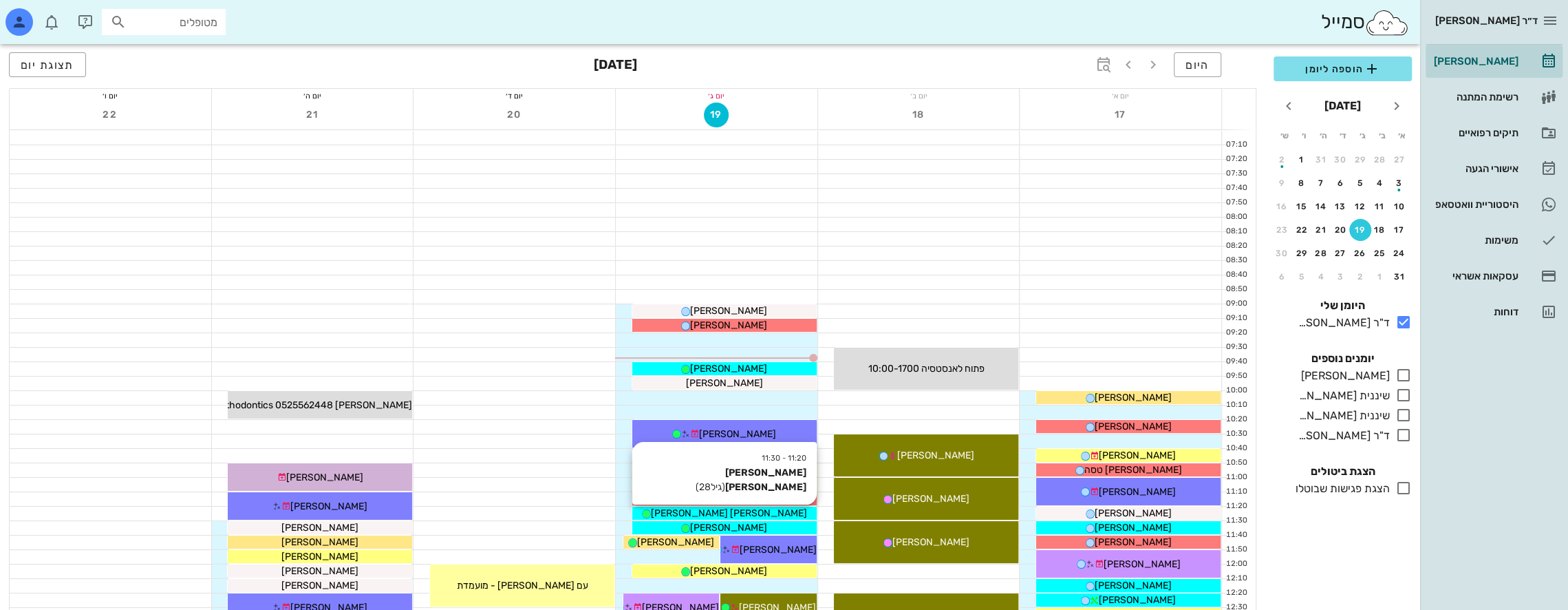
scroll to position [138, 0]
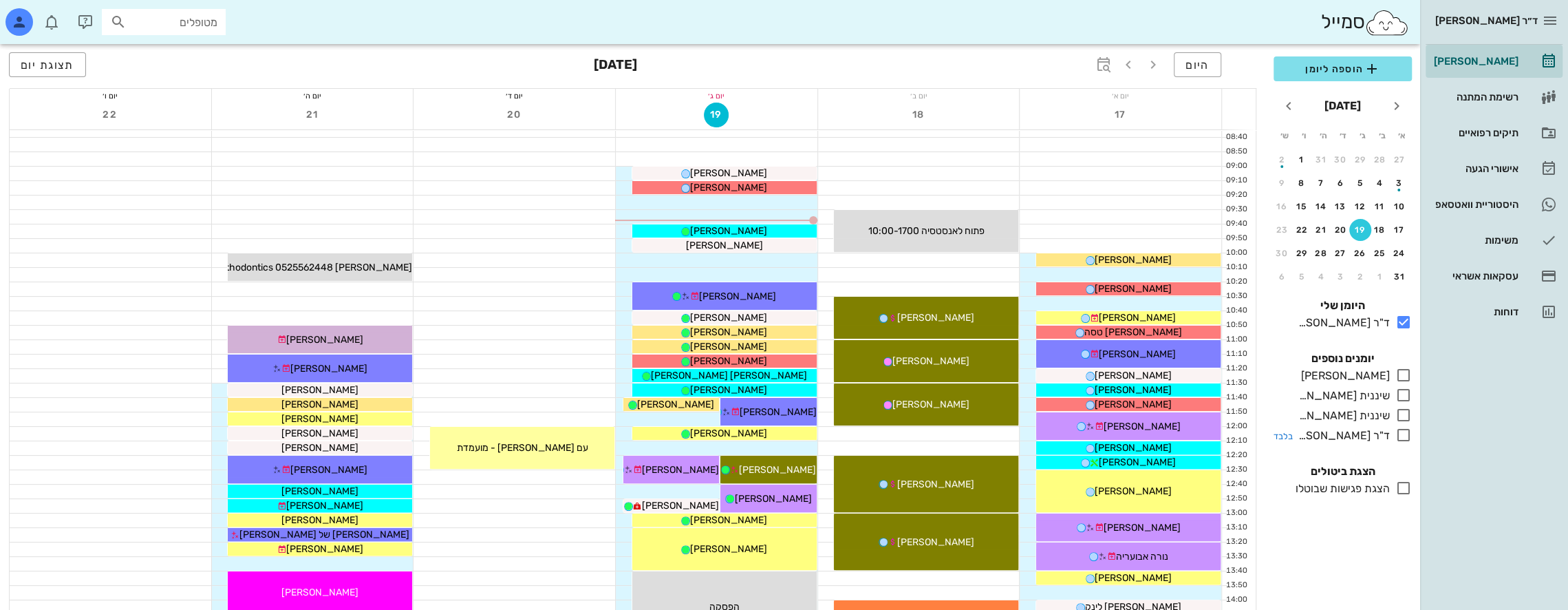
click at [1405, 432] on icon at bounding box center [1403, 435] width 17 height 17
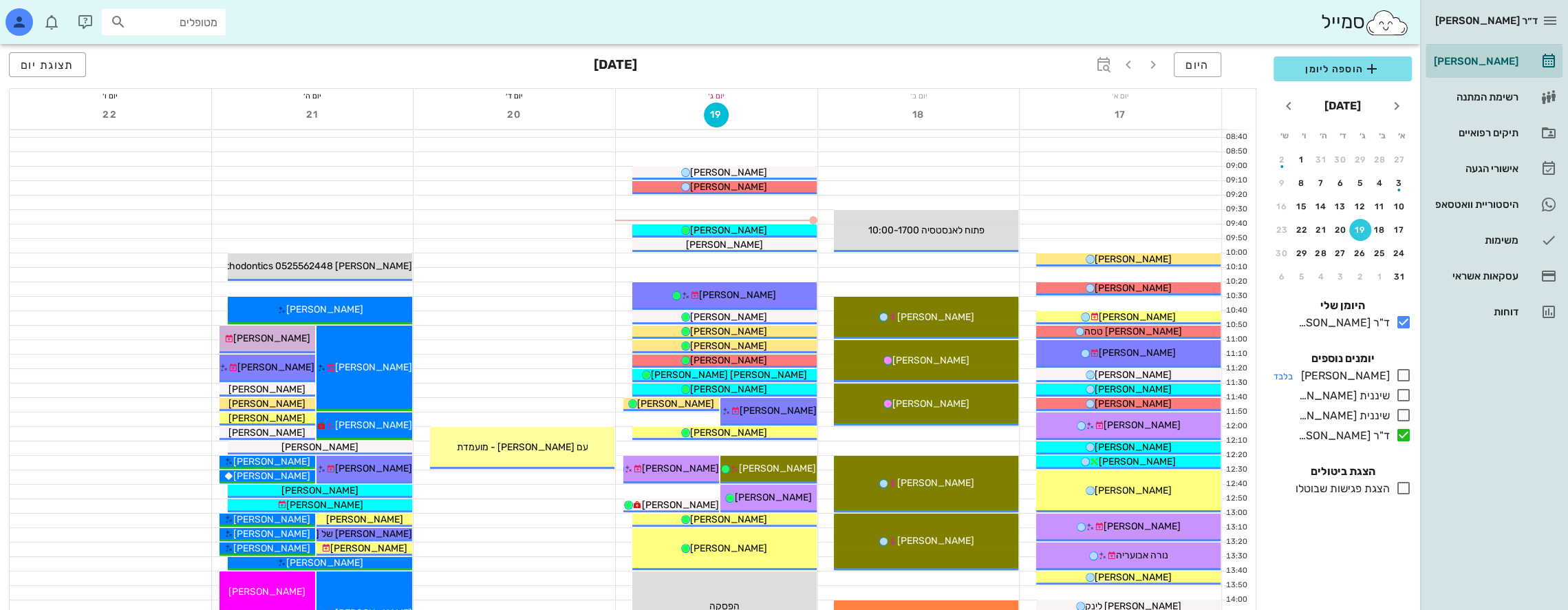
click at [1404, 377] on icon at bounding box center [1403, 375] width 17 height 17
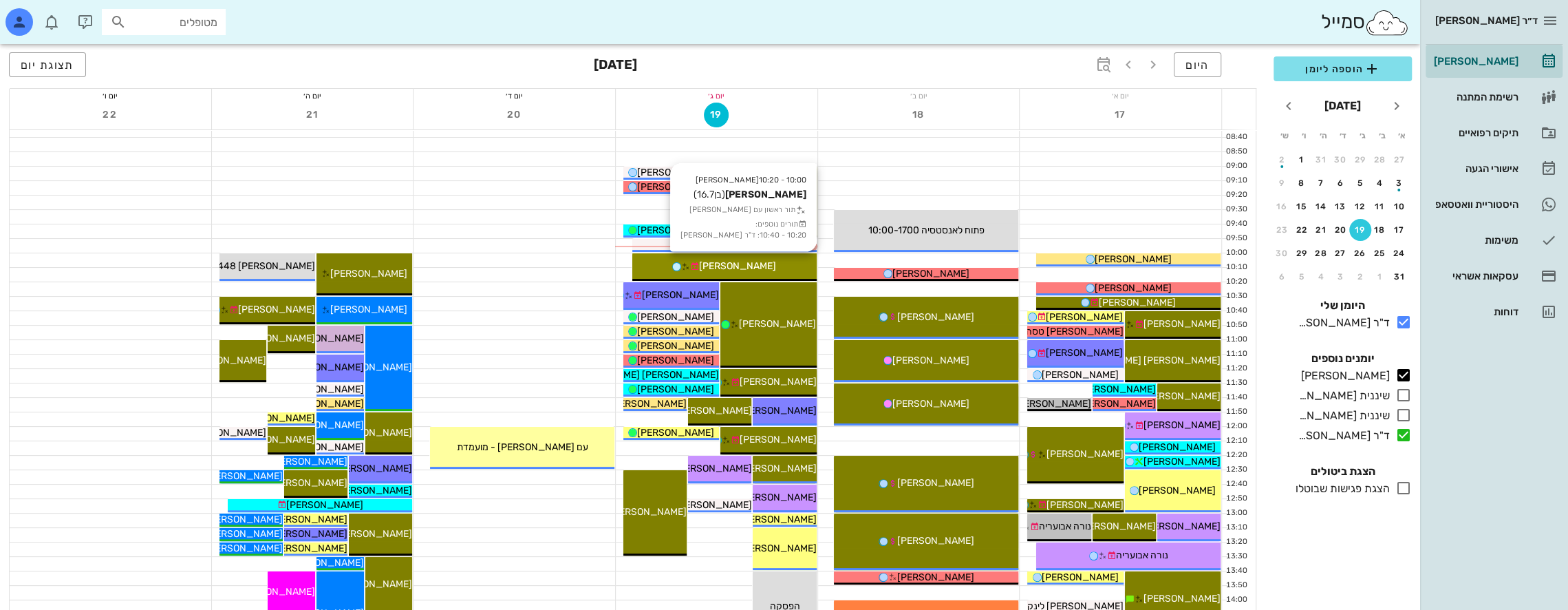
click at [765, 262] on div "[PERSON_NAME]" at bounding box center [725, 266] width 185 height 15
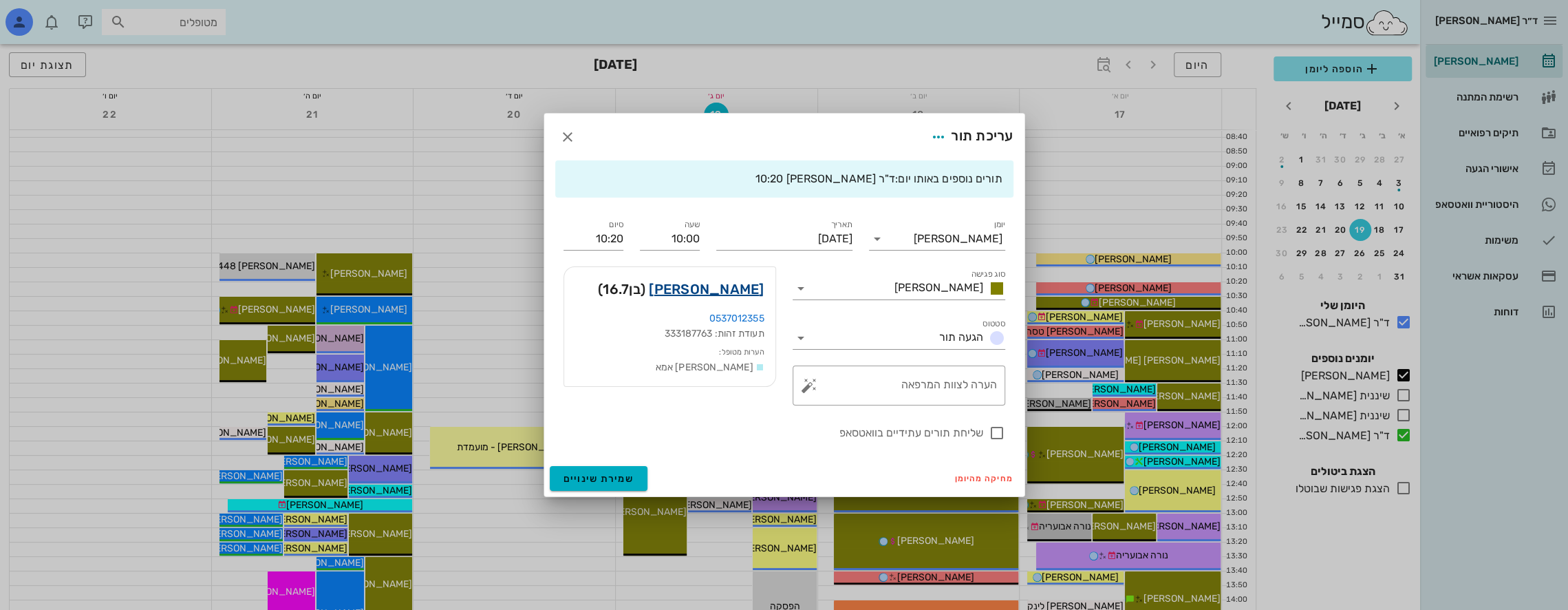
click at [748, 290] on link "[PERSON_NAME]" at bounding box center [707, 288] width 115 height 22
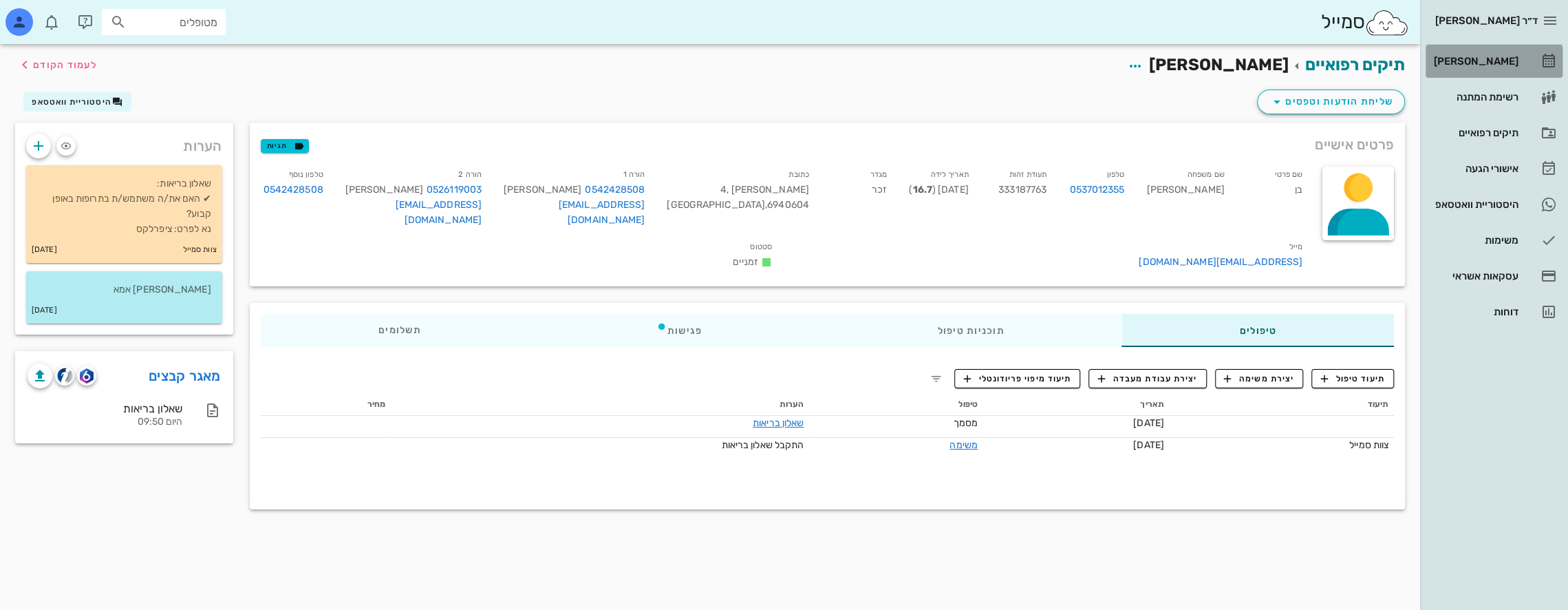
click at [1495, 62] on div "[PERSON_NAME]" at bounding box center [1475, 61] width 87 height 11
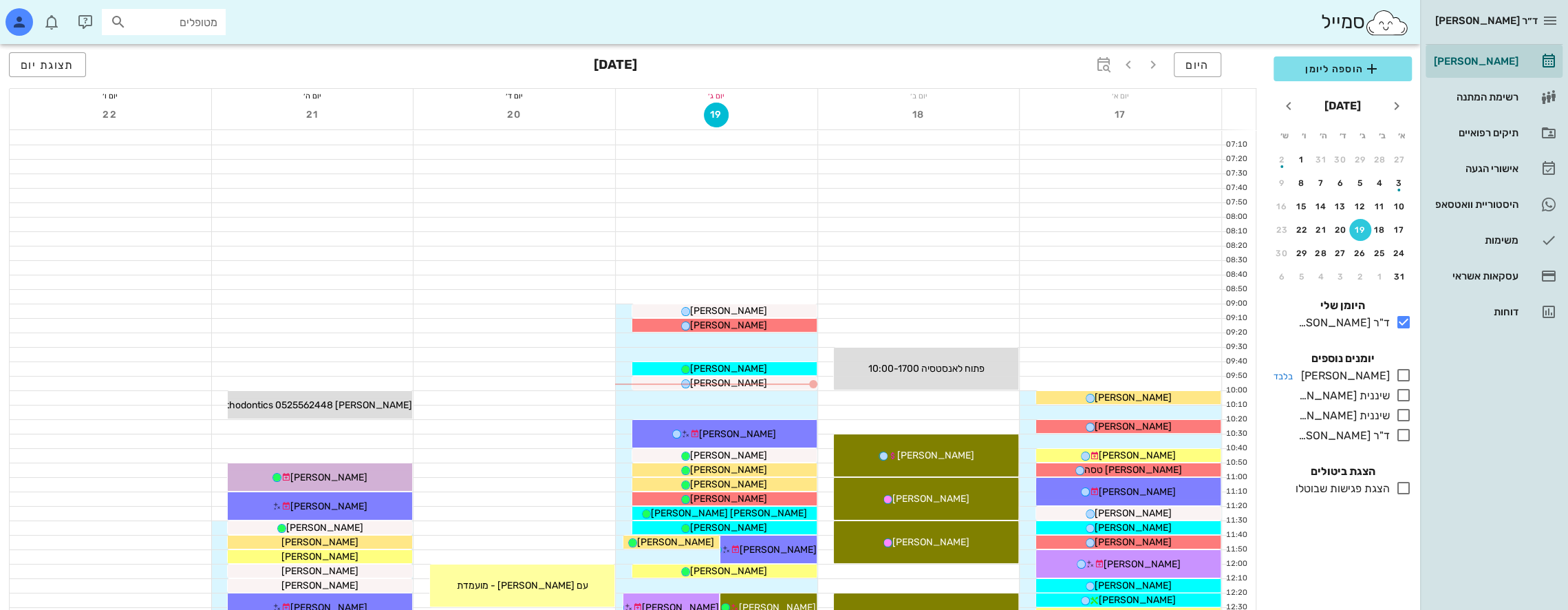
click at [1399, 378] on icon at bounding box center [1403, 375] width 17 height 17
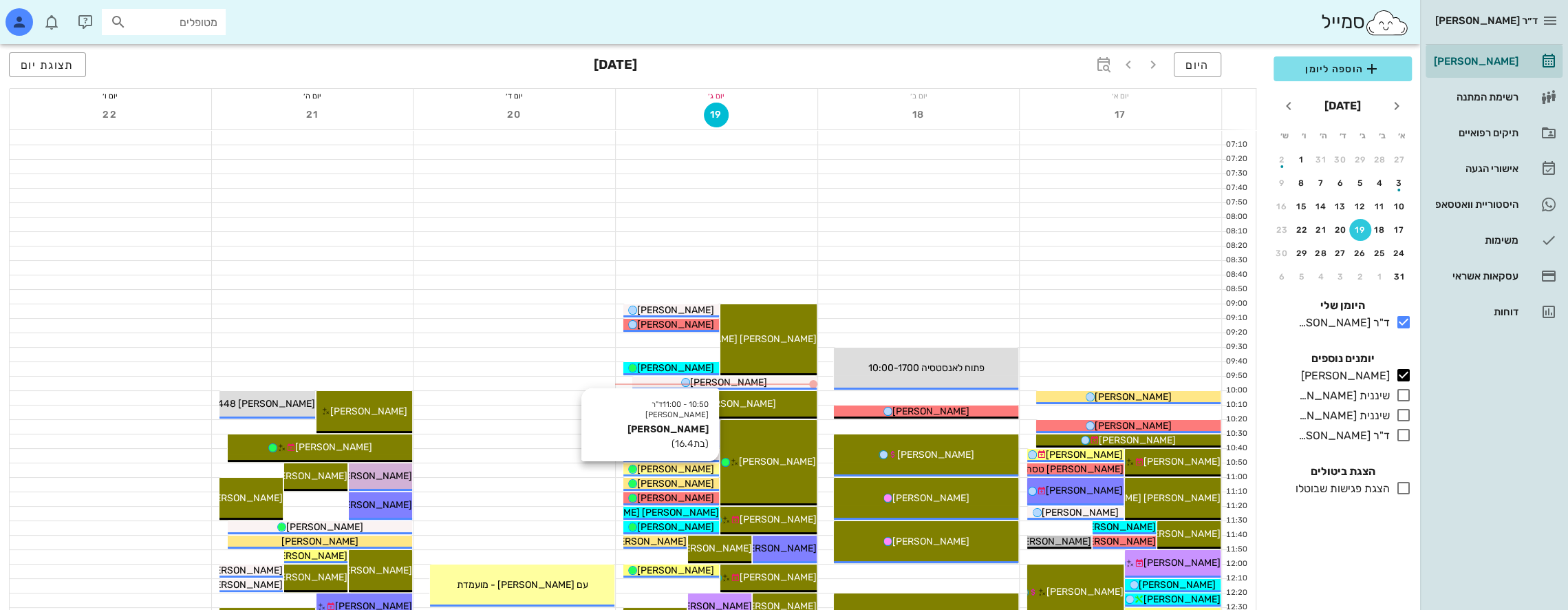
click at [697, 465] on span "[PERSON_NAME]" at bounding box center [675, 468] width 77 height 11
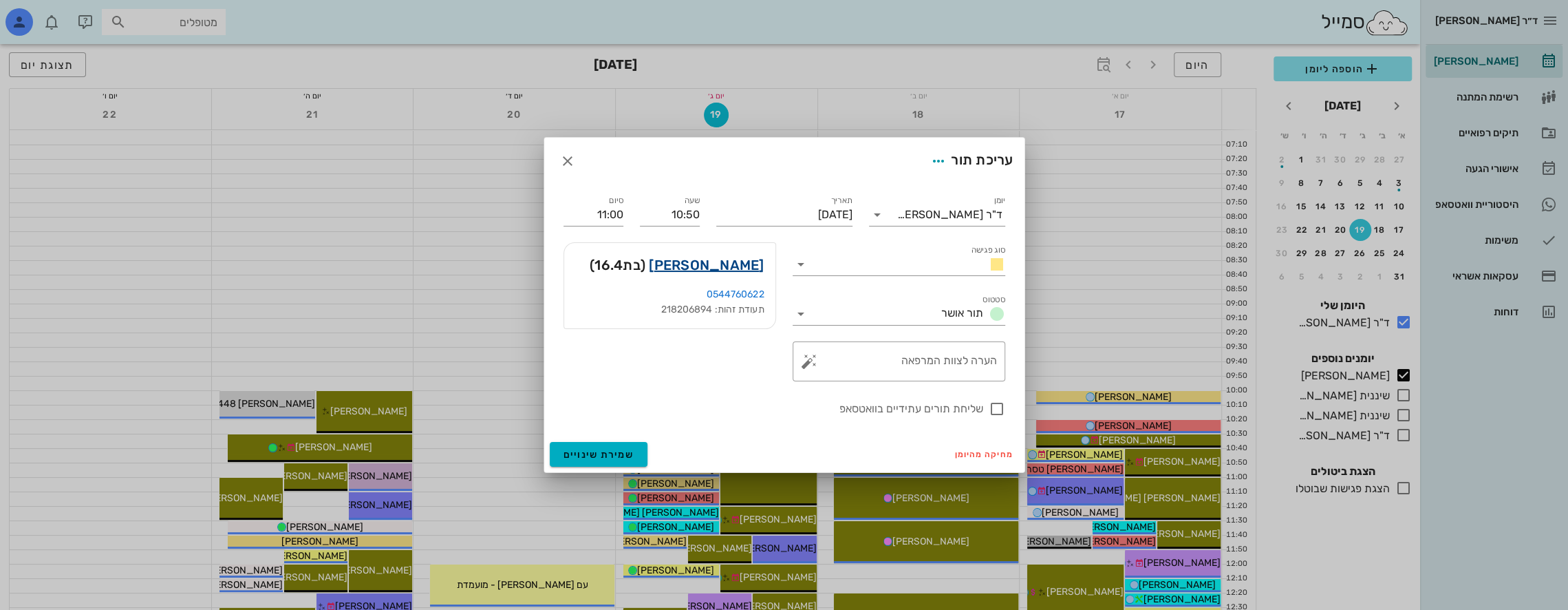
click at [725, 263] on link "[PERSON_NAME]" at bounding box center [707, 264] width 115 height 22
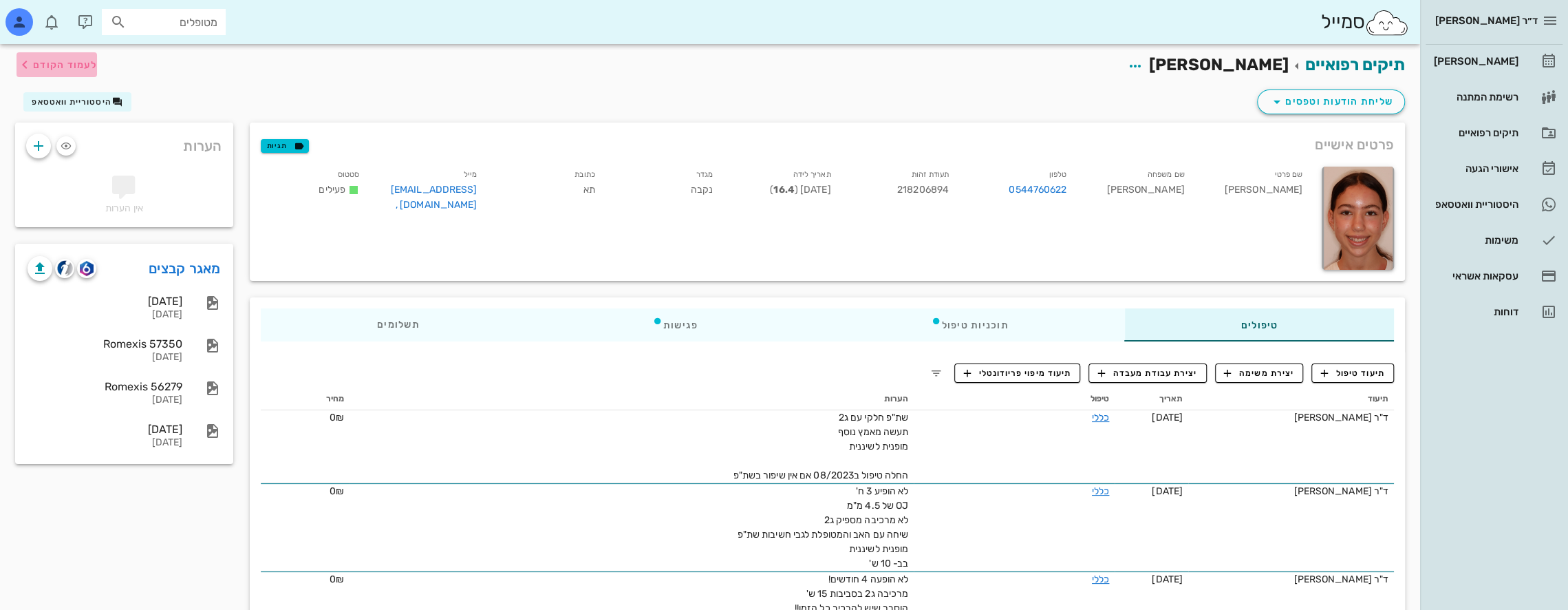
click at [31, 64] on icon "button" at bounding box center [24, 64] width 17 height 17
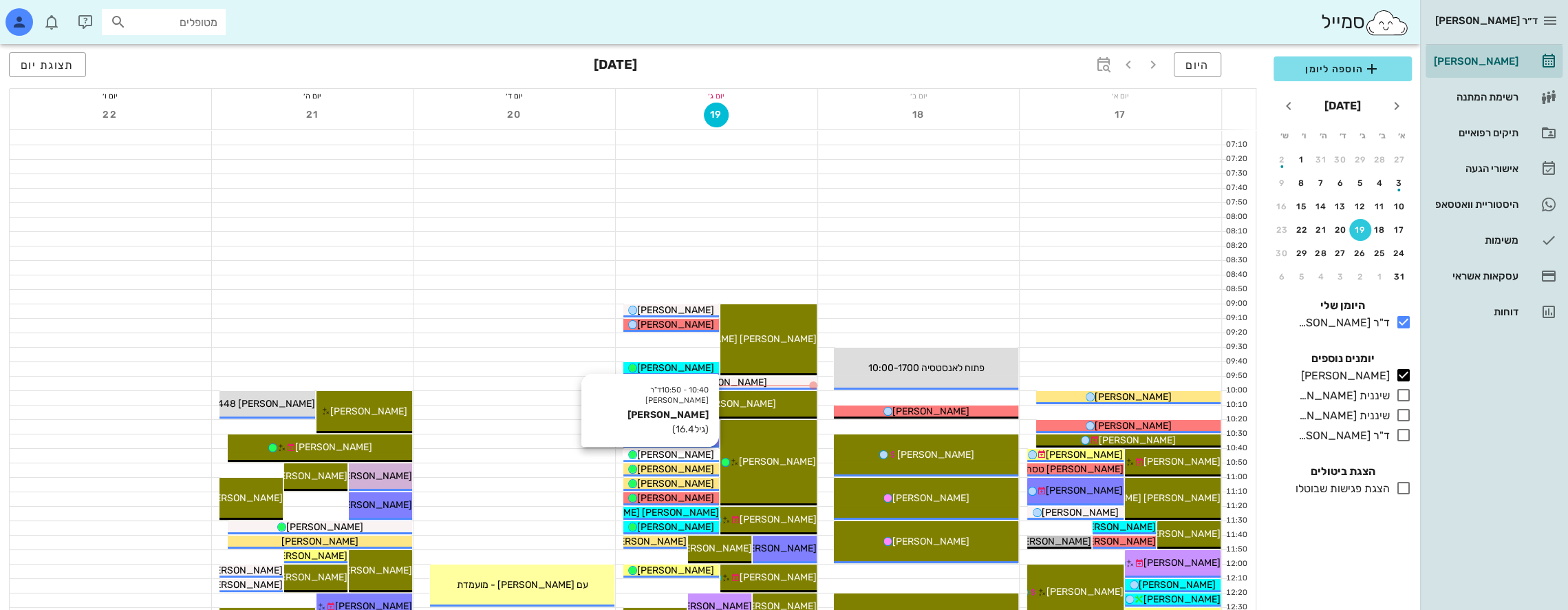
click at [686, 451] on span "[PERSON_NAME]" at bounding box center [675, 454] width 77 height 11
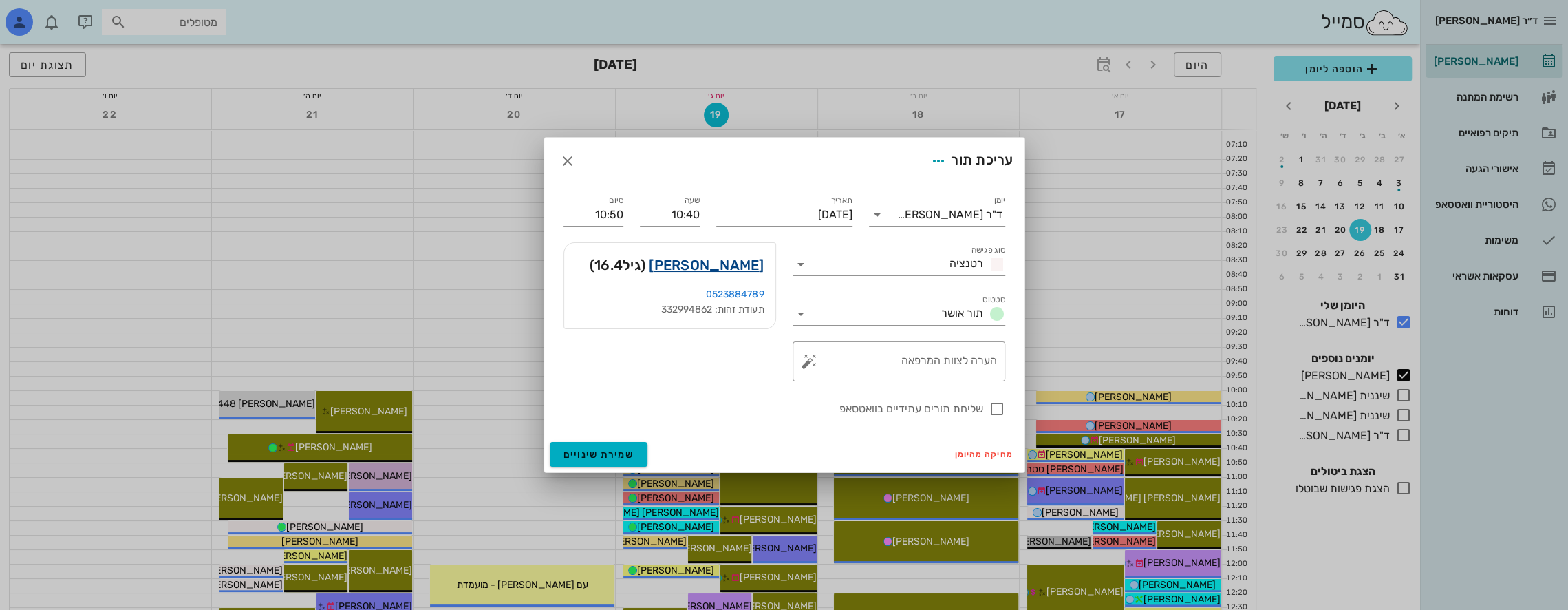
click at [715, 264] on link "[PERSON_NAME]" at bounding box center [707, 264] width 115 height 22
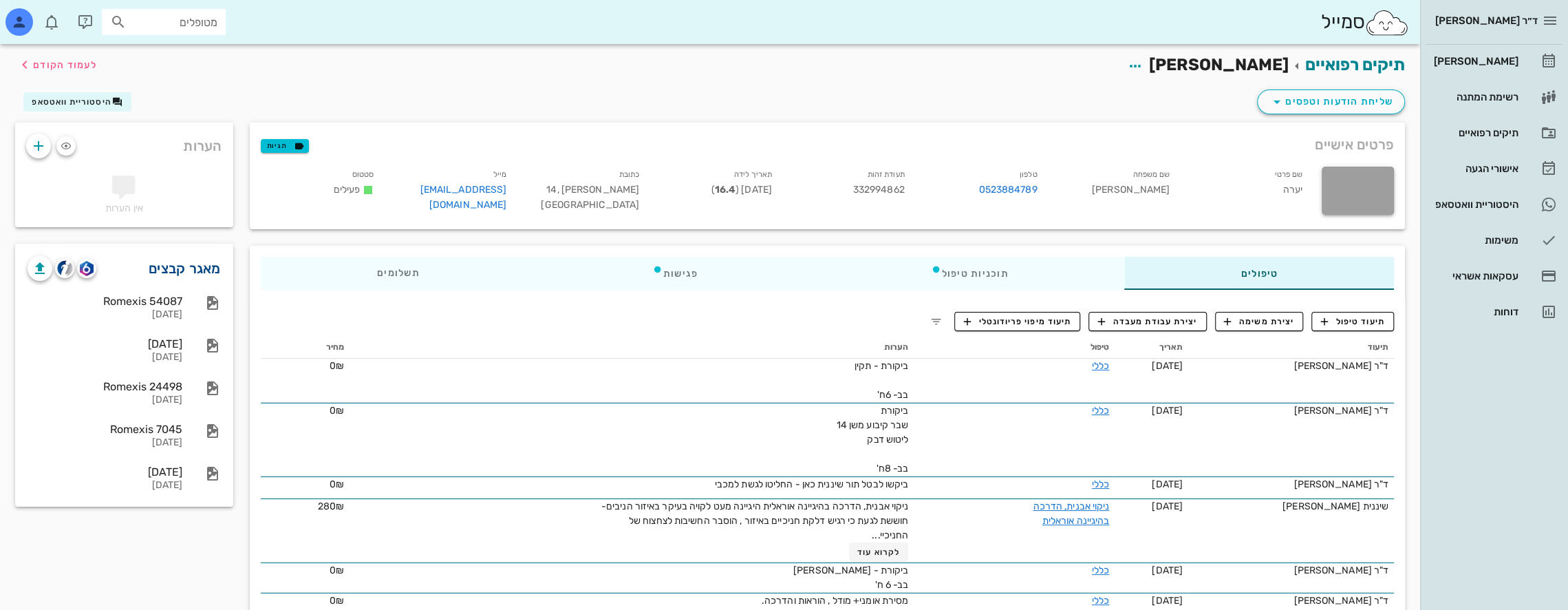
click at [190, 269] on link "מאגר קבצים" at bounding box center [185, 268] width 72 height 22
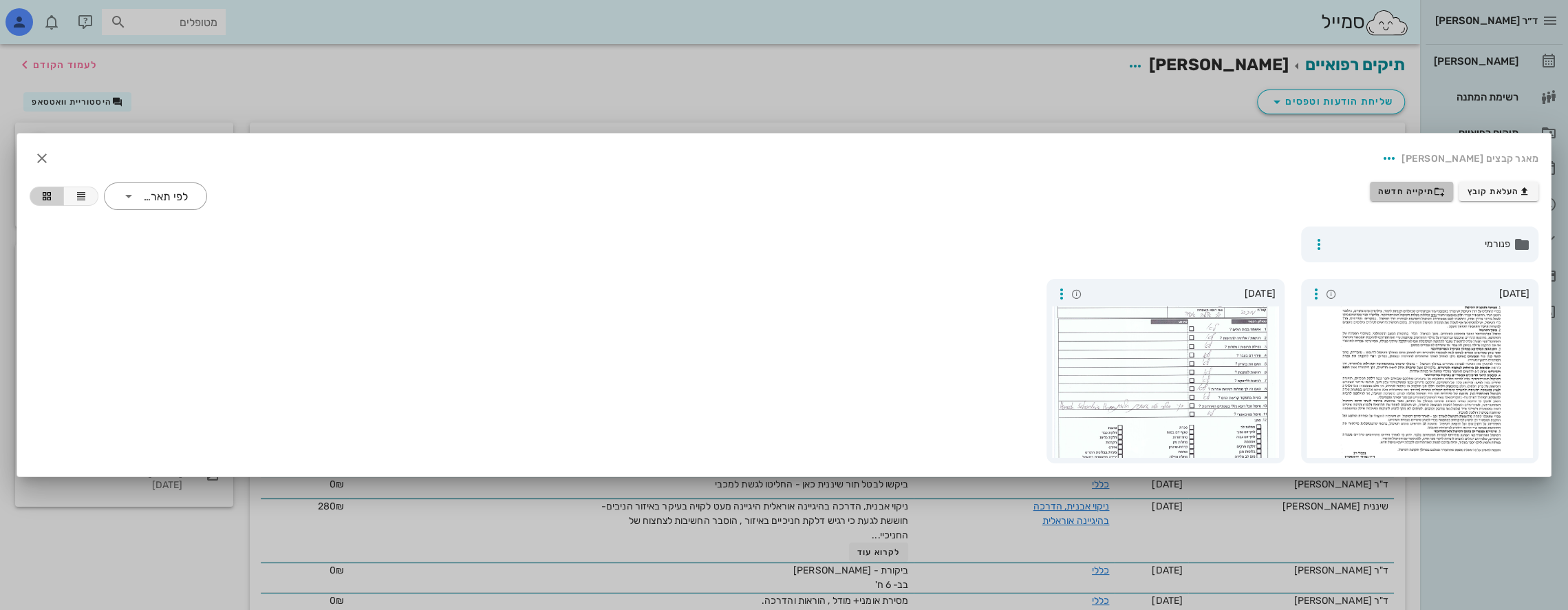
click at [1421, 190] on span "תיקייה חדשה" at bounding box center [1411, 191] width 67 height 11
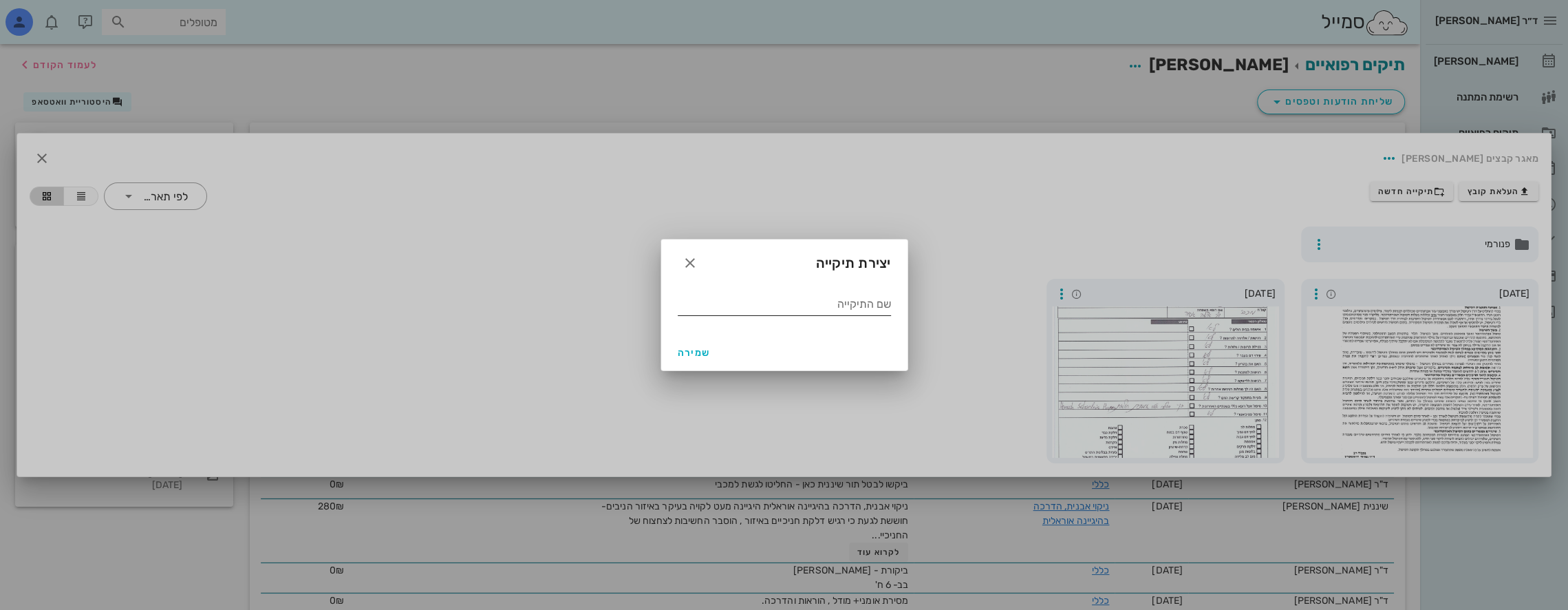
click at [845, 308] on input "שם התיקייה" at bounding box center [784, 303] width 214 height 22
type input "03 2024"
click at [696, 352] on span "שמירה" at bounding box center [695, 352] width 33 height 11
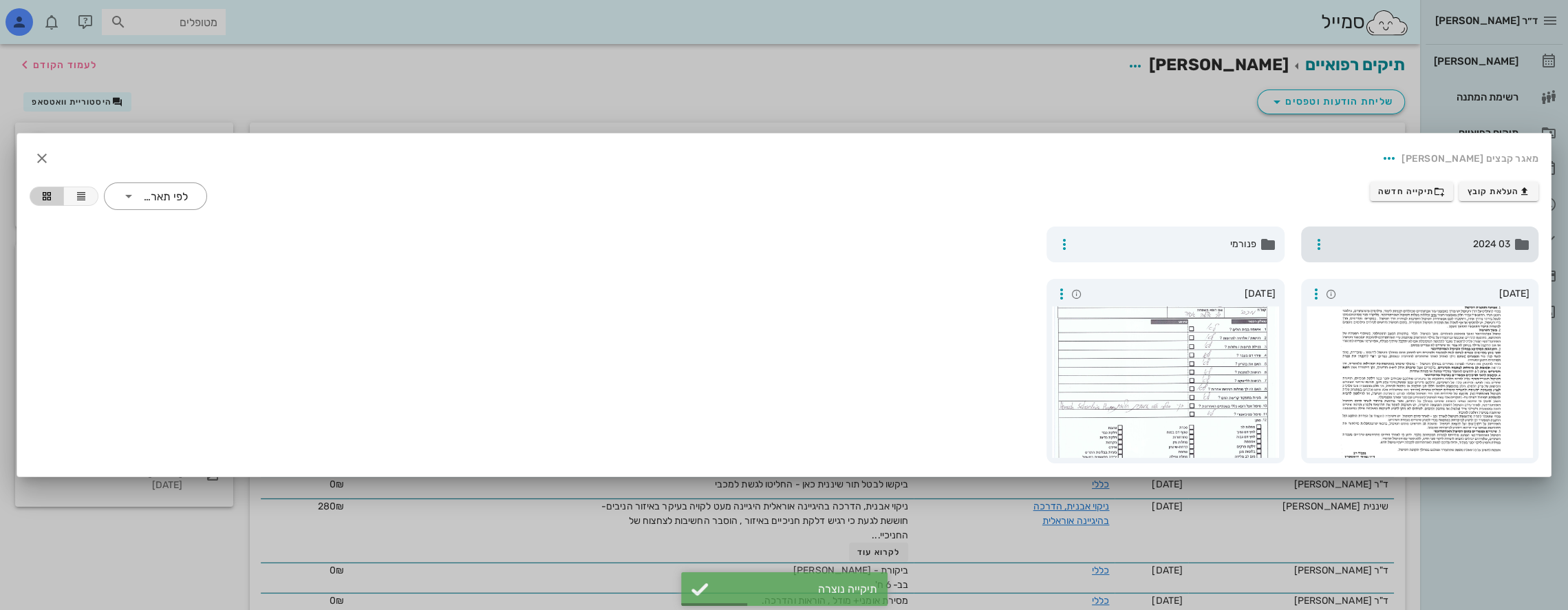
click at [1415, 249] on span "03 2024" at bounding box center [1422, 244] width 179 height 15
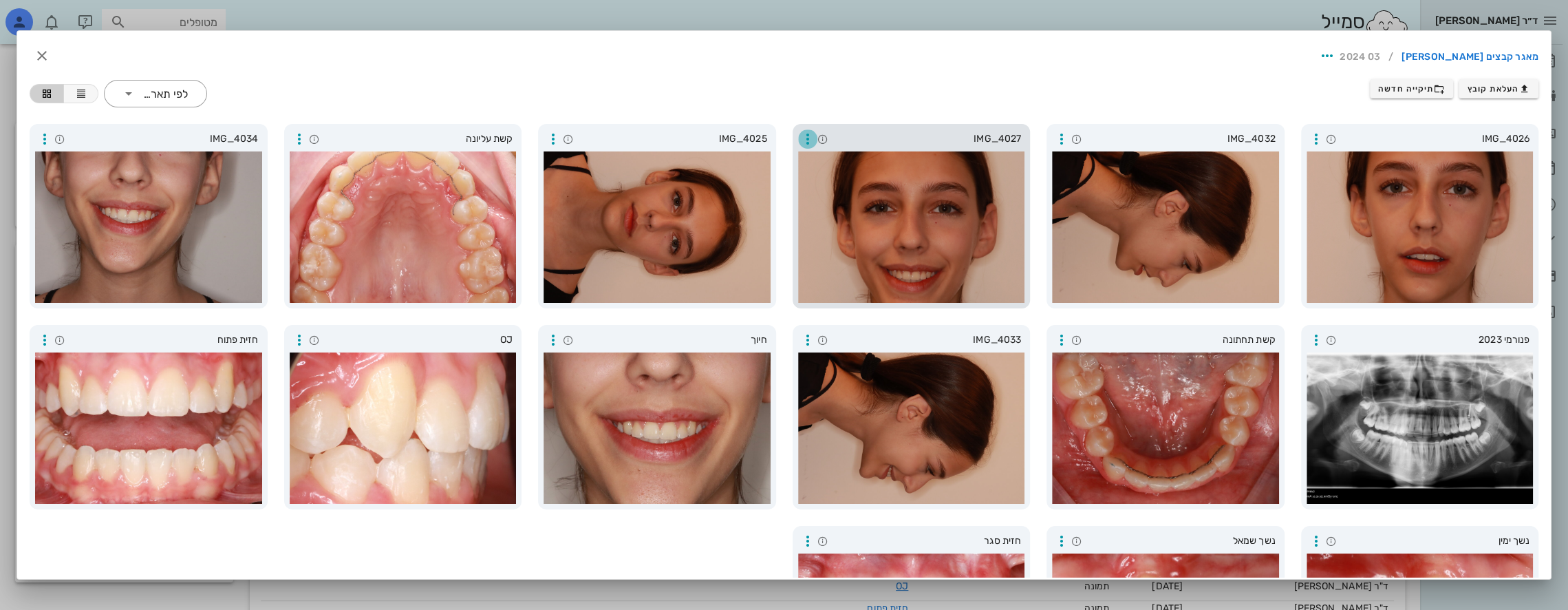
click at [812, 134] on icon "button" at bounding box center [807, 139] width 17 height 17
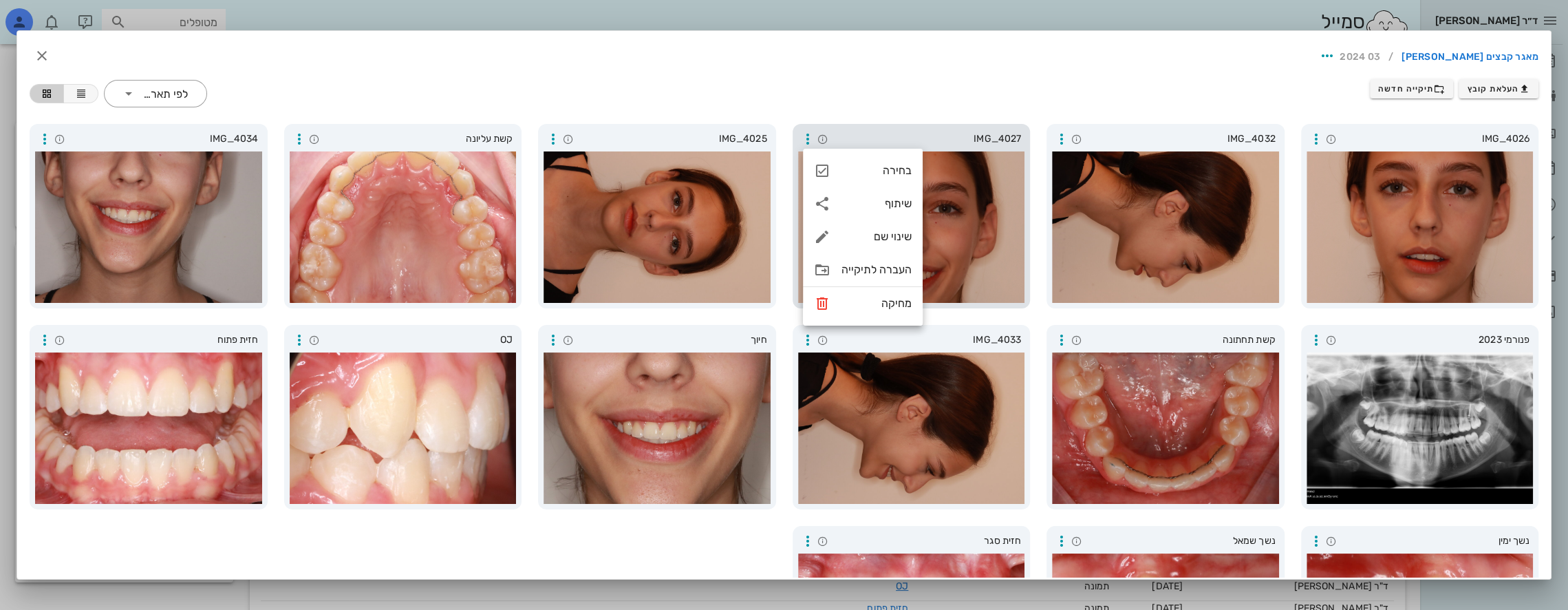
click at [947, 209] on div at bounding box center [912, 227] width 227 height 152
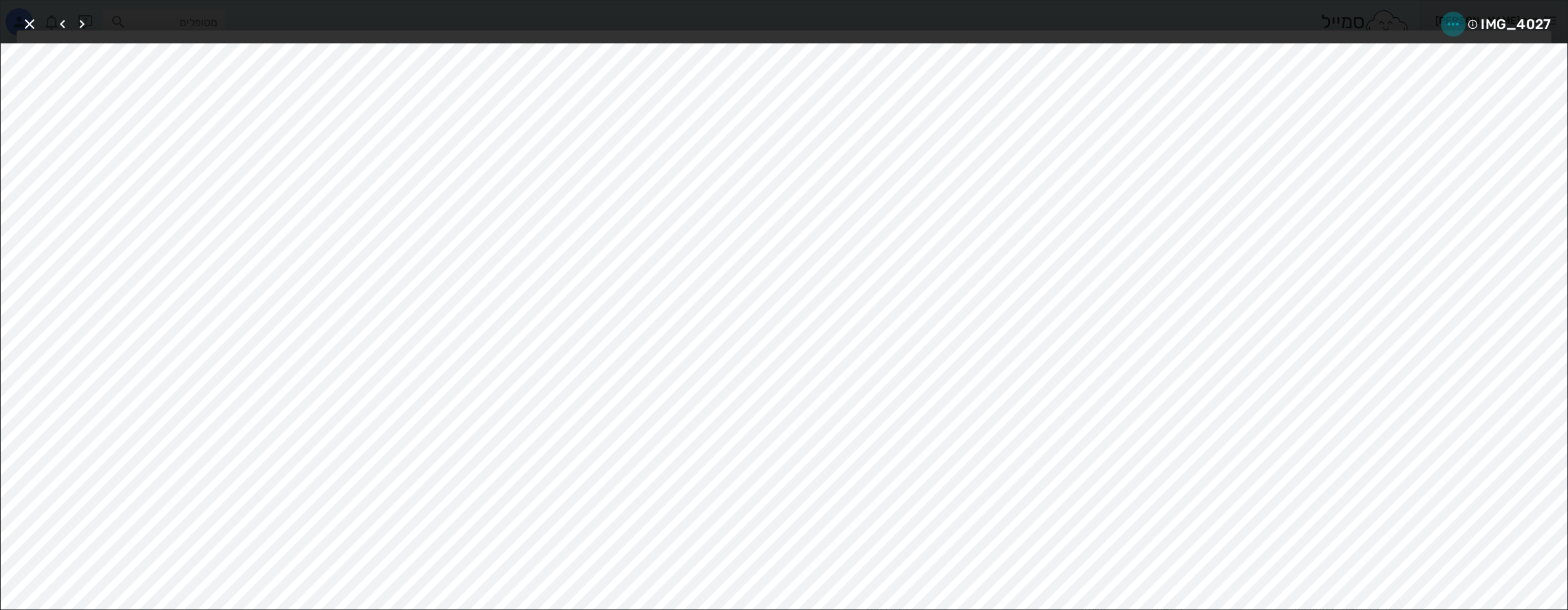
click at [1451, 23] on icon "button" at bounding box center [1453, 24] width 17 height 17
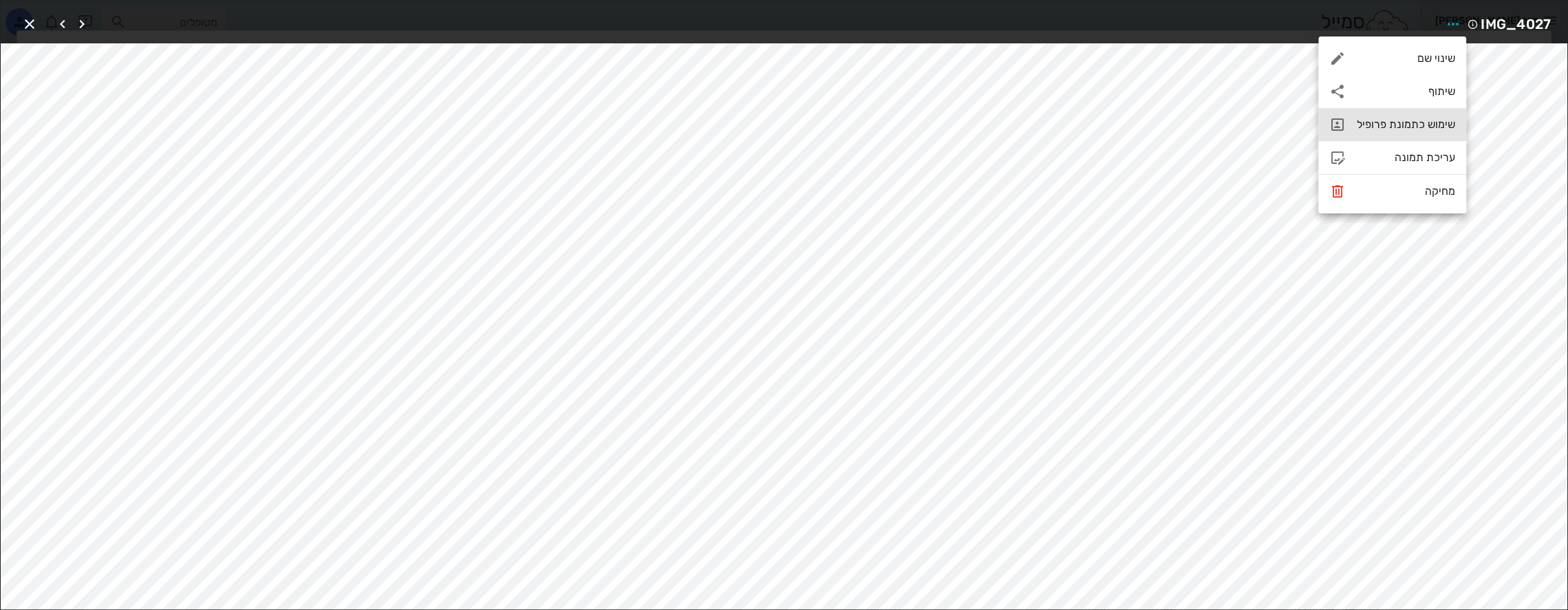
click at [1383, 124] on div "שימוש כתמונת פרופיל" at bounding box center [1406, 124] width 98 height 13
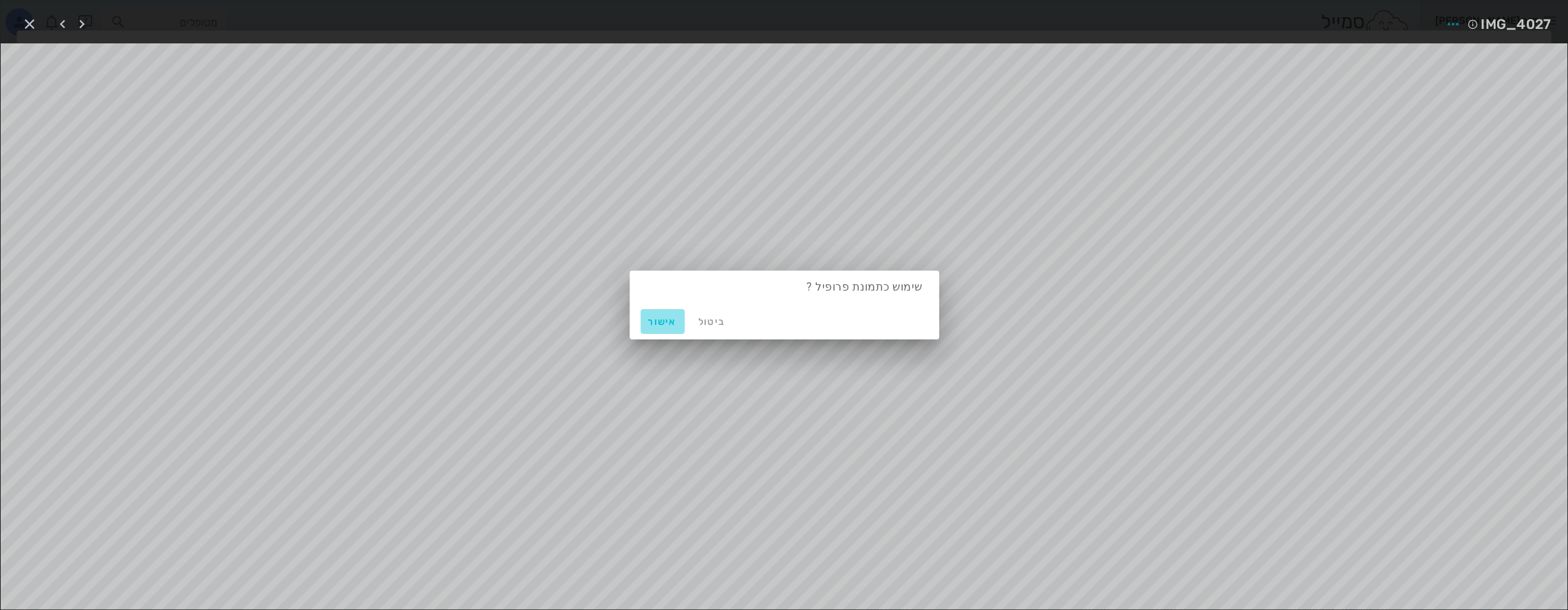
click at [659, 328] on button "אישור" at bounding box center [662, 322] width 44 height 24
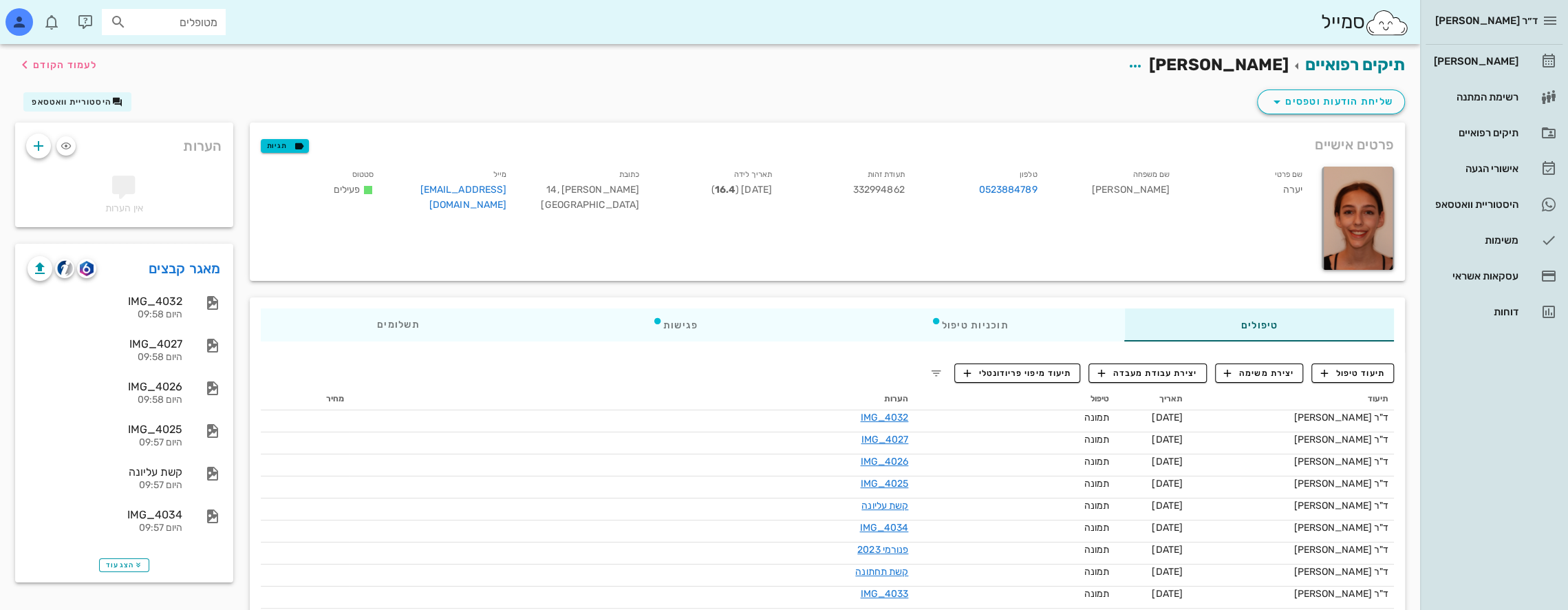
click at [199, 24] on input "מטופלים" at bounding box center [173, 22] width 88 height 18
type input "x"
type input "[PERSON_NAME]"
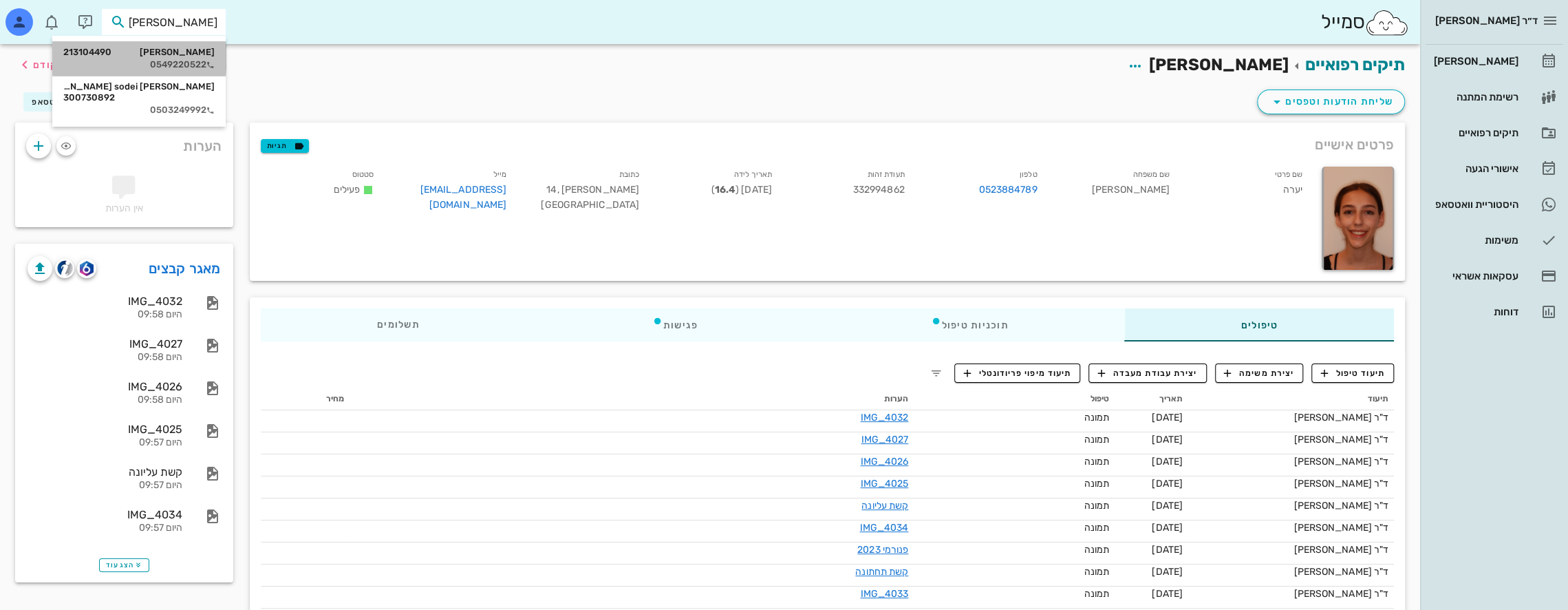
click at [194, 54] on div "[PERSON_NAME] 213104490" at bounding box center [139, 52] width 152 height 11
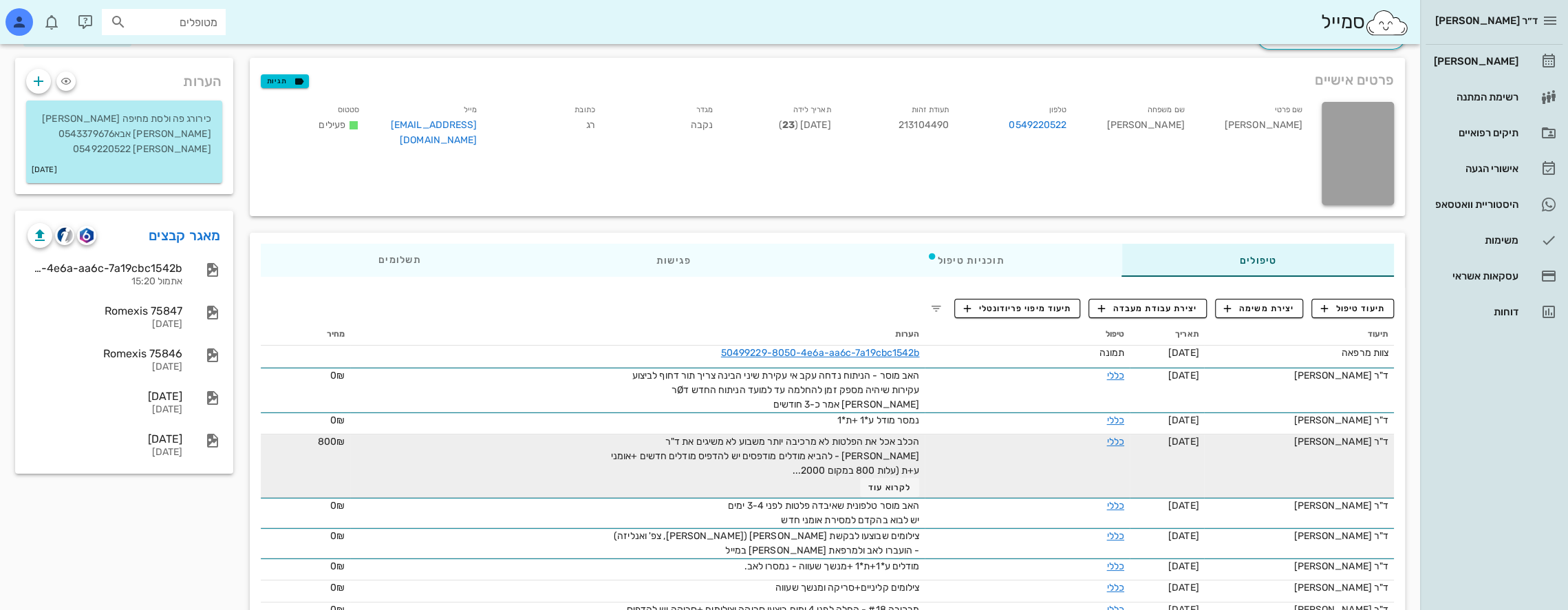
scroll to position [69, 0]
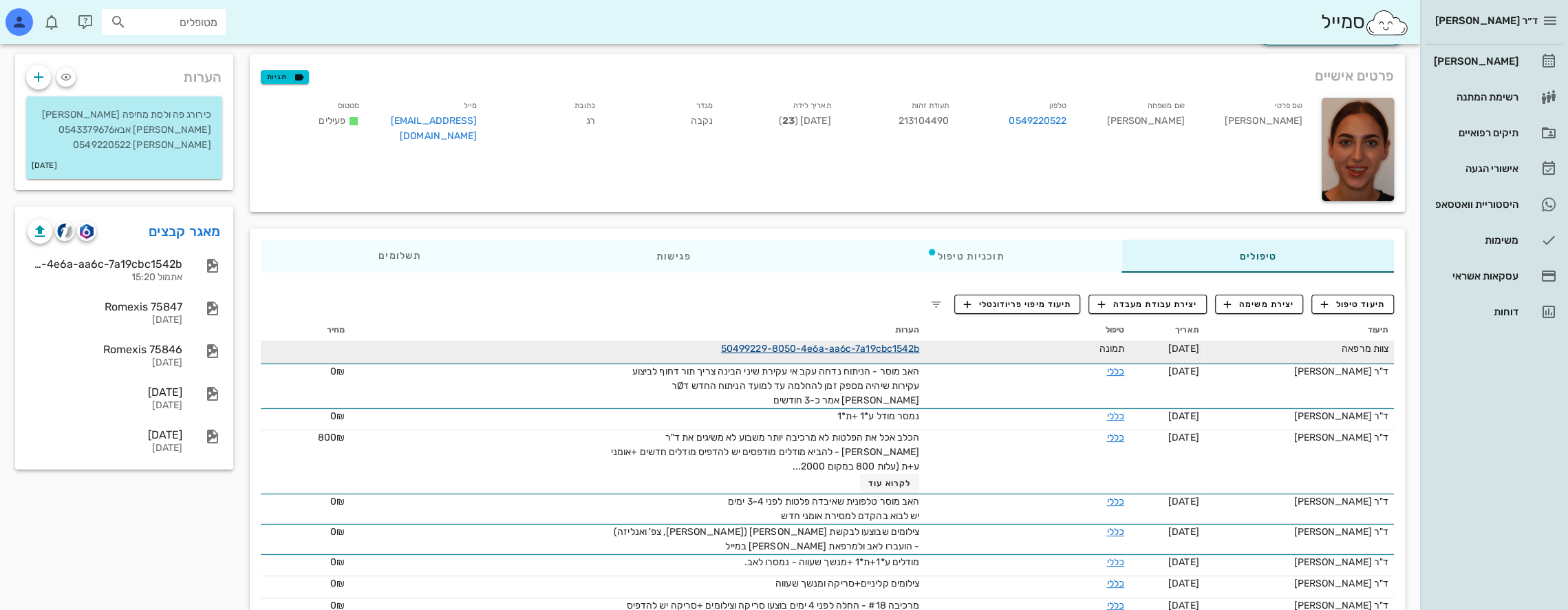
click at [784, 345] on link "50499229-8050-4e6a-aa6c-7a19cbc1542b" at bounding box center [820, 348] width 199 height 11
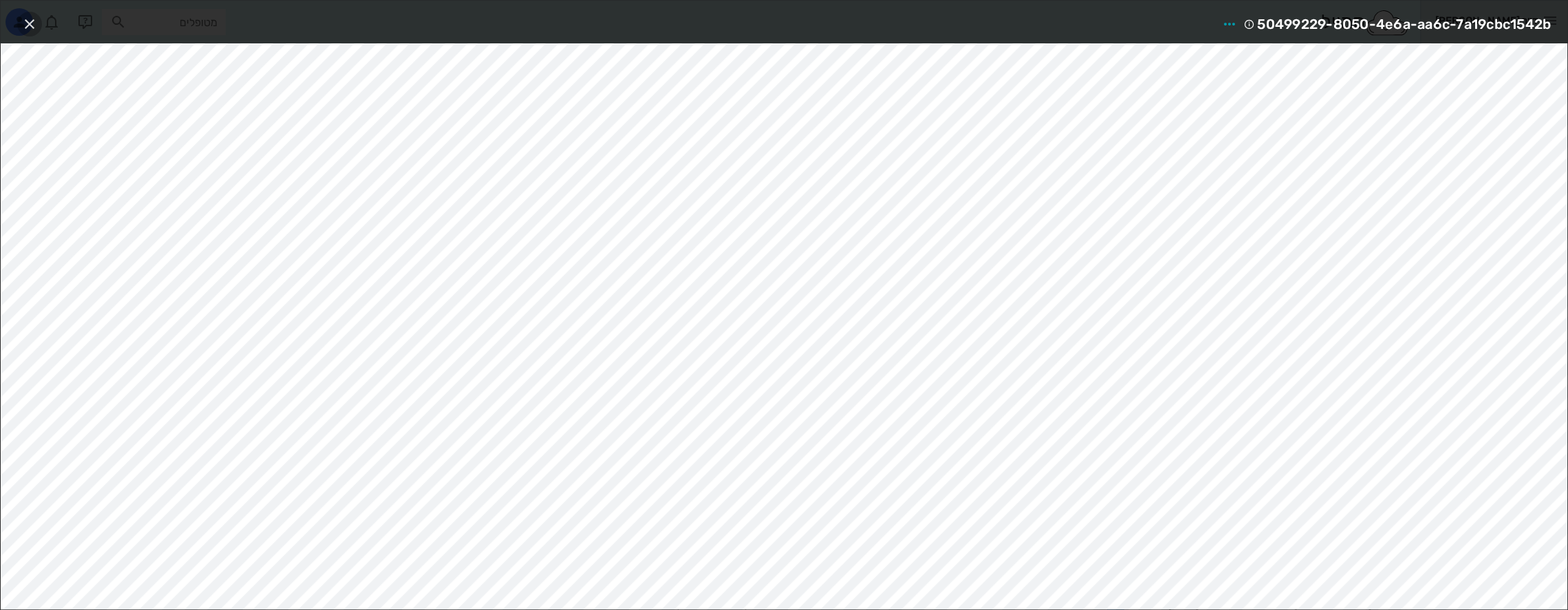
click at [31, 20] on icon "button" at bounding box center [29, 24] width 17 height 17
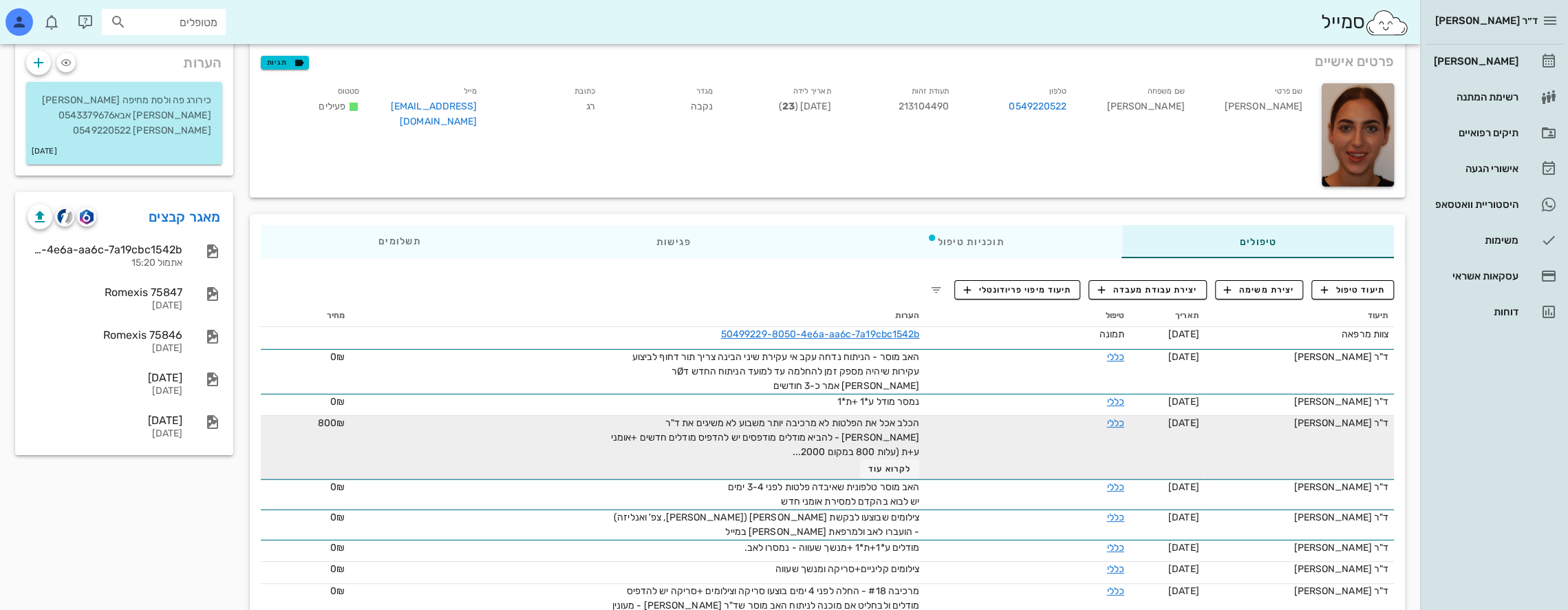
scroll to position [0, 0]
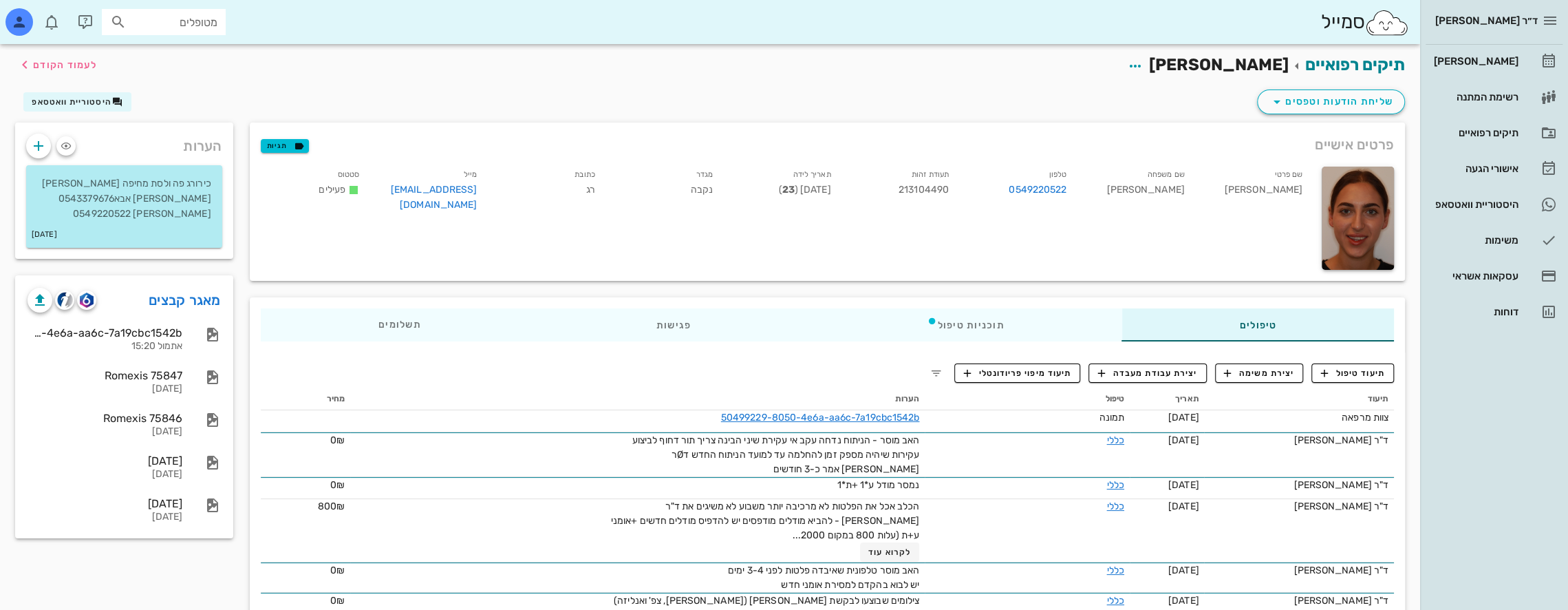
click at [194, 18] on input "מטופלים" at bounding box center [173, 22] width 88 height 18
type input "[PERSON_NAME] ל"
click at [188, 59] on div "0544823489" at bounding box center [139, 64] width 152 height 11
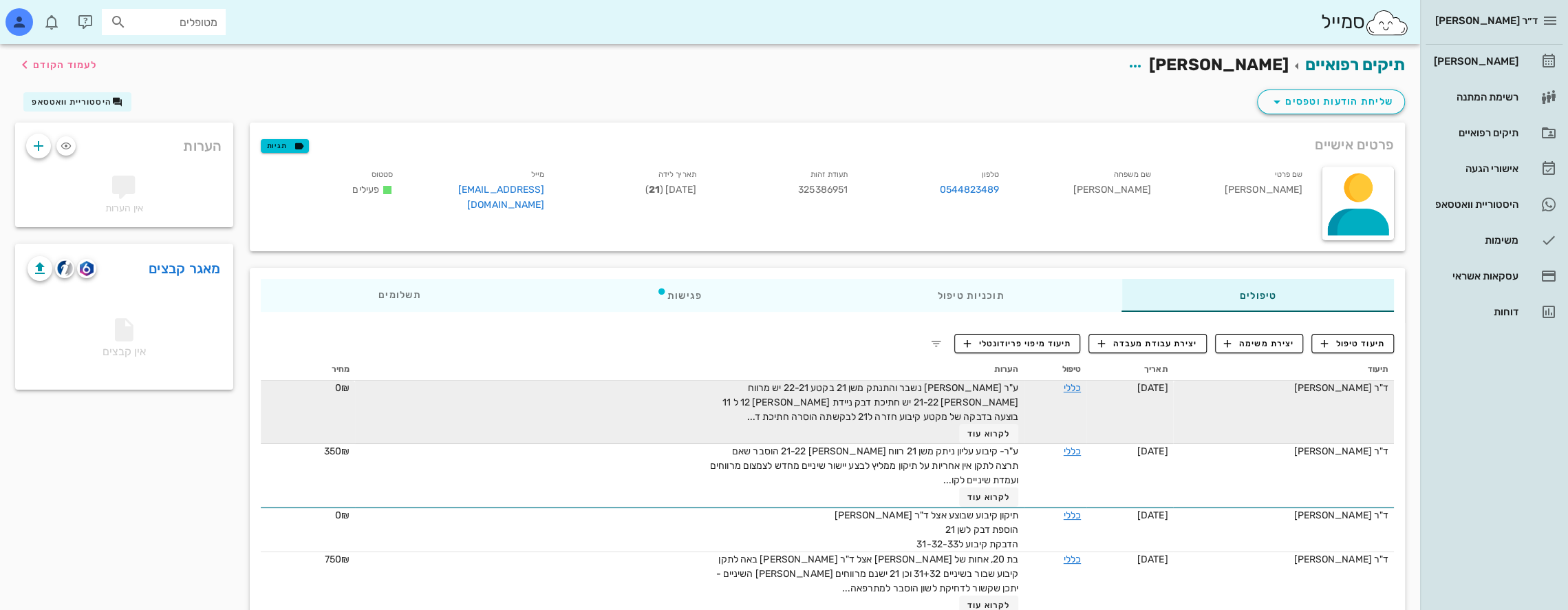
scroll to position [37, 0]
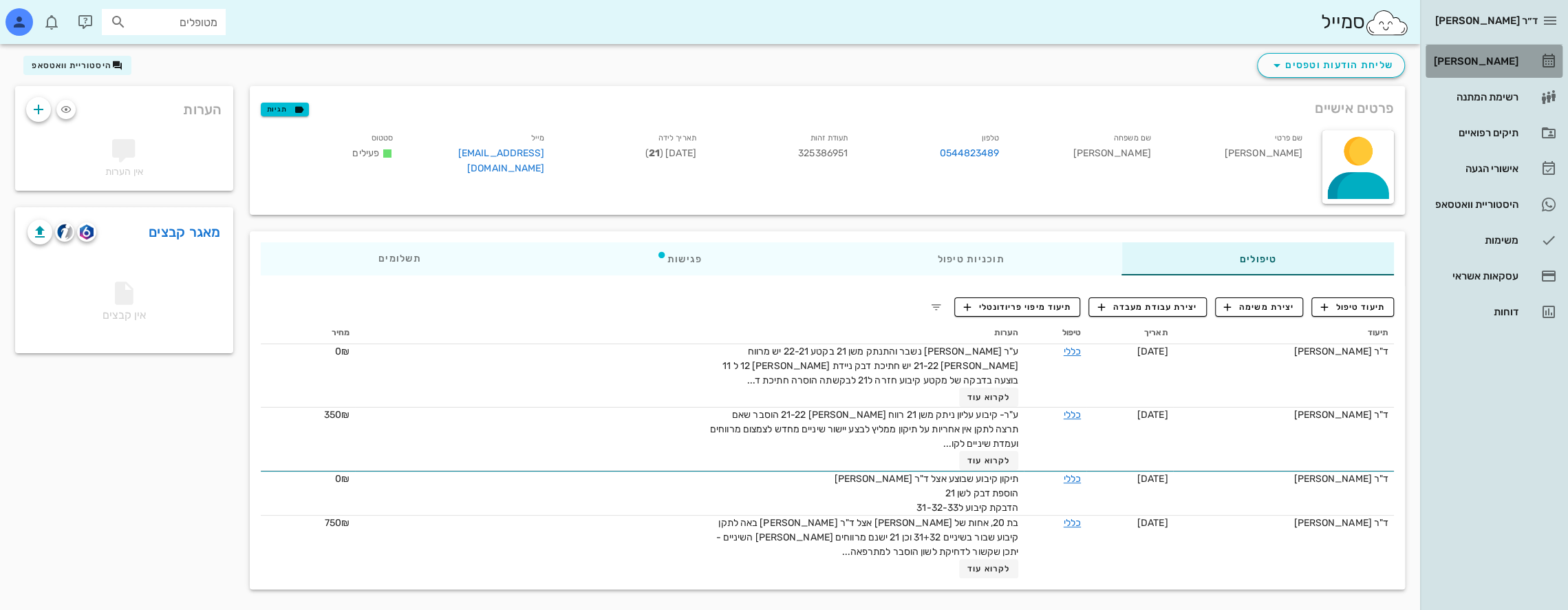
click at [1502, 57] on div "[PERSON_NAME]" at bounding box center [1475, 61] width 87 height 11
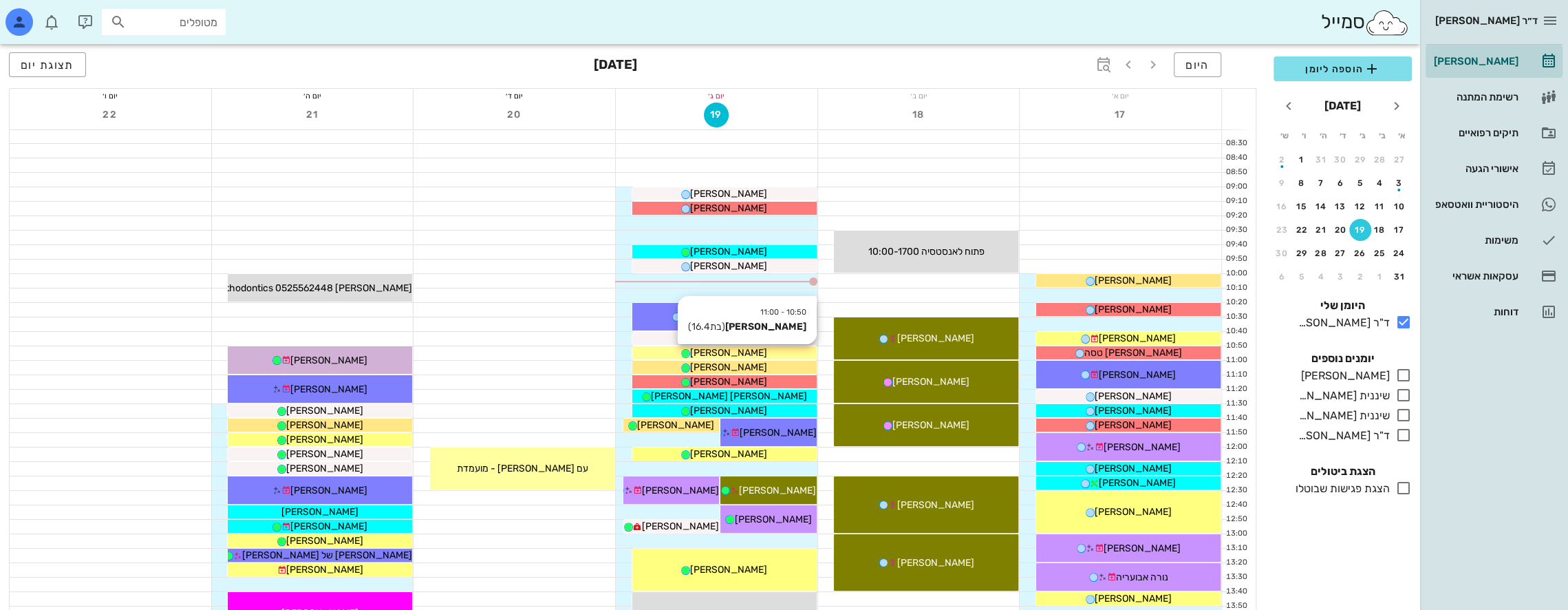
scroll to position [138, 0]
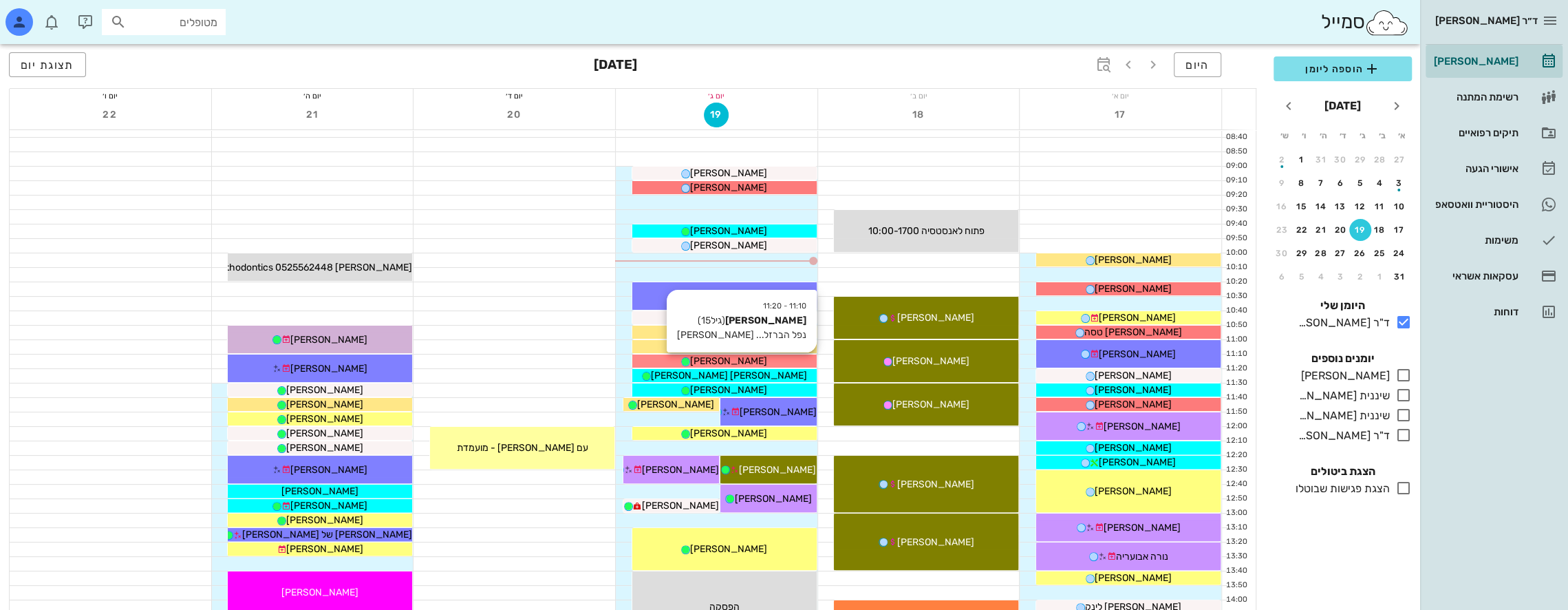
click at [758, 360] on div "[PERSON_NAME]" at bounding box center [725, 361] width 185 height 15
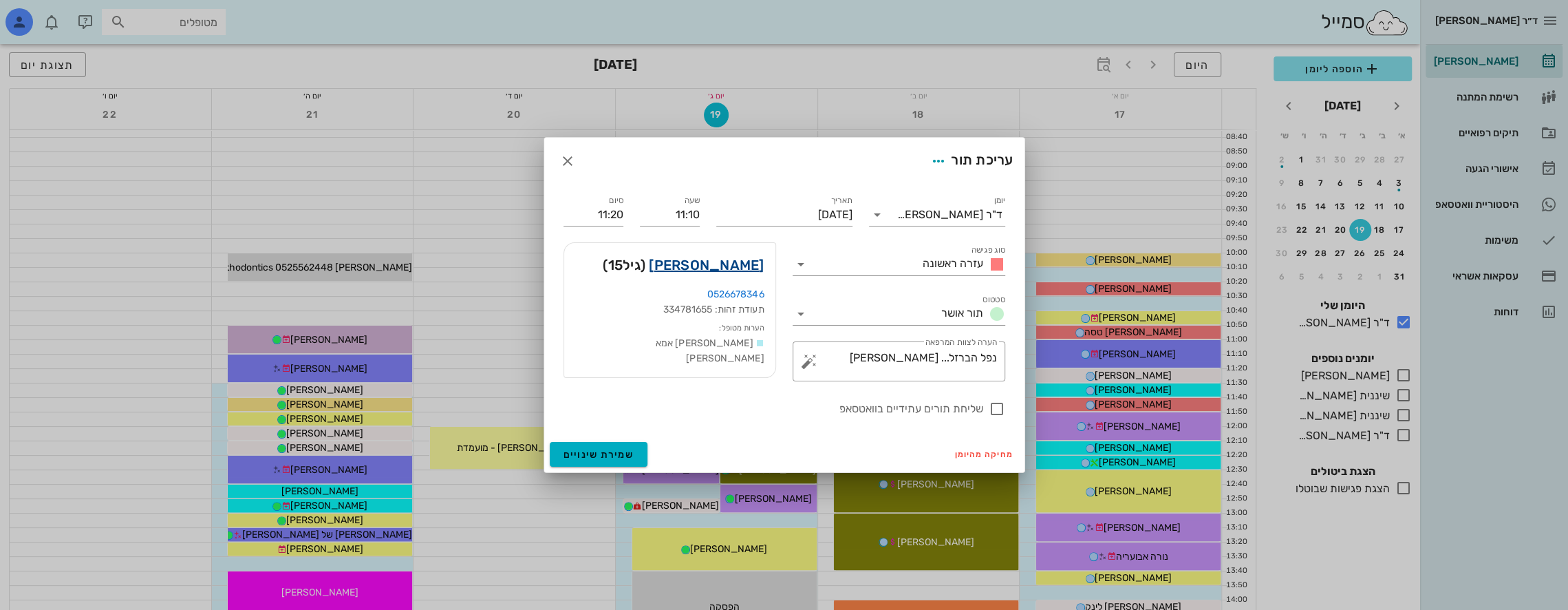
click at [743, 265] on link "[PERSON_NAME]" at bounding box center [707, 264] width 115 height 22
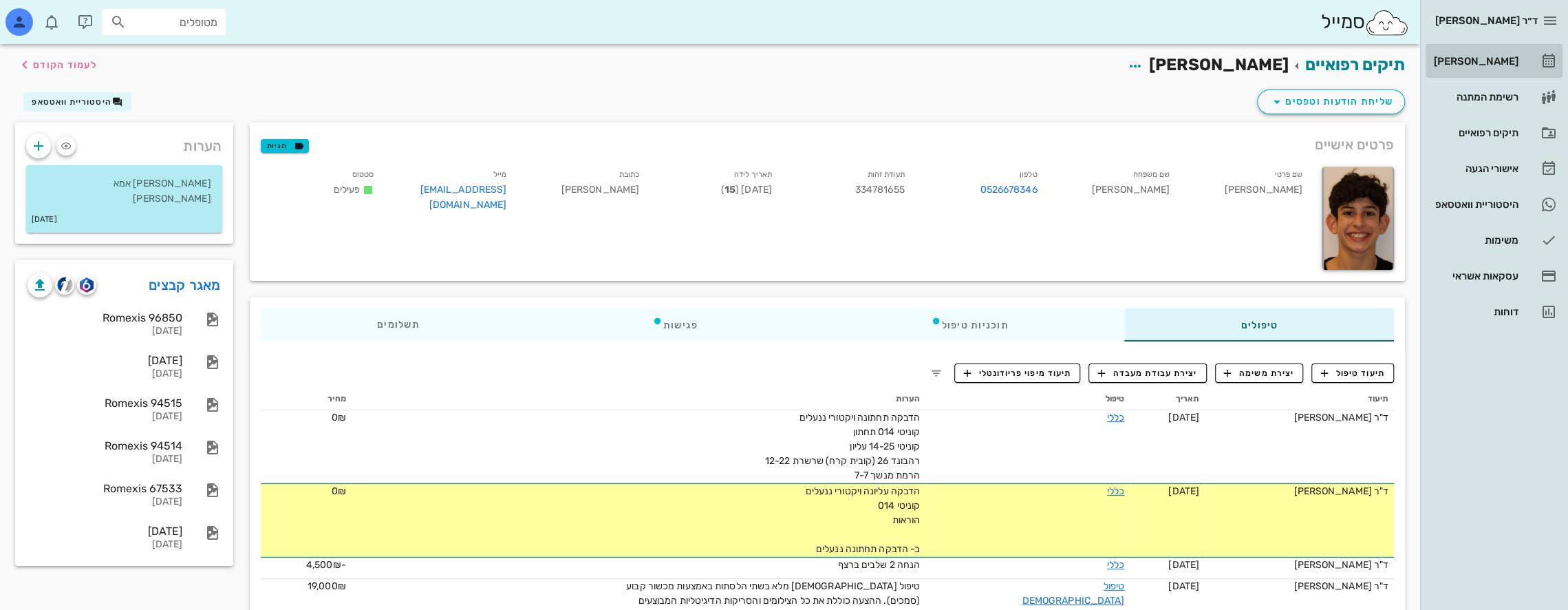
click at [1490, 56] on div "[PERSON_NAME]" at bounding box center [1475, 61] width 87 height 11
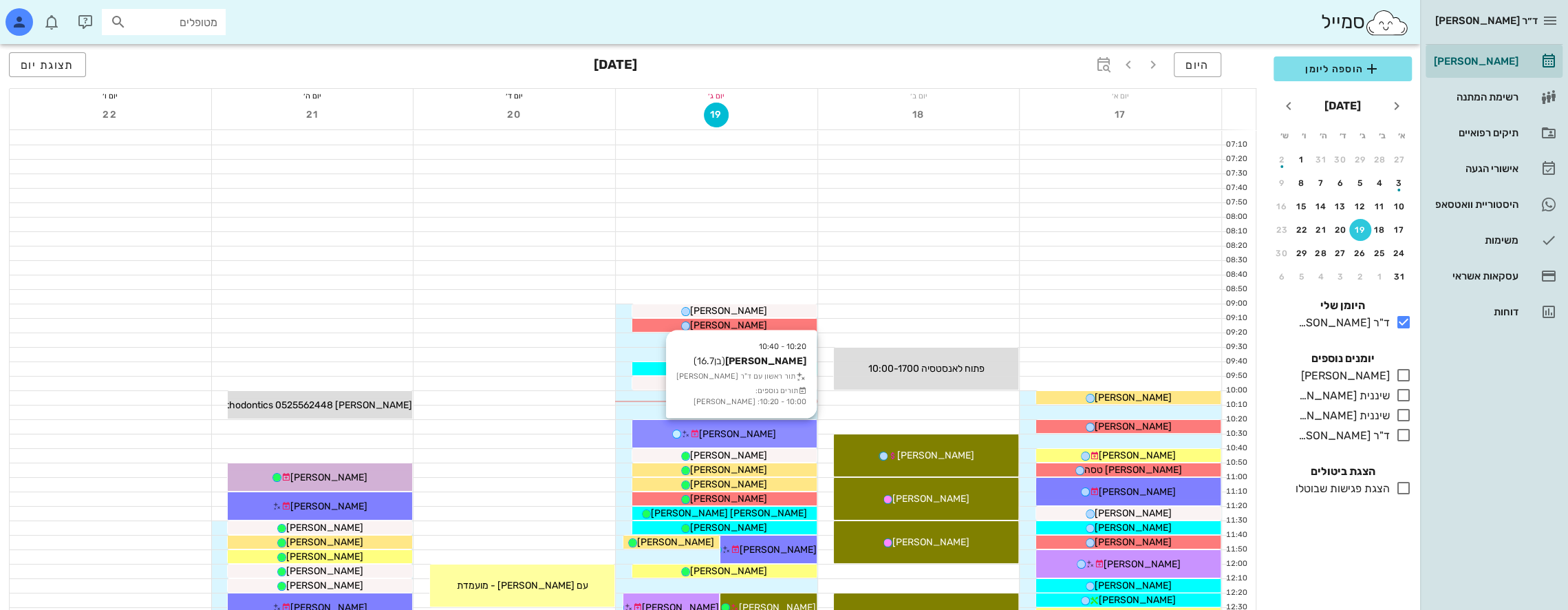
click at [735, 428] on span "[PERSON_NAME]" at bounding box center [737, 433] width 77 height 11
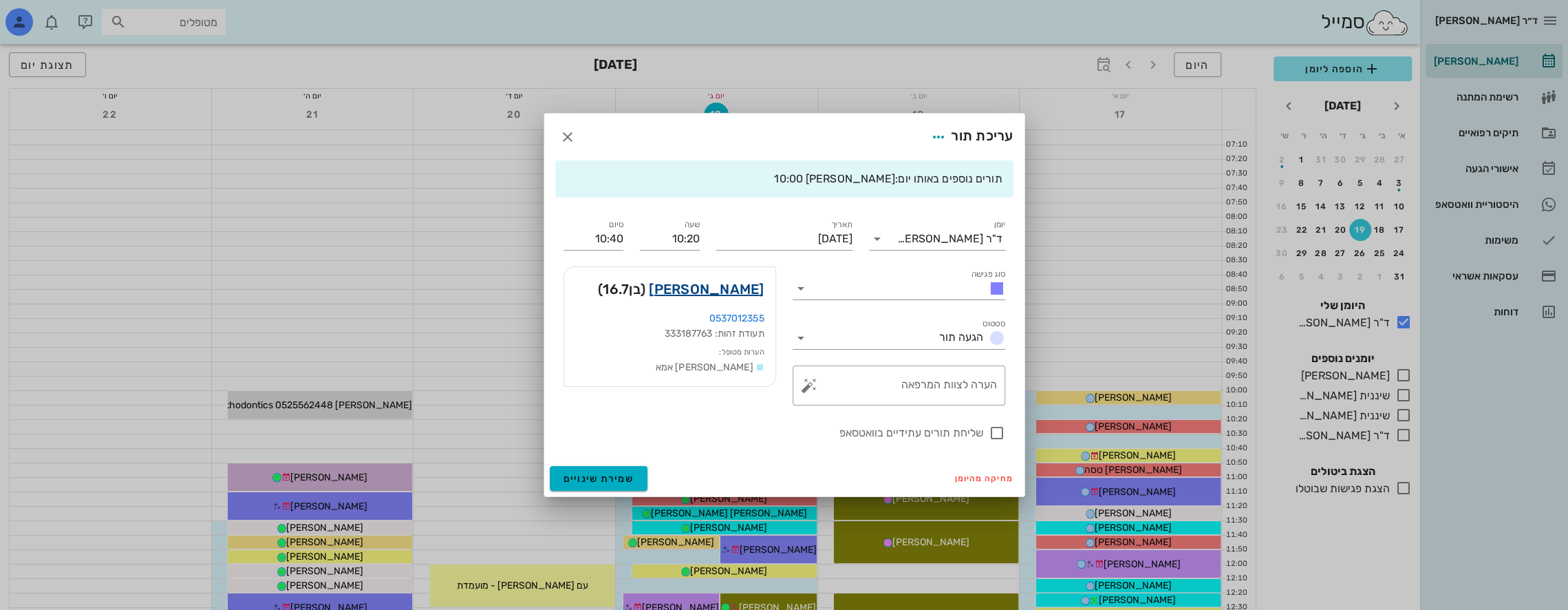
click at [749, 289] on link "[PERSON_NAME]" at bounding box center [707, 288] width 115 height 22
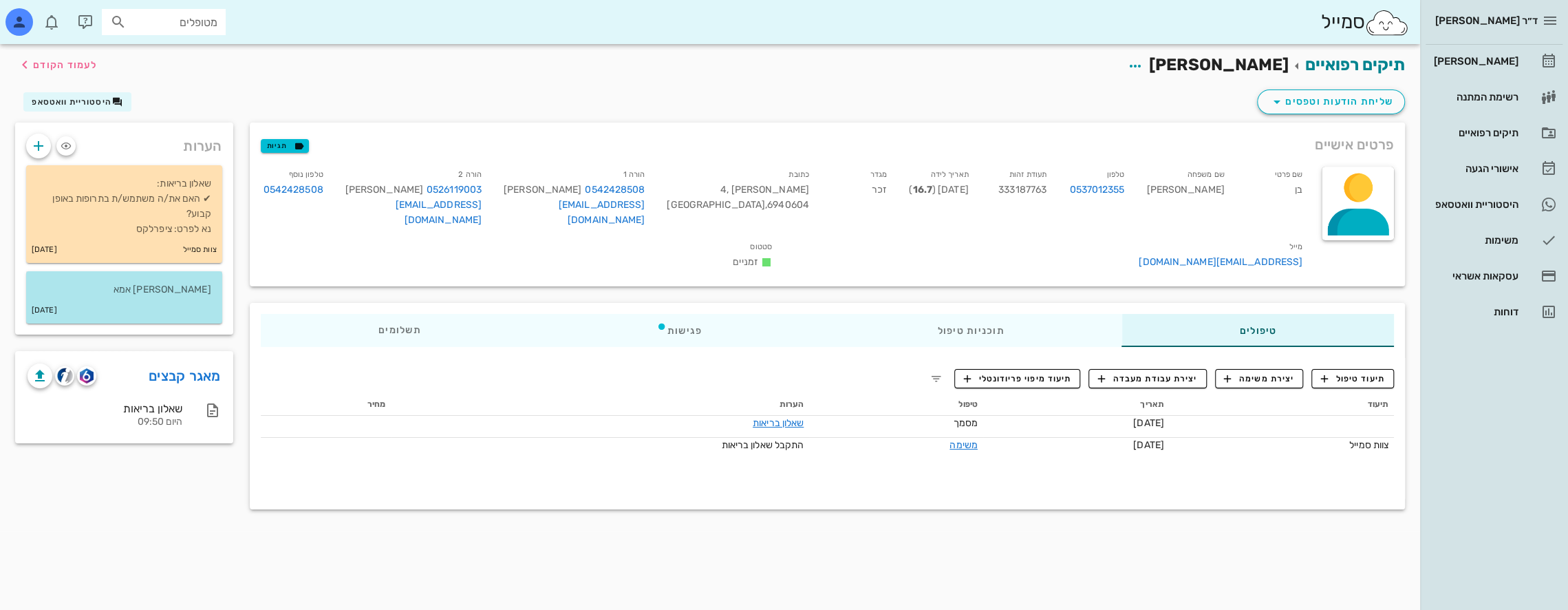
click at [120, 306] on div "[DATE]" at bounding box center [124, 310] width 196 height 26
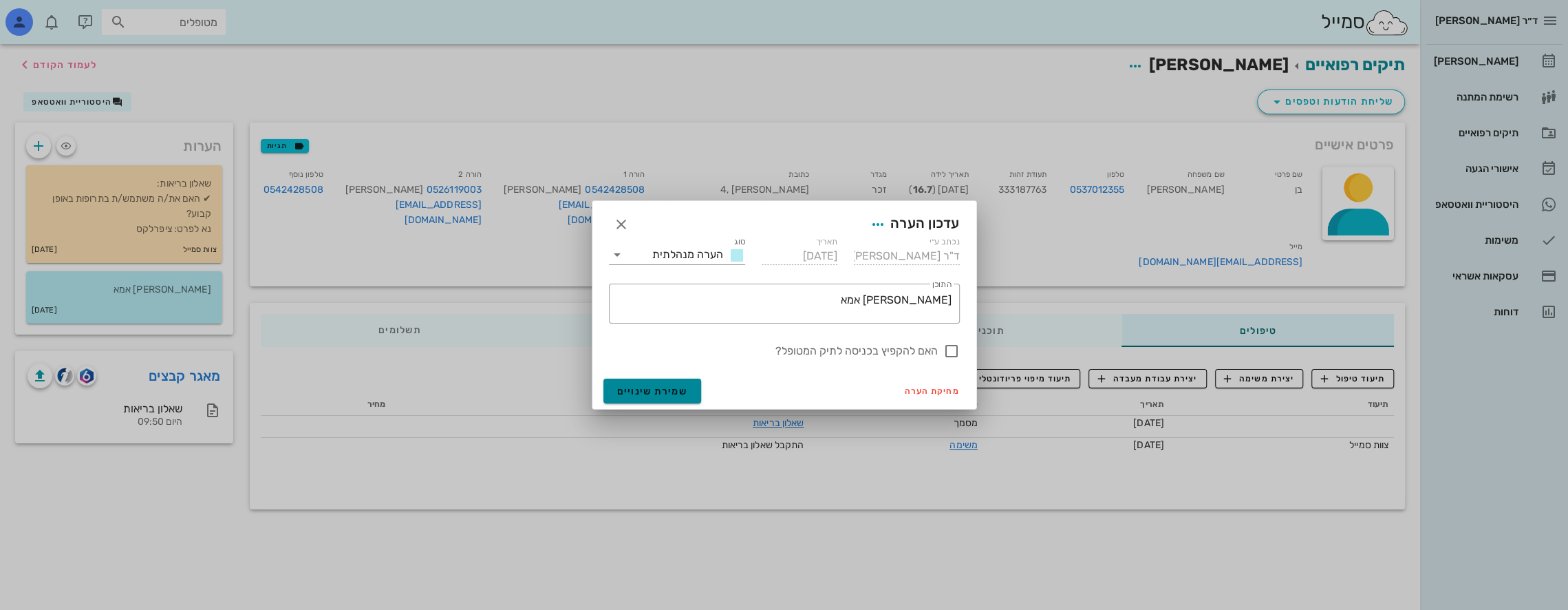
click at [644, 385] on span "שמירת שינויים" at bounding box center [652, 390] width 71 height 11
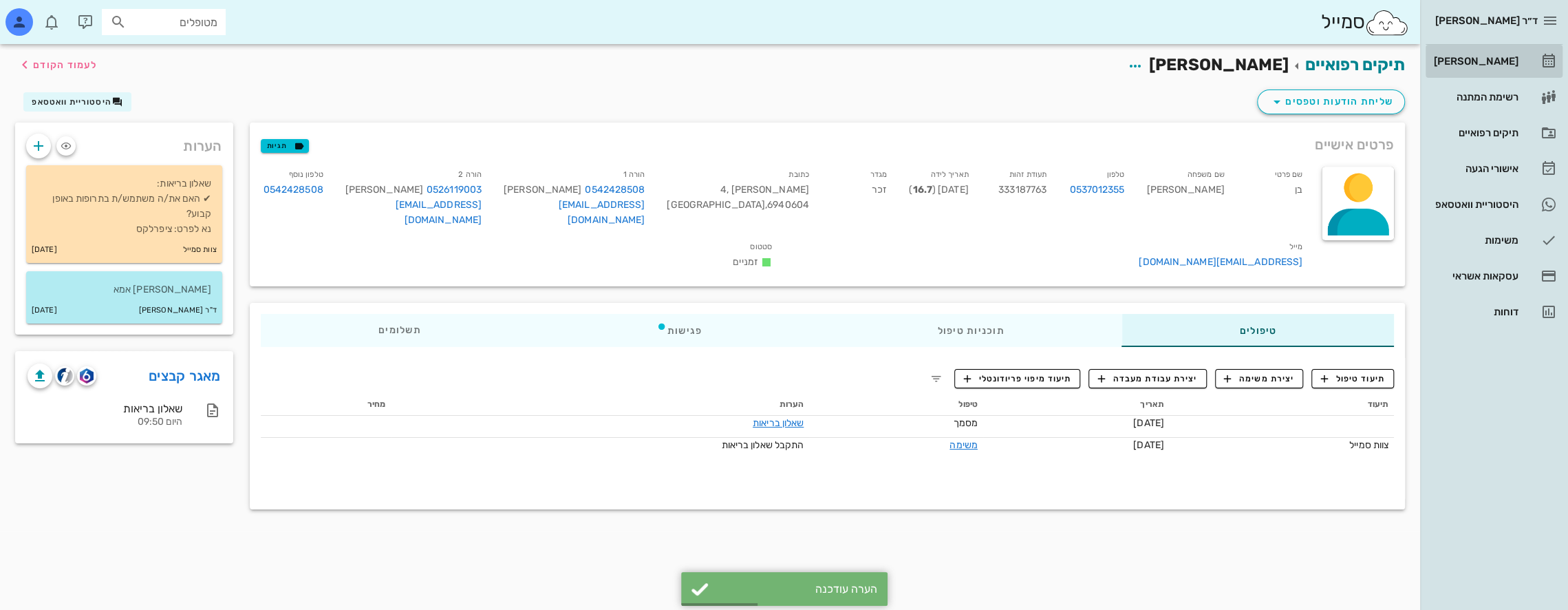
click at [1516, 59] on div "[PERSON_NAME]" at bounding box center [1475, 61] width 87 height 11
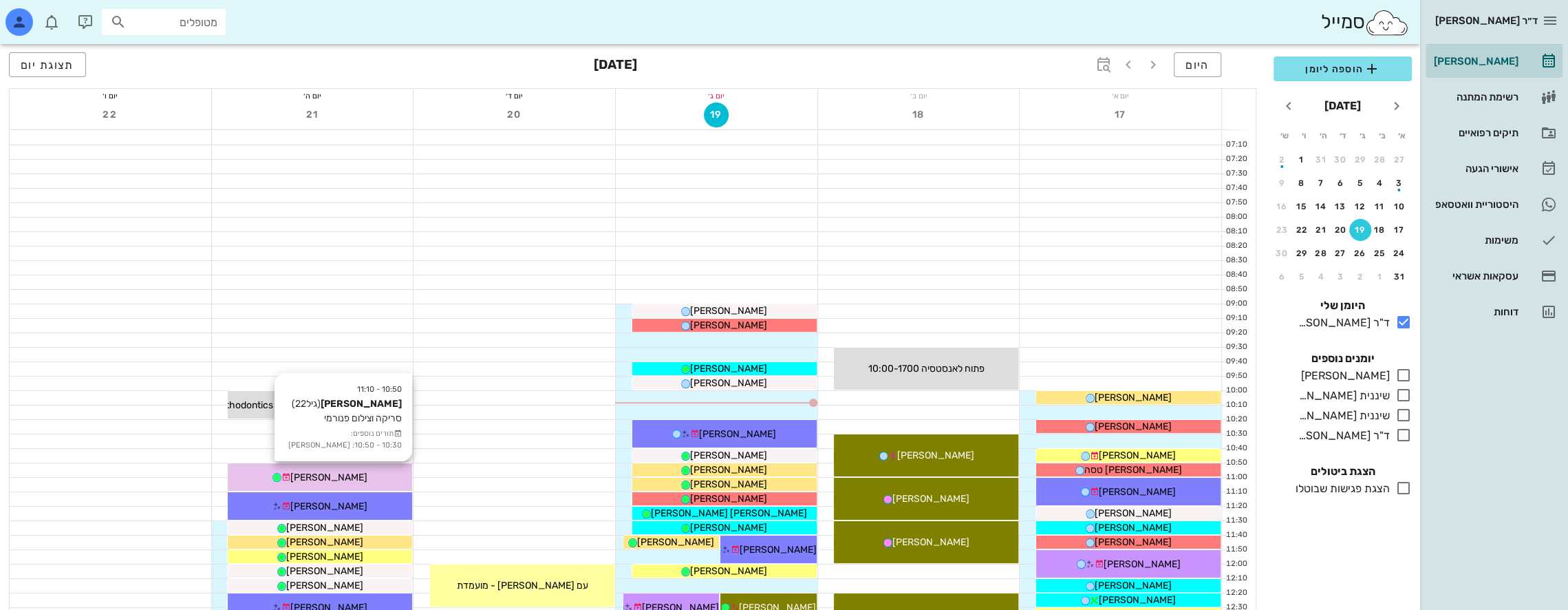
click at [366, 475] on div "[PERSON_NAME]" at bounding box center [320, 477] width 185 height 15
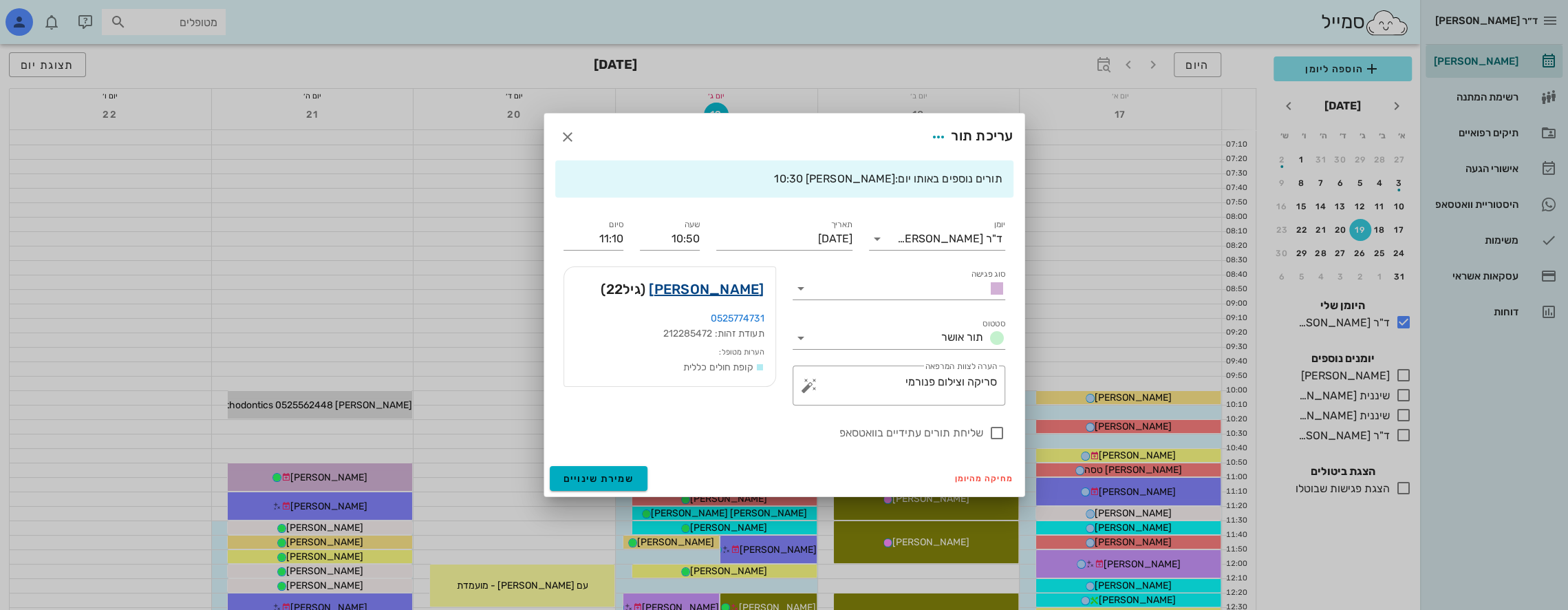
click at [751, 283] on link "[PERSON_NAME]" at bounding box center [707, 288] width 115 height 22
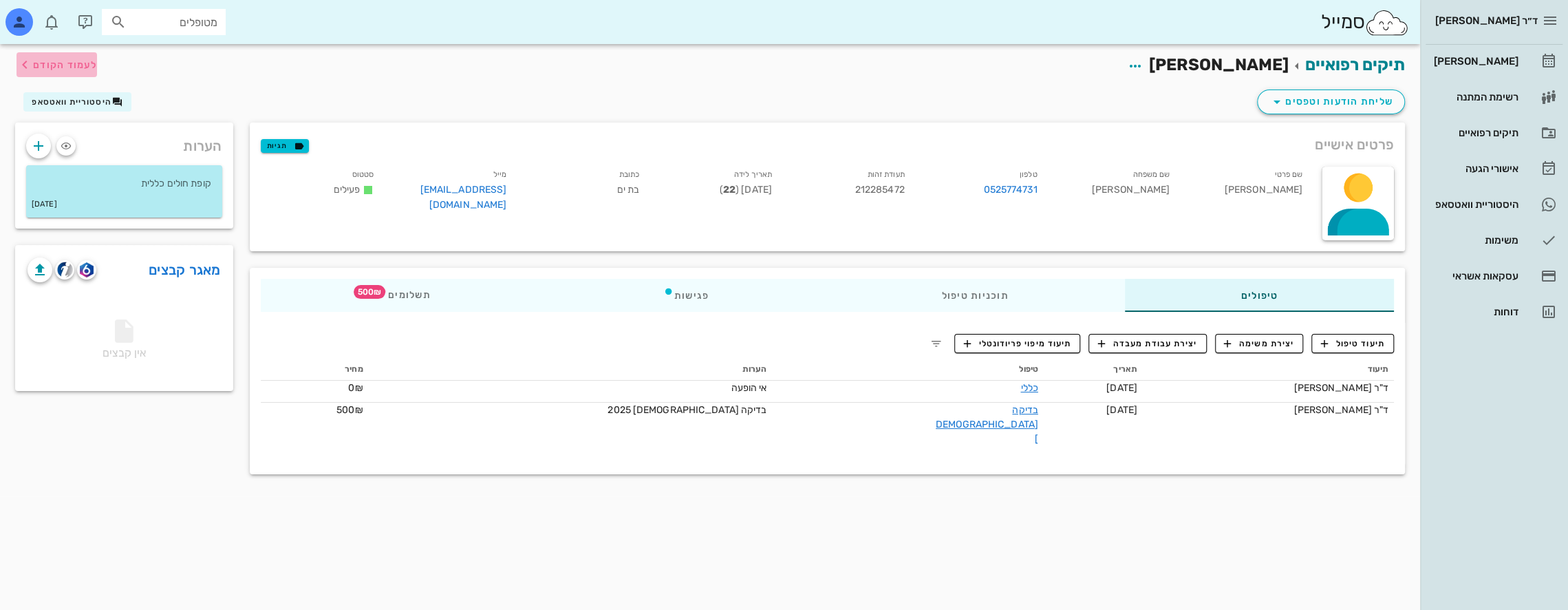
click at [61, 66] on span "לעמוד הקודם" at bounding box center [64, 64] width 64 height 11
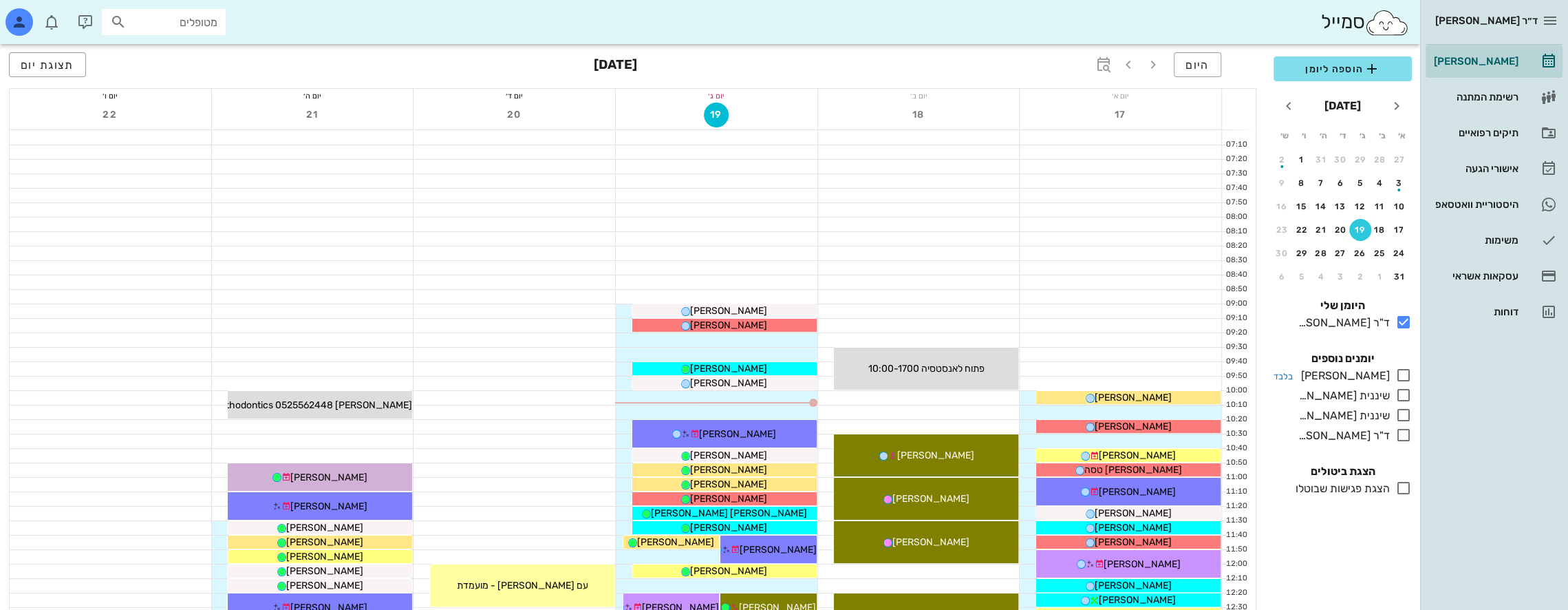
click at [1404, 374] on icon at bounding box center [1403, 375] width 17 height 17
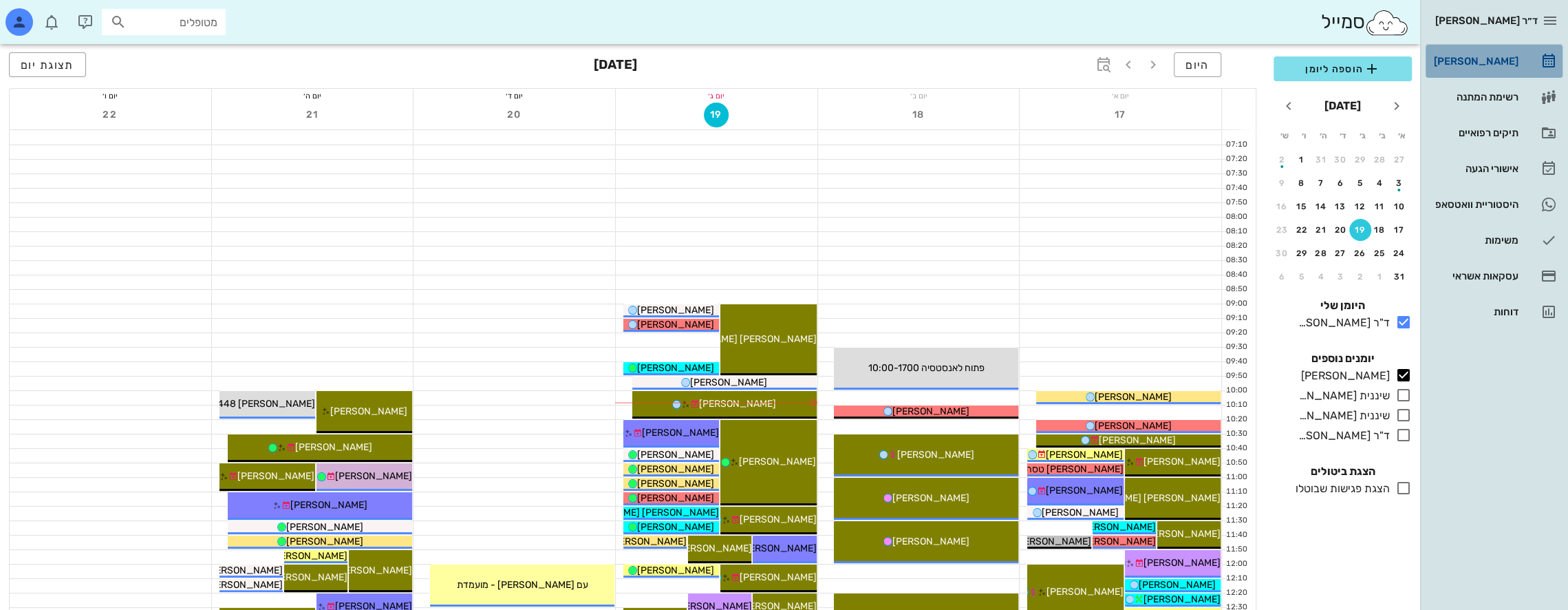
click at [1510, 58] on div "[PERSON_NAME]" at bounding box center [1475, 61] width 87 height 11
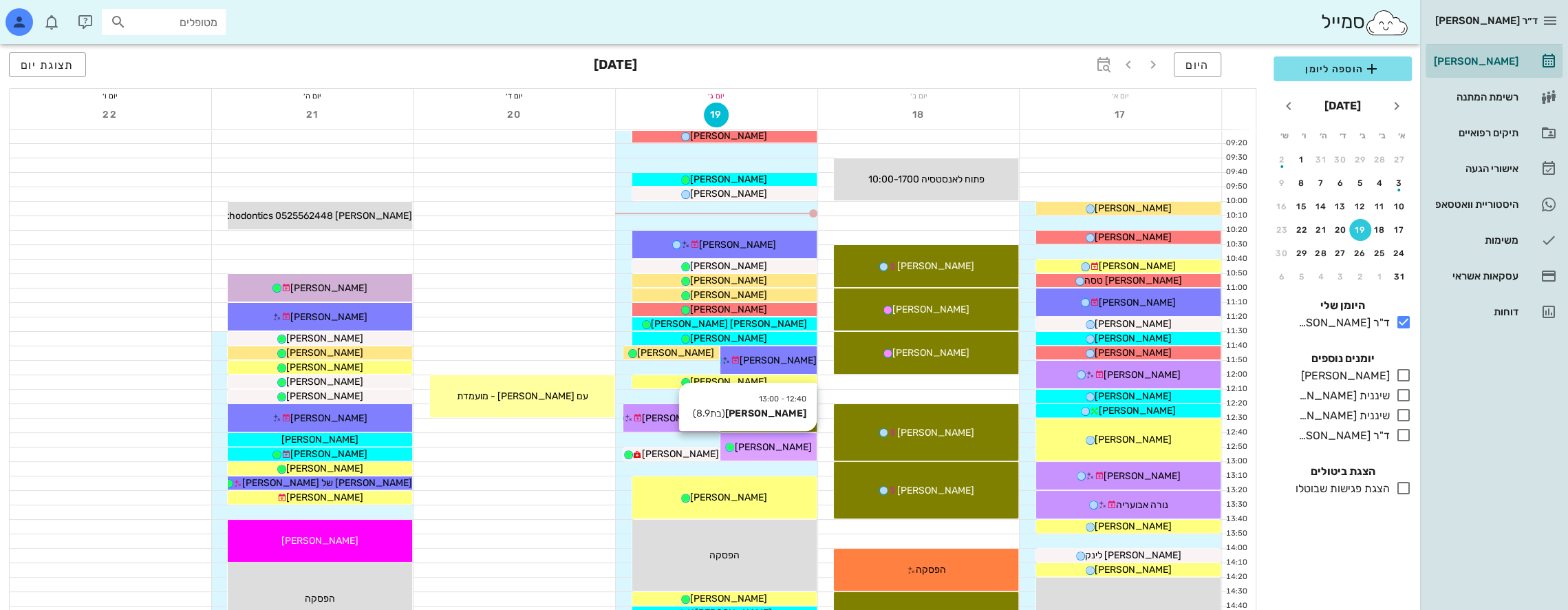
scroll to position [275, 0]
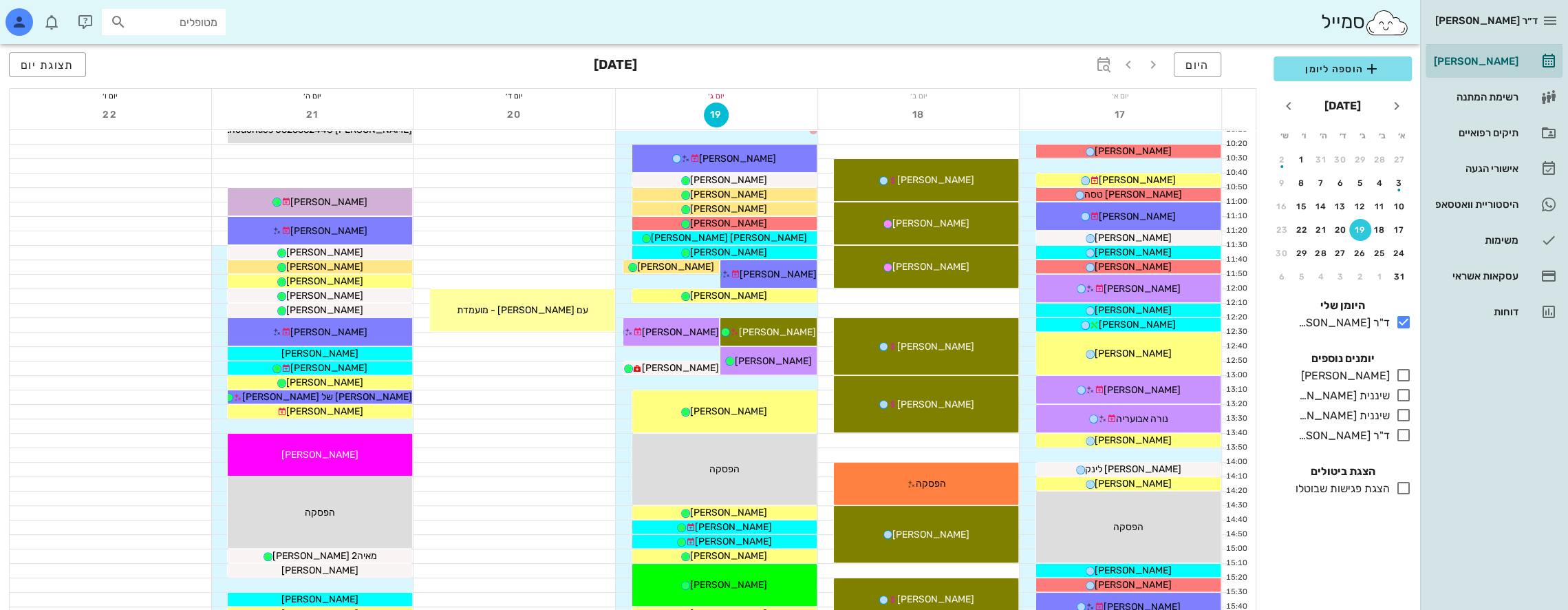
click at [175, 214] on div at bounding box center [111, 461] width 202 height 1214
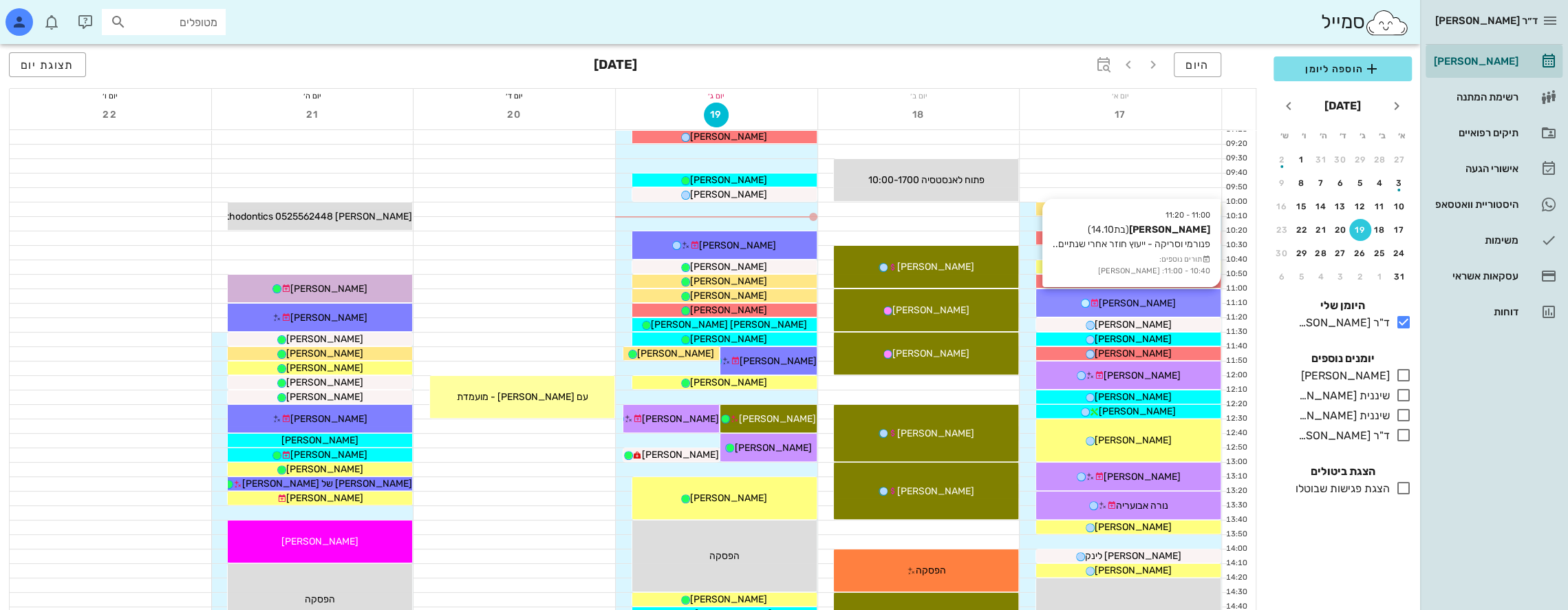
scroll to position [207, 0]
